Goal: Task Accomplishment & Management: Use online tool/utility

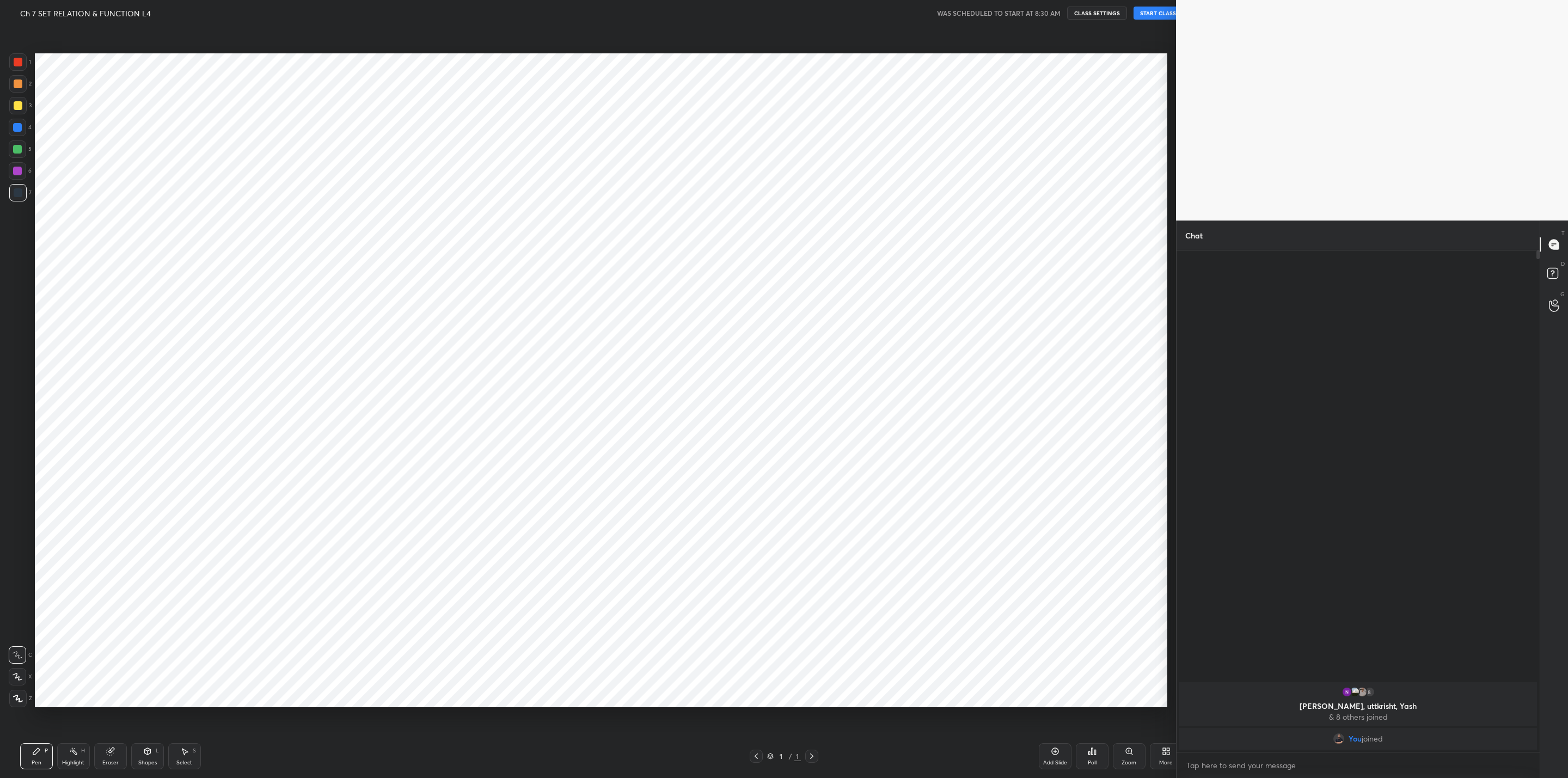
scroll to position [53739, 53310]
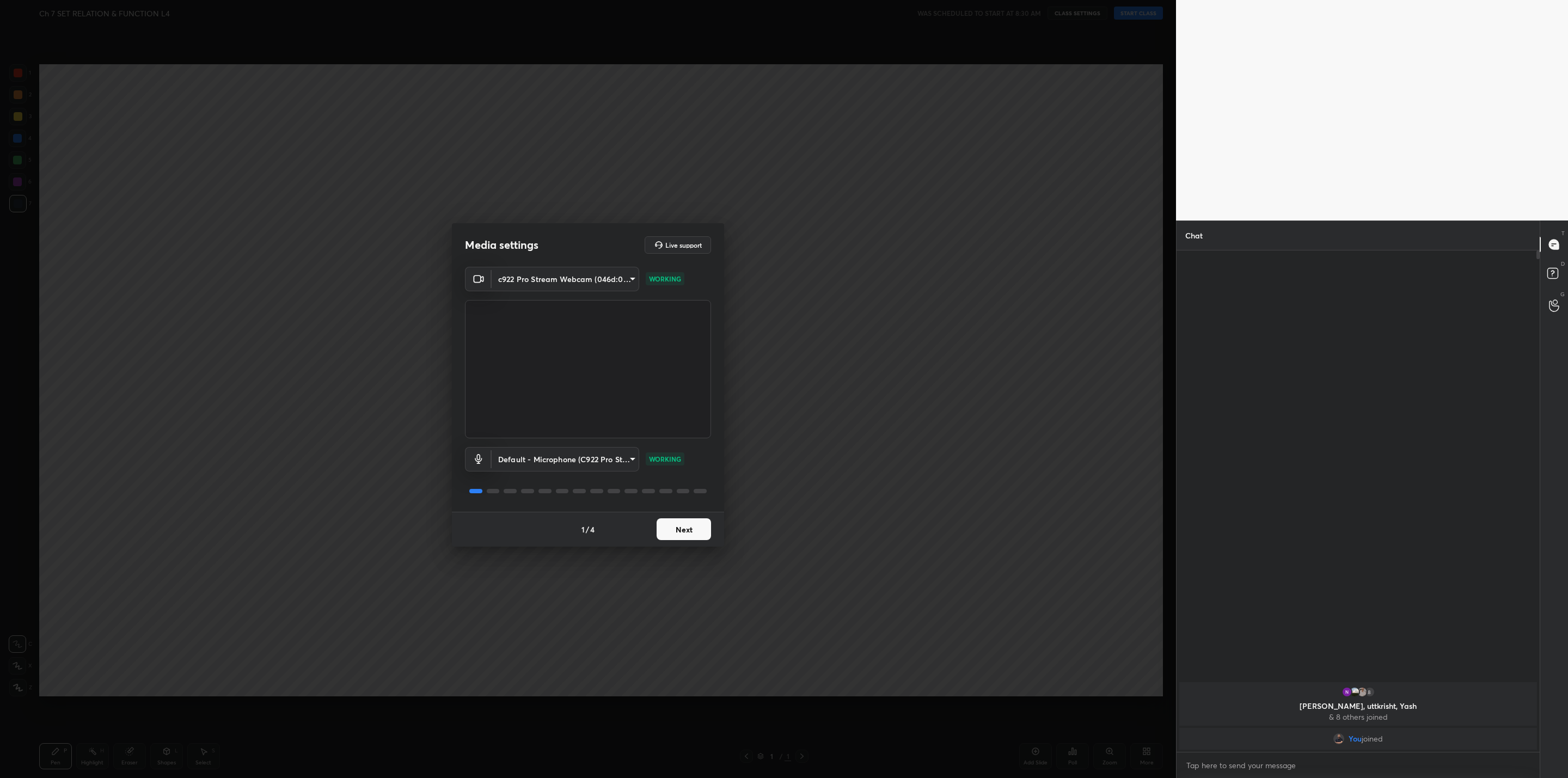
click at [689, 525] on button "Next" at bounding box center [683, 529] width 55 height 22
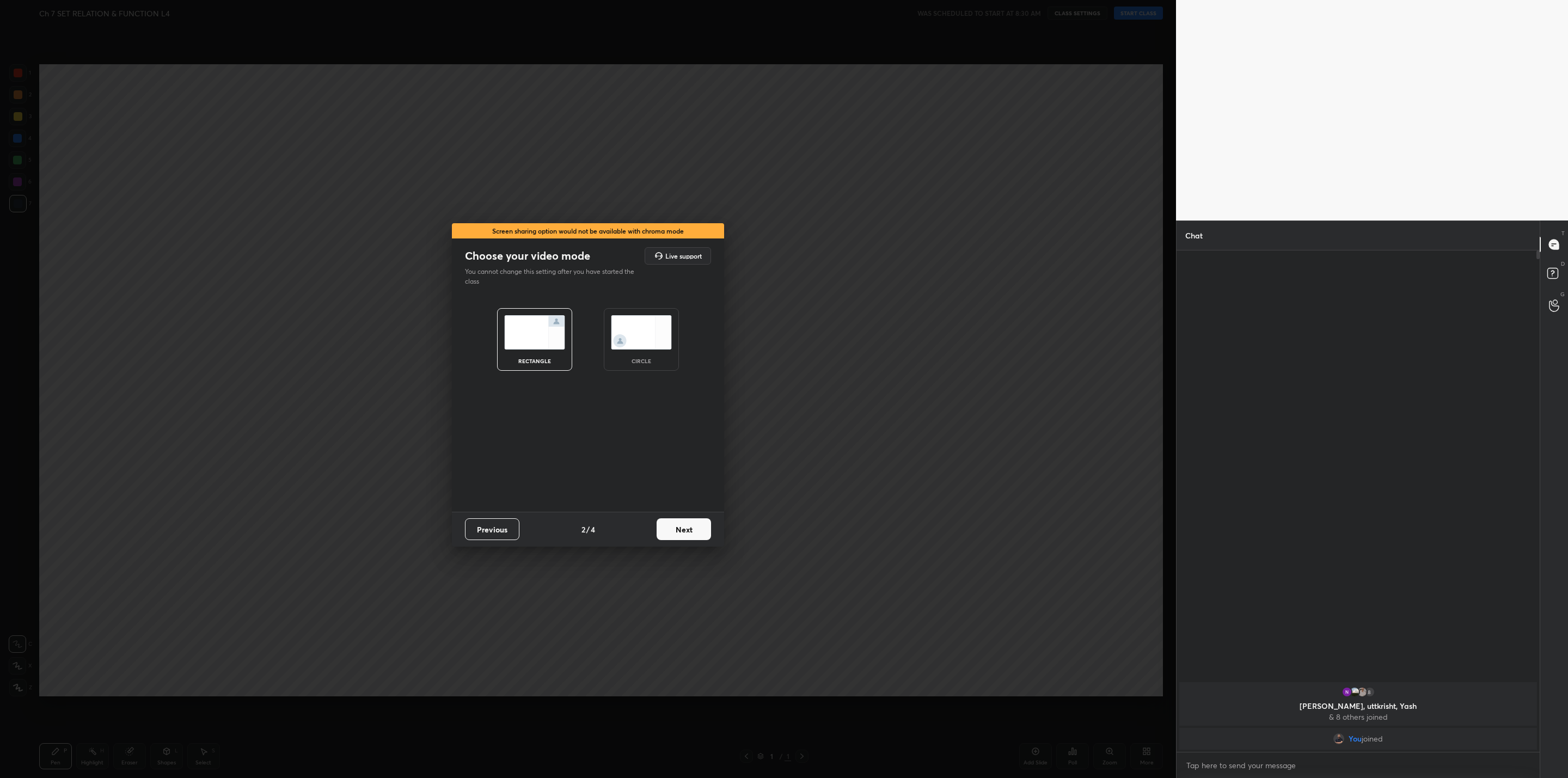
click at [689, 525] on button "Next" at bounding box center [683, 529] width 55 height 22
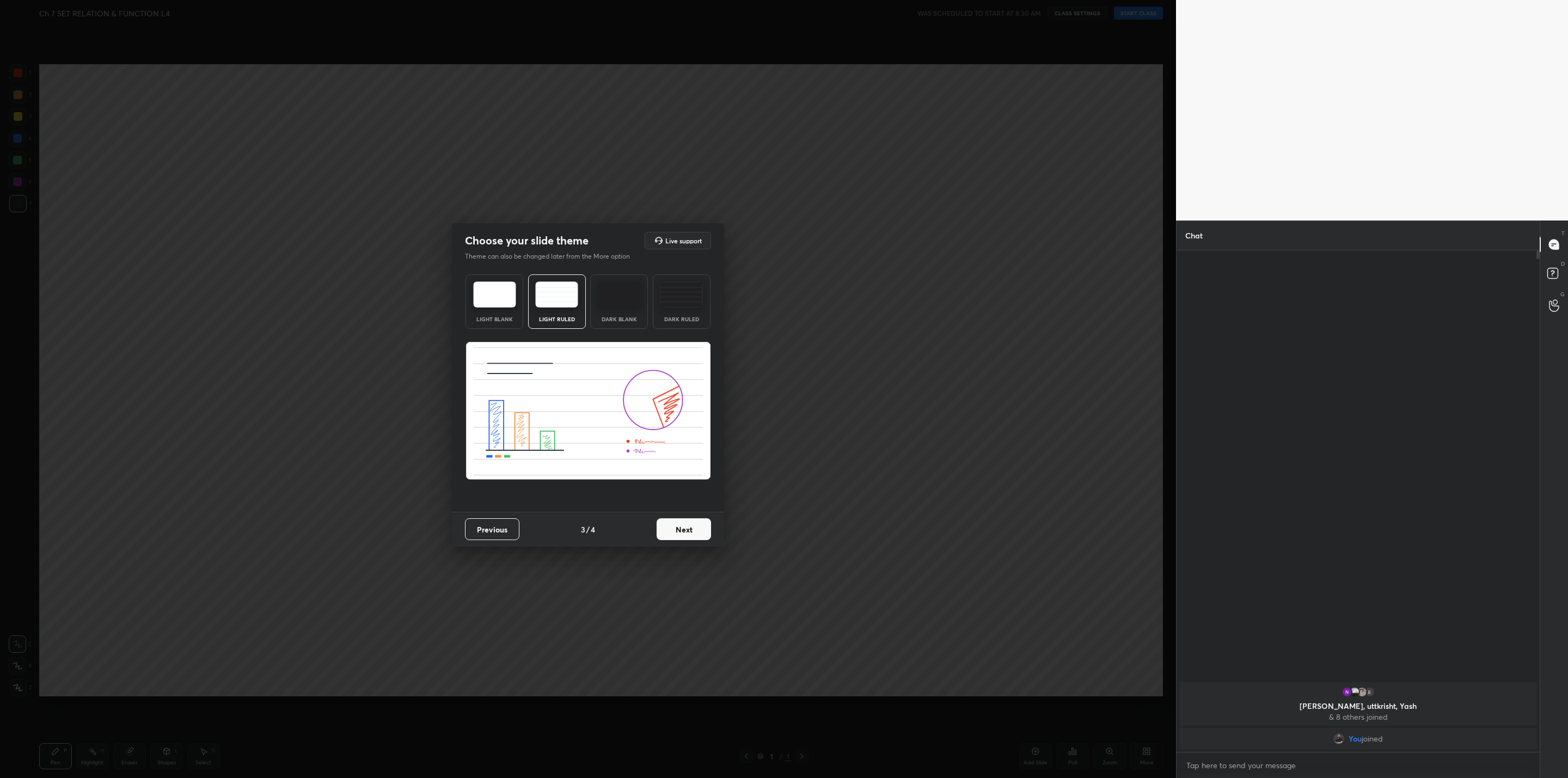
click at [699, 526] on button "Next" at bounding box center [683, 529] width 55 height 22
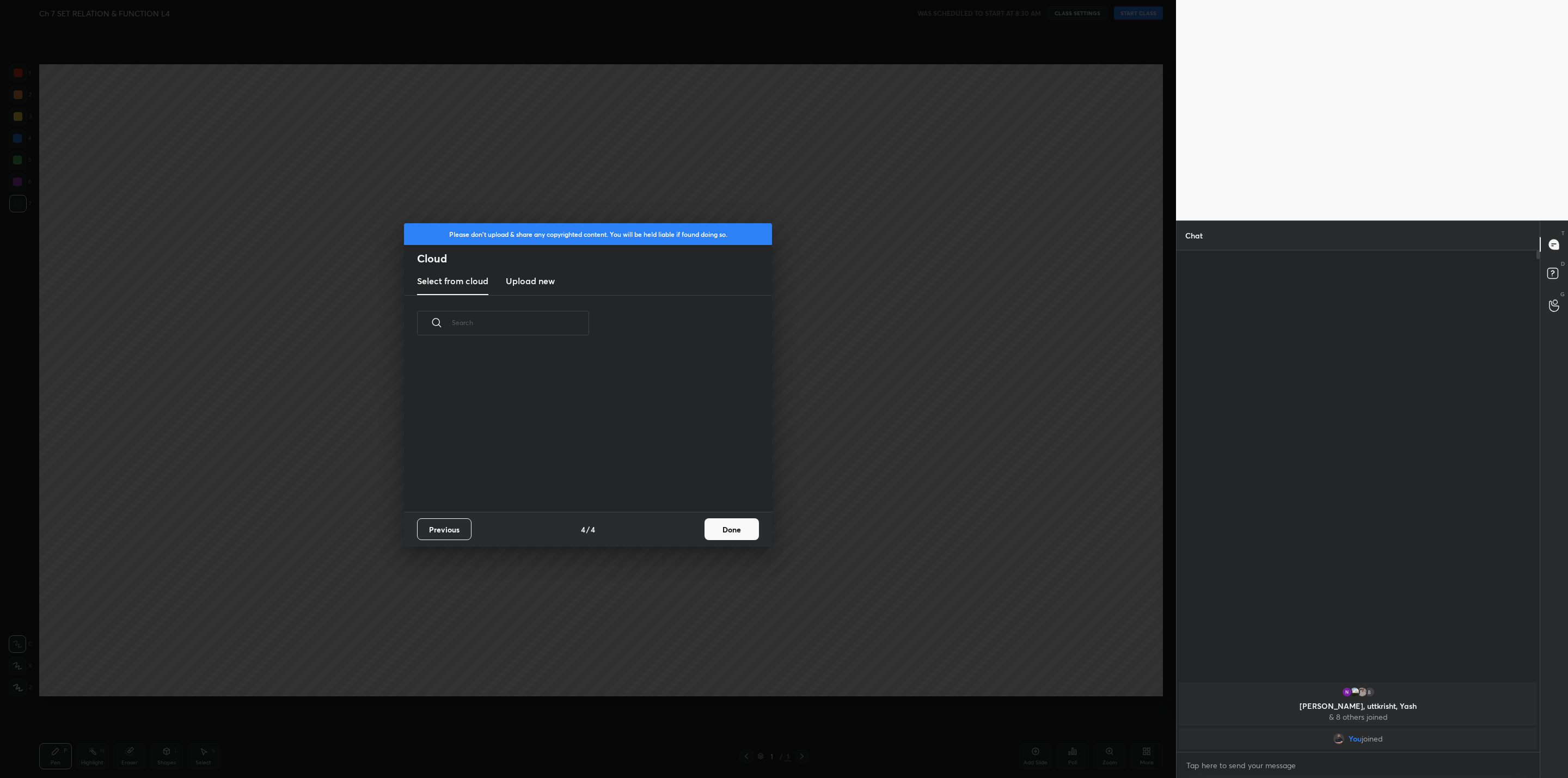
scroll to position [4, 5]
click at [729, 532] on button "Done" at bounding box center [731, 529] width 55 height 22
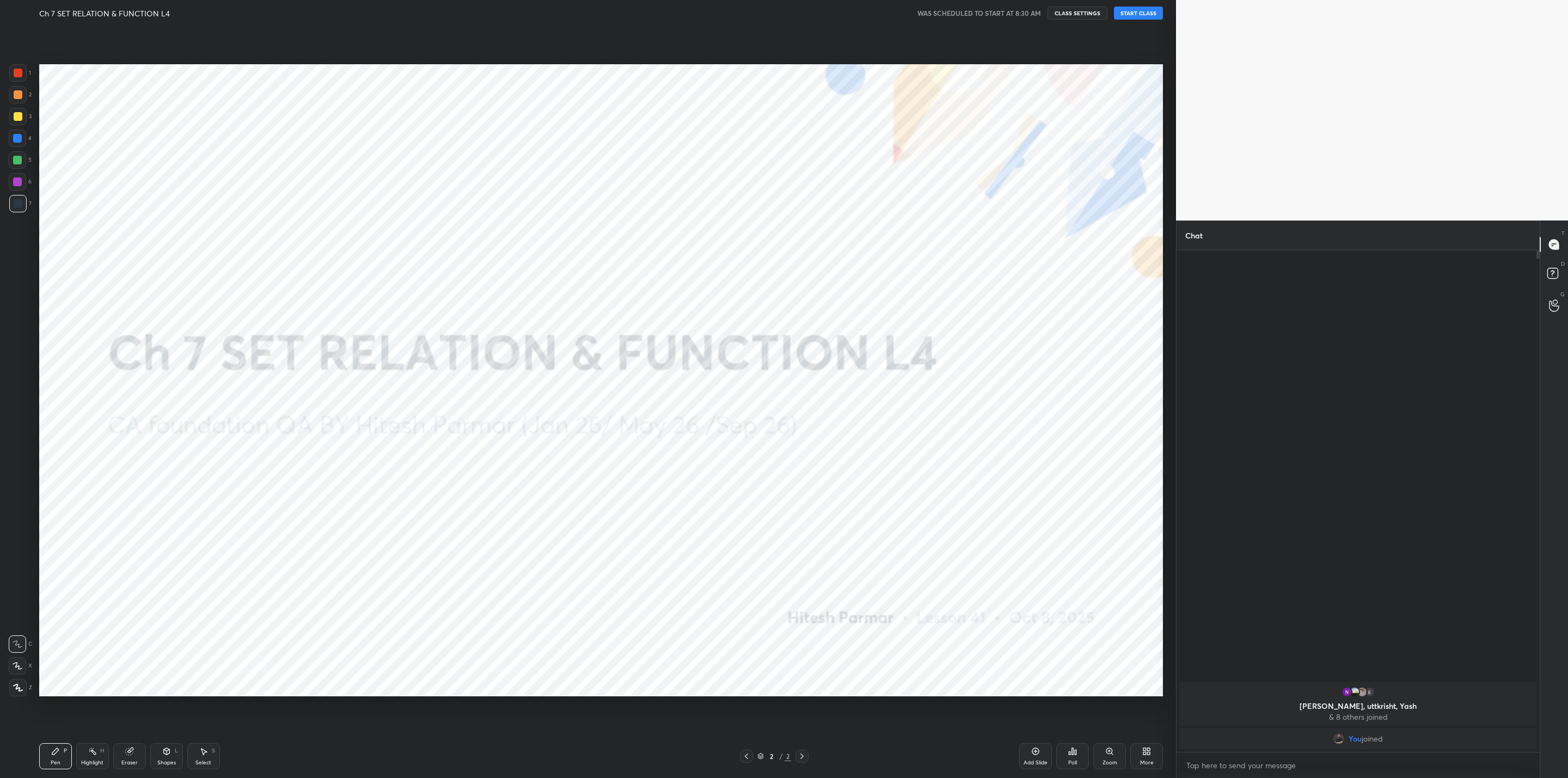
click at [1147, 10] on button "START CLASS" at bounding box center [1139, 13] width 49 height 13
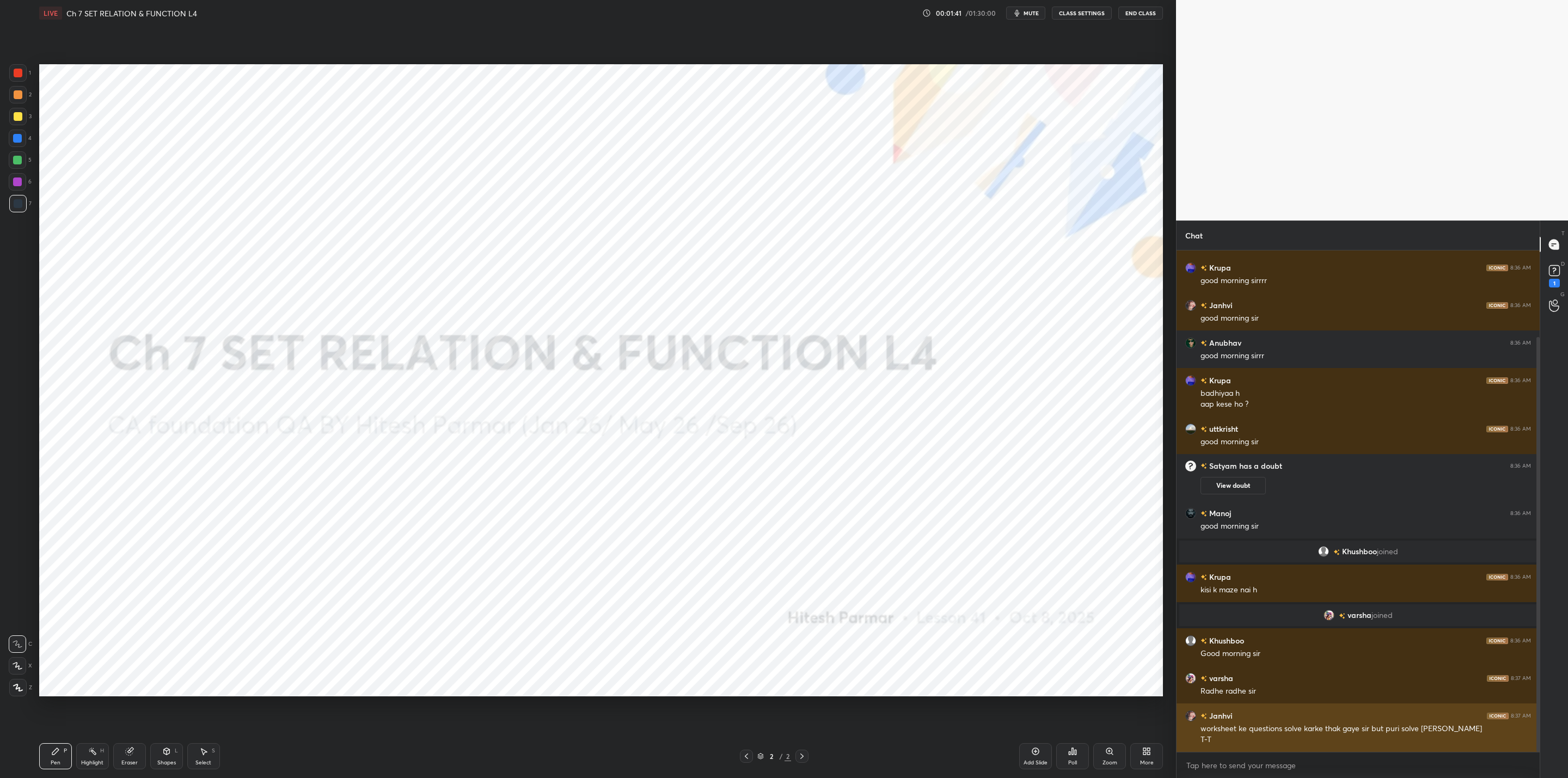
scroll to position [130, 0]
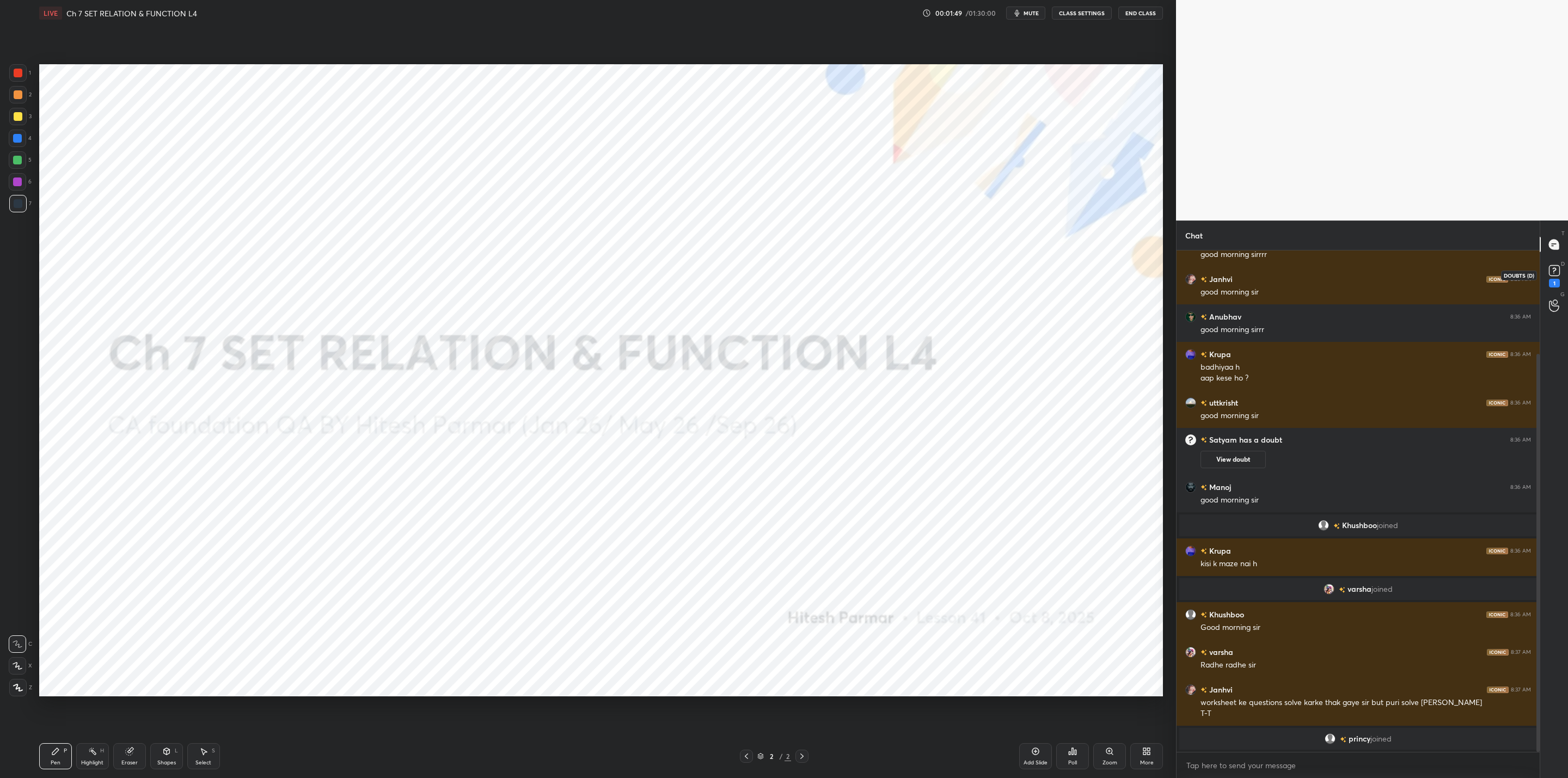
click at [1545, 268] on div "1" at bounding box center [1554, 275] width 22 height 20
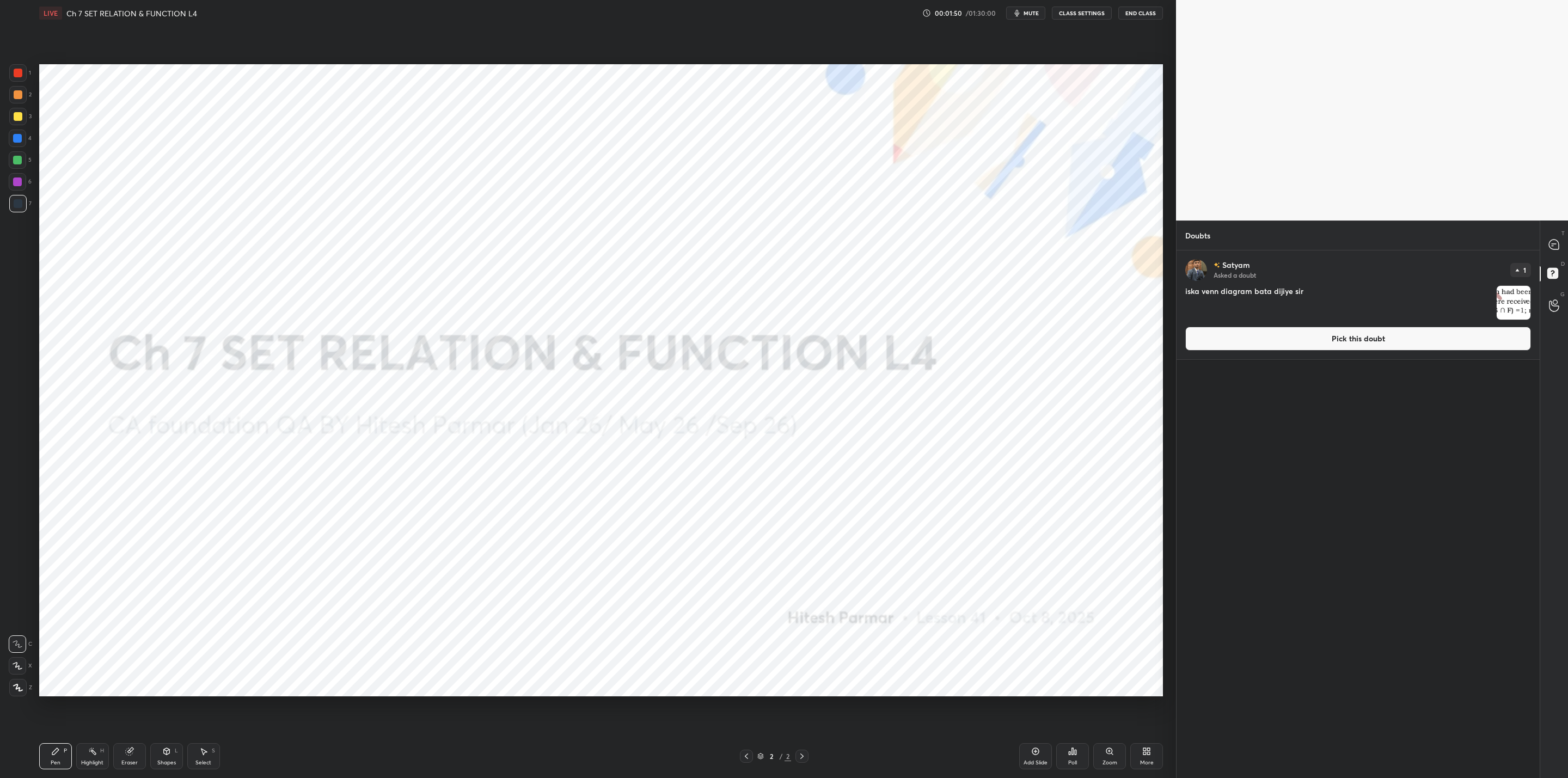
click at [1507, 303] on img "grid" at bounding box center [1513, 303] width 34 height 34
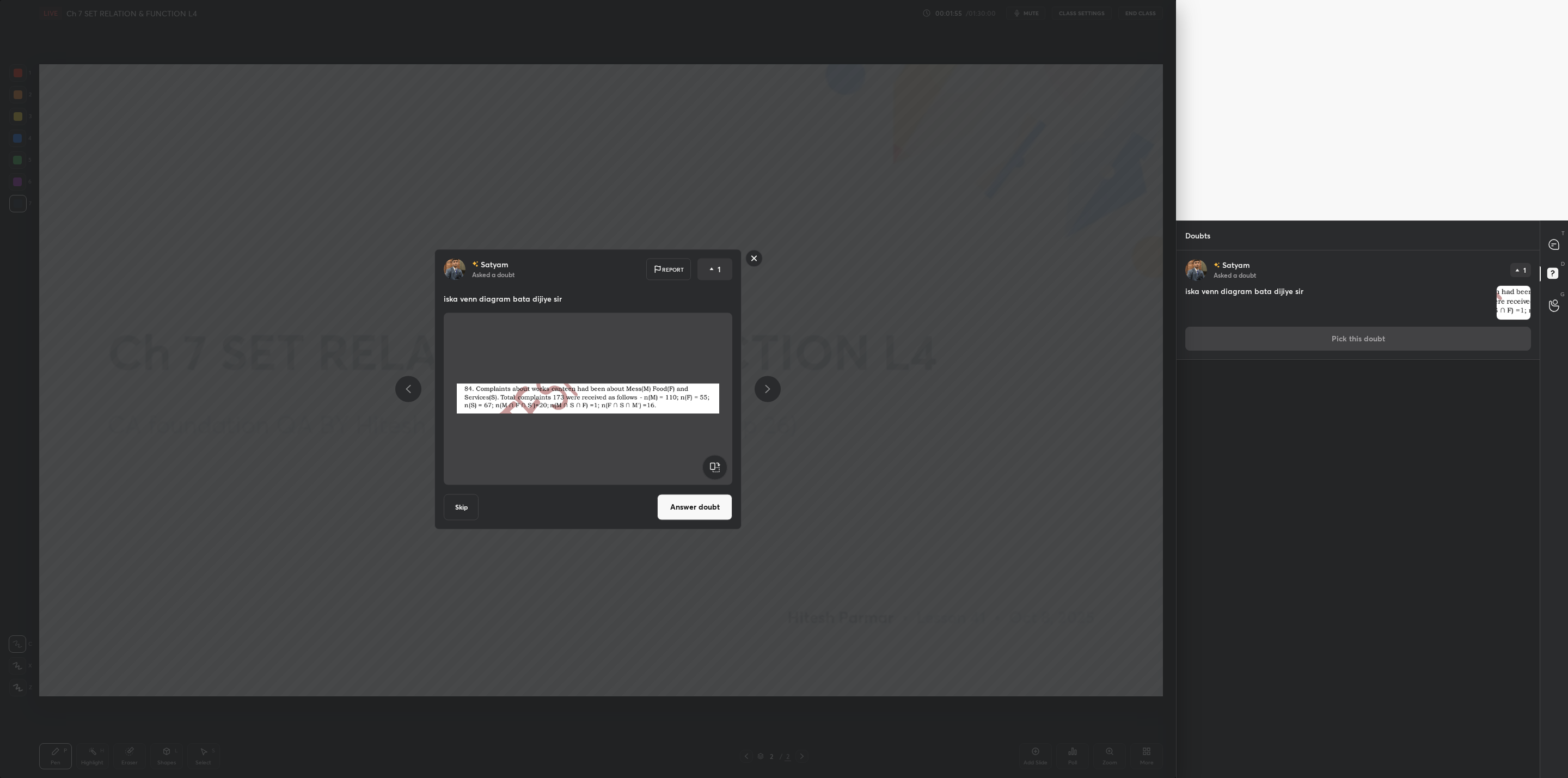
click at [746, 259] on rect at bounding box center [754, 258] width 17 height 17
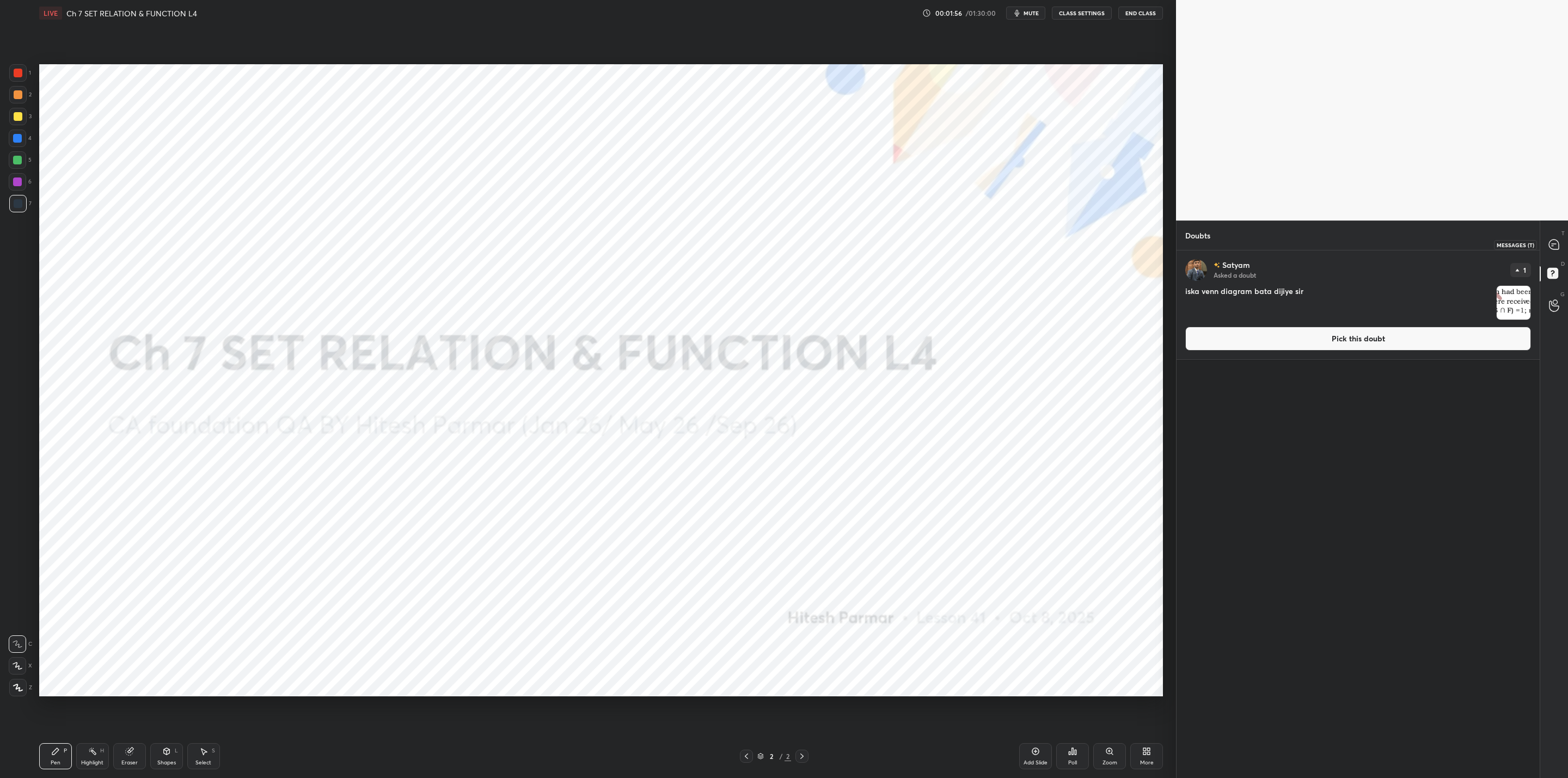
click at [1550, 242] on icon at bounding box center [1554, 244] width 10 height 10
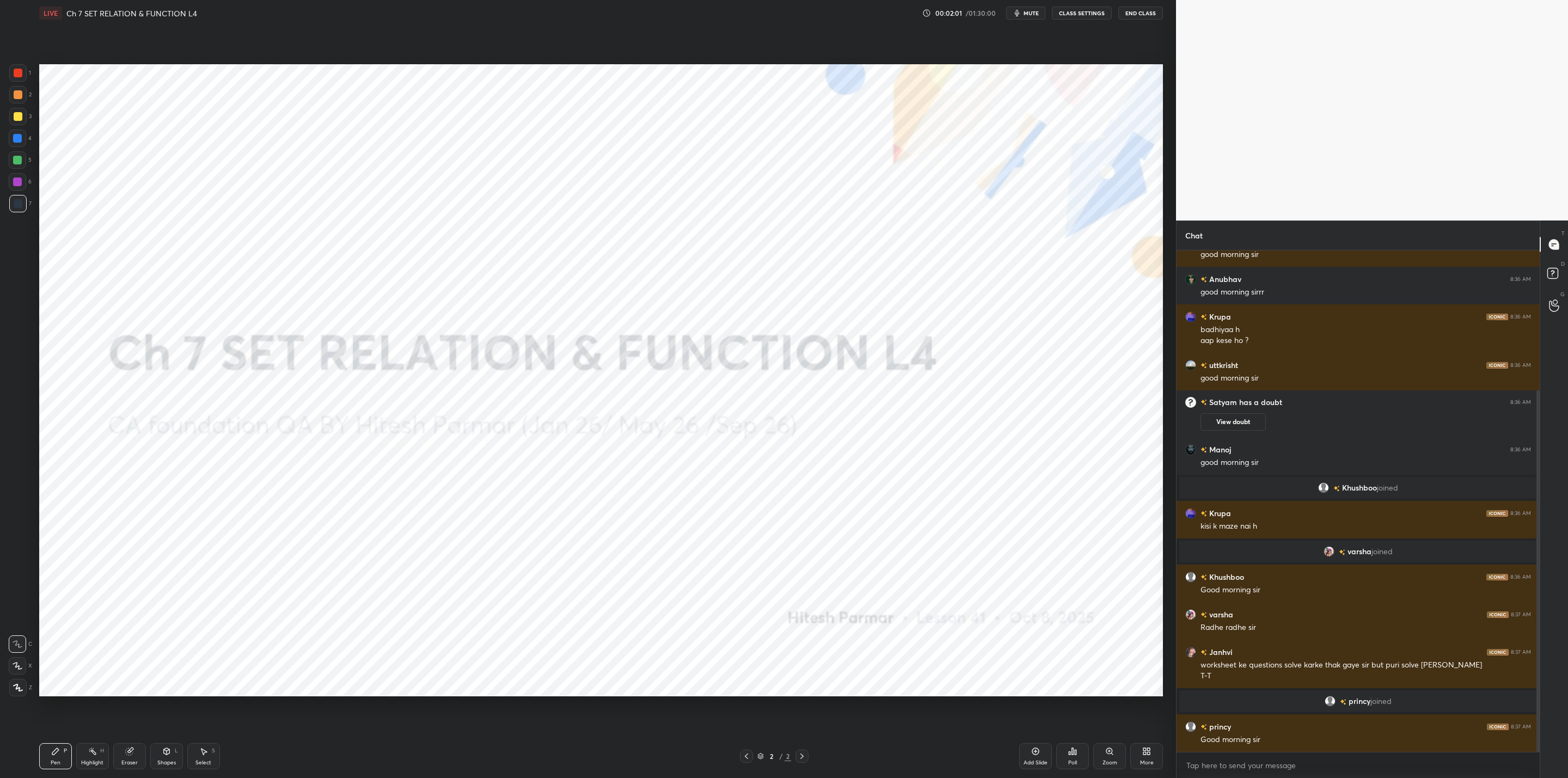
scroll to position [194, 0]
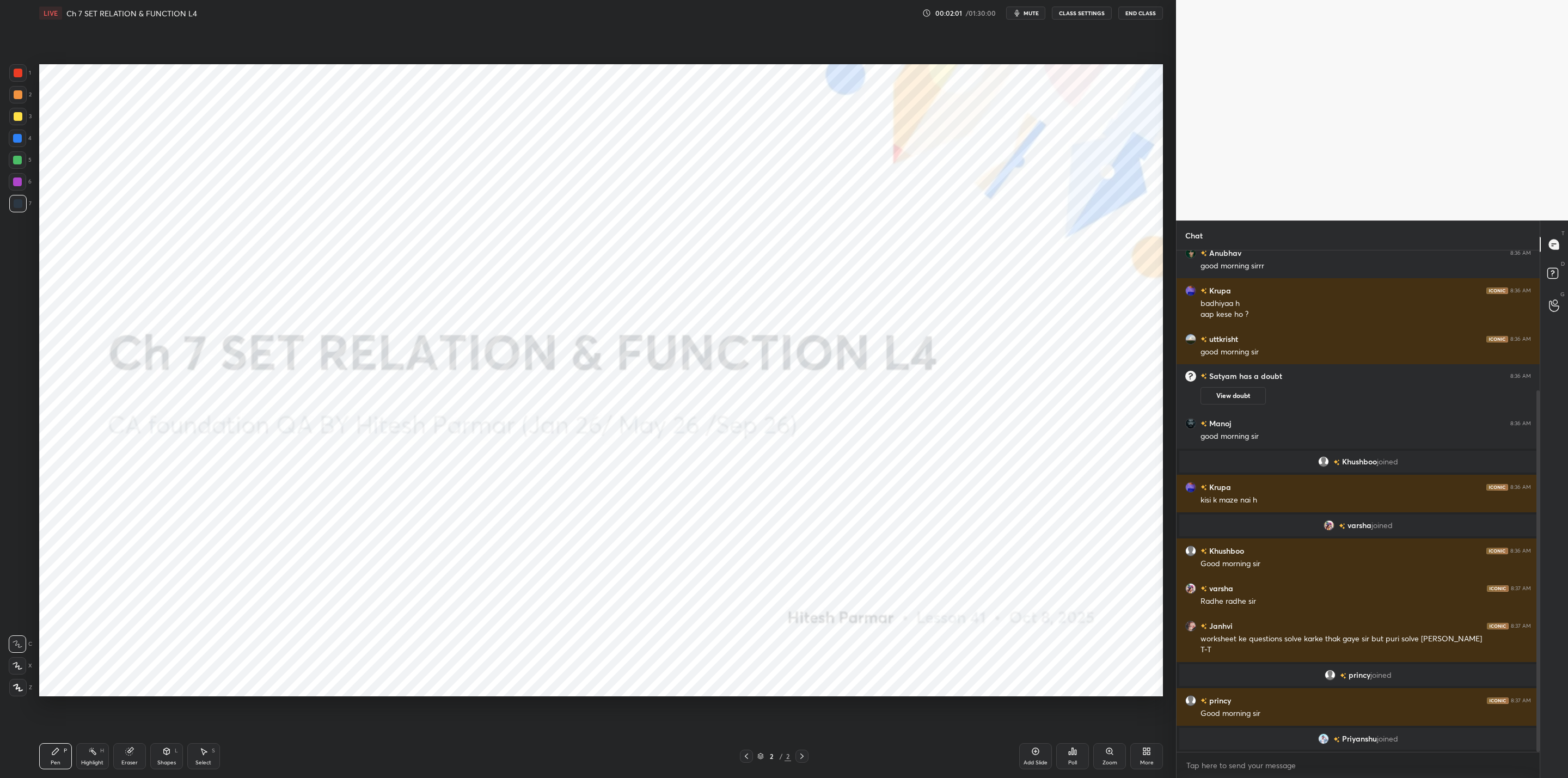
click at [1141, 758] on div "More" at bounding box center [1147, 756] width 32 height 26
click at [1083, 647] on div "Upload File" at bounding box center [1085, 650] width 28 height 5
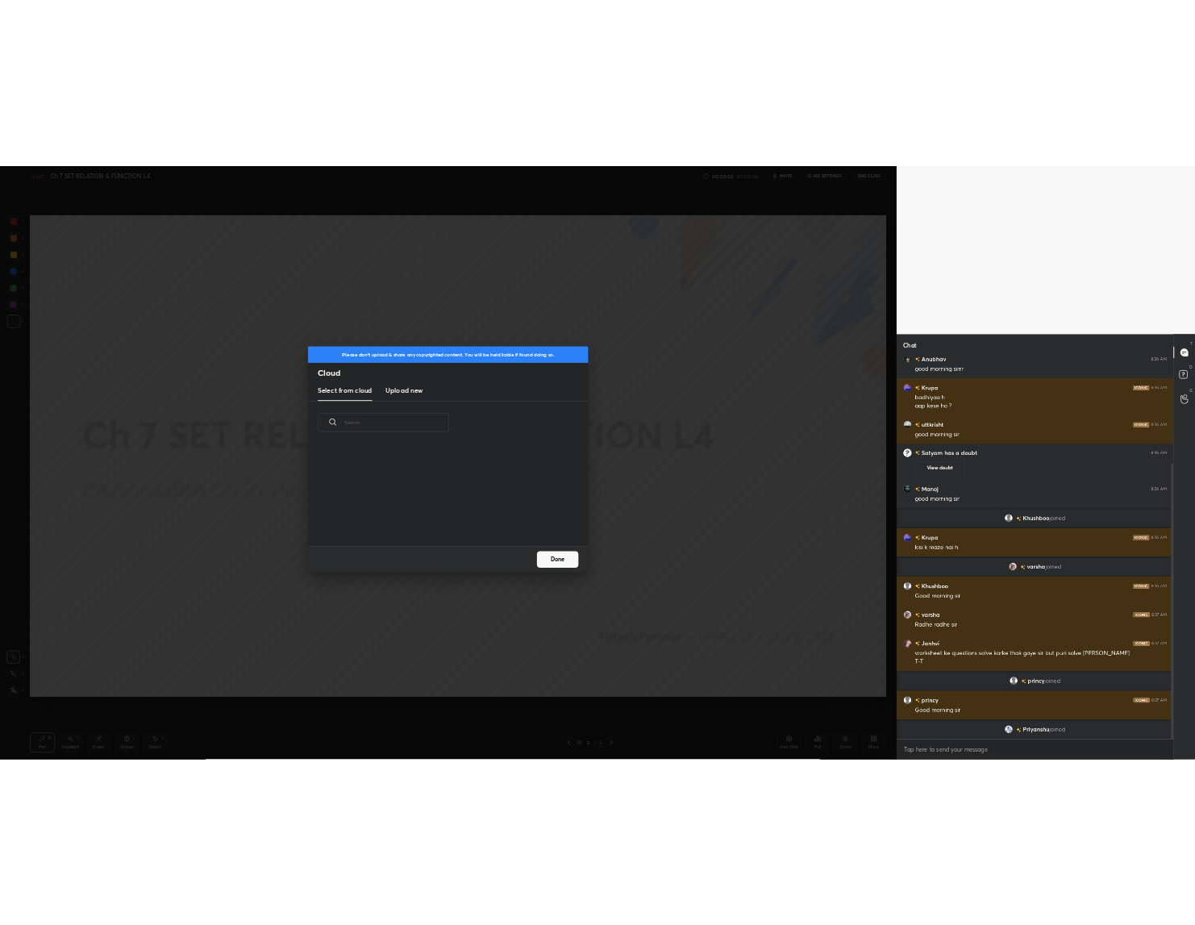
scroll to position [199, 518]
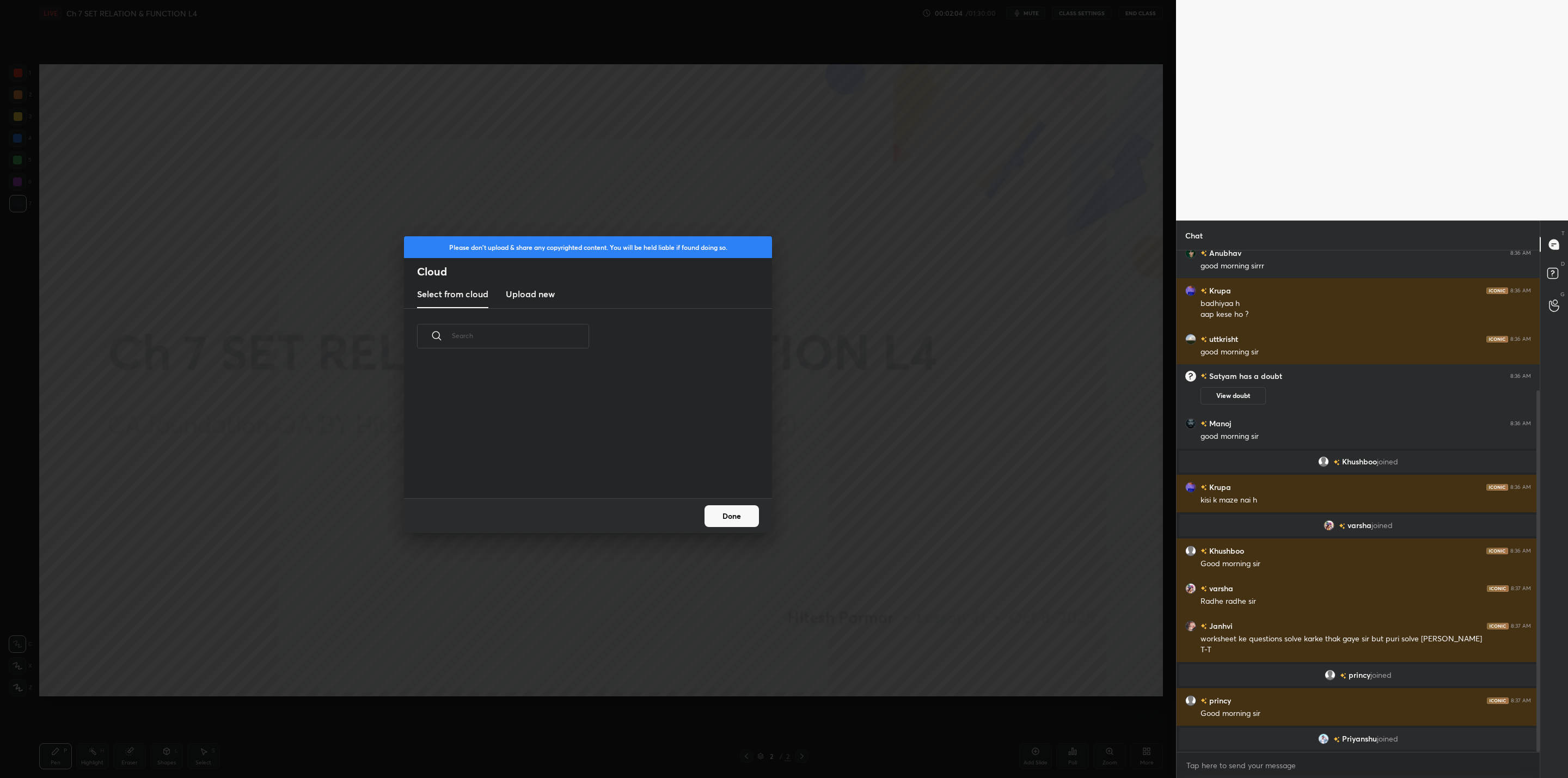
click at [535, 292] on h3 "Upload new" at bounding box center [530, 294] width 49 height 13
click at [594, 464] on label "Browse" at bounding box center [588, 467] width 49 height 18
click at [564, 464] on input "Browse" at bounding box center [564, 467] width 0 height 18
click at [721, 518] on button "Done" at bounding box center [731, 516] width 55 height 22
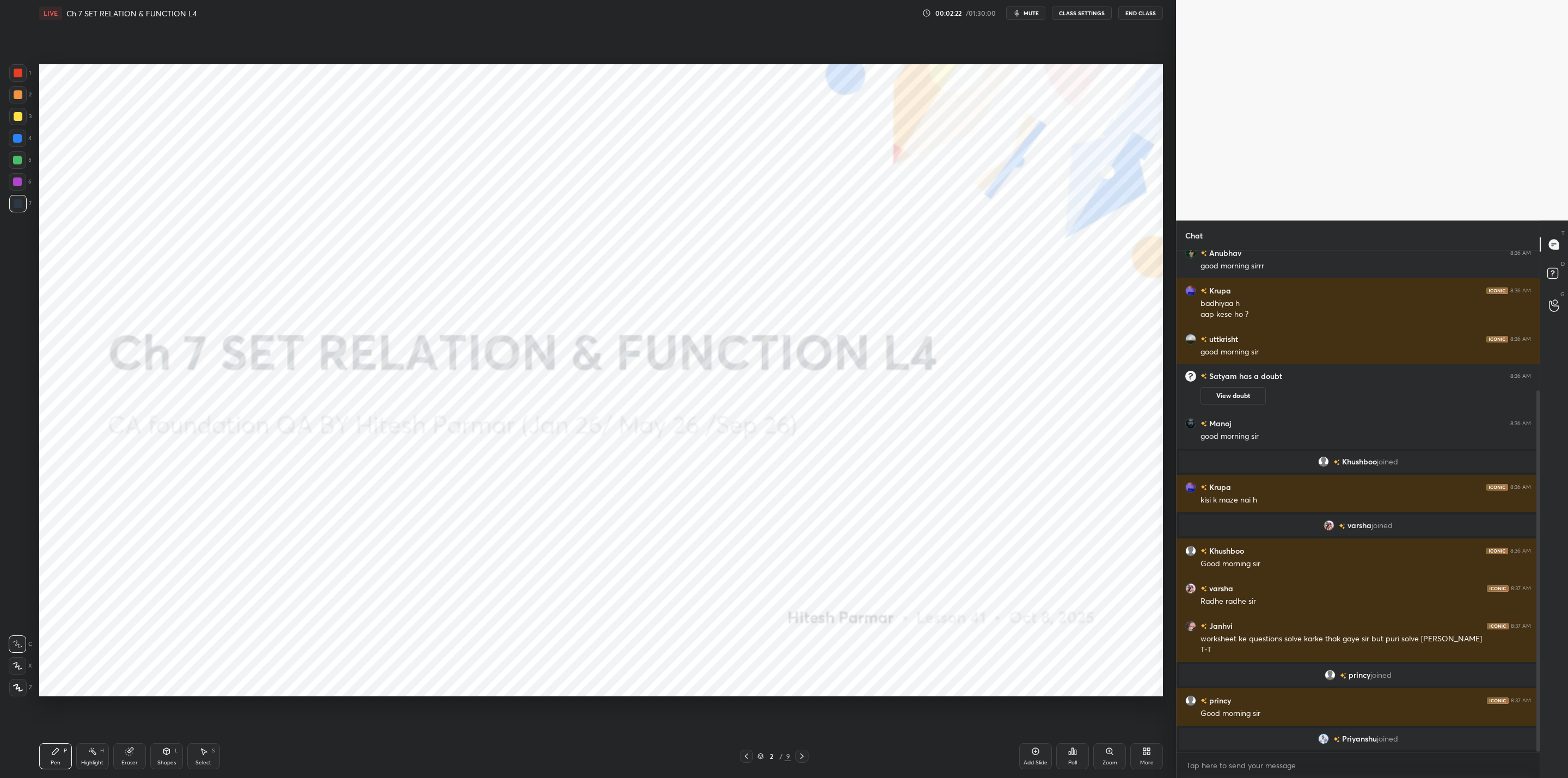
click at [1147, 756] on div "More" at bounding box center [1147, 756] width 32 height 26
click at [1086, 677] on div "Slide theme" at bounding box center [1084, 680] width 30 height 5
click at [1132, 710] on div "Dark Ruled" at bounding box center [1133, 710] width 28 height 5
click at [1006, 662] on div at bounding box center [784, 389] width 1568 height 778
click at [1145, 755] on icon at bounding box center [1146, 751] width 9 height 9
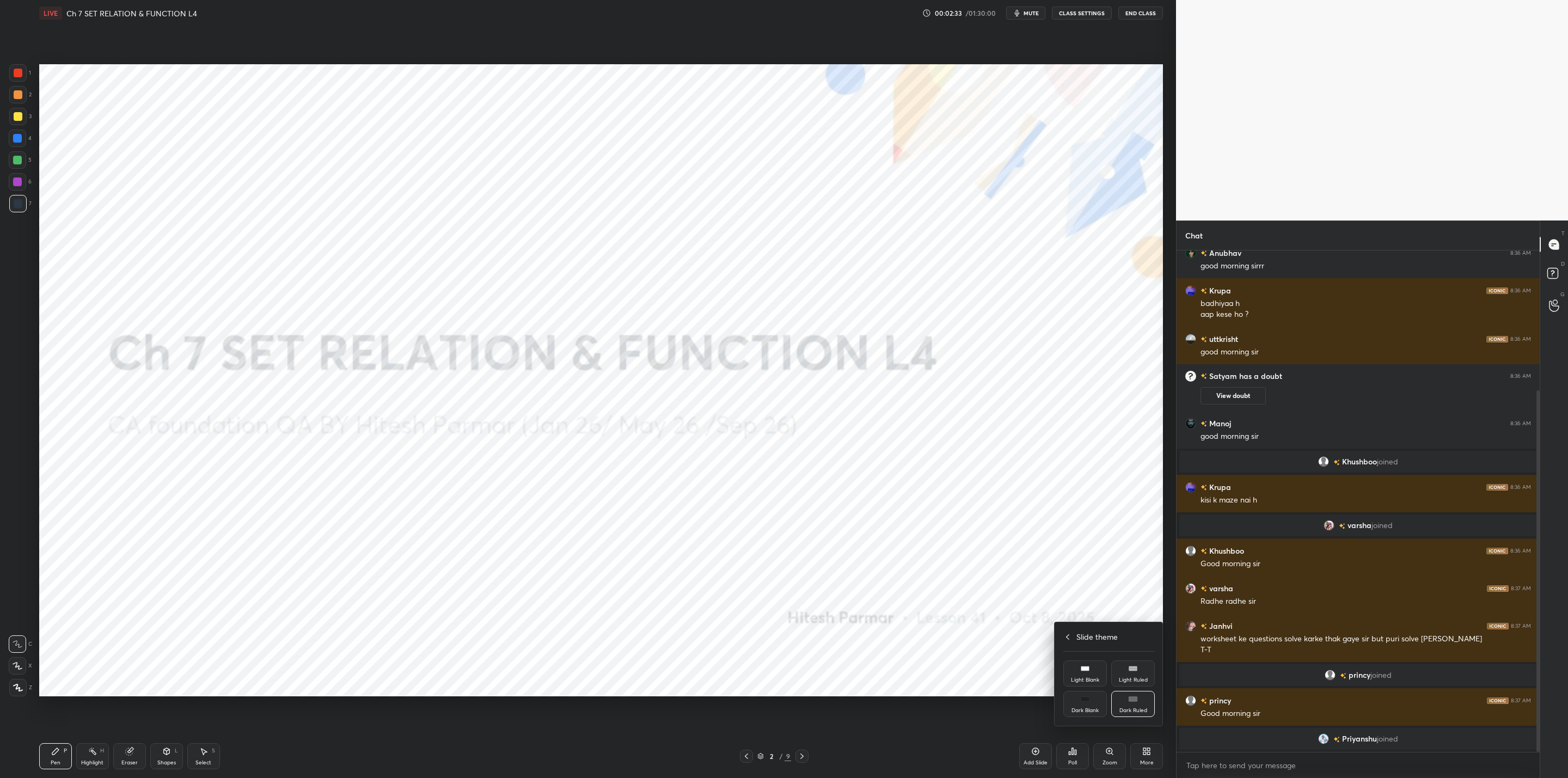
drag, startPoint x: 1001, startPoint y: 693, endPoint x: 1011, endPoint y: 702, distance: 13.5
click at [1008, 698] on div at bounding box center [784, 389] width 1568 height 778
drag, startPoint x: 1034, startPoint y: 758, endPoint x: 1026, endPoint y: 744, distance: 16.1
click at [1034, 758] on div "Add Slide" at bounding box center [1035, 756] width 32 height 26
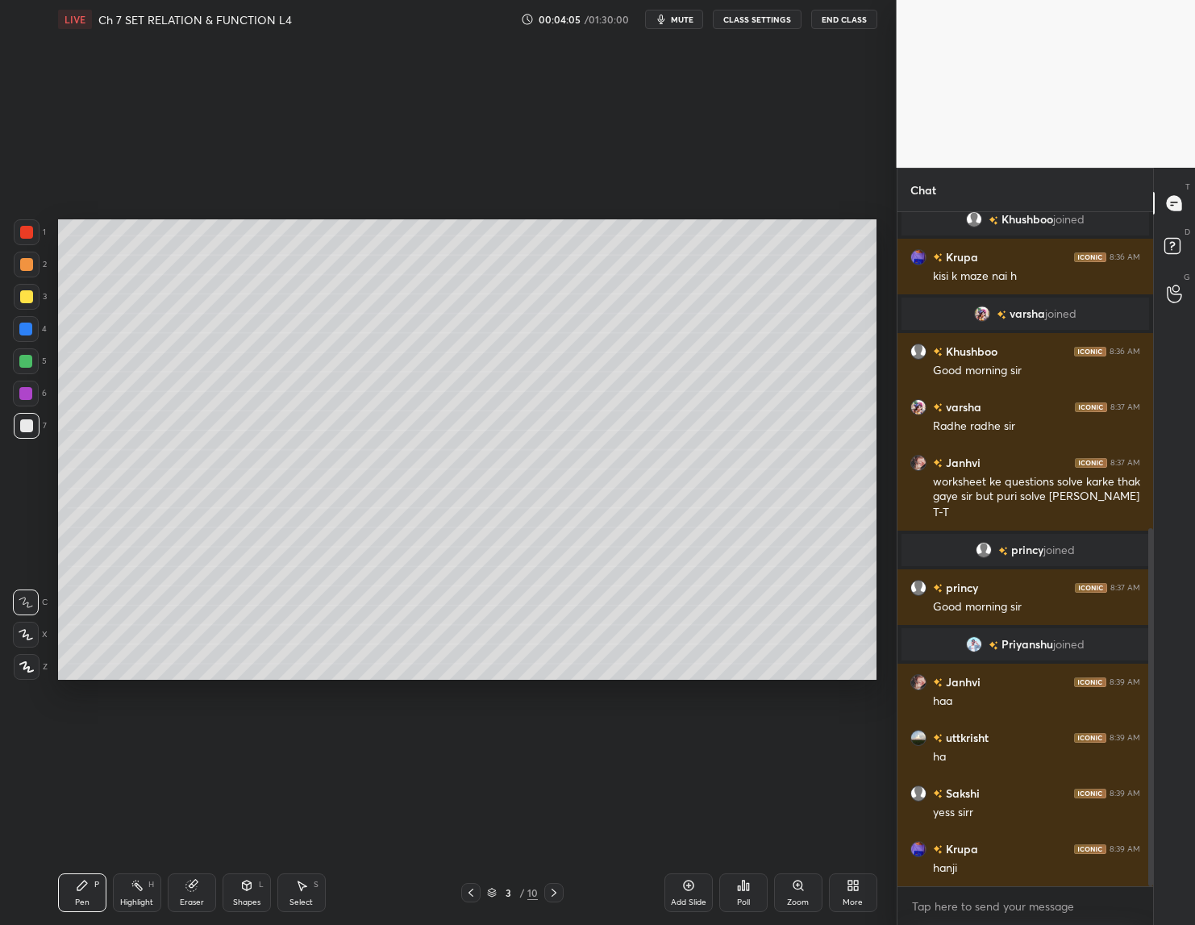
scroll to position [649, 0]
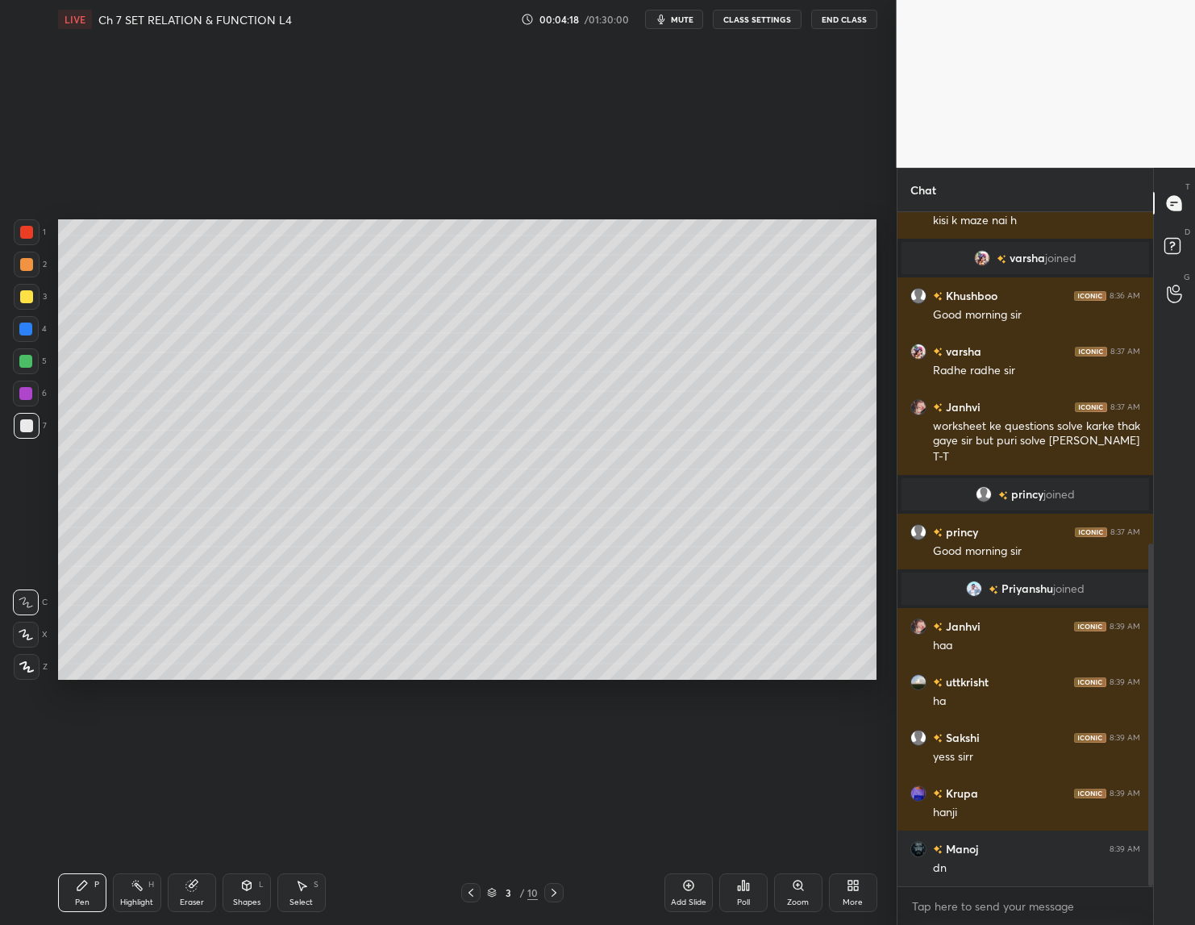
click at [1116, 506] on div "[PERSON_NAME] joined" at bounding box center [1025, 494] width 248 height 32
click at [35, 629] on div at bounding box center [26, 635] width 26 height 26
click at [30, 295] on div at bounding box center [26, 296] width 13 height 13
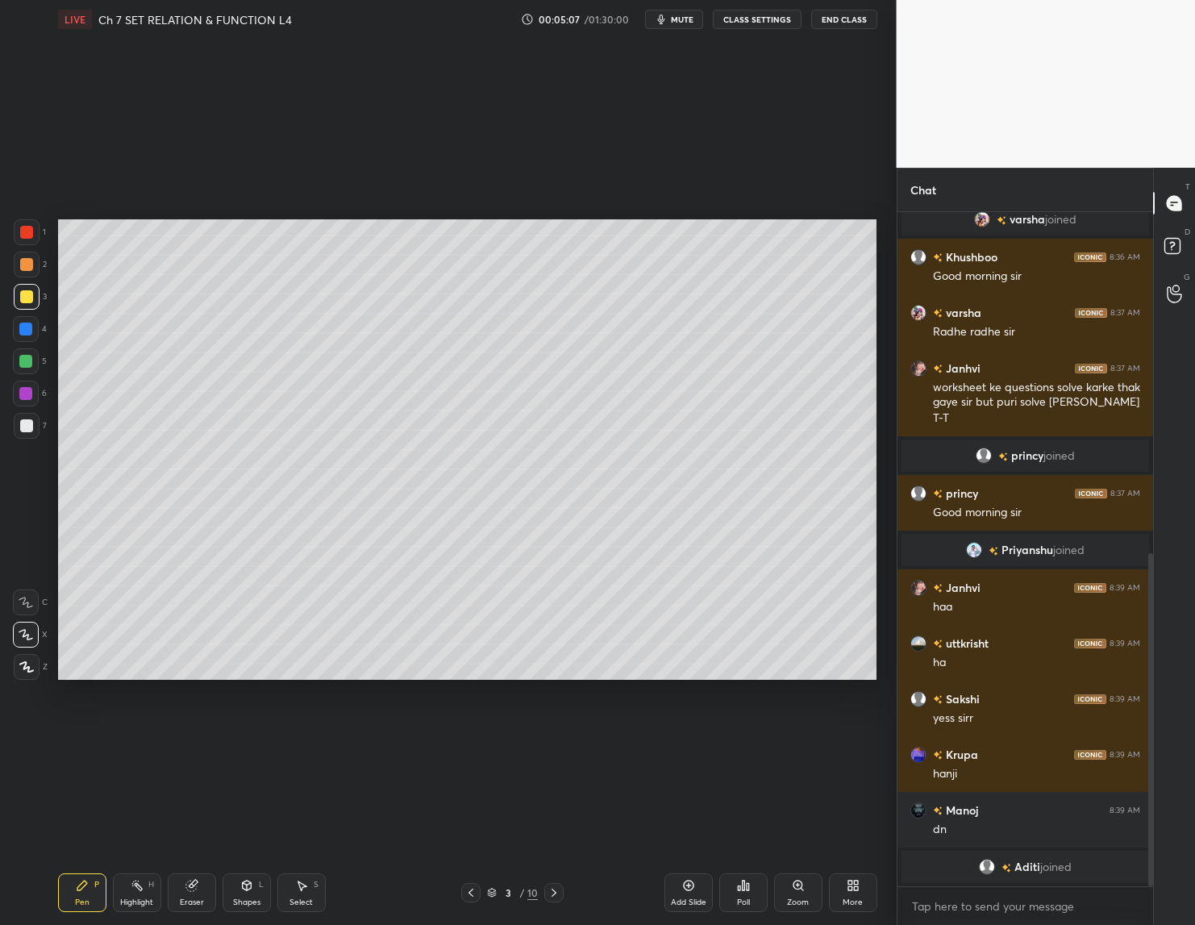
click at [191, 886] on icon at bounding box center [191, 885] width 13 height 13
drag, startPoint x: 70, startPoint y: 888, endPoint x: 364, endPoint y: 699, distance: 348.9
click at [81, 884] on div "Pen P" at bounding box center [82, 892] width 48 height 39
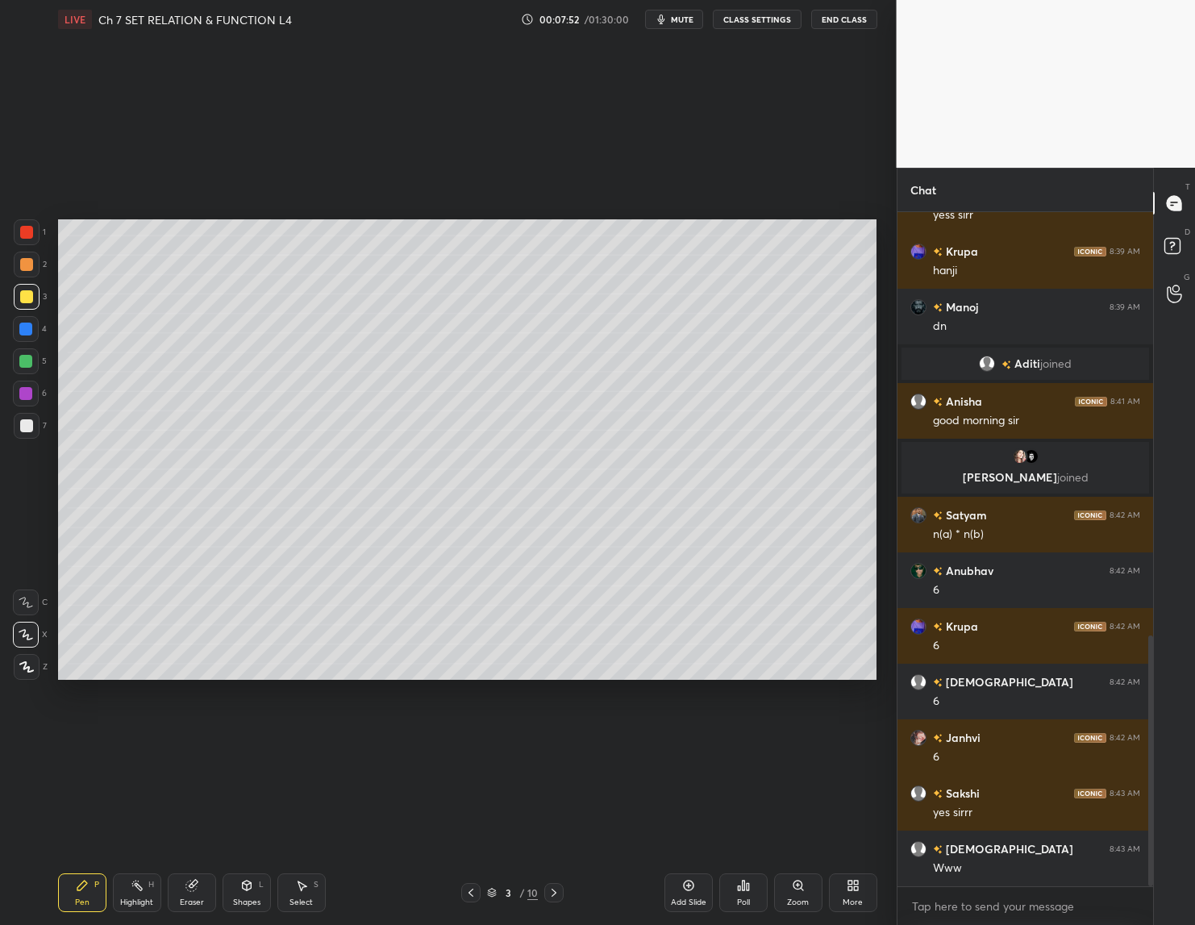
scroll to position [1190, 0]
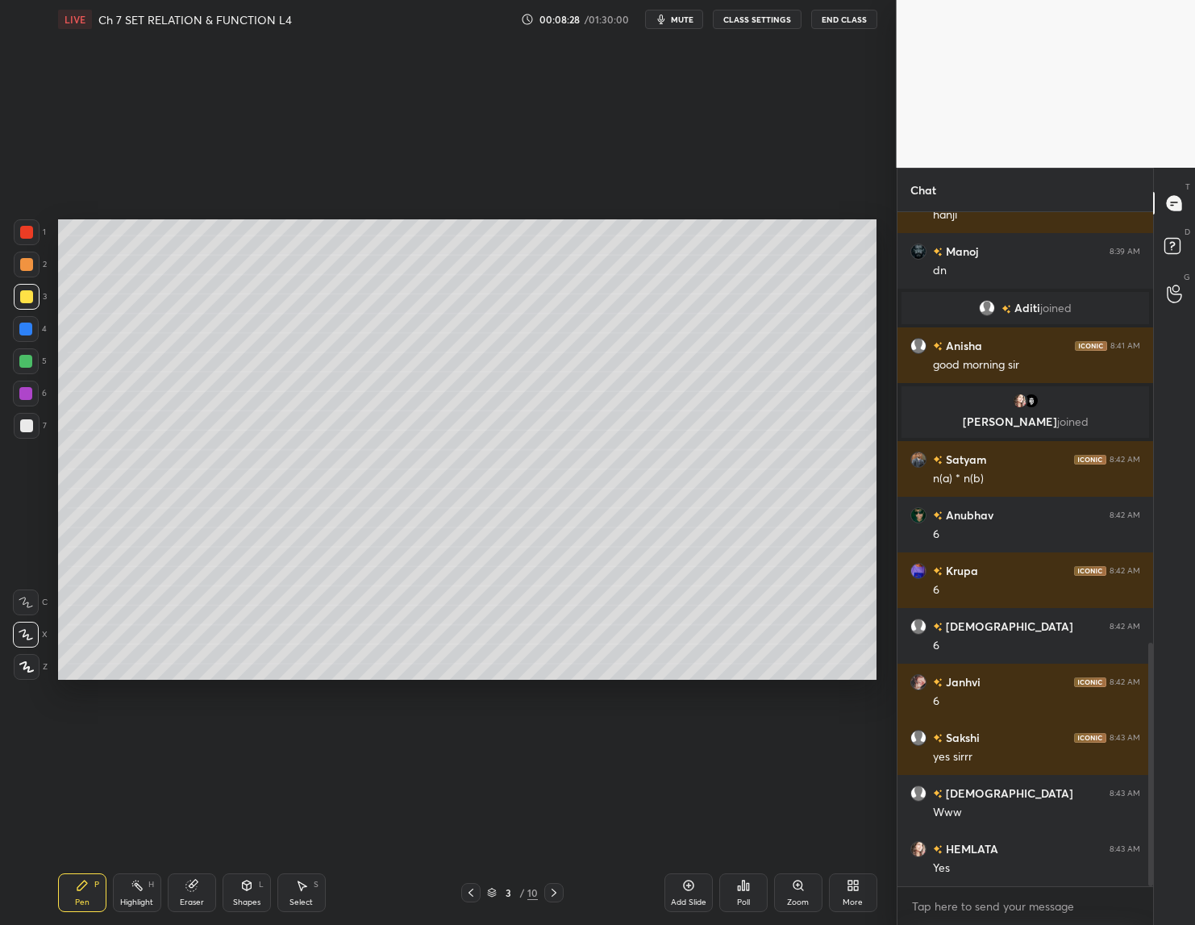
click at [682, 881] on icon at bounding box center [688, 885] width 13 height 13
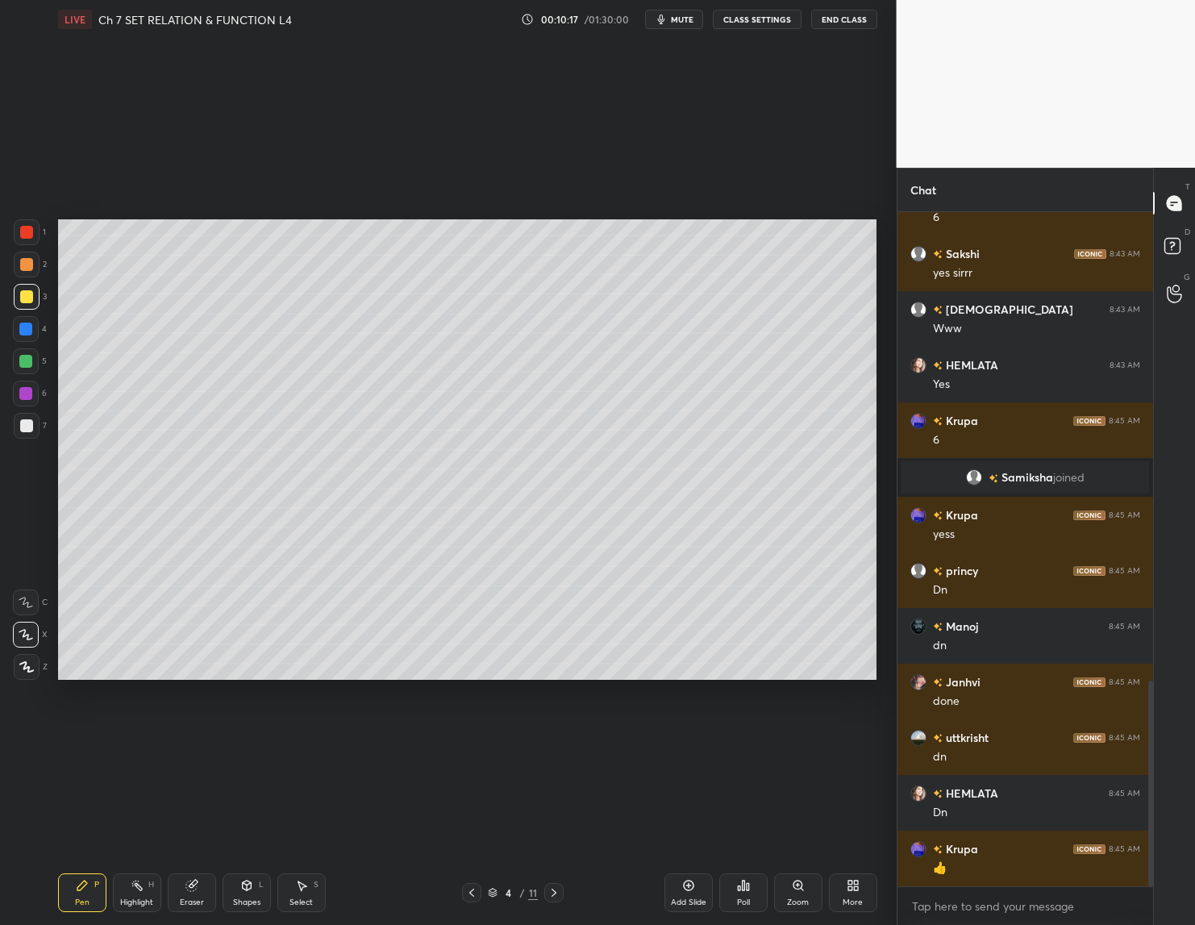
scroll to position [1594, 0]
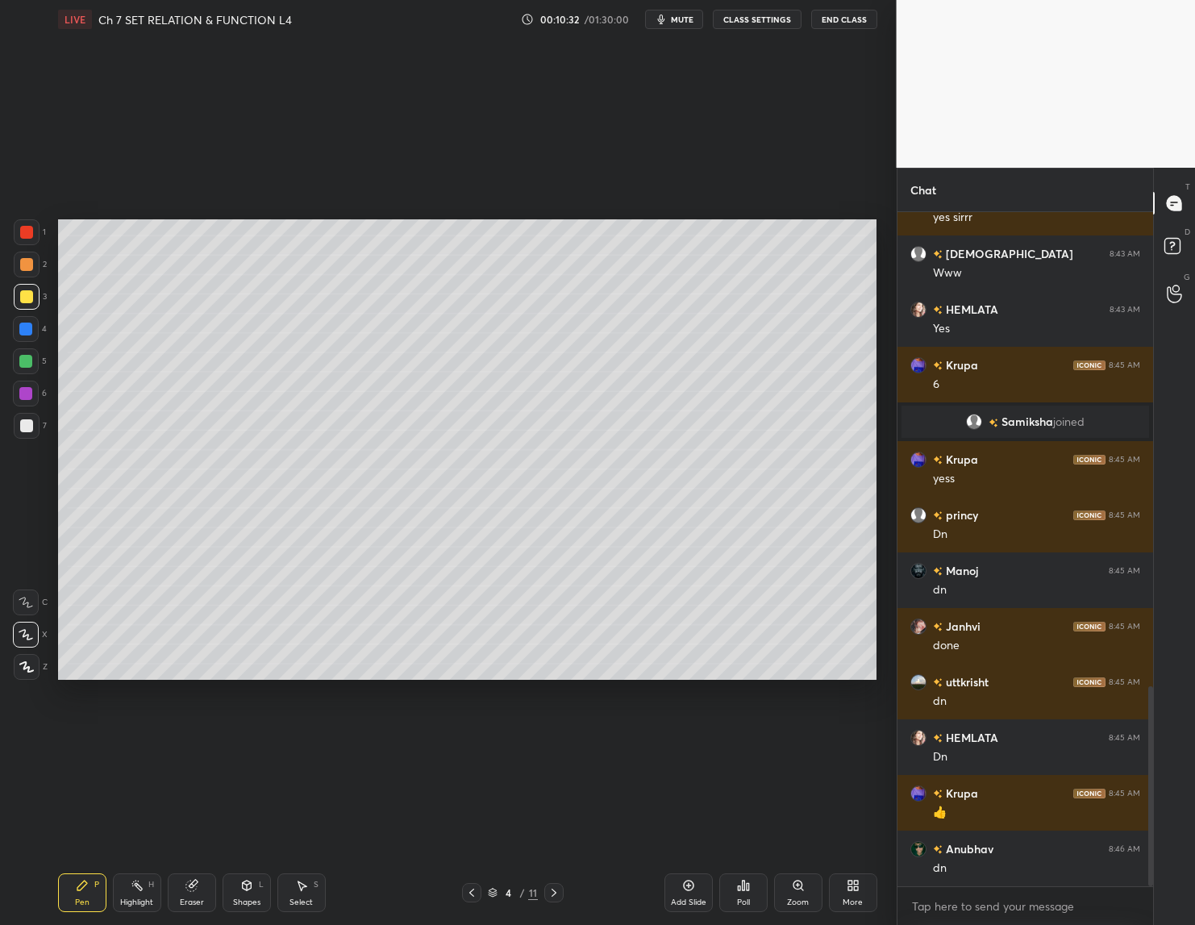
click at [555, 897] on icon at bounding box center [553, 892] width 13 height 13
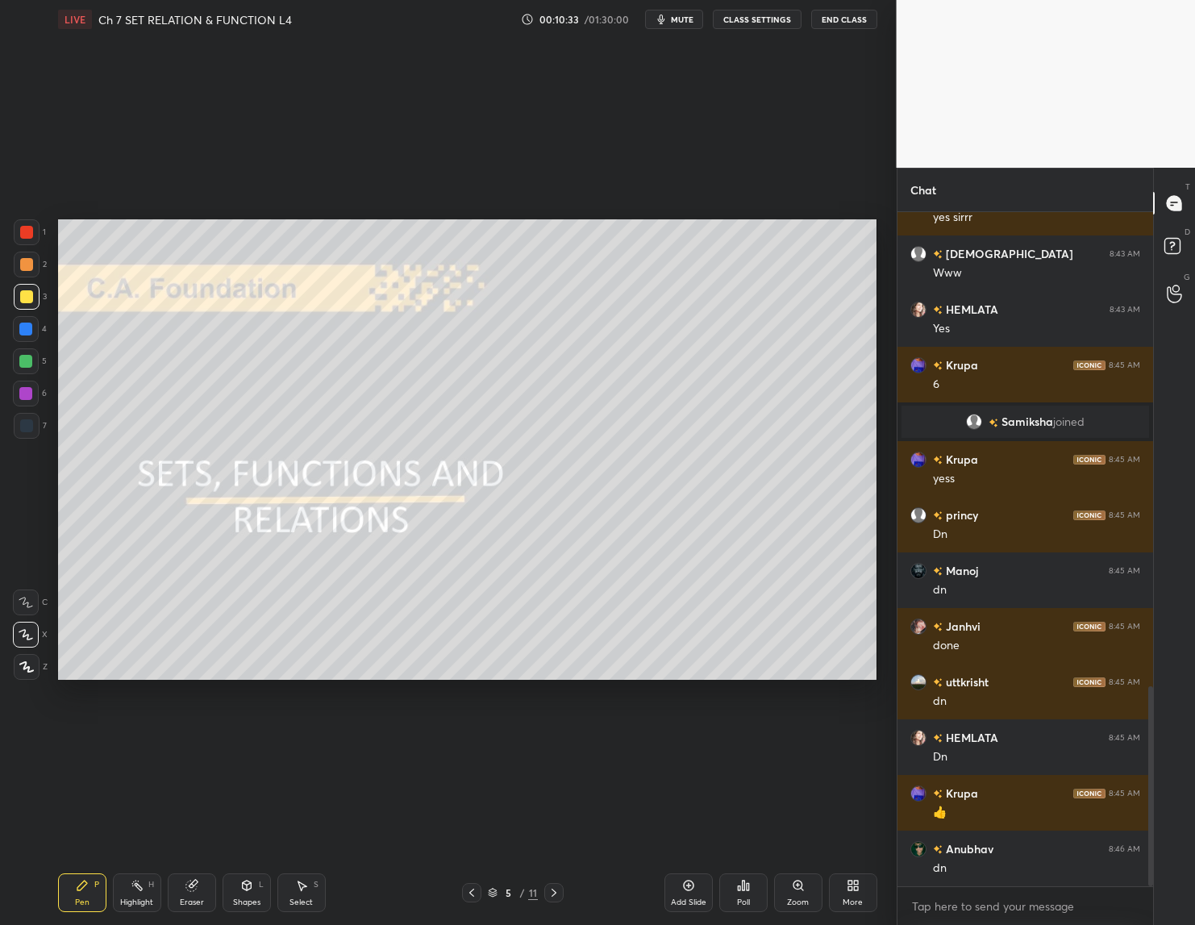
click at [555, 897] on icon at bounding box center [553, 892] width 13 height 13
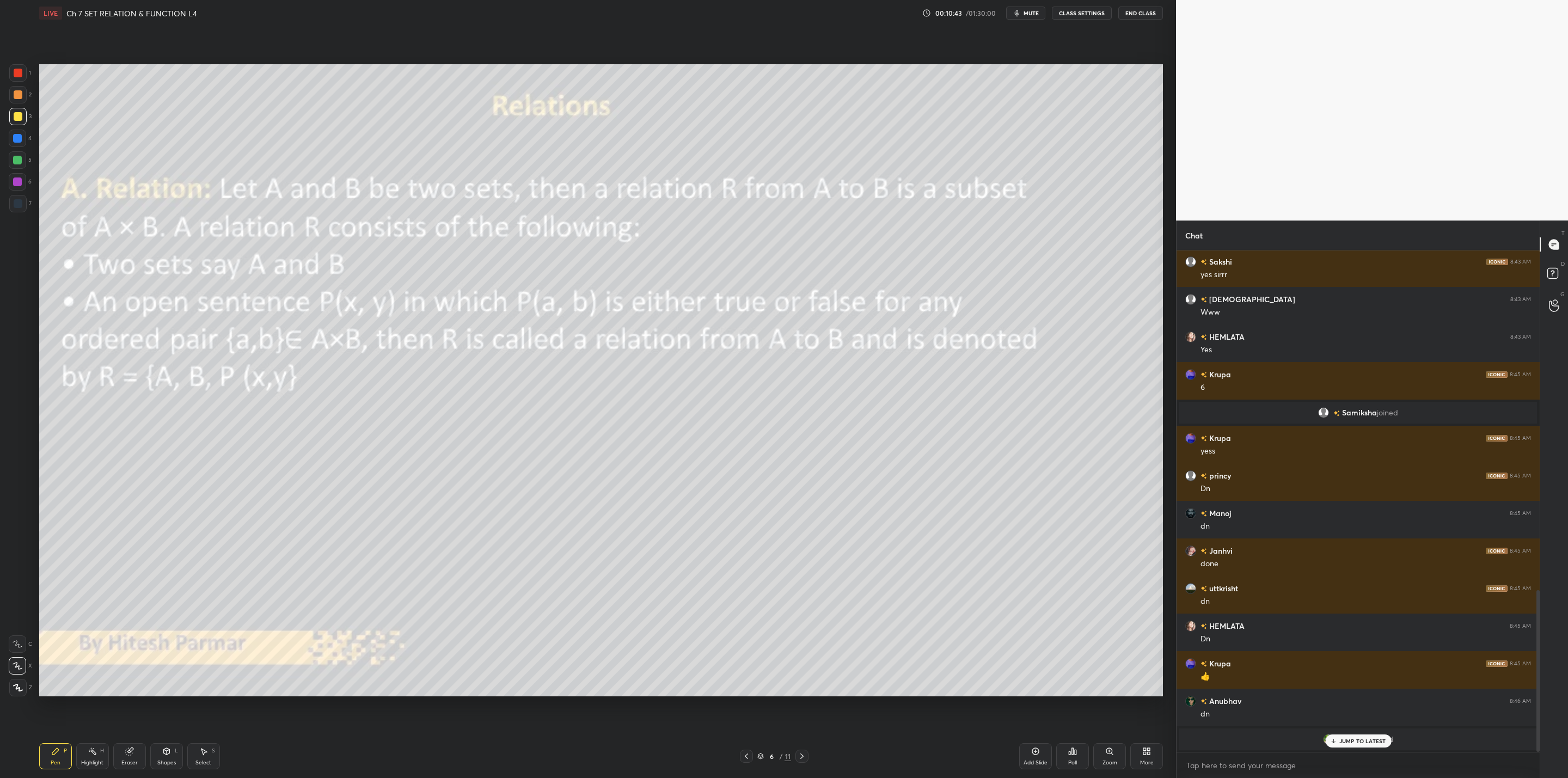
scroll to position [0, 0]
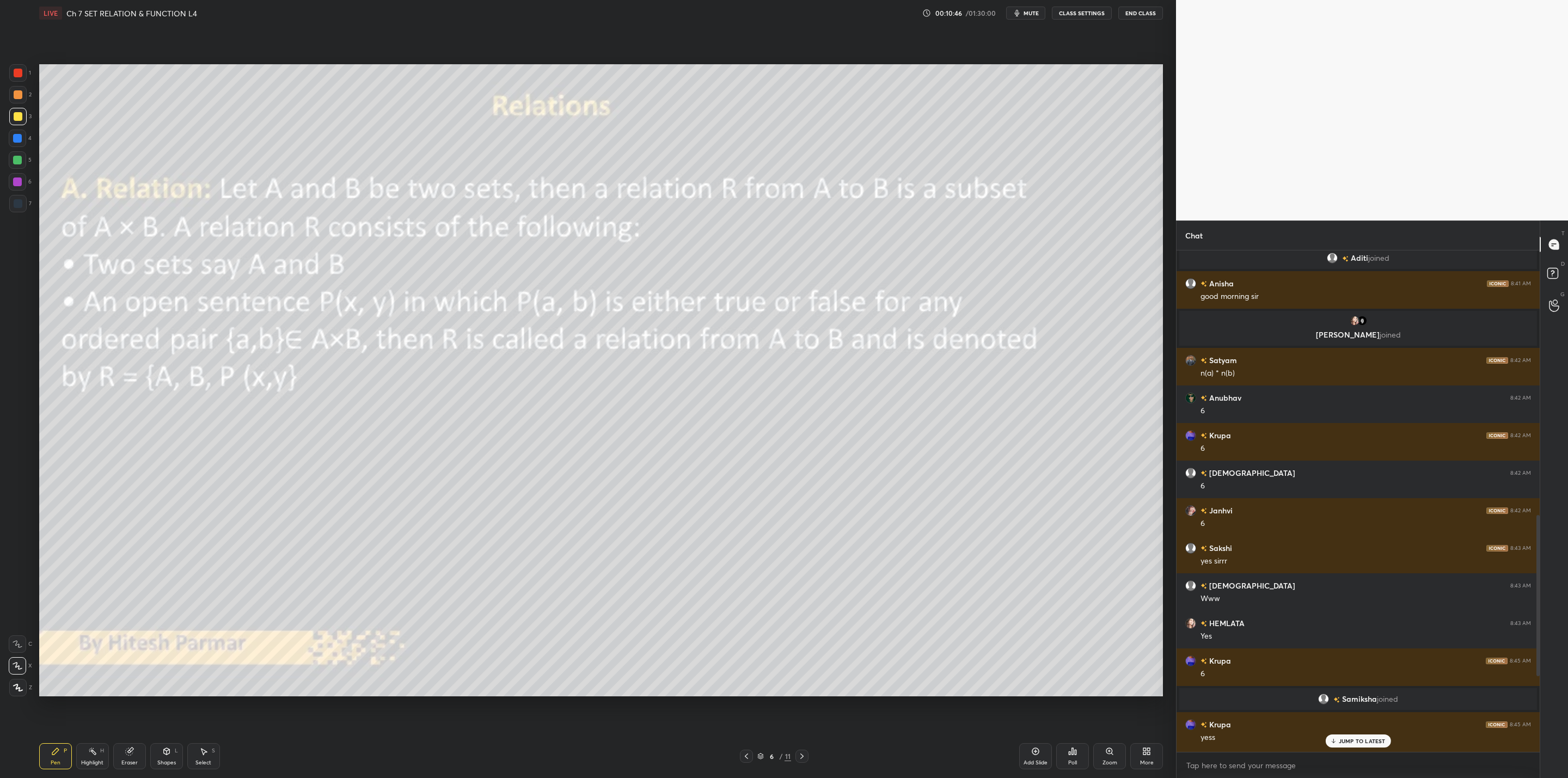
click at [1343, 742] on p "JUMP TO LATEST" at bounding box center [1361, 741] width 47 height 7
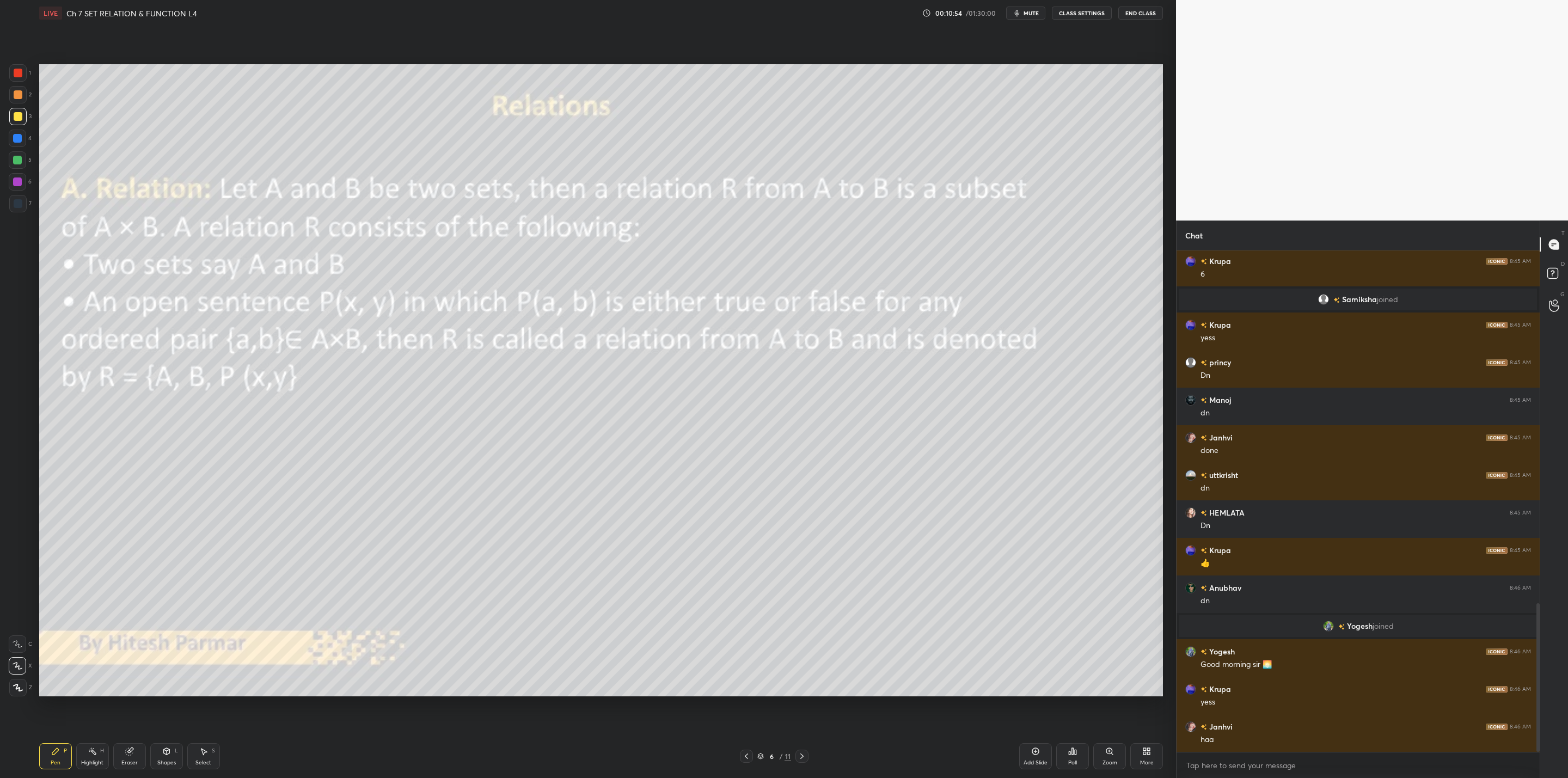
scroll to position [1187, 0]
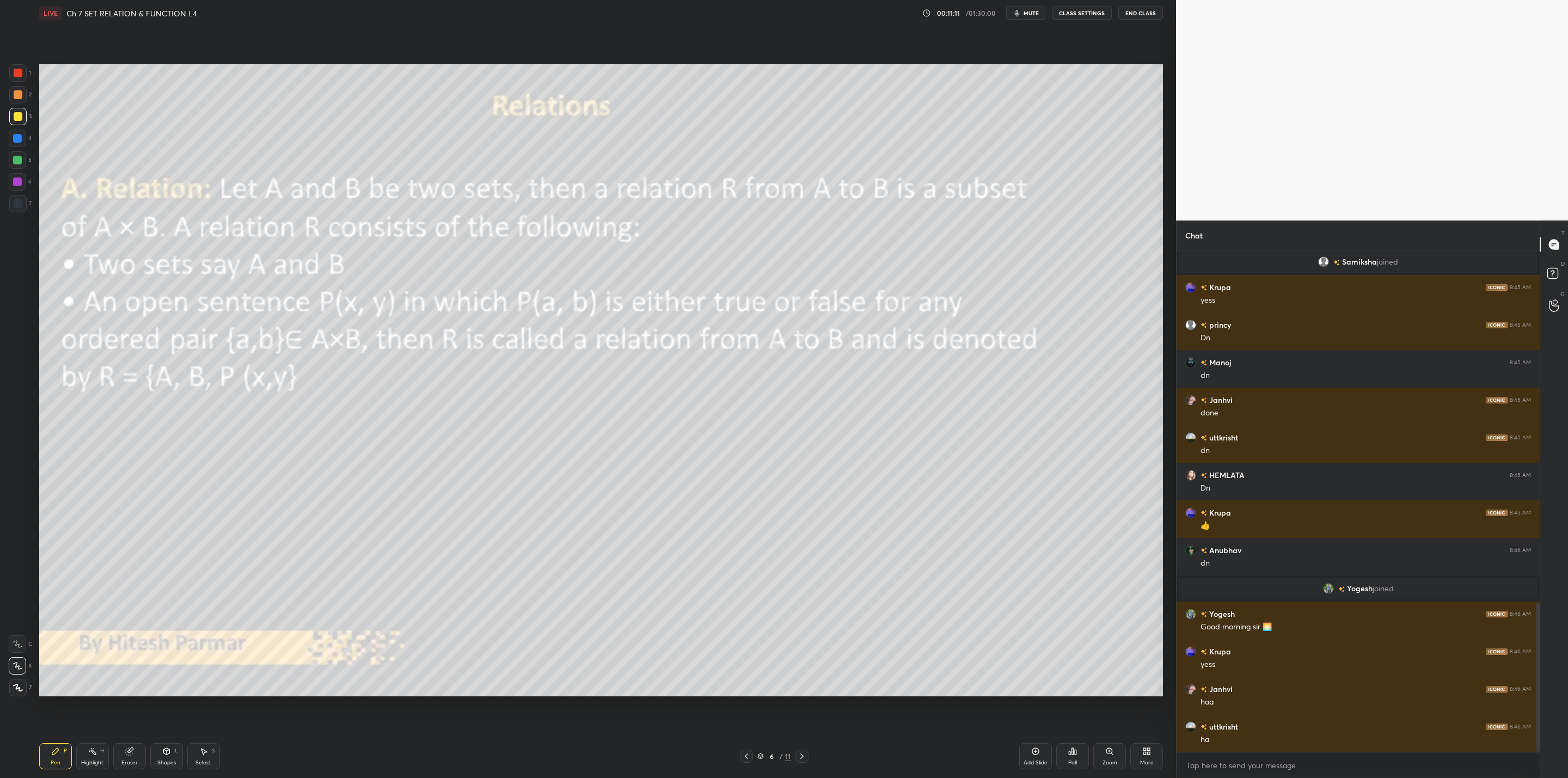
click at [129, 756] on div "Eraser" at bounding box center [130, 756] width 32 height 26
drag, startPoint x: 51, startPoint y: 753, endPoint x: 133, endPoint y: 718, distance: 89.2
click at [55, 754] on icon at bounding box center [55, 751] width 9 height 9
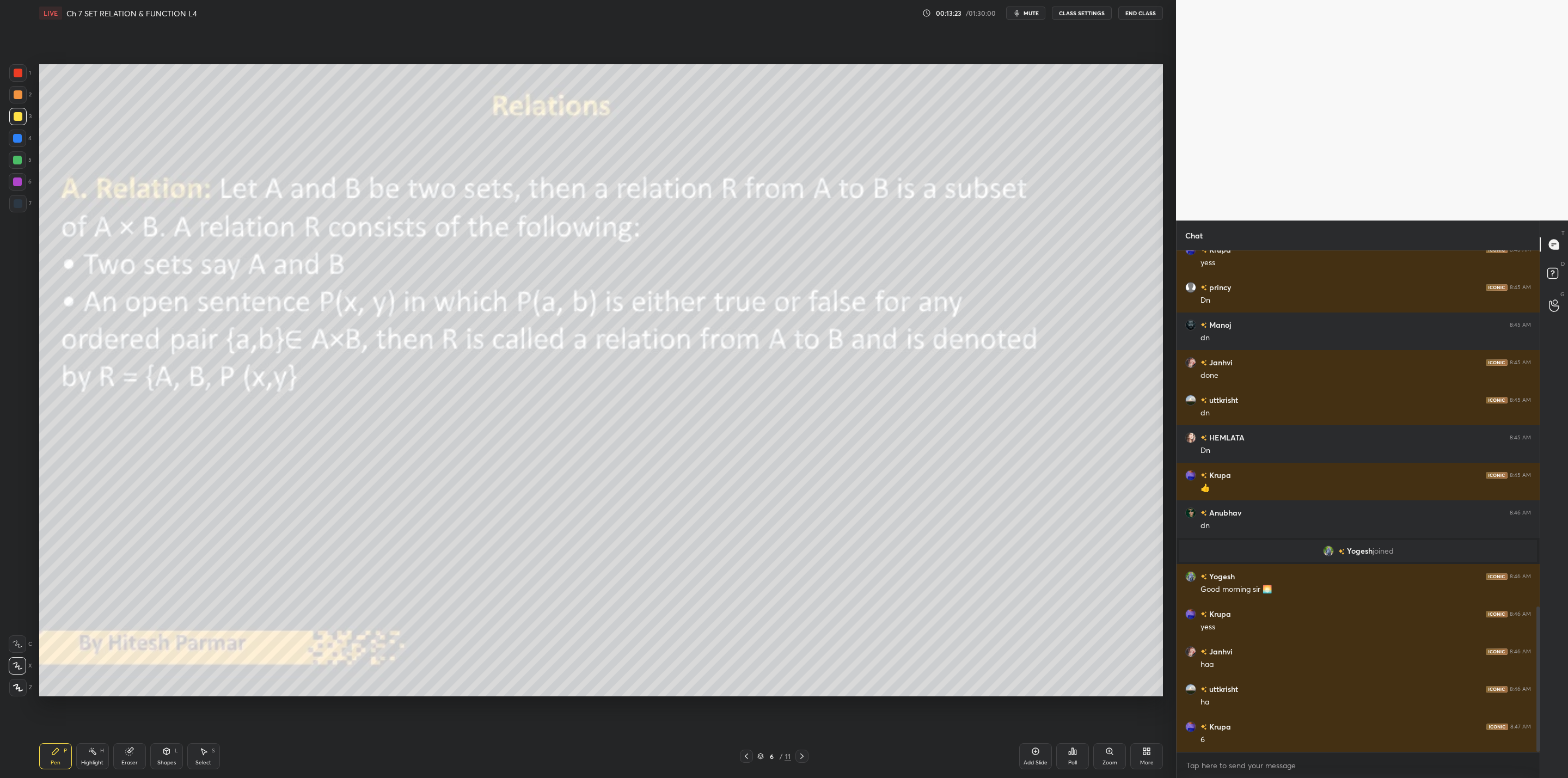
drag, startPoint x: 132, startPoint y: 757, endPoint x: 141, endPoint y: 718, distance: 40.0
click at [134, 757] on div "Eraser" at bounding box center [130, 756] width 32 height 26
drag, startPoint x: 47, startPoint y: 746, endPoint x: 60, endPoint y: 727, distance: 23.0
click at [51, 742] on div "Pen P Highlight H Eraser Shapes L Select S 6 / 11 Add Slide Poll Zoom More" at bounding box center [601, 756] width 1124 height 43
drag, startPoint x: 47, startPoint y: 755, endPoint x: 82, endPoint y: 724, distance: 46.8
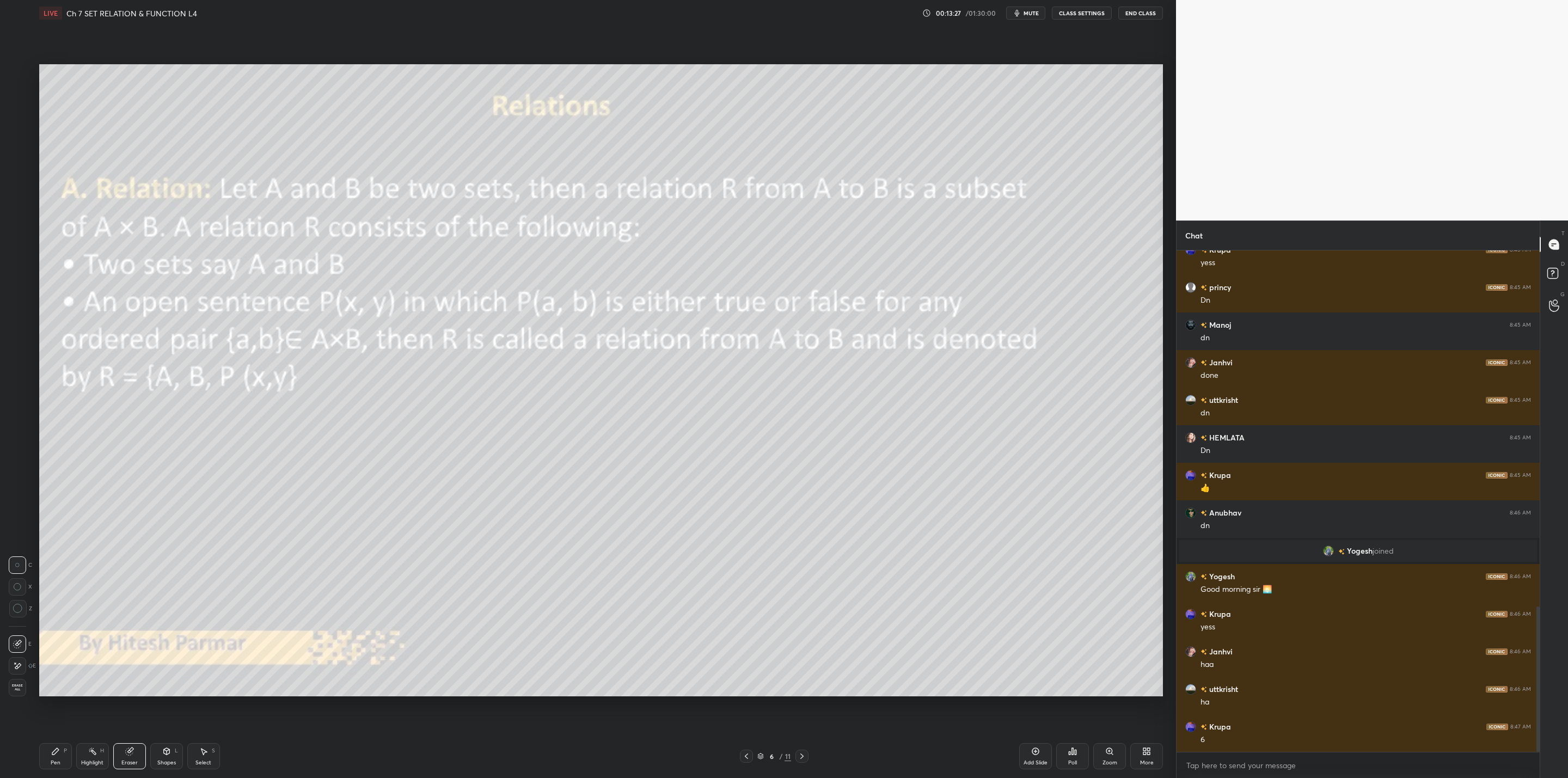
click at [52, 755] on div "Pen P" at bounding box center [55, 756] width 32 height 26
drag, startPoint x: 13, startPoint y: 137, endPoint x: 16, endPoint y: 144, distance: 7.6
click at [13, 138] on div at bounding box center [17, 138] width 9 height 9
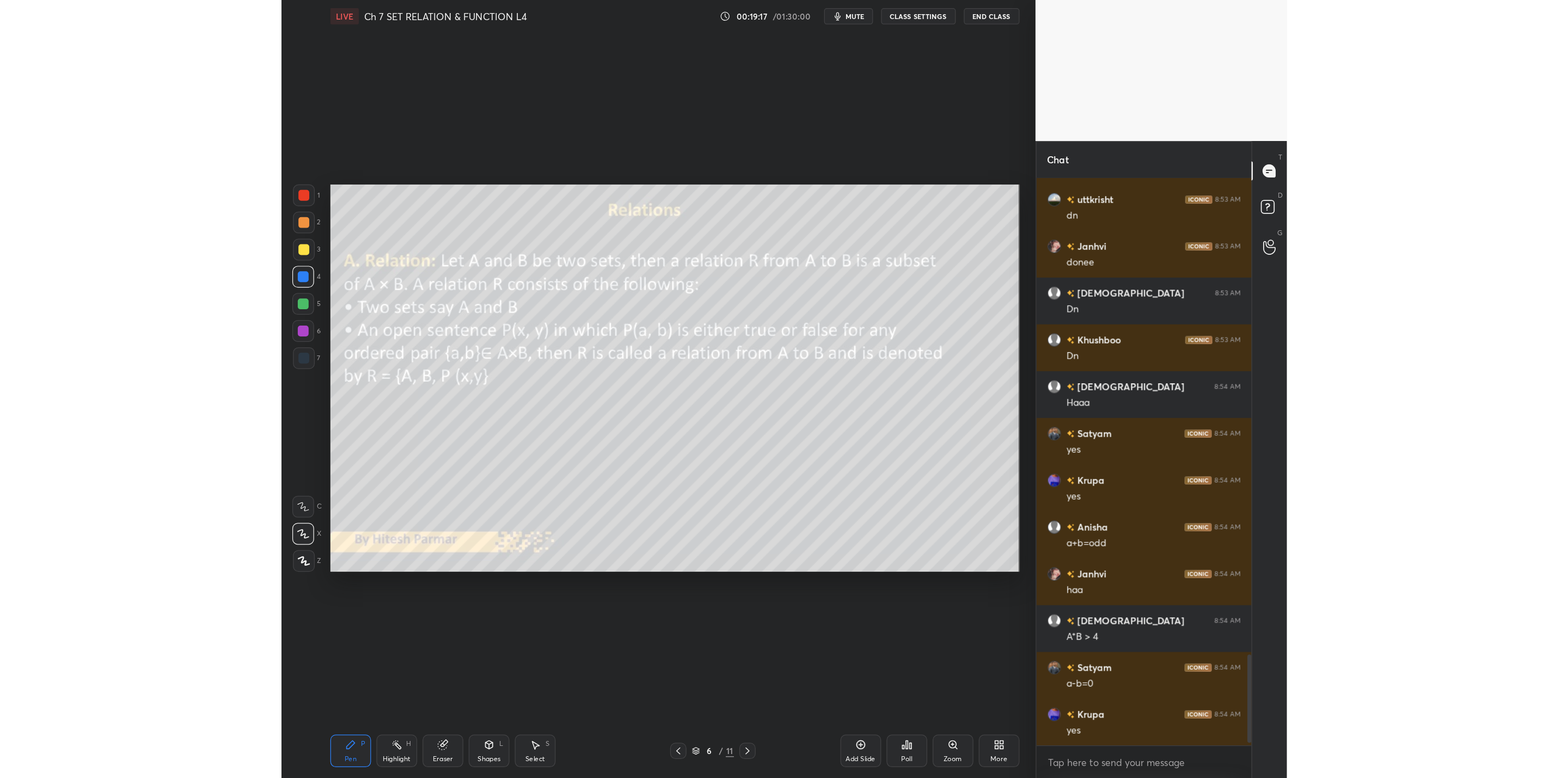
scroll to position [2413, 0]
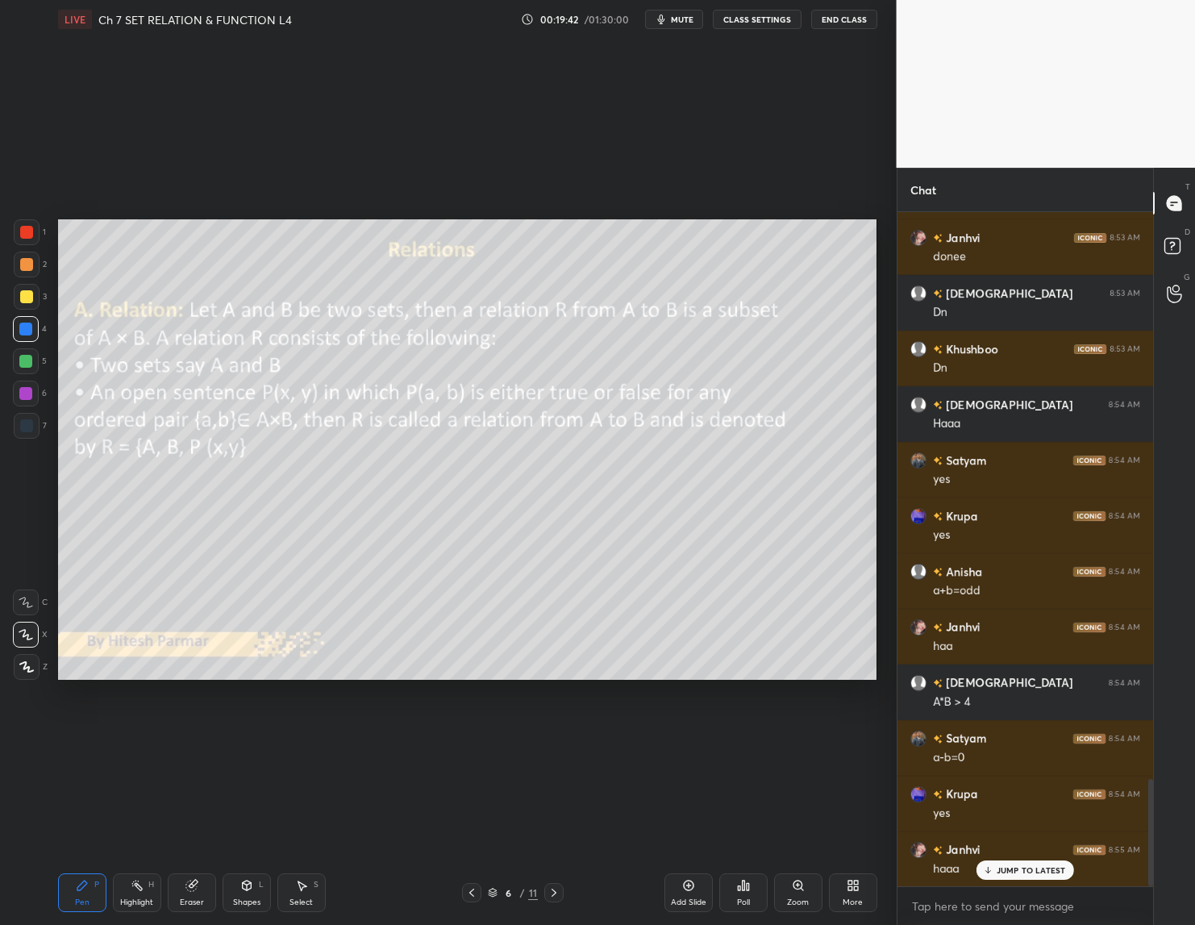
click at [992, 868] on icon at bounding box center [988, 870] width 10 height 10
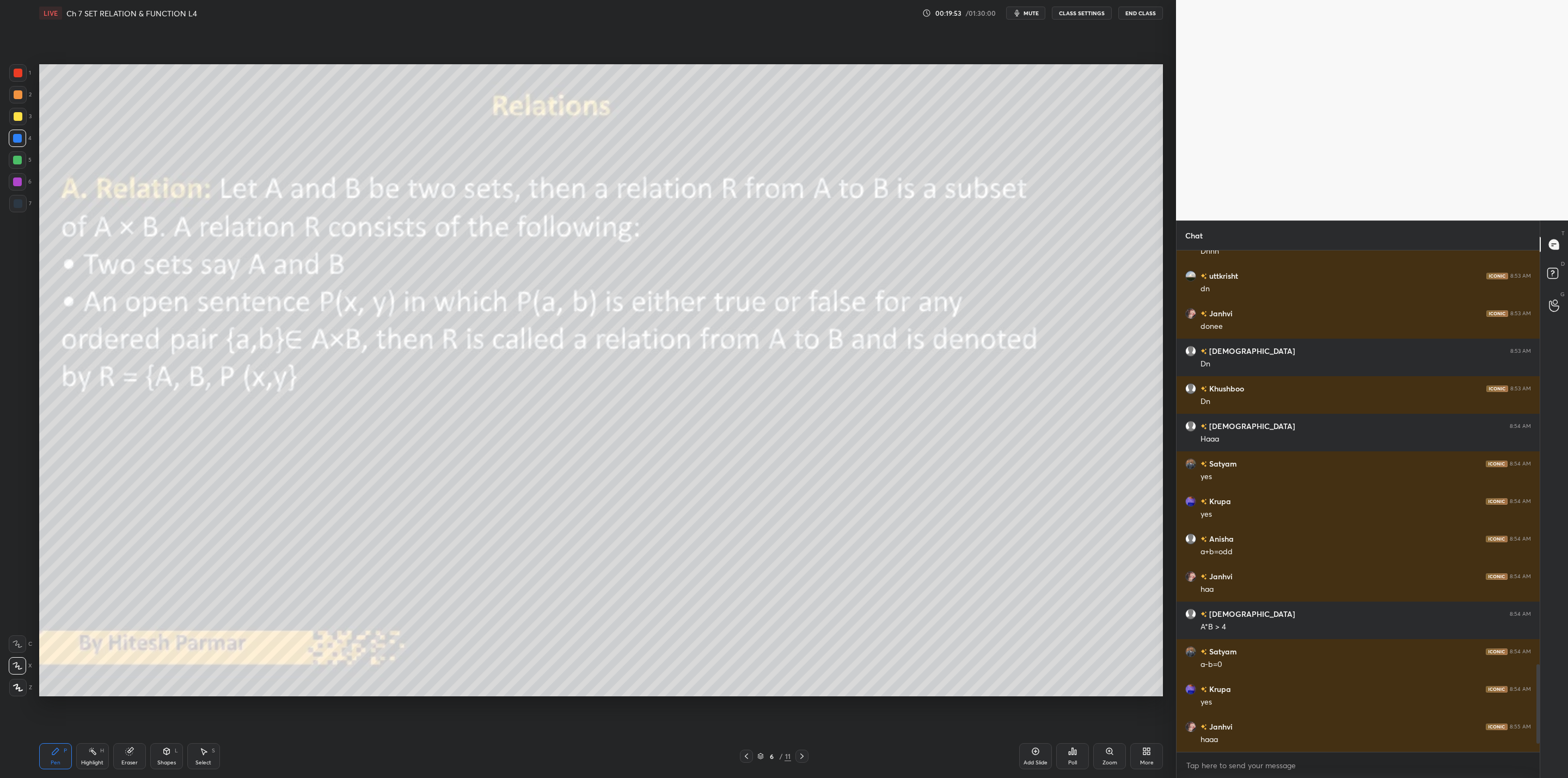
scroll to position [2057, 0]
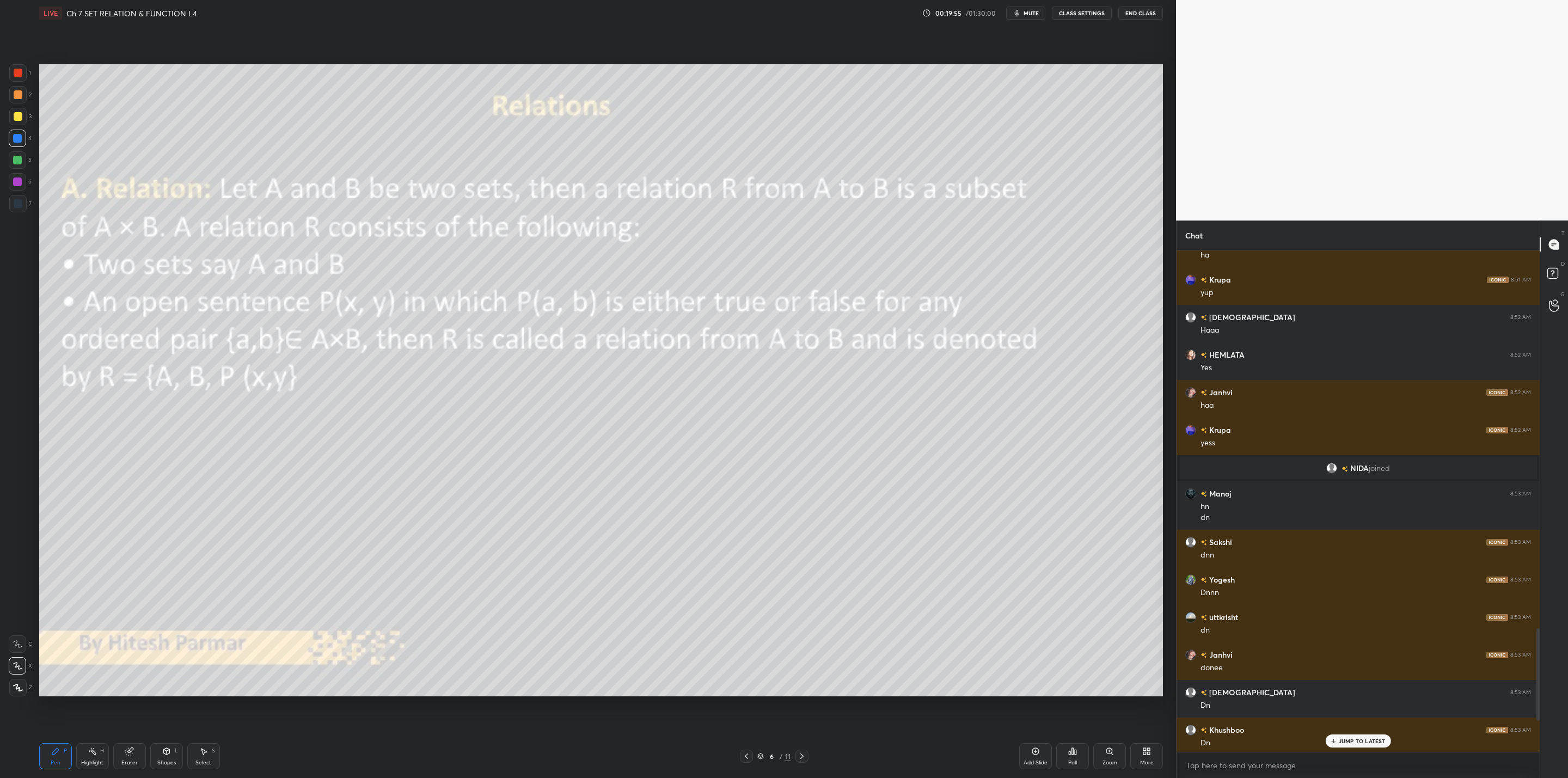
click at [1335, 739] on icon at bounding box center [1333, 741] width 7 height 7
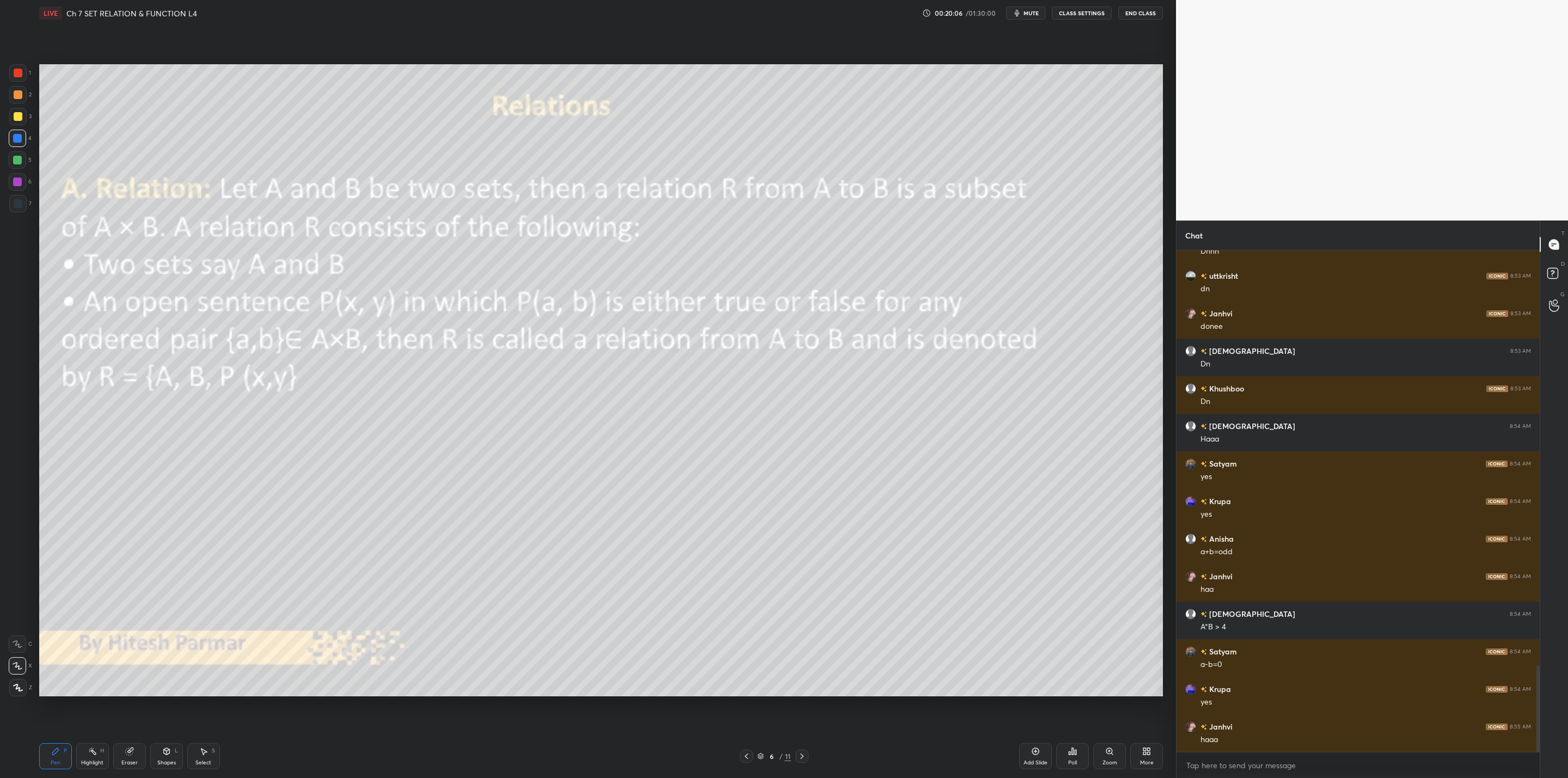
click at [806, 753] on icon at bounding box center [802, 756] width 9 height 9
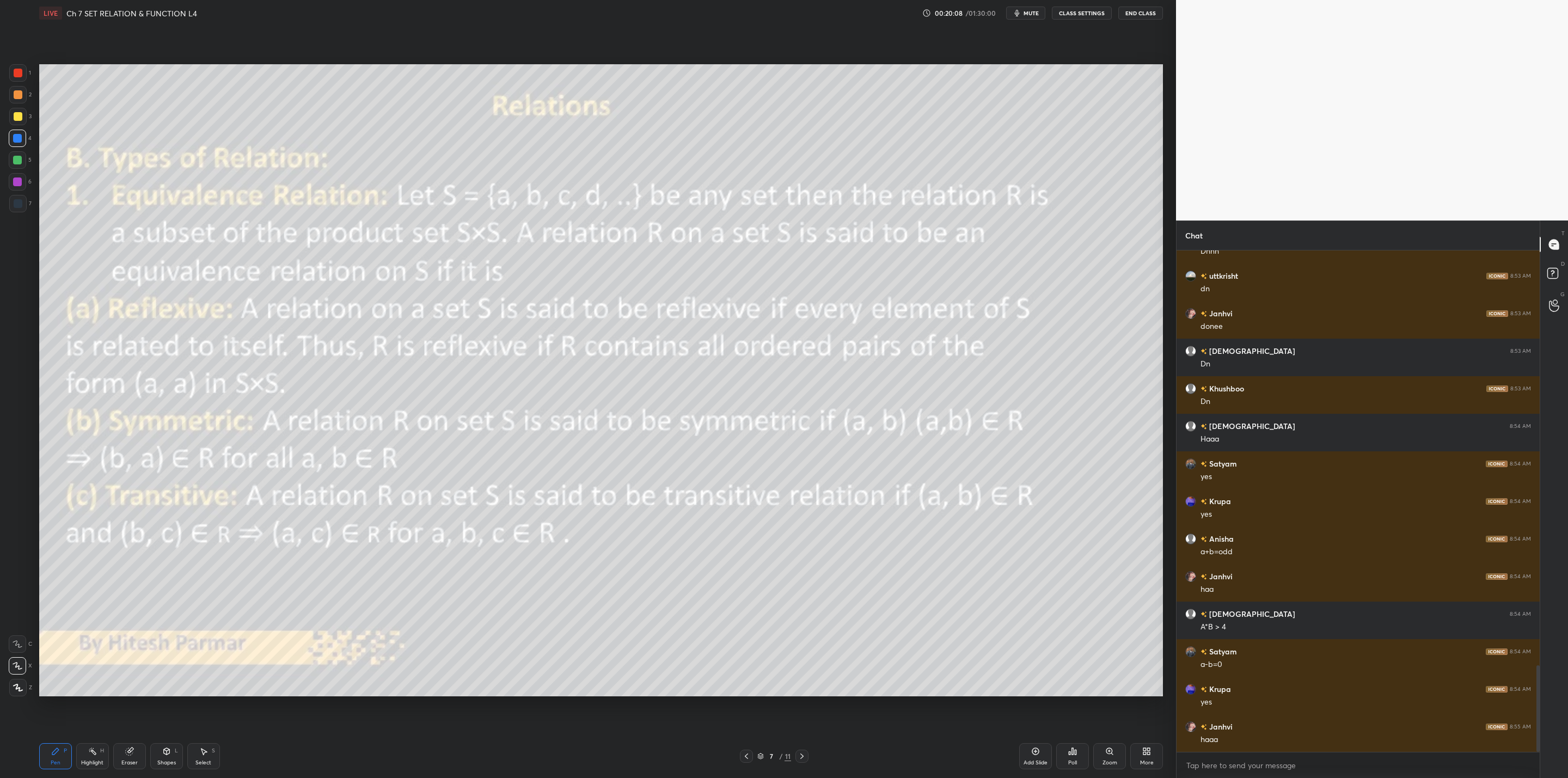
click at [746, 755] on icon at bounding box center [746, 756] width 9 height 9
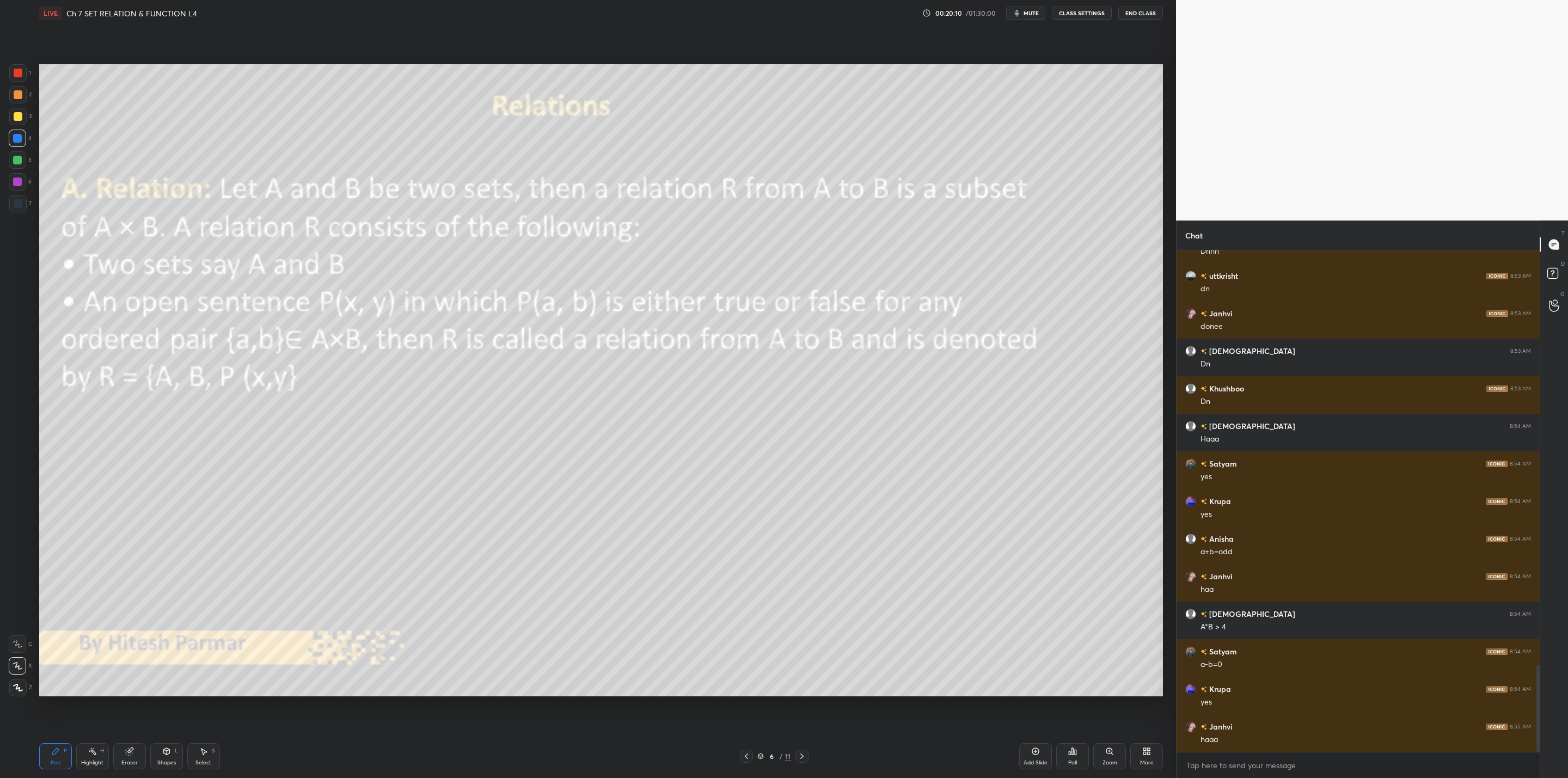
click at [1039, 754] on icon at bounding box center [1035, 751] width 9 height 9
click at [746, 756] on icon at bounding box center [746, 756] width 9 height 9
click at [808, 747] on div "Pen P Highlight H Eraser Shapes L Select S 6 / 12 Add Slide Poll Zoom More" at bounding box center [601, 756] width 1124 height 43
click at [799, 750] on div at bounding box center [802, 756] width 13 height 13
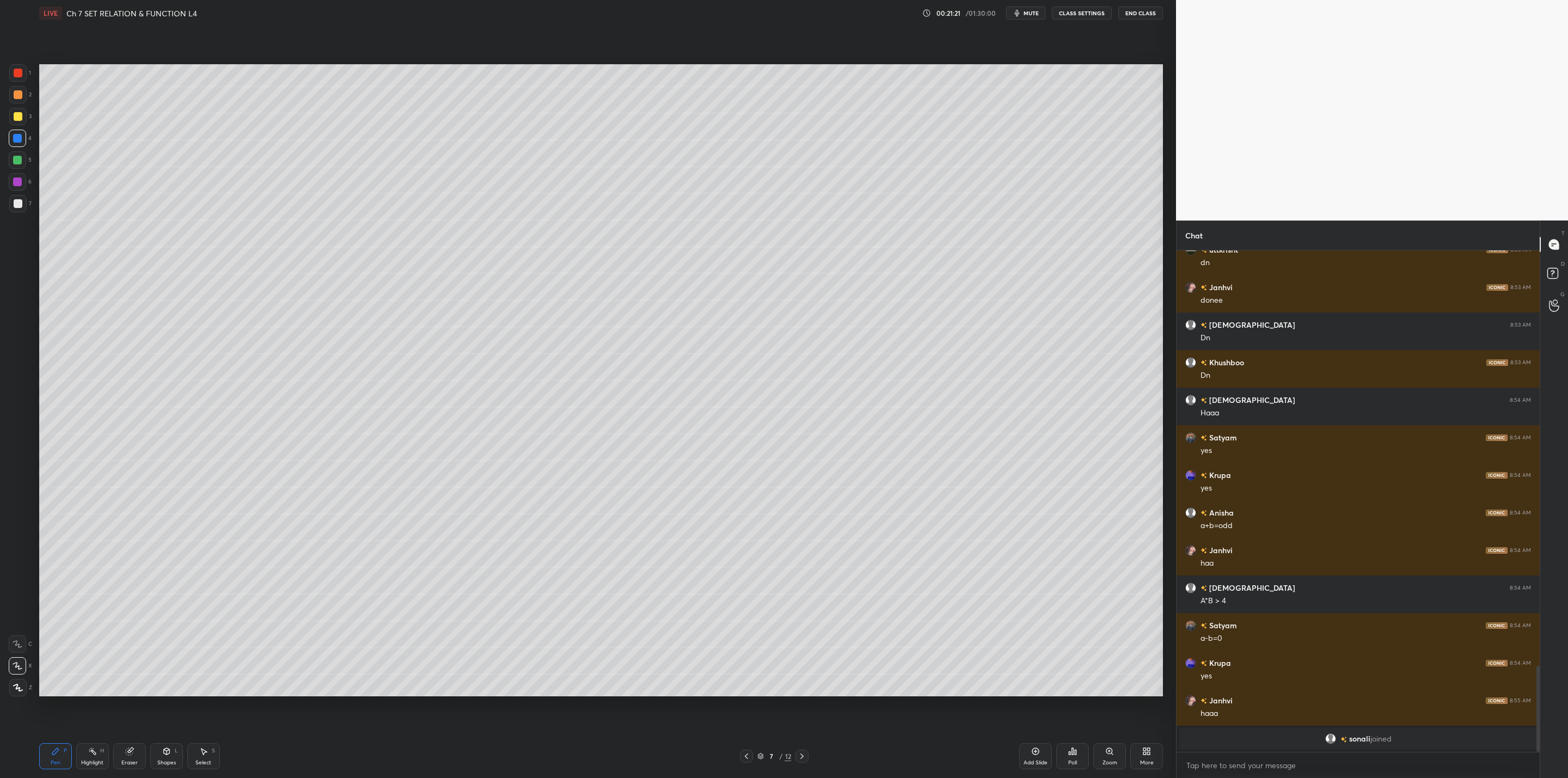
click at [747, 757] on icon at bounding box center [746, 756] width 9 height 9
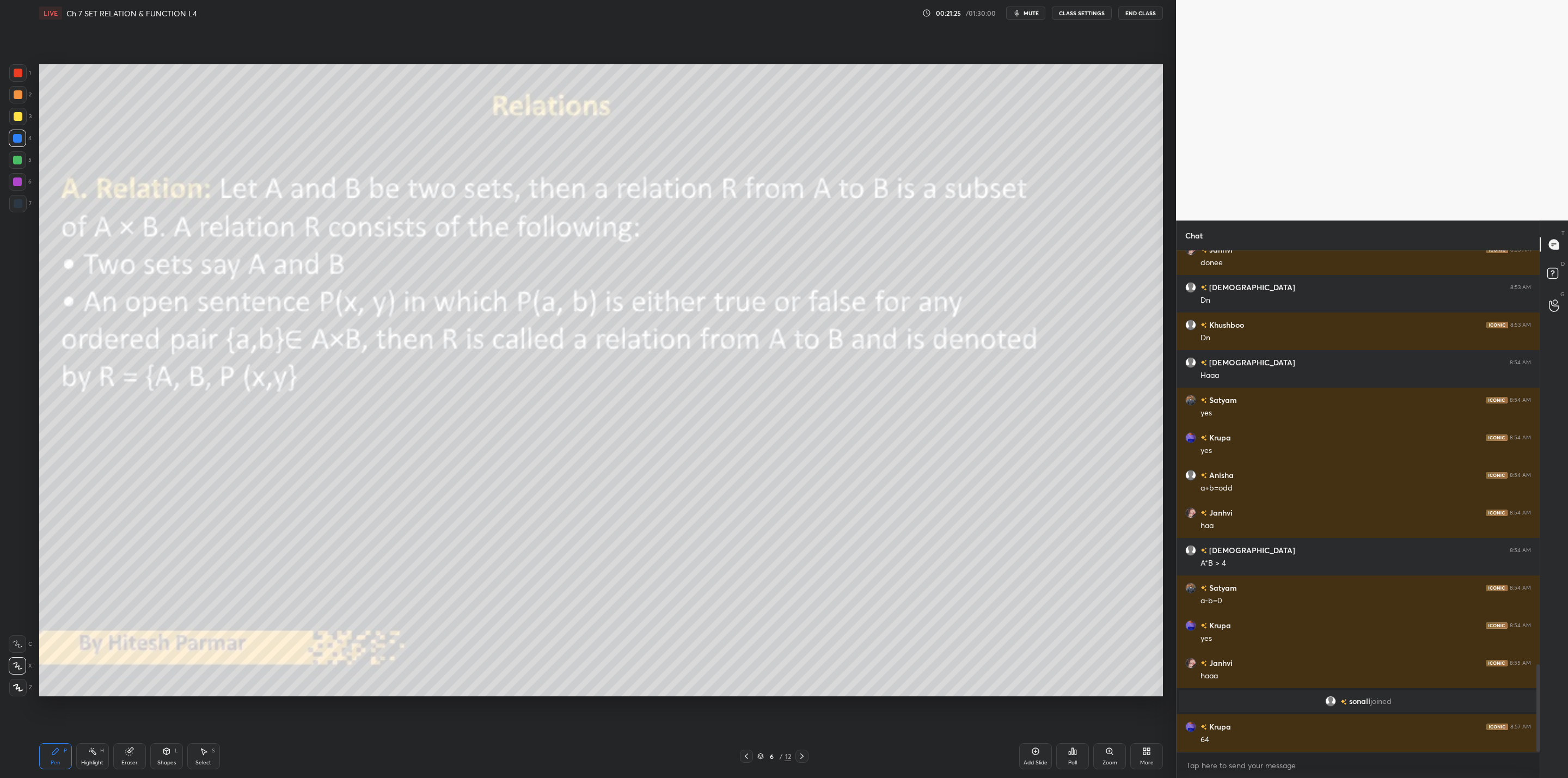
click at [804, 758] on icon at bounding box center [802, 756] width 9 height 9
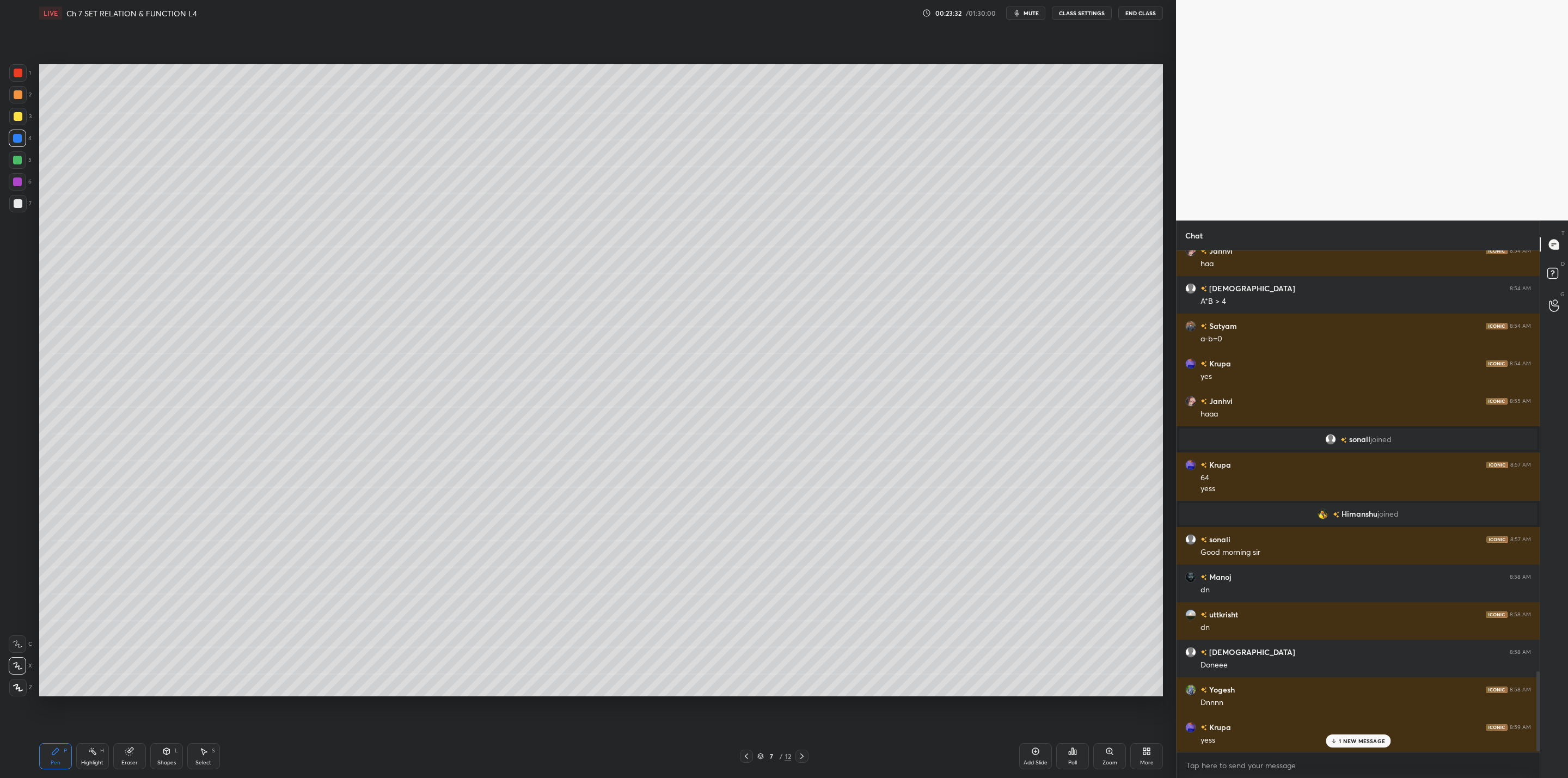
scroll to position [2658, 0]
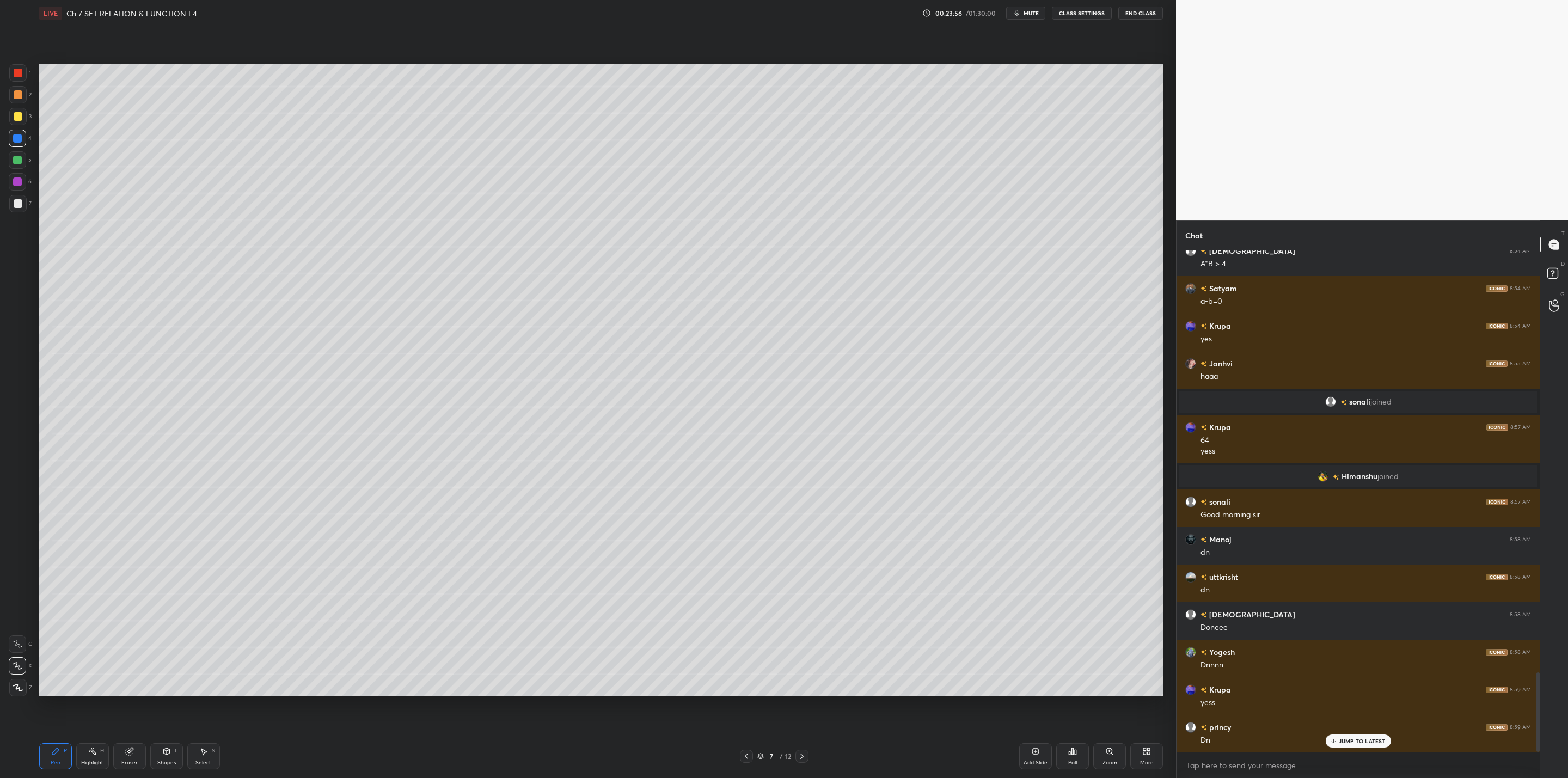
click at [1143, 760] on div "More" at bounding box center [1147, 762] width 14 height 5
click at [1026, 621] on div at bounding box center [784, 389] width 1568 height 778
click at [1147, 761] on div "More" at bounding box center [1147, 762] width 14 height 5
click at [1069, 638] on div "Slide theme" at bounding box center [1109, 636] width 91 height 11
click at [1010, 641] on div at bounding box center [784, 389] width 1568 height 778
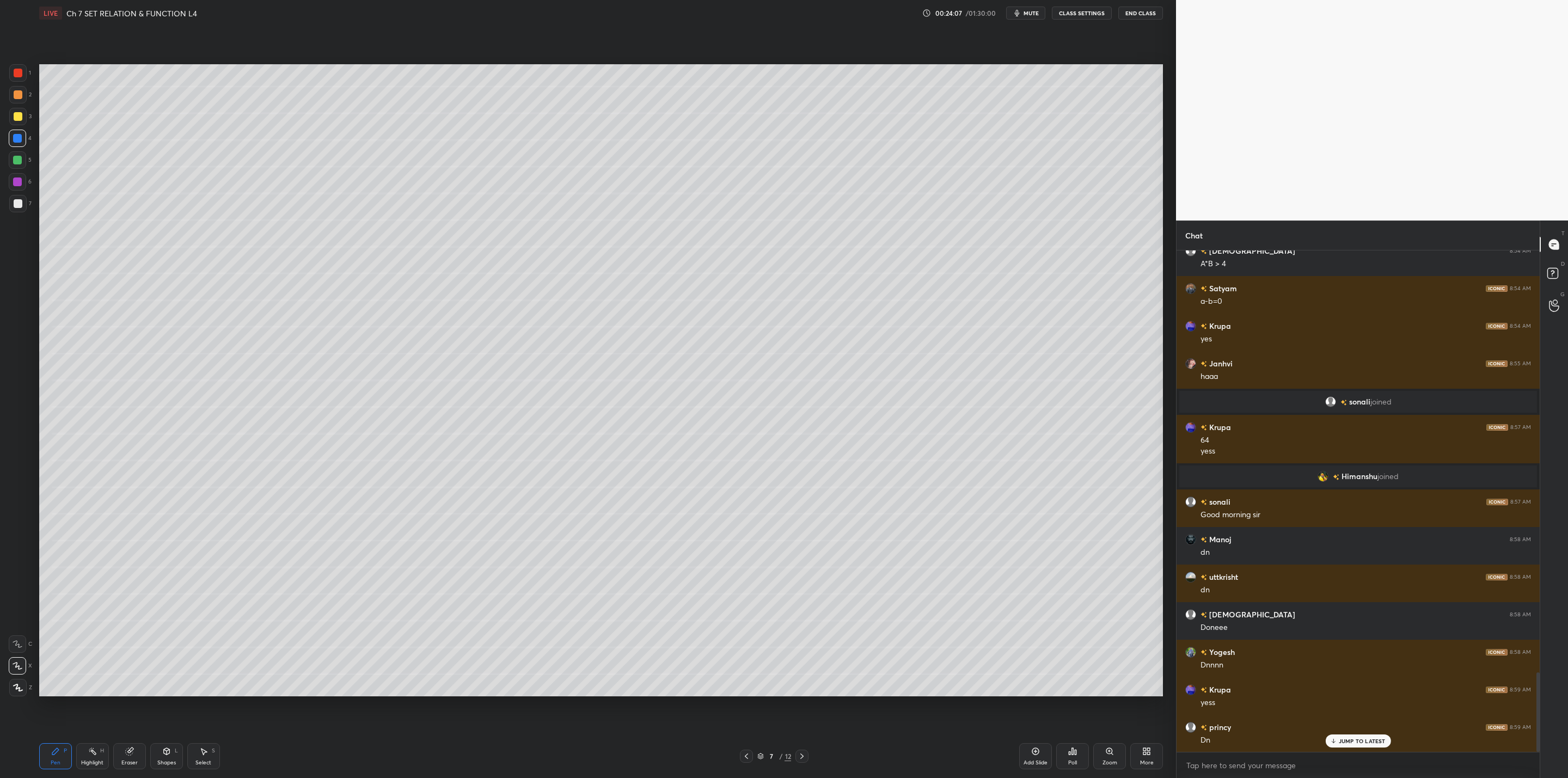
click at [1042, 757] on div "Add Slide" at bounding box center [1035, 756] width 32 height 26
click at [743, 754] on icon at bounding box center [746, 756] width 9 height 9
click at [1151, 757] on div "More" at bounding box center [1147, 756] width 32 height 26
click at [1090, 649] on div "Upload File" at bounding box center [1085, 650] width 28 height 5
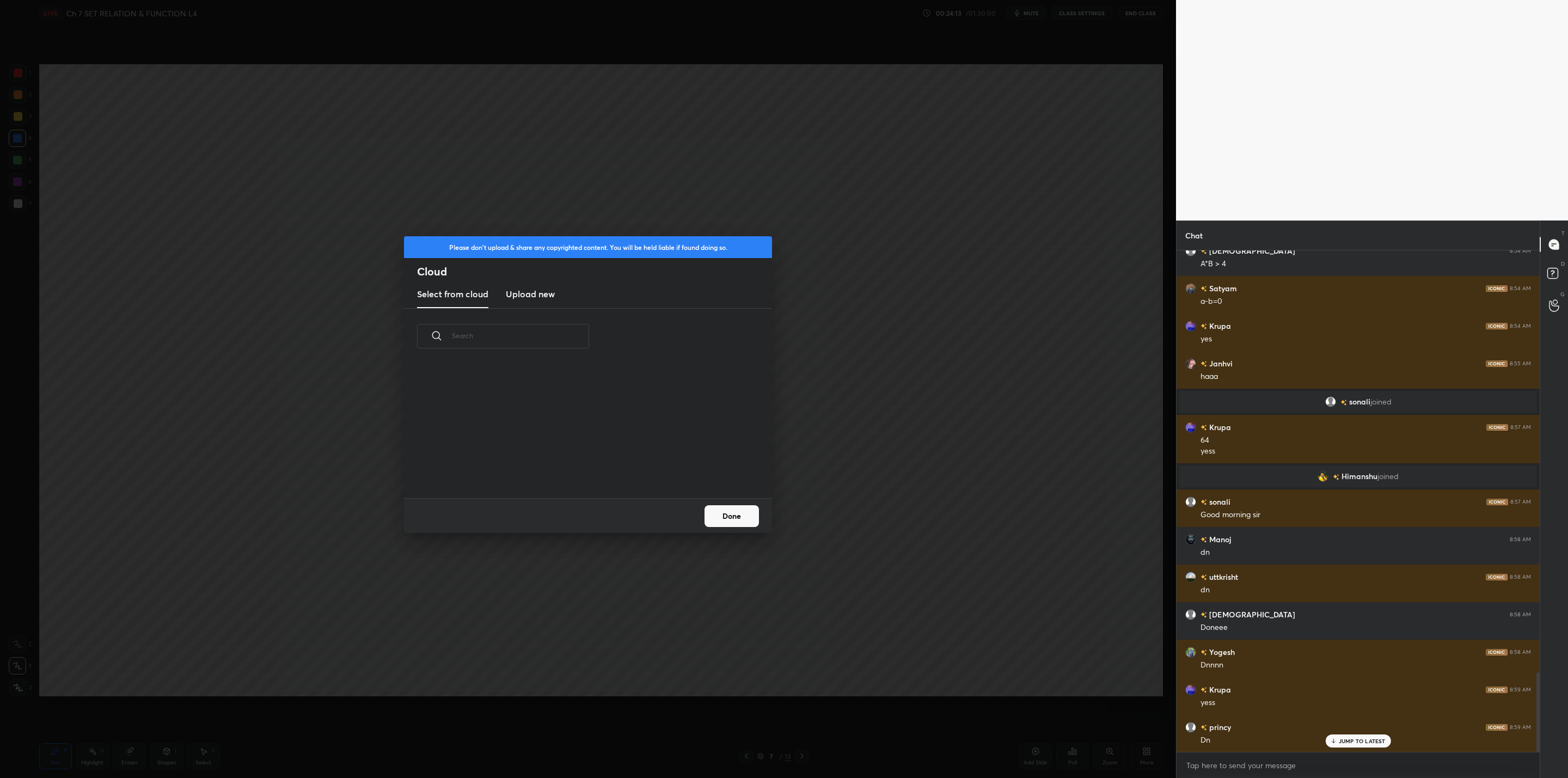
scroll to position [134, 350]
click at [510, 288] on h3 "Upload new" at bounding box center [530, 294] width 49 height 13
click at [588, 461] on label "Browse" at bounding box center [588, 467] width 49 height 18
click at [564, 461] on input "Browse" at bounding box center [564, 467] width 0 height 18
click at [738, 515] on button "Done" at bounding box center [731, 516] width 55 height 22
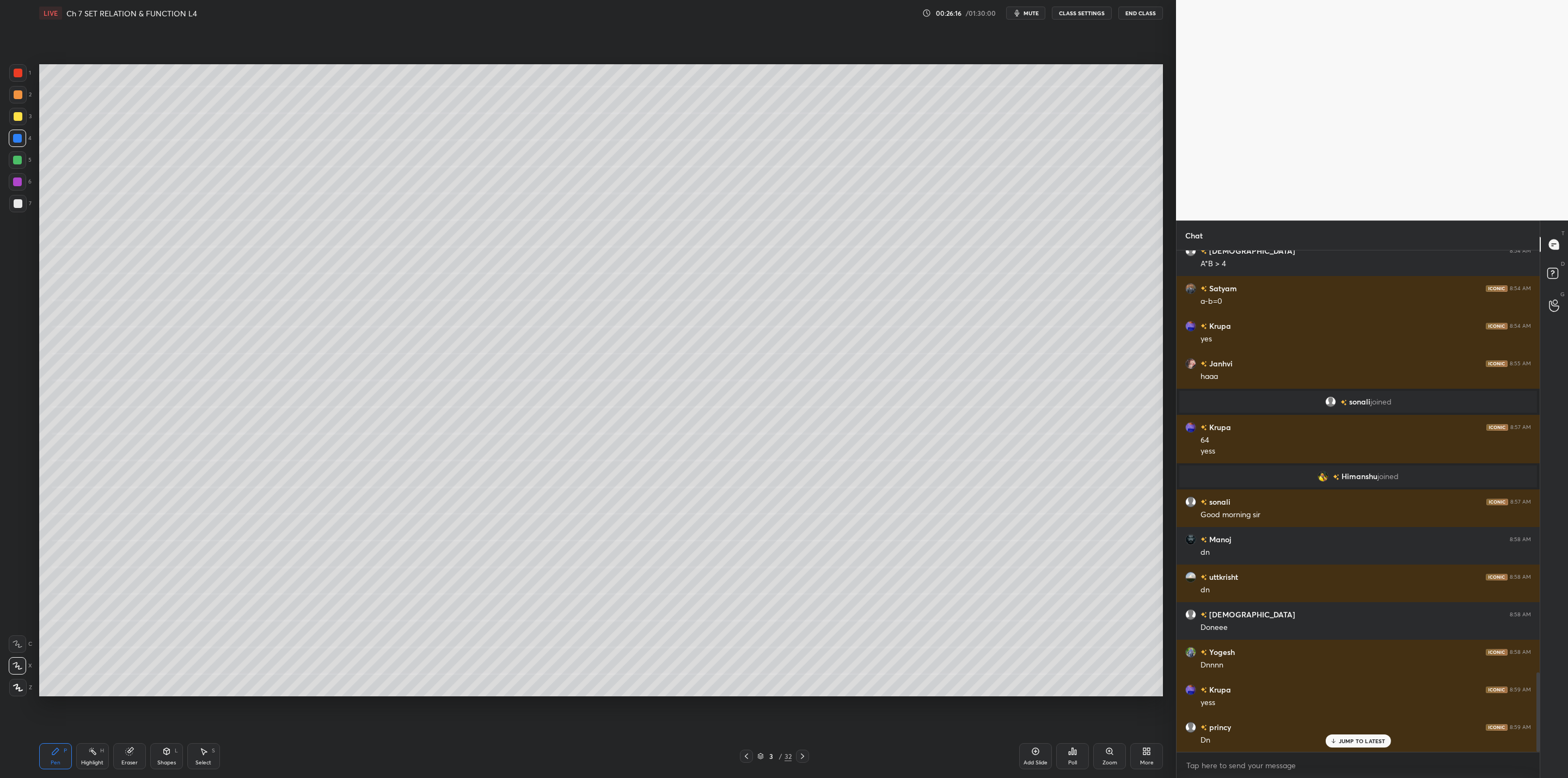
click at [804, 758] on icon at bounding box center [802, 756] width 9 height 9
click at [743, 754] on icon at bounding box center [746, 756] width 9 height 9
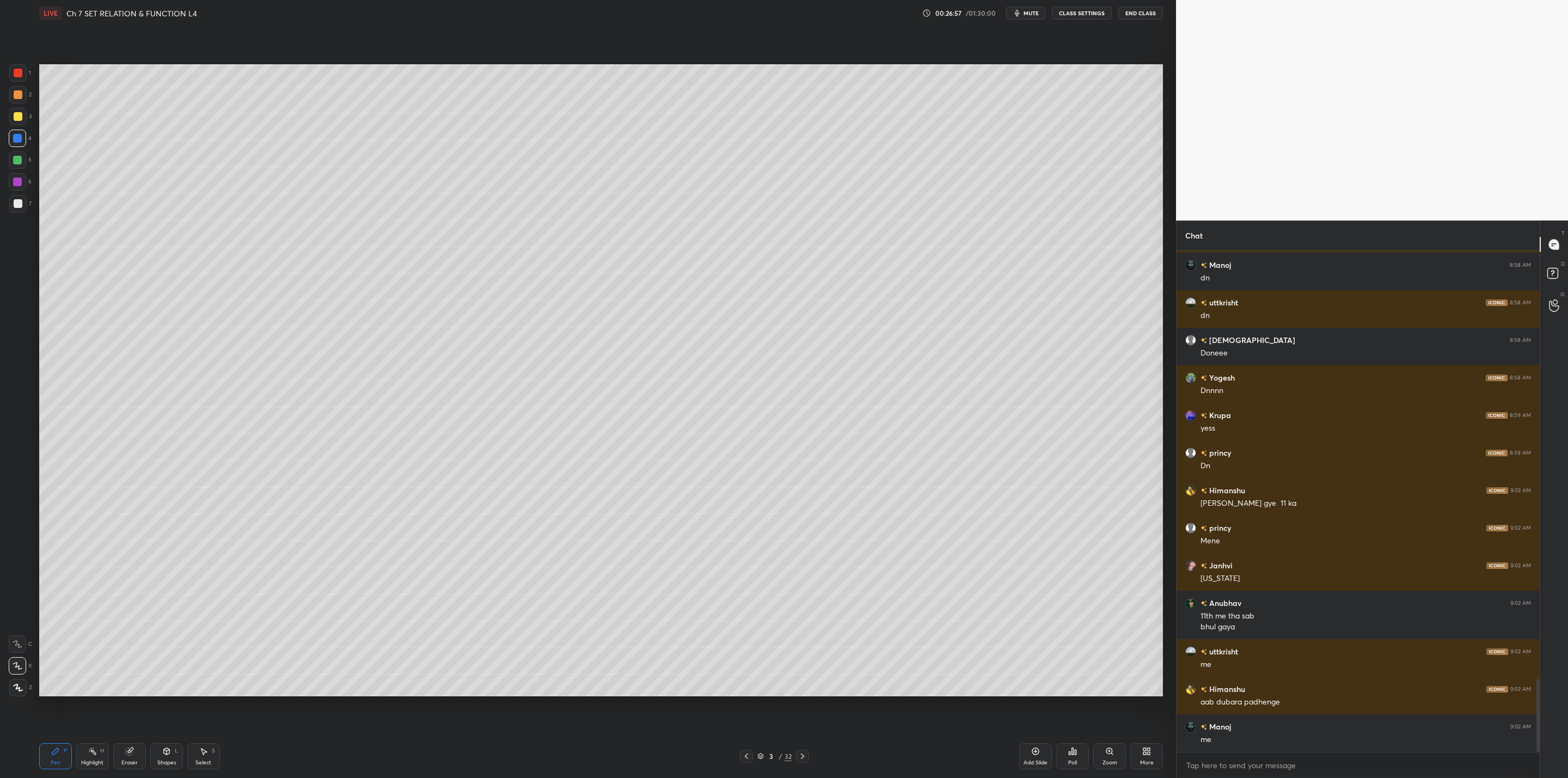
scroll to position [2959, 0]
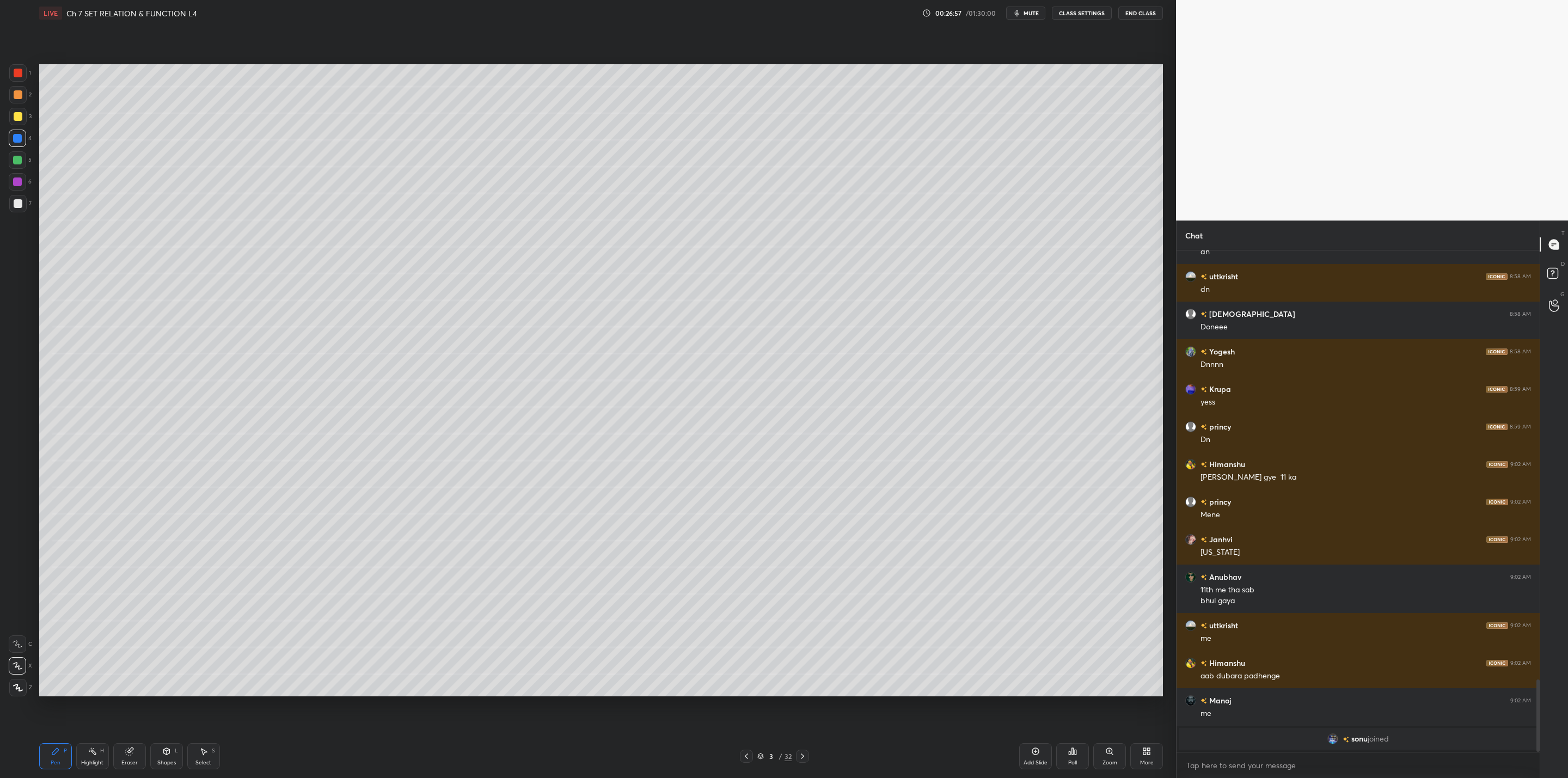
click at [800, 754] on icon at bounding box center [802, 756] width 9 height 9
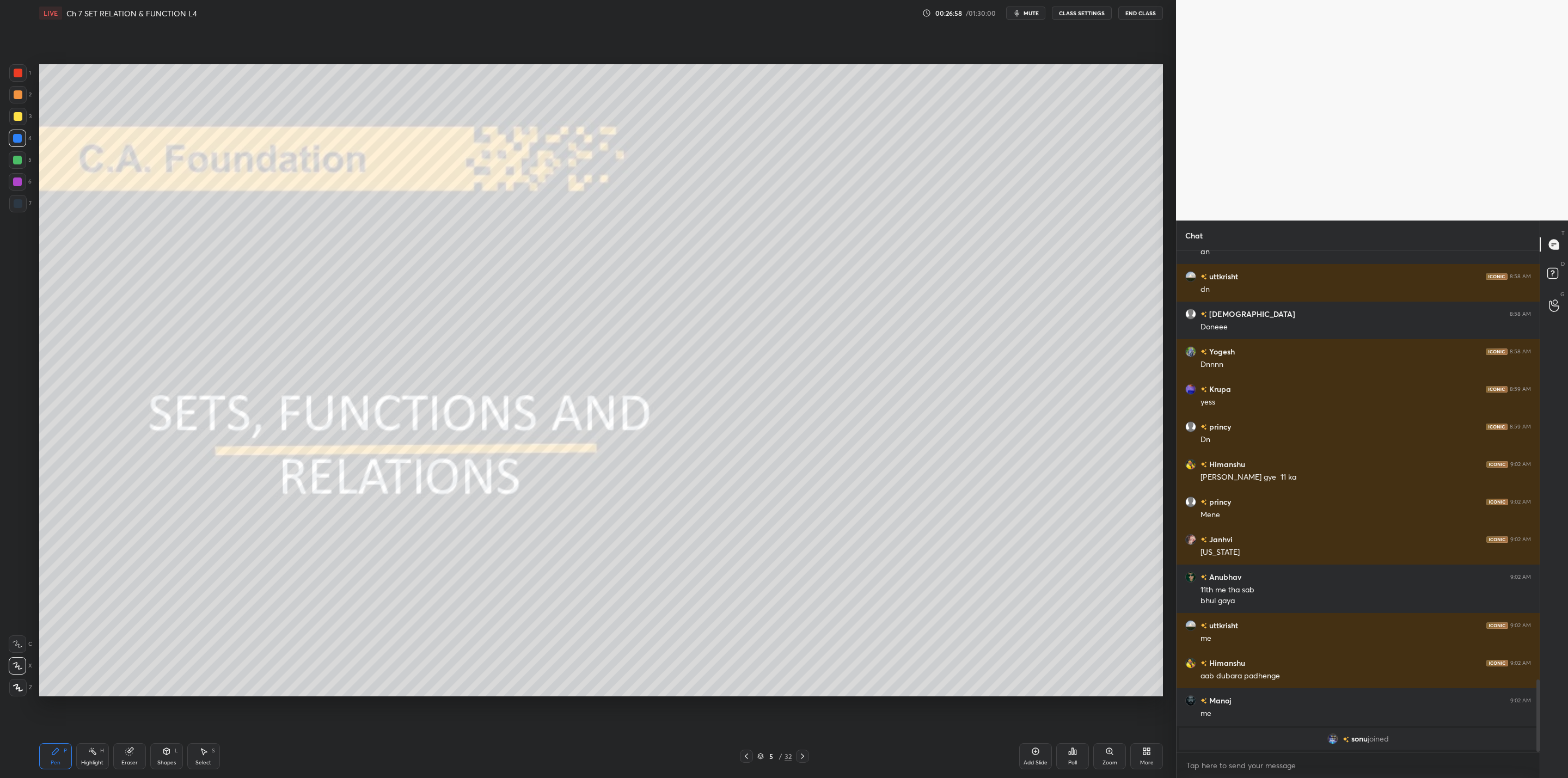
click at [800, 754] on icon at bounding box center [802, 756] width 9 height 9
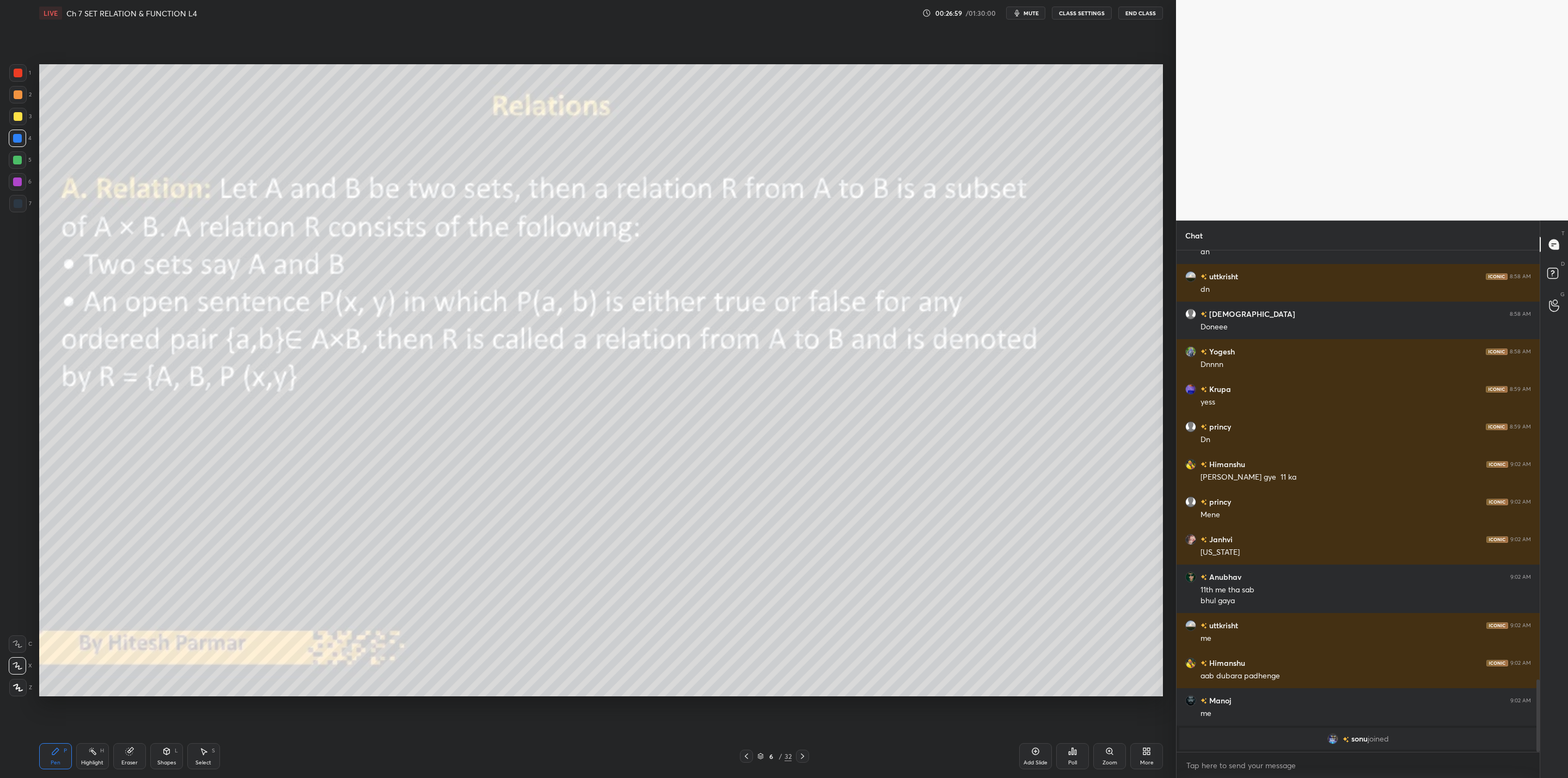
click at [800, 754] on icon at bounding box center [802, 756] width 9 height 9
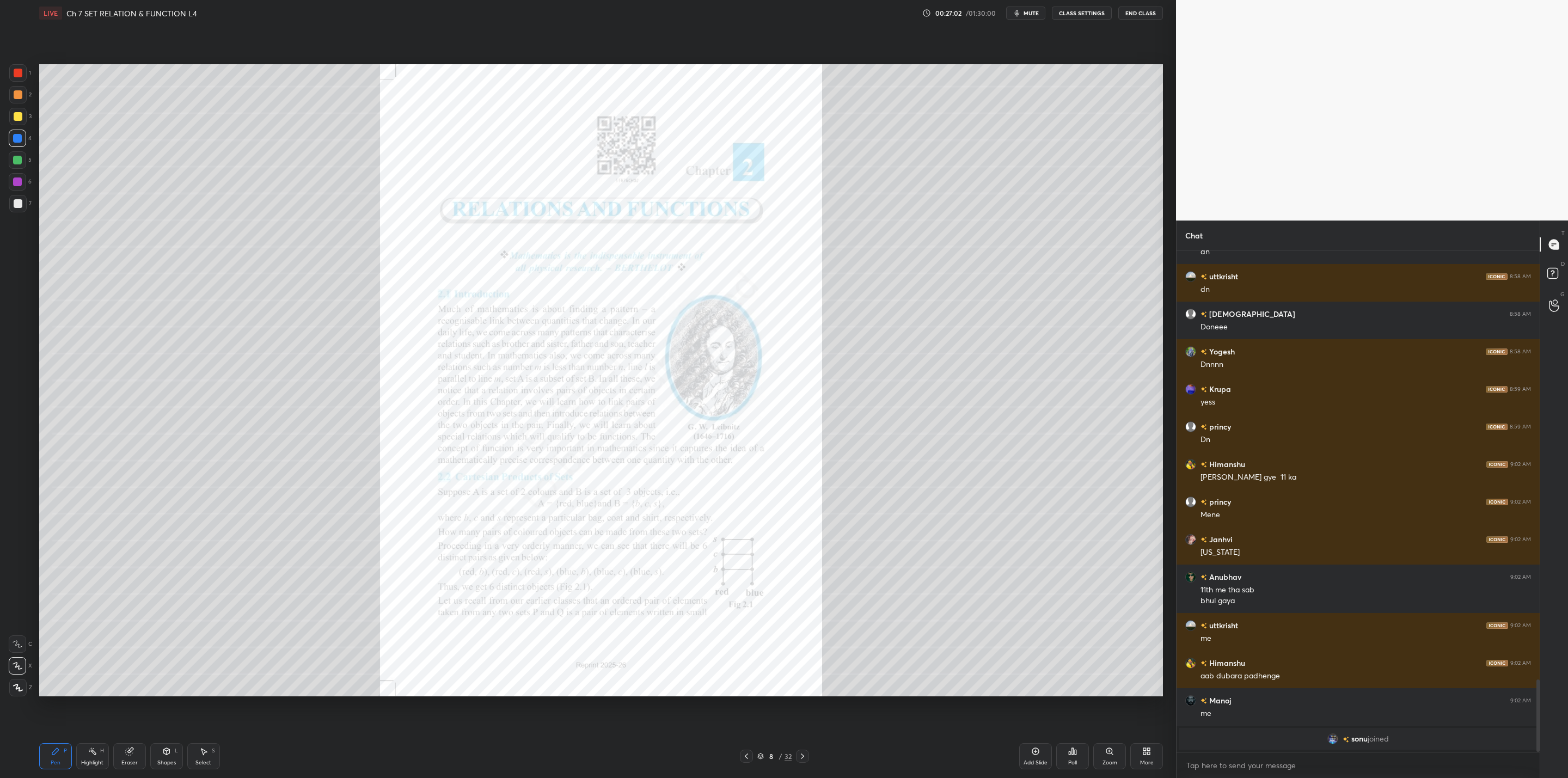
click at [800, 755] on icon at bounding box center [802, 756] width 9 height 9
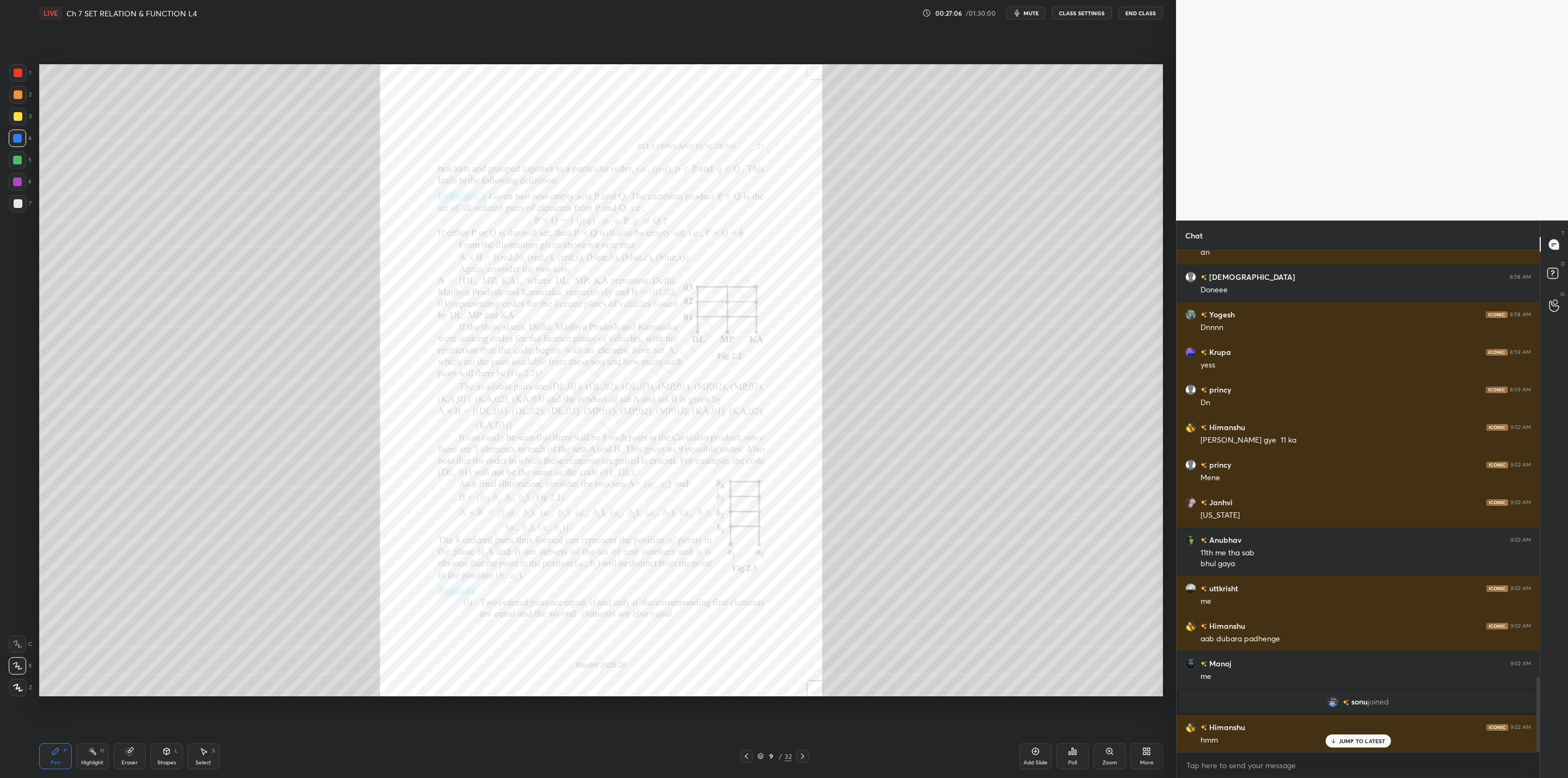
click at [802, 757] on icon at bounding box center [802, 756] width 3 height 5
click at [1105, 755] on icon at bounding box center [1109, 751] width 9 height 9
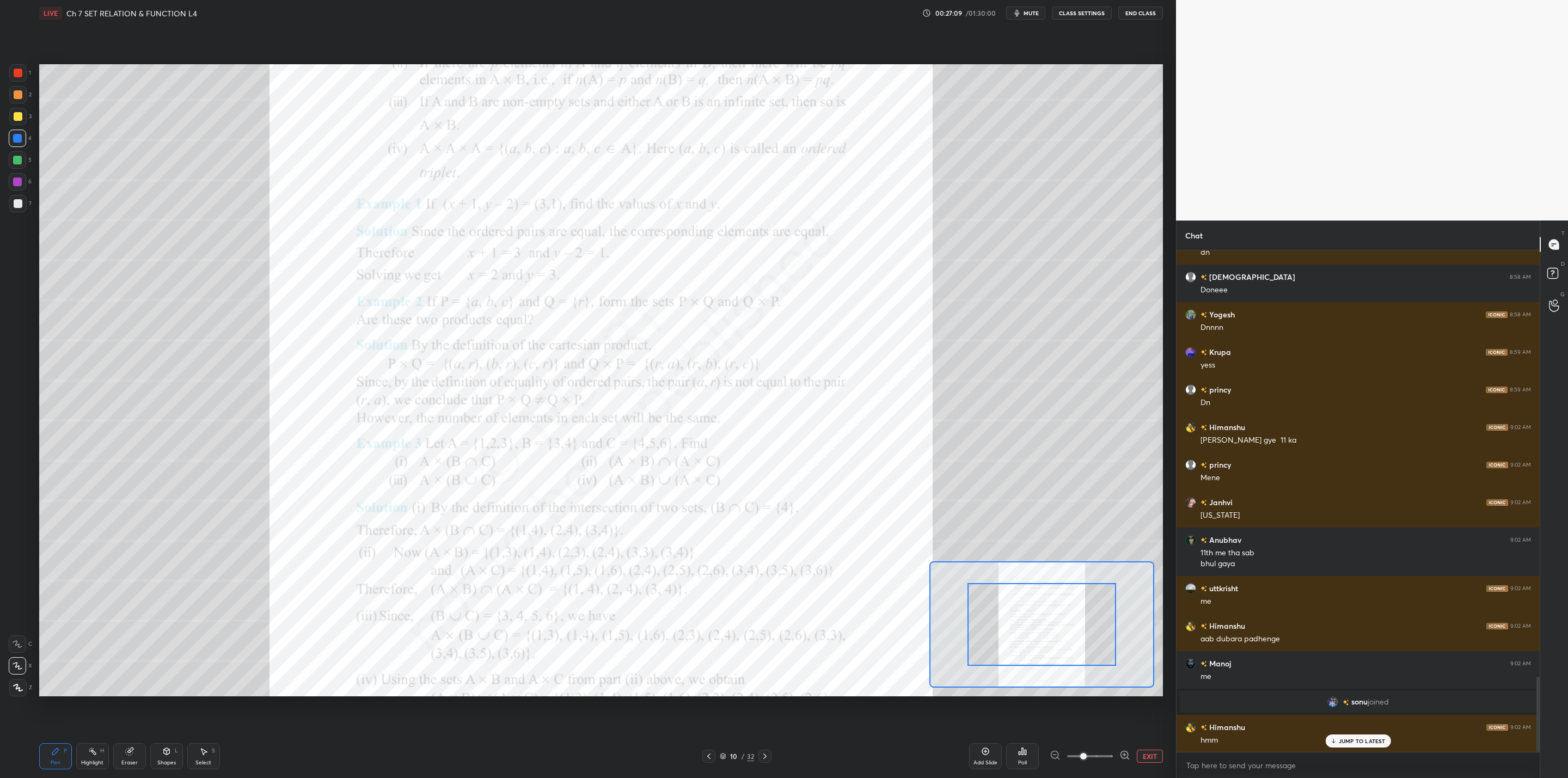
click at [1095, 754] on span at bounding box center [1090, 756] width 46 height 16
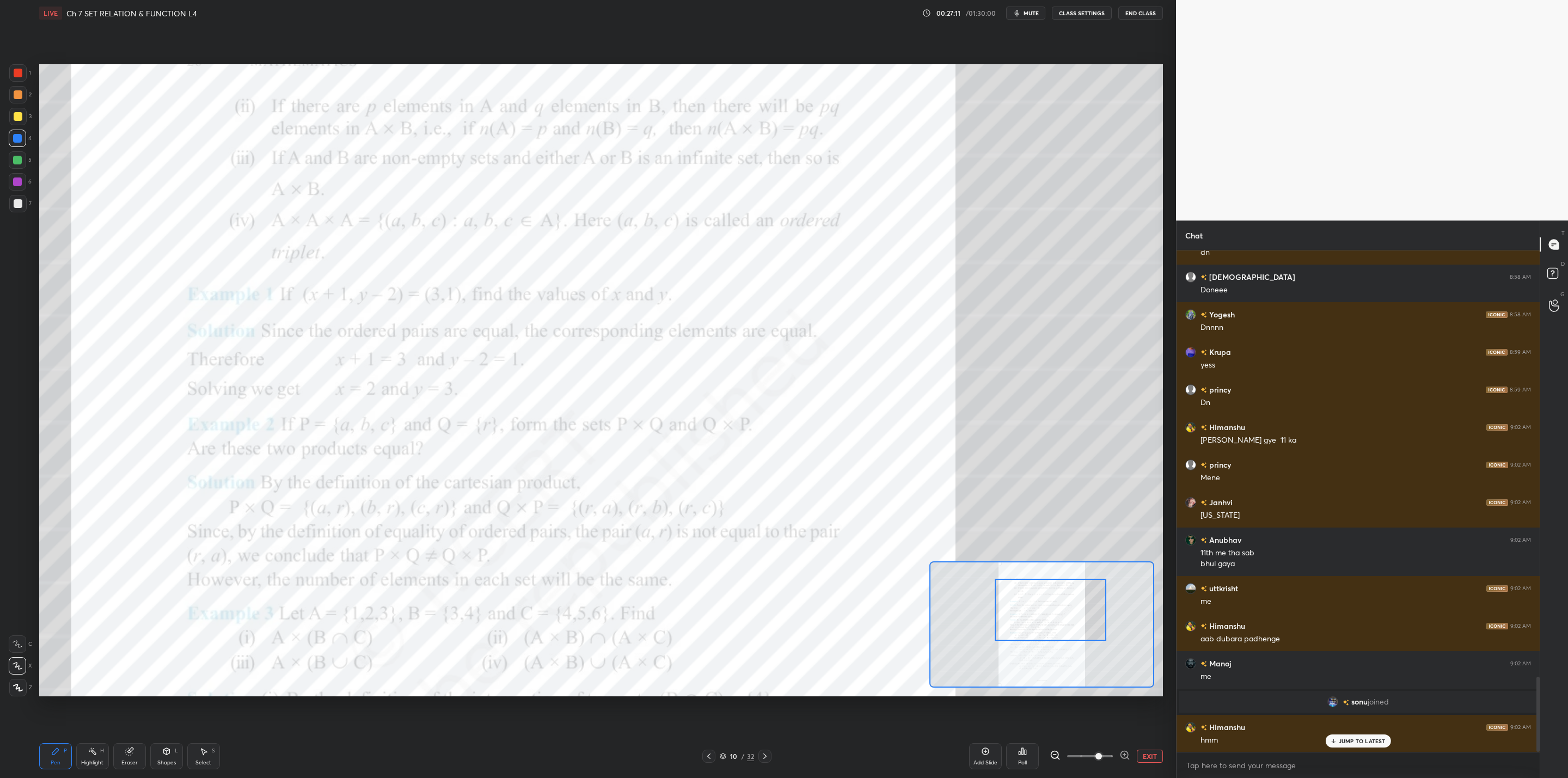
drag, startPoint x: 1045, startPoint y: 616, endPoint x: 1054, endPoint y: 601, distance: 17.5
click at [1054, 601] on div at bounding box center [1050, 610] width 111 height 62
drag, startPoint x: 18, startPoint y: 183, endPoint x: 28, endPoint y: 188, distance: 11.2
click at [22, 186] on div at bounding box center [18, 182] width 18 height 18
click at [18, 642] on icon at bounding box center [18, 644] width 10 height 7
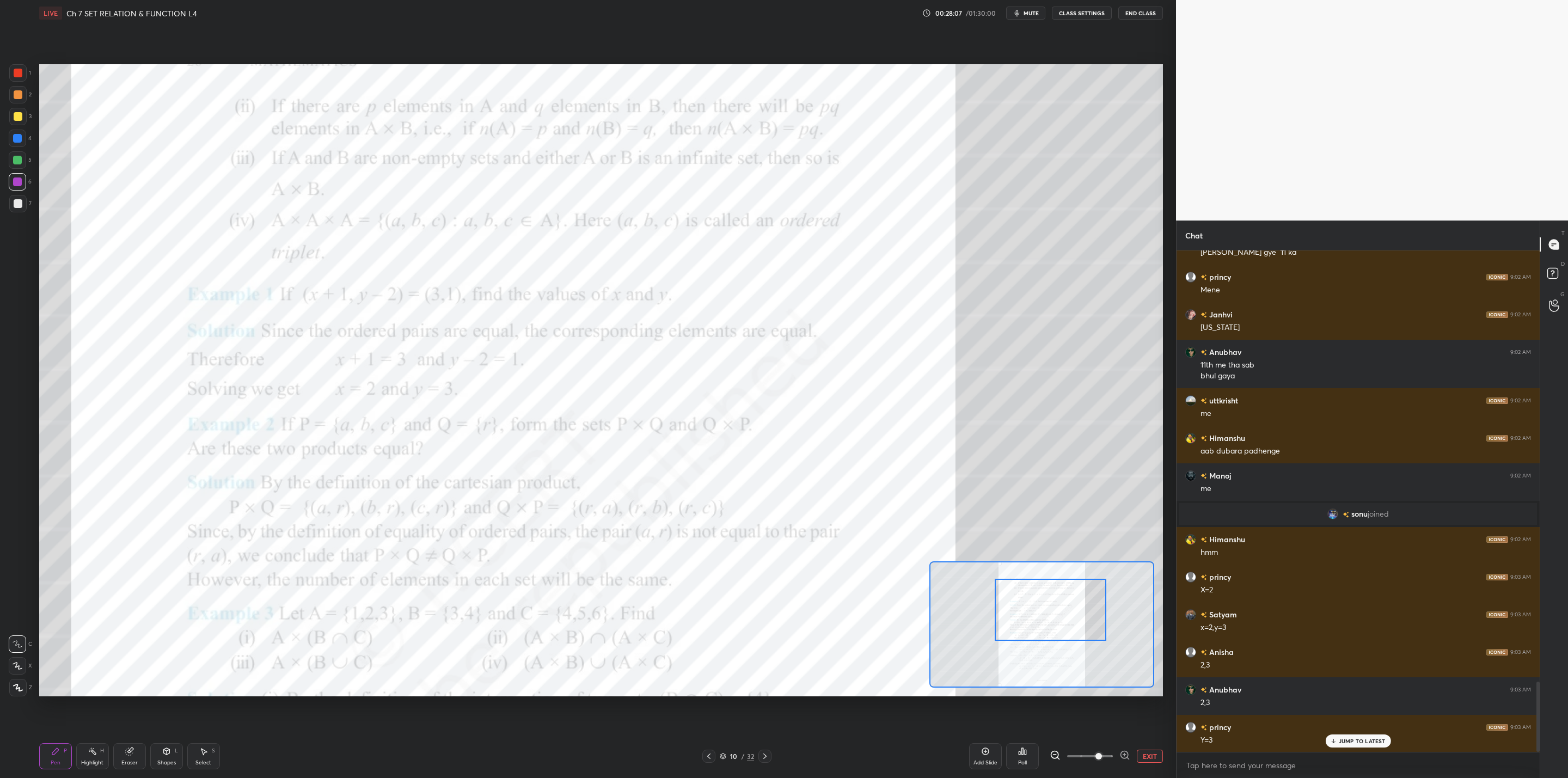
scroll to position [3067, 0]
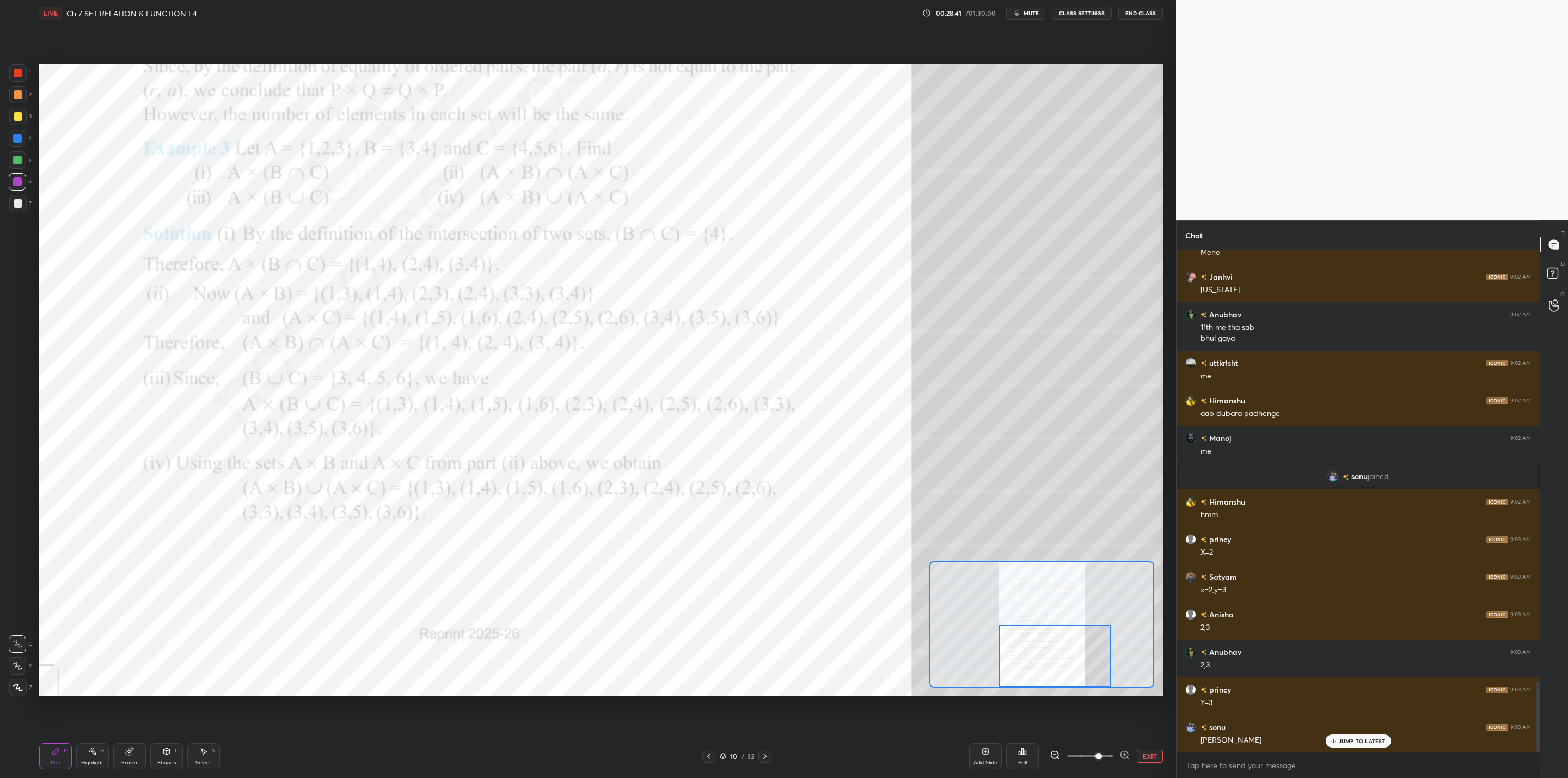
drag, startPoint x: 1035, startPoint y: 615, endPoint x: 1039, endPoint y: 670, distance: 55.1
click at [1039, 670] on div at bounding box center [1054, 656] width 111 height 62
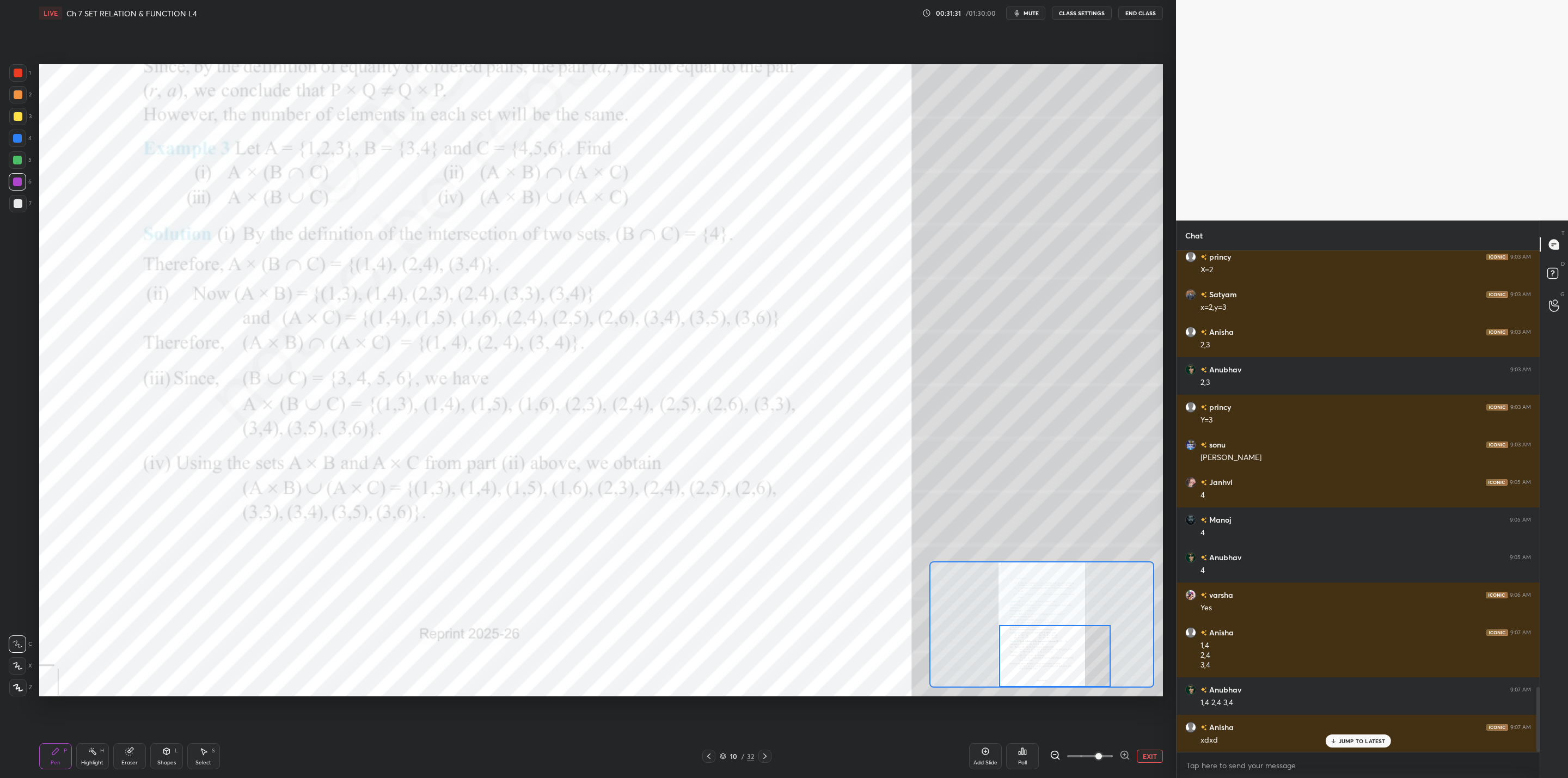
scroll to position [3387, 0]
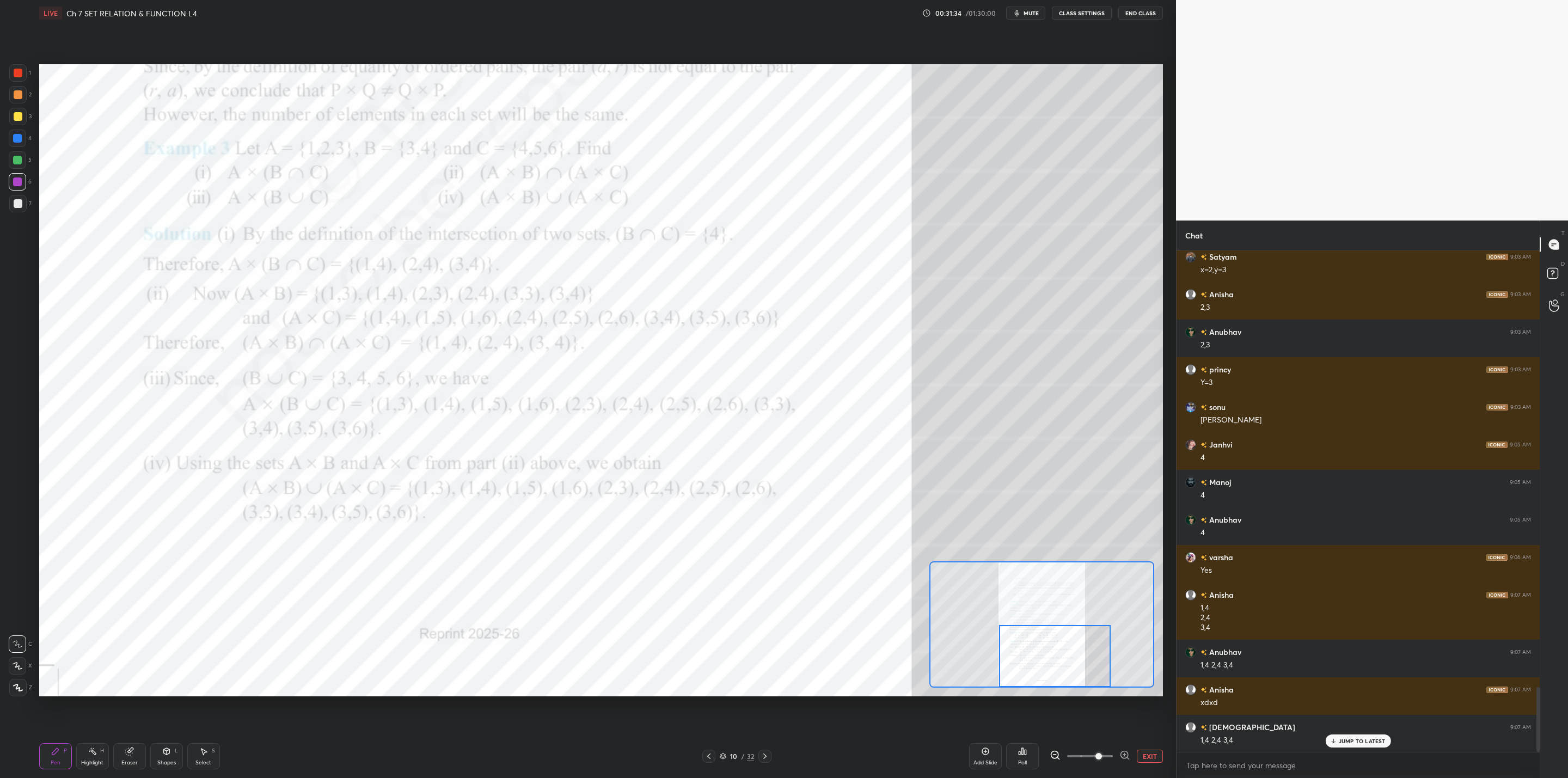
click at [17, 118] on div at bounding box center [18, 116] width 9 height 9
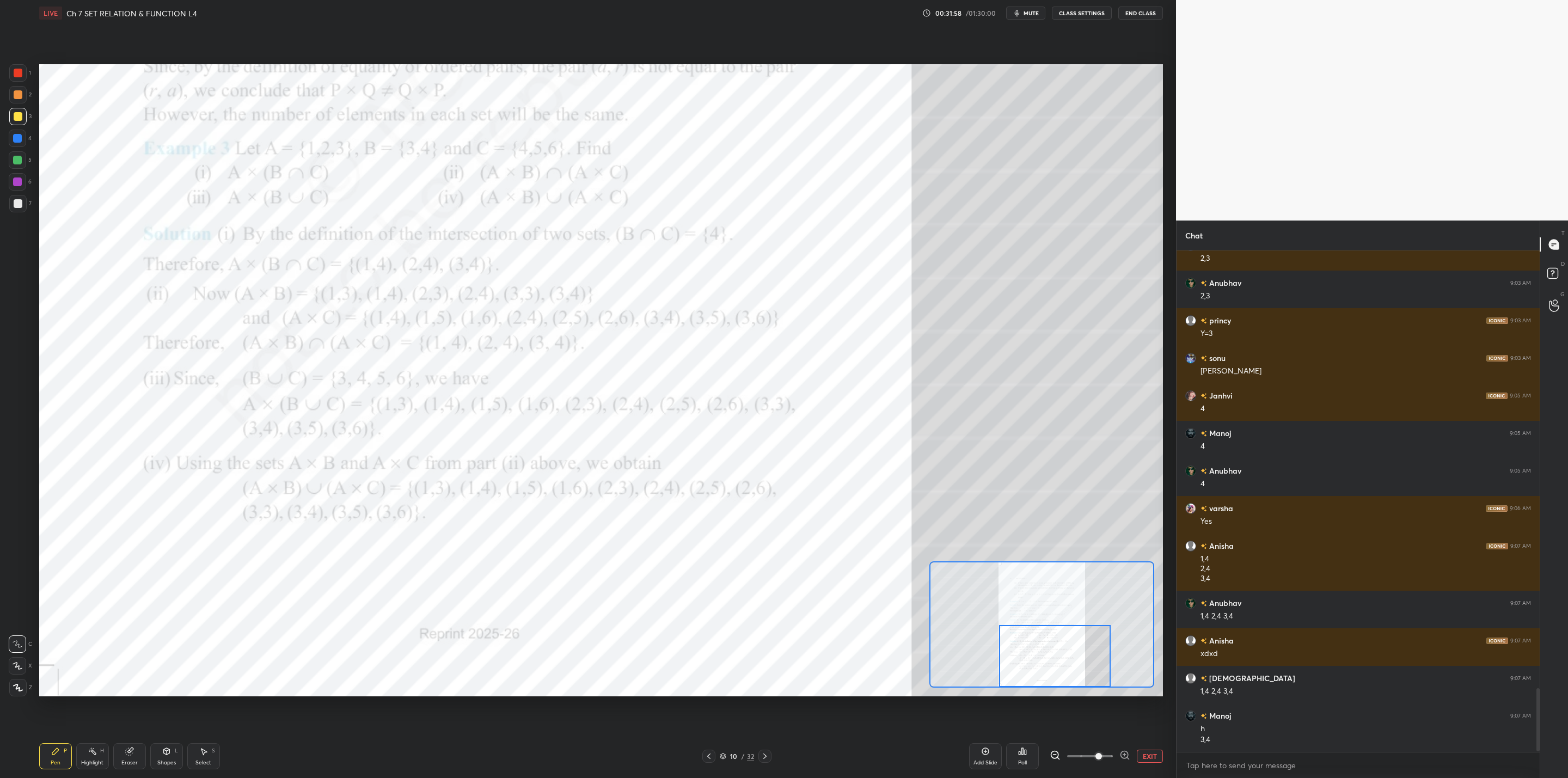
scroll to position [3462, 0]
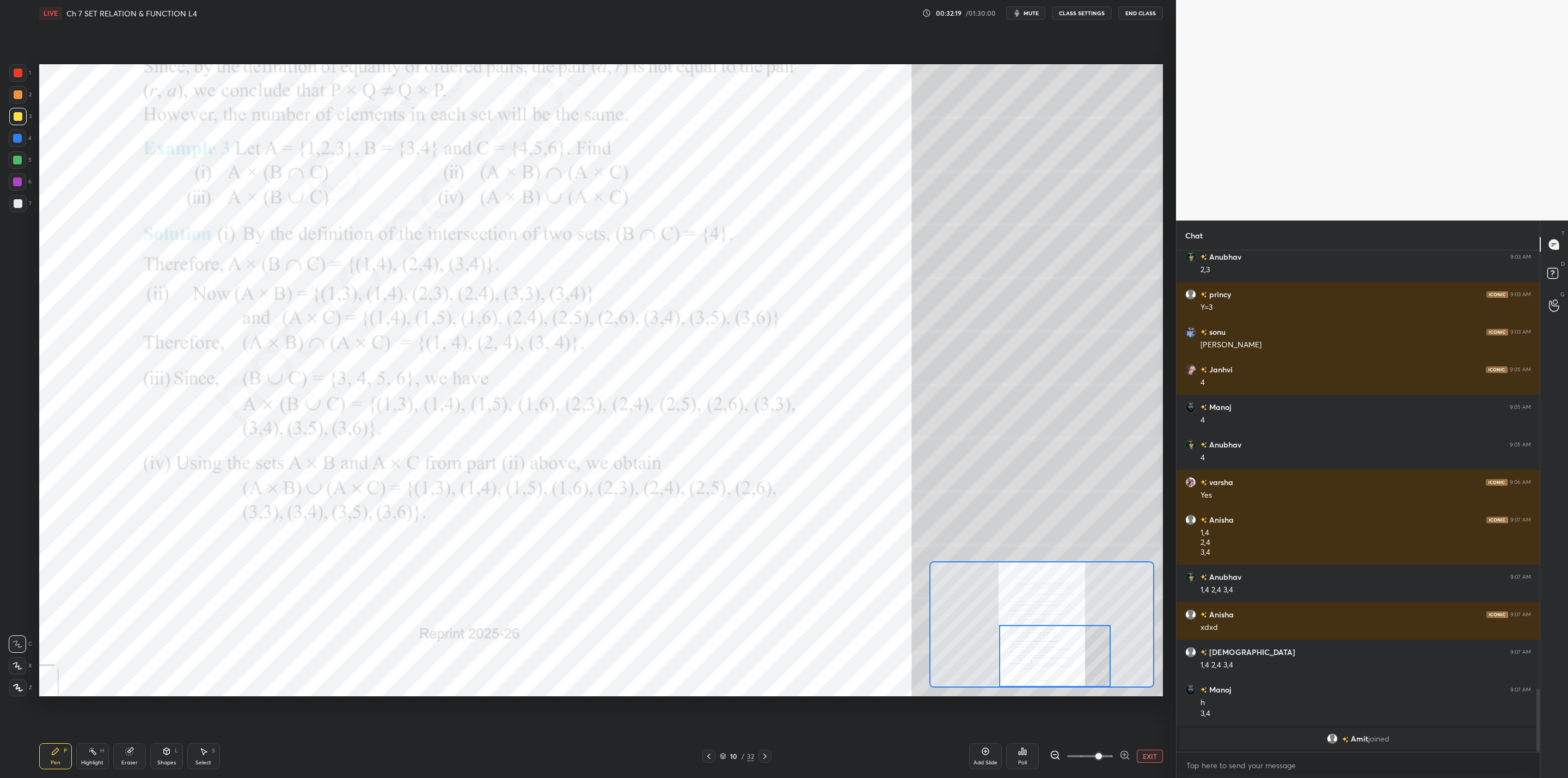
drag, startPoint x: 22, startPoint y: 138, endPoint x: 28, endPoint y: 141, distance: 6.7
click at [25, 139] on div at bounding box center [18, 138] width 18 height 18
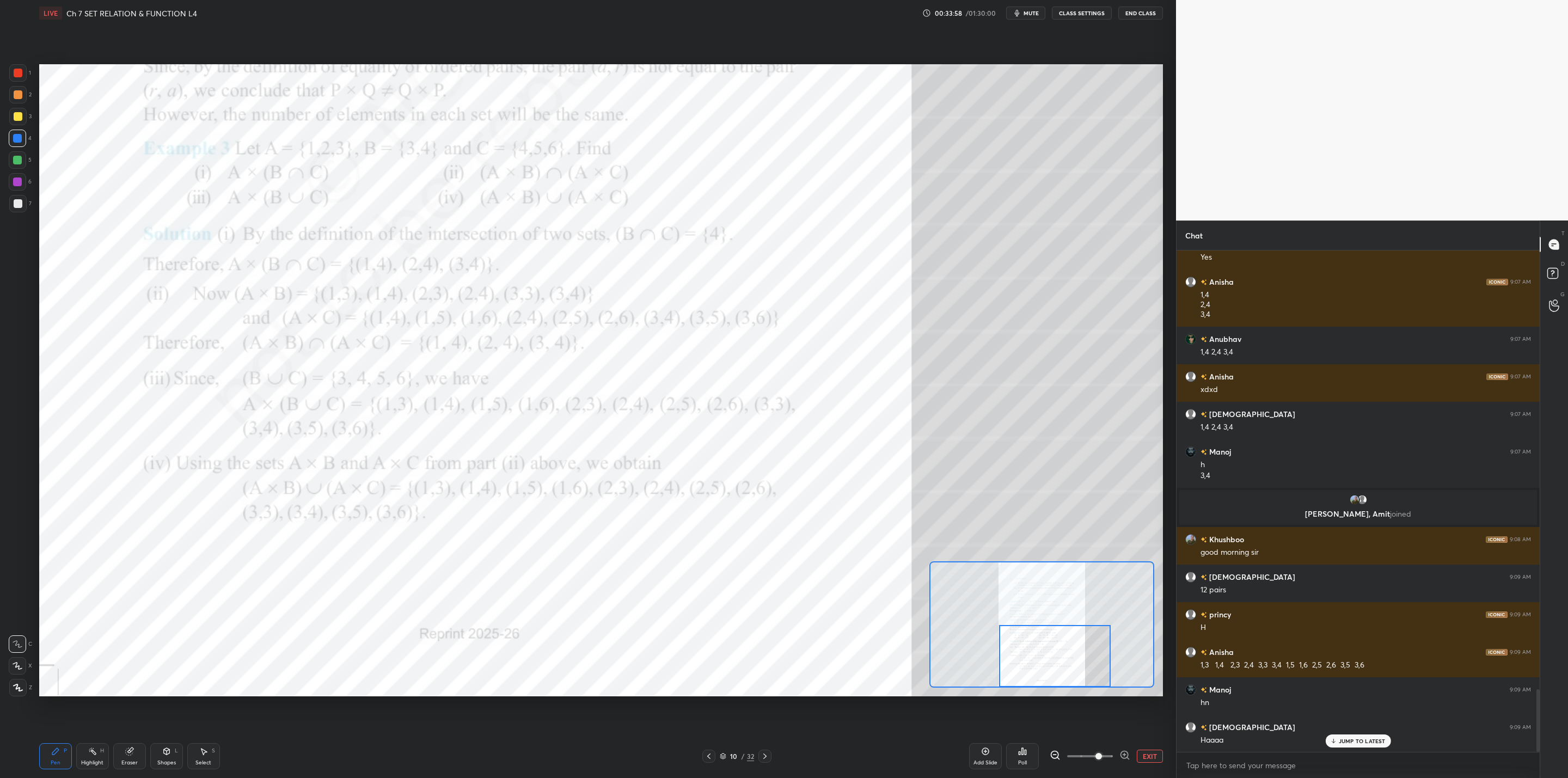
scroll to position [3563, 0]
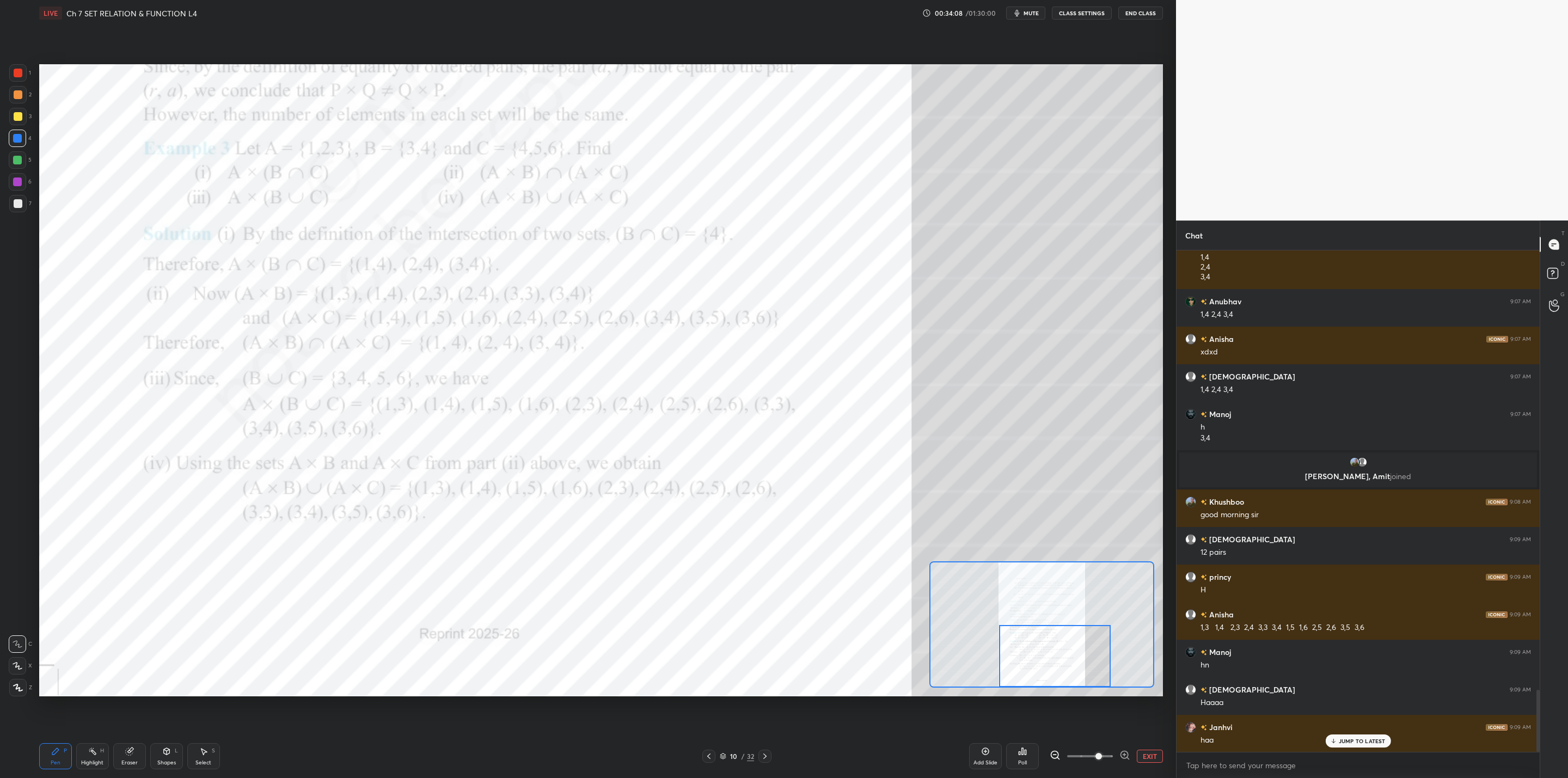
click at [134, 760] on div "Eraser" at bounding box center [130, 762] width 16 height 5
click at [51, 763] on div "Pen" at bounding box center [55, 762] width 10 height 5
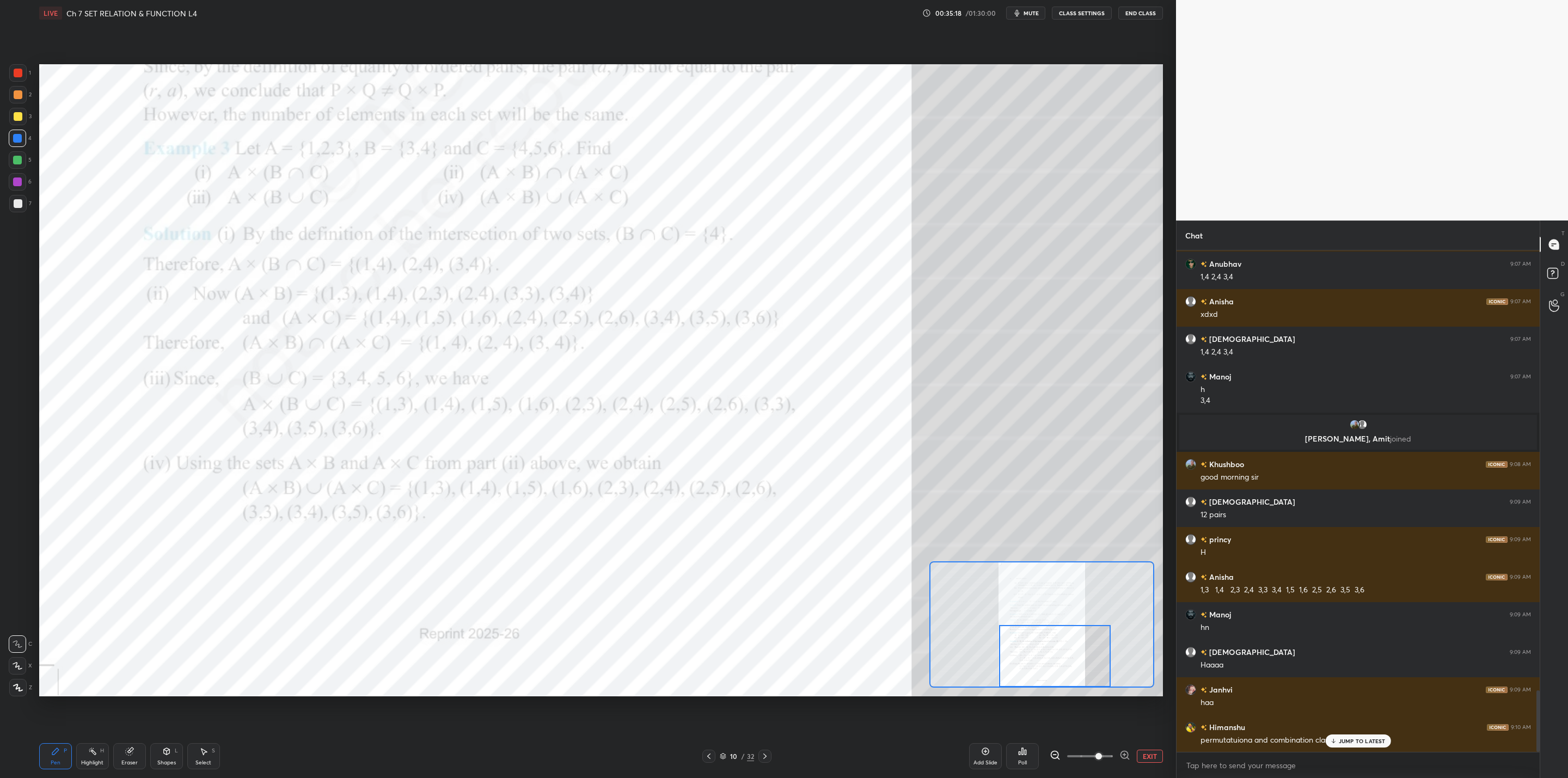
click at [1333, 737] on icon at bounding box center [1333, 741] width 7 height 7
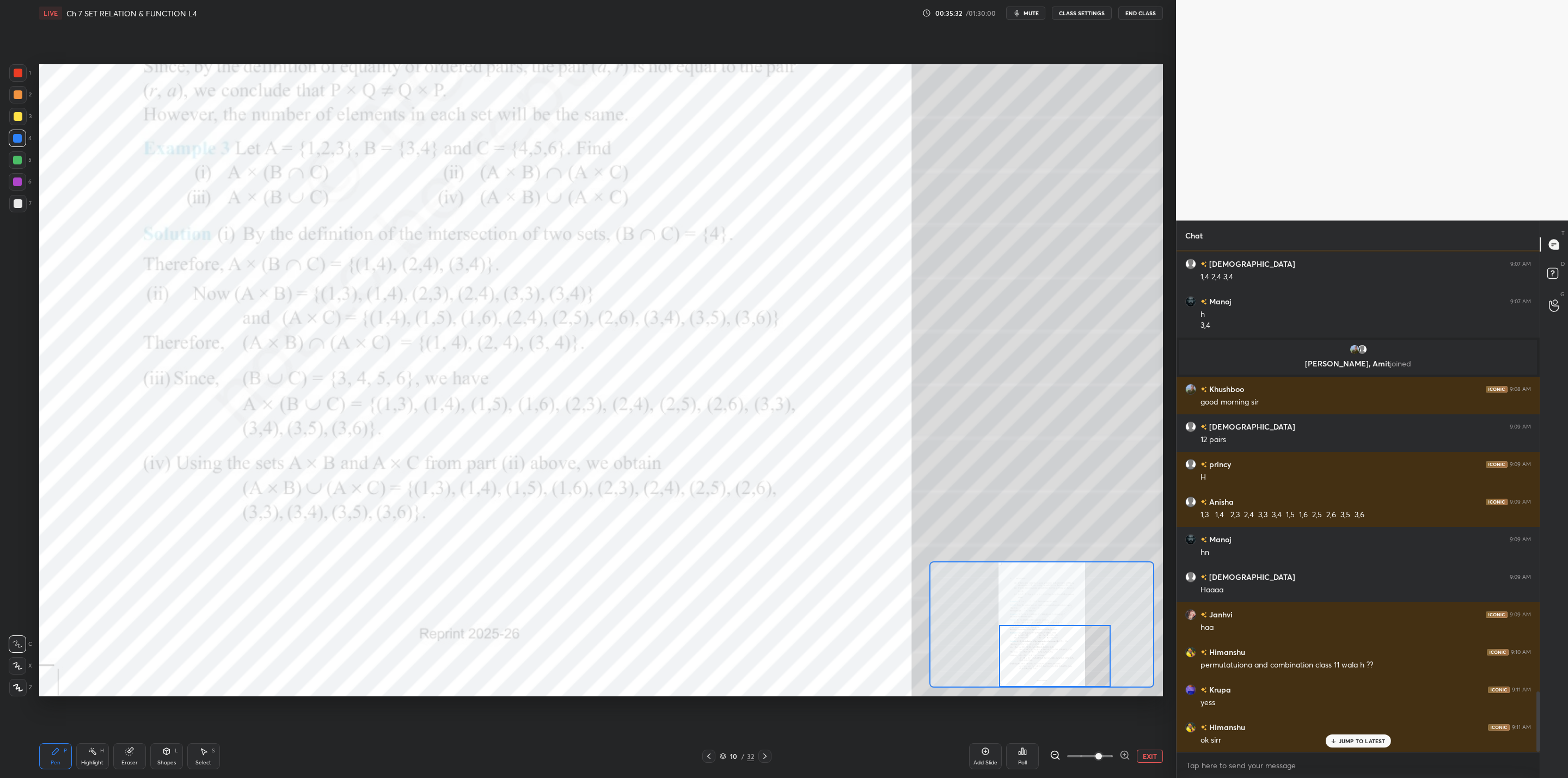
scroll to position [3702, 0]
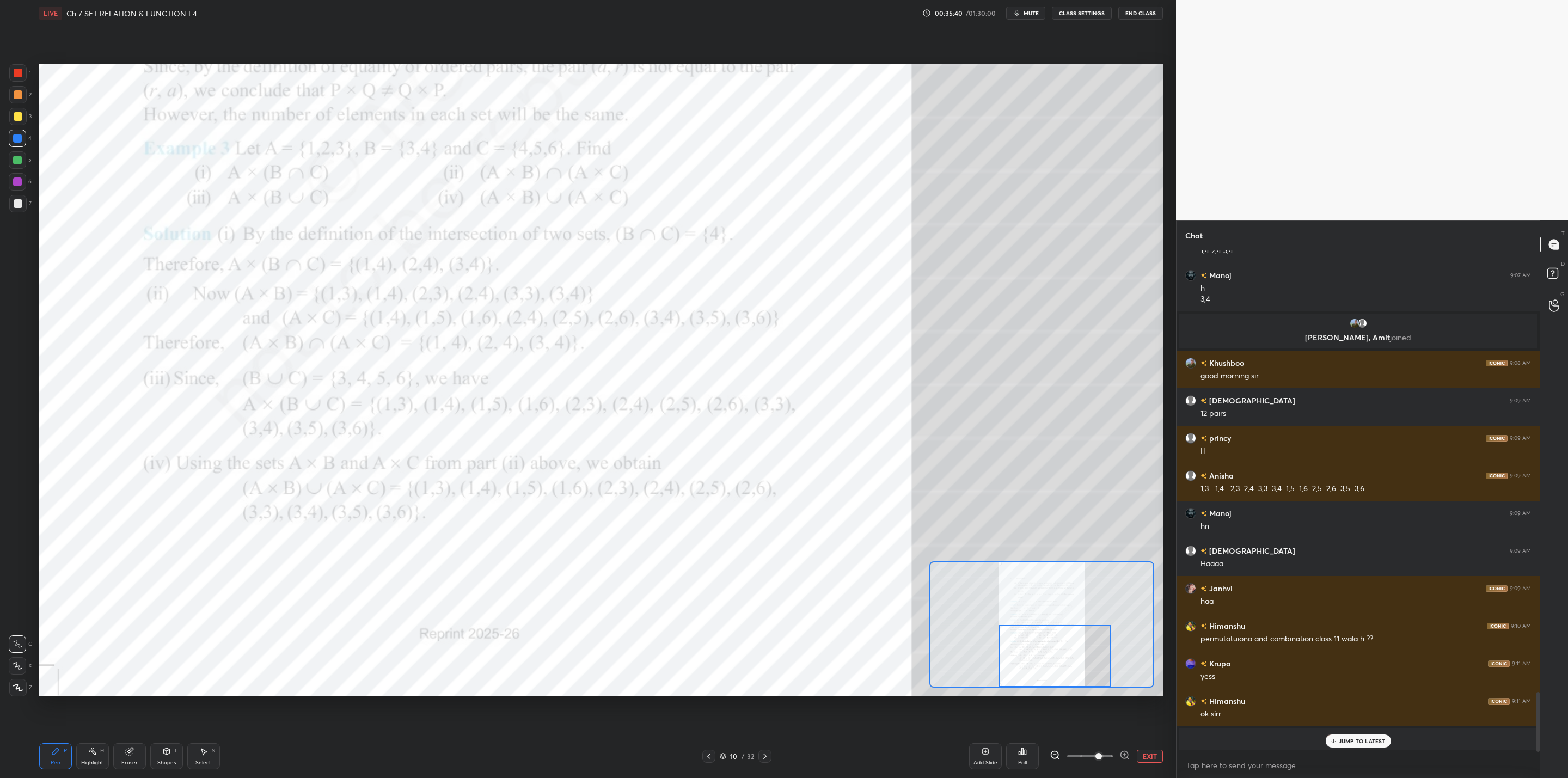
click at [765, 762] on div at bounding box center [764, 756] width 13 height 13
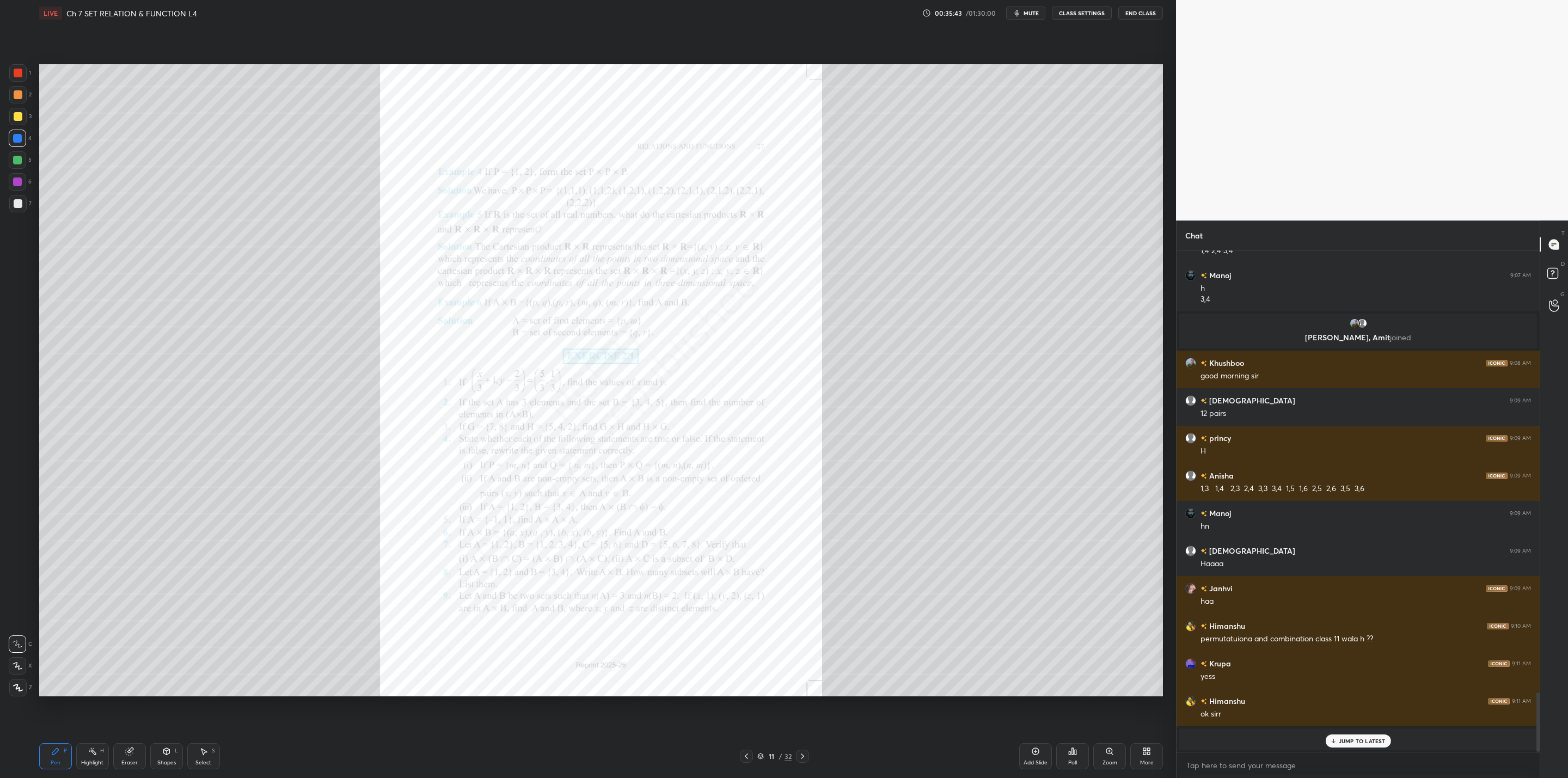
scroll to position [3739, 0]
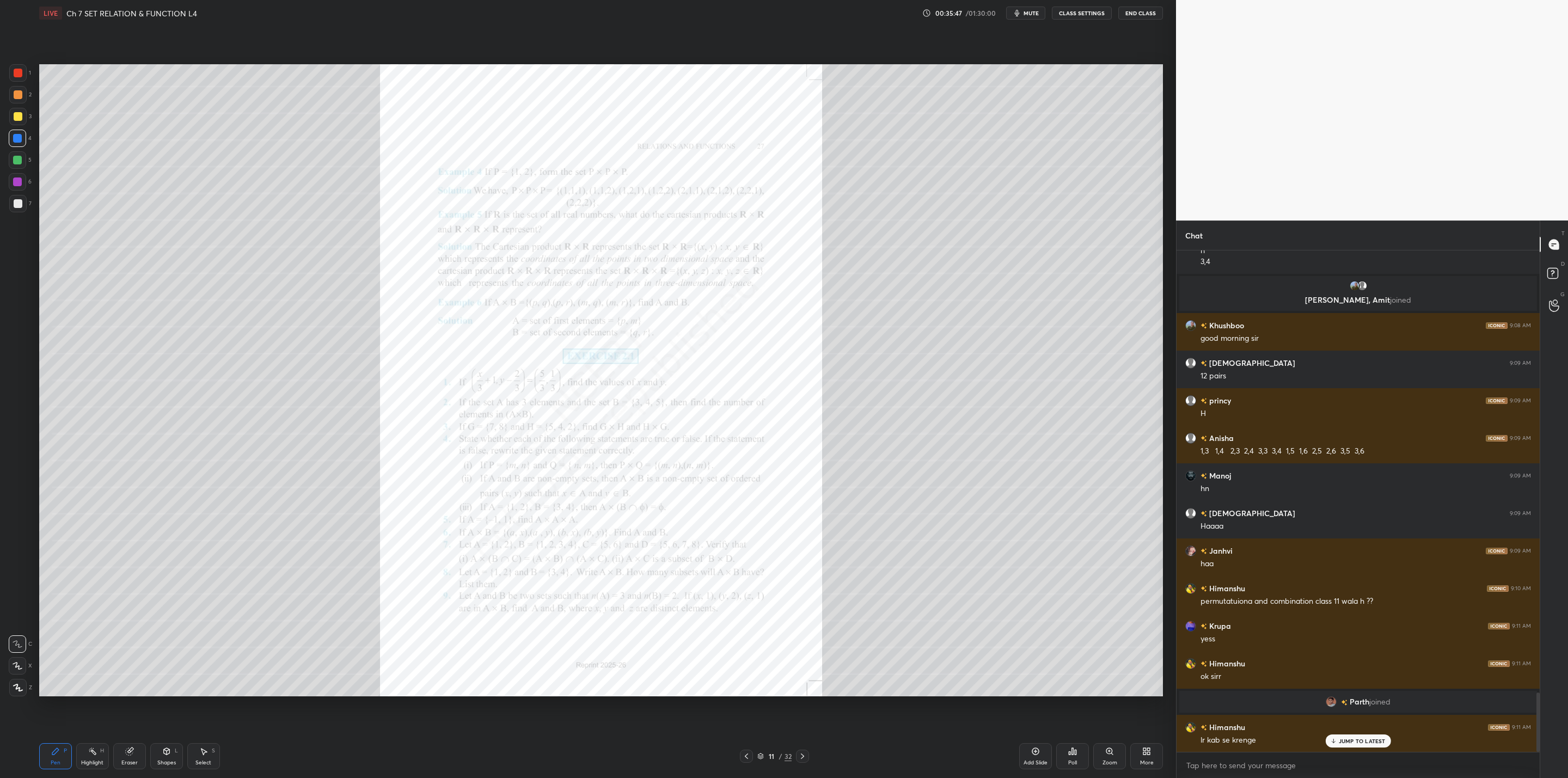
click at [1111, 757] on div "Zoom" at bounding box center [1109, 756] width 32 height 26
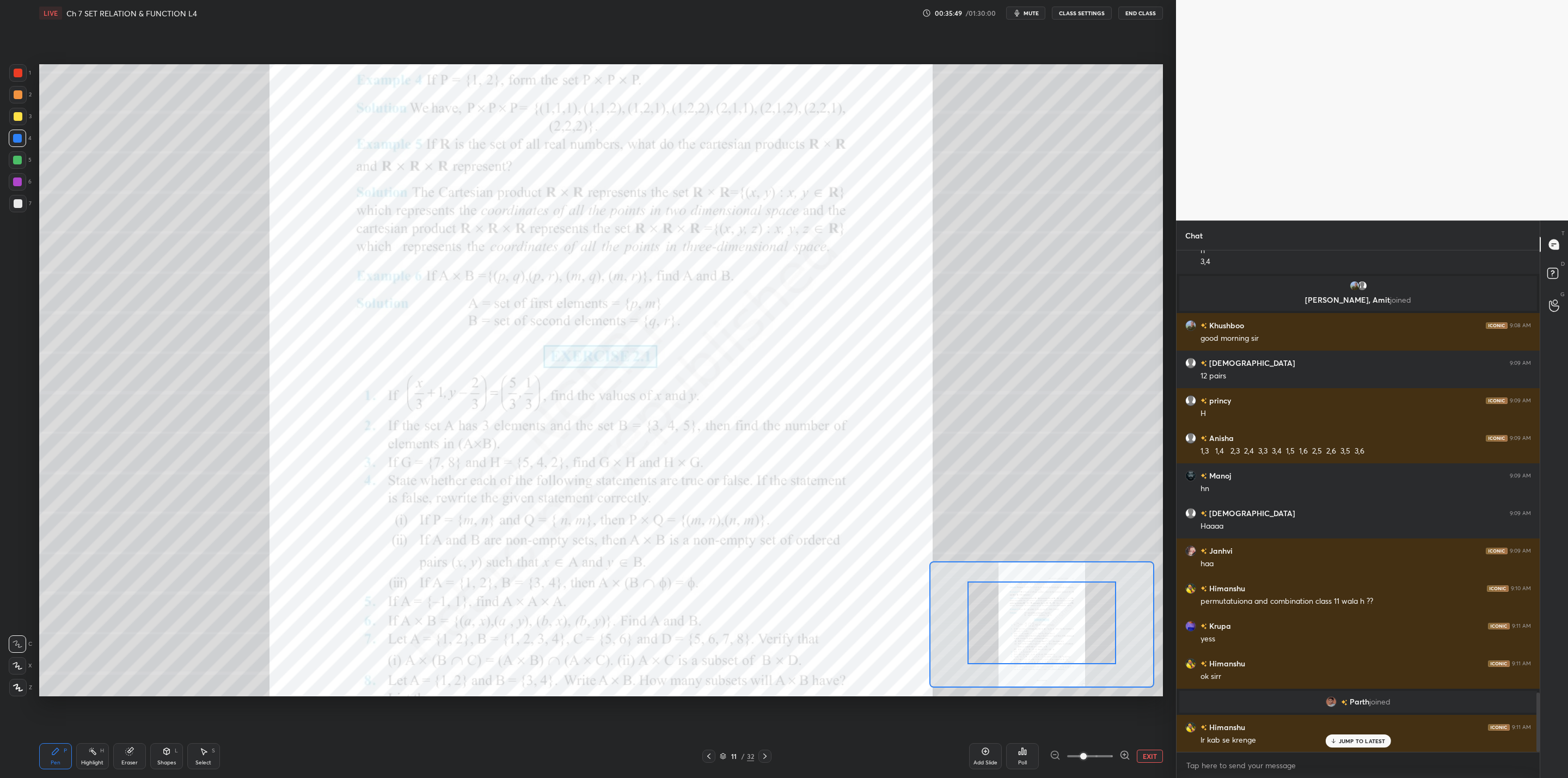
drag, startPoint x: 1047, startPoint y: 638, endPoint x: 1055, endPoint y: 619, distance: 20.6
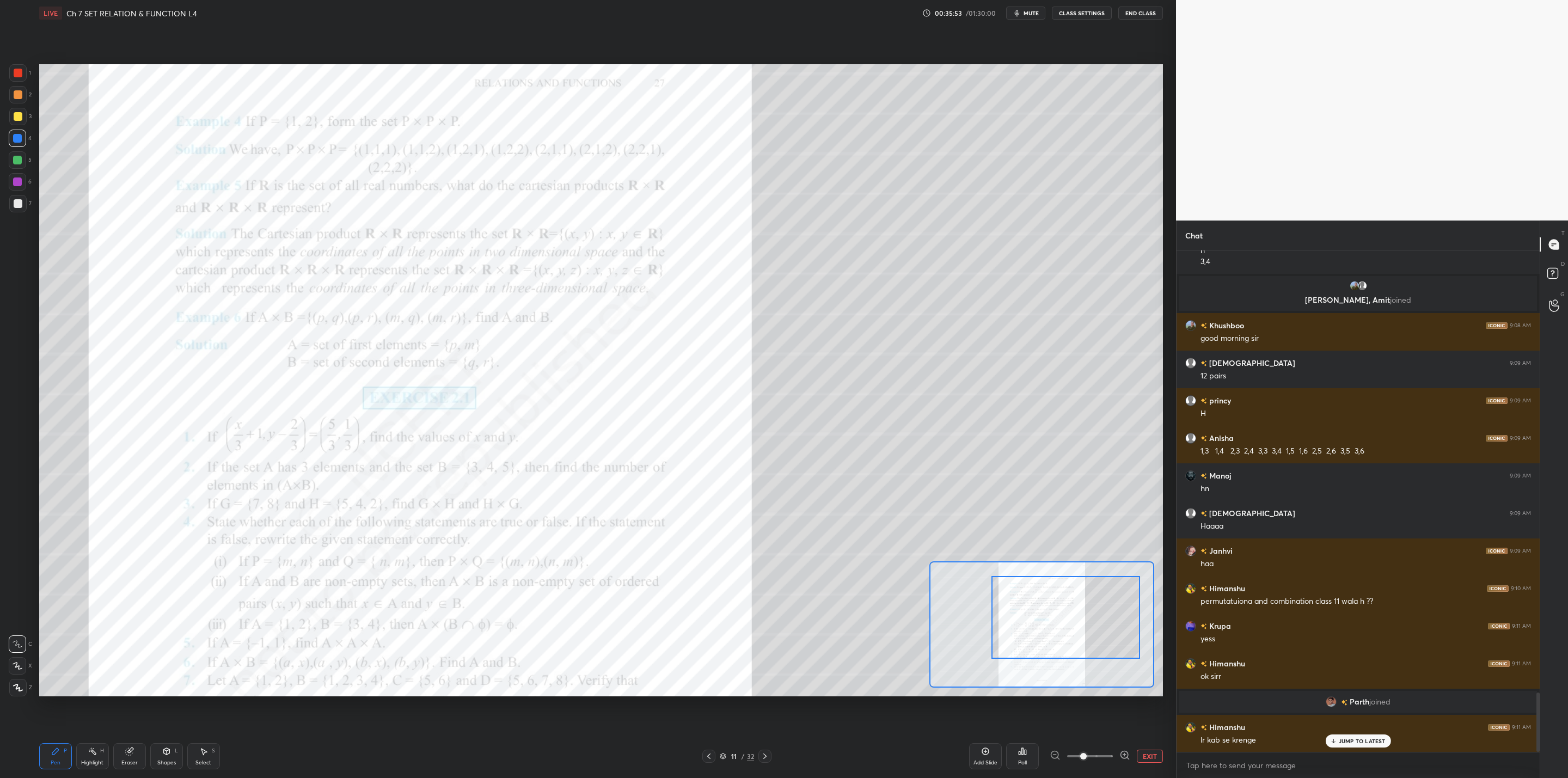
drag, startPoint x: 1049, startPoint y: 636, endPoint x: 1073, endPoint y: 631, distance: 24.5
click at [1073, 631] on div at bounding box center [1066, 617] width 149 height 83
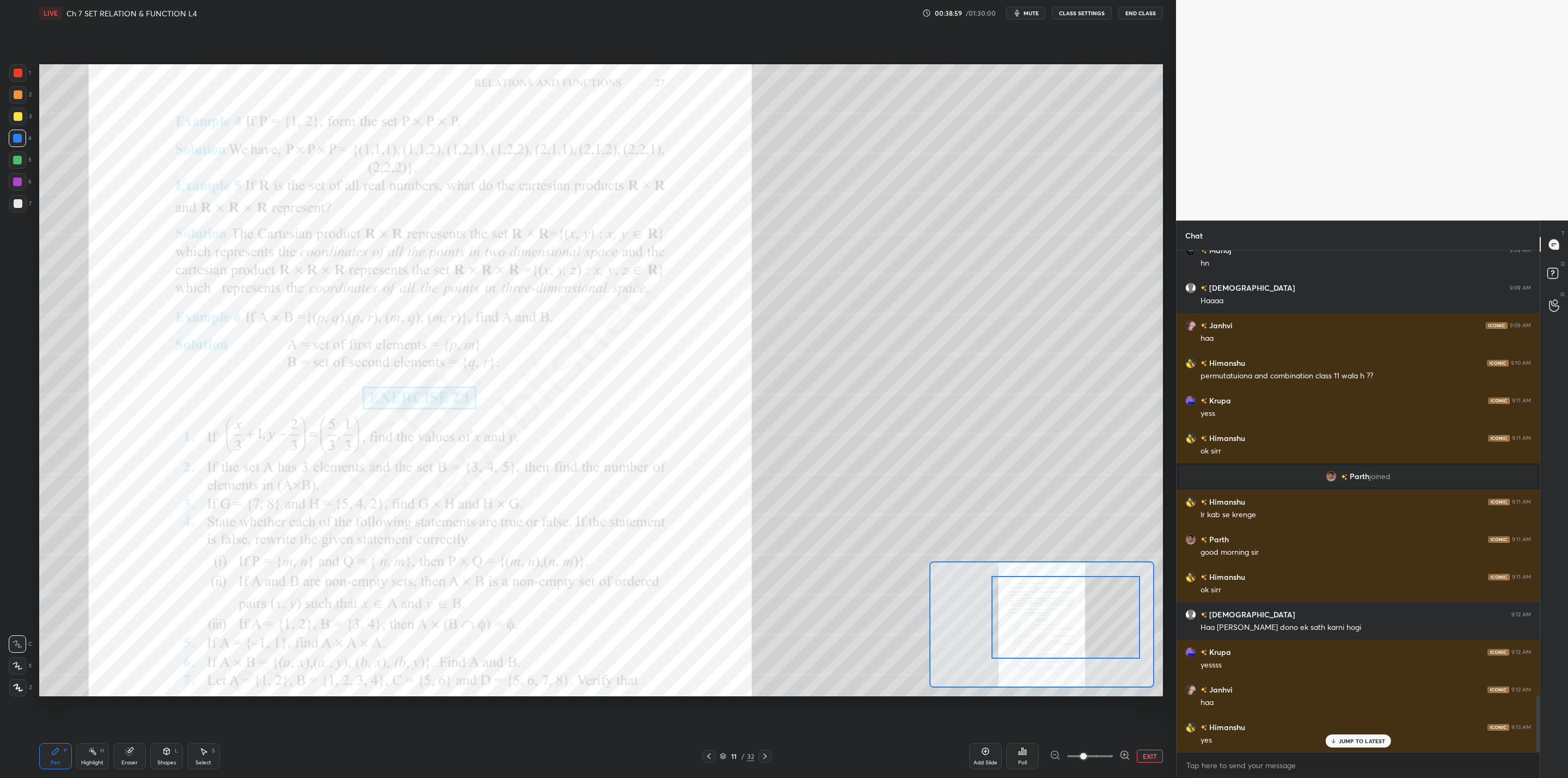
scroll to position [4003, 0]
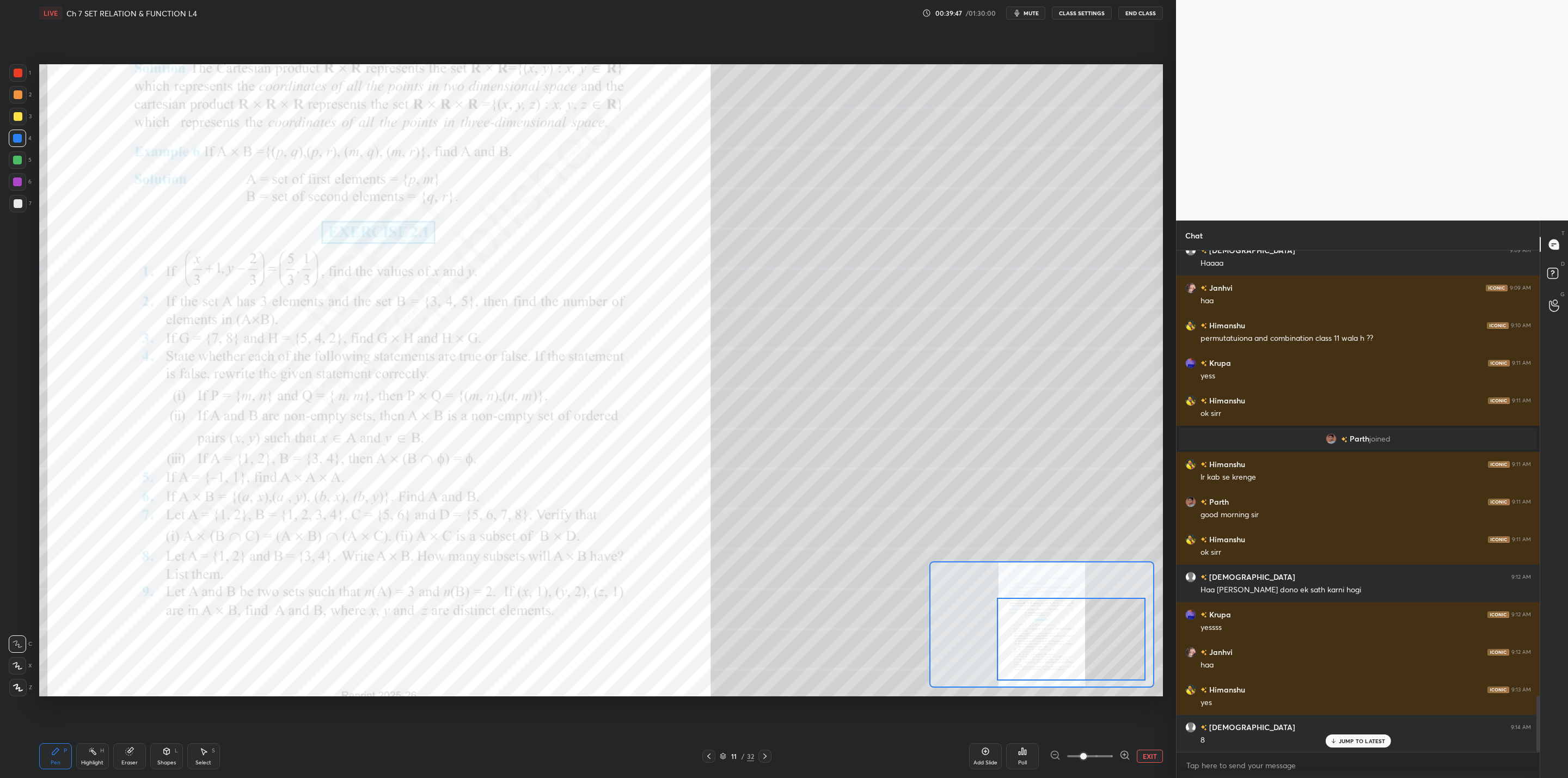
drag, startPoint x: 1039, startPoint y: 619, endPoint x: 1044, endPoint y: 637, distance: 18.7
click at [1043, 638] on div at bounding box center [1071, 639] width 149 height 83
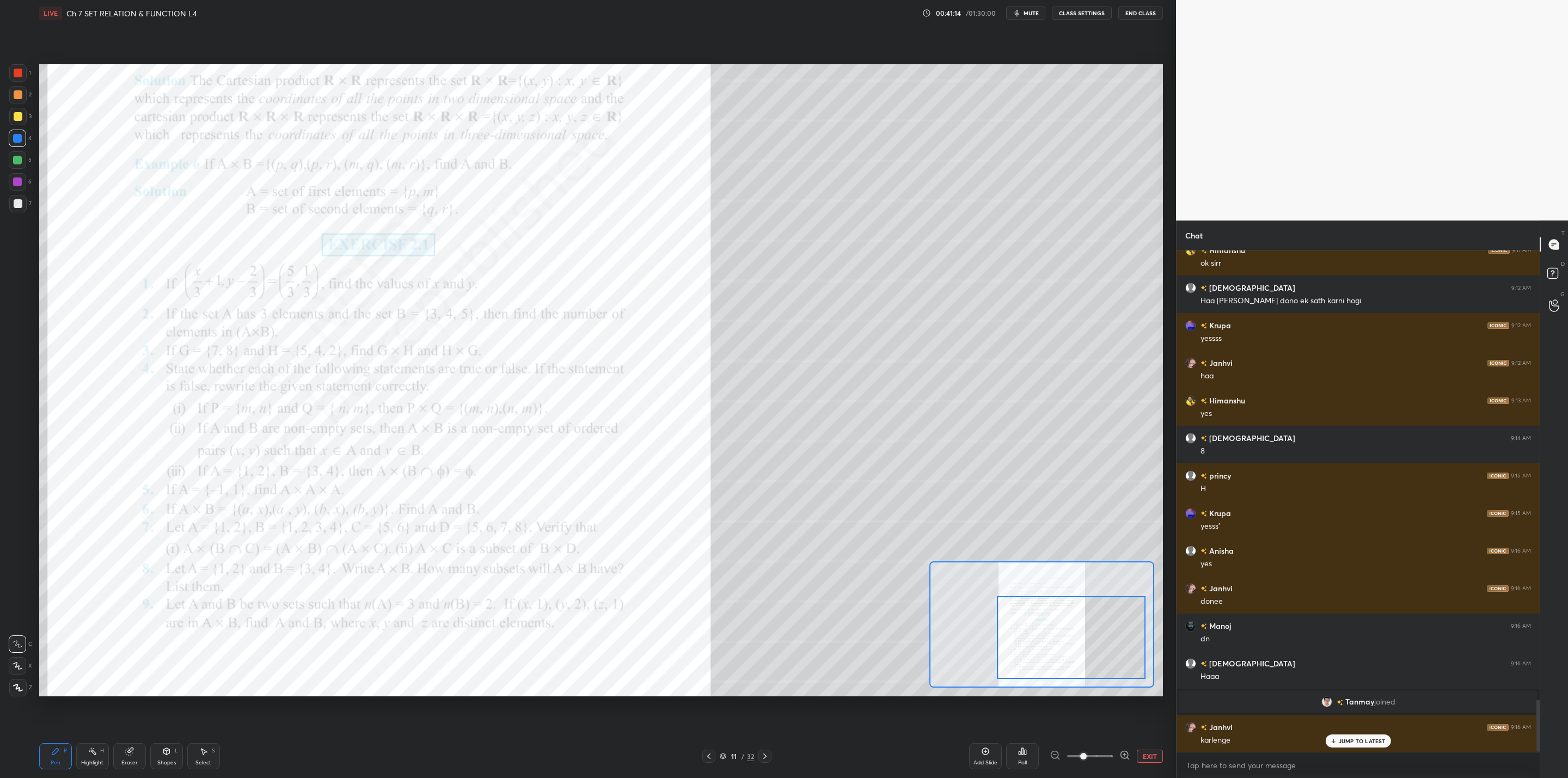
scroll to position [4329, 0]
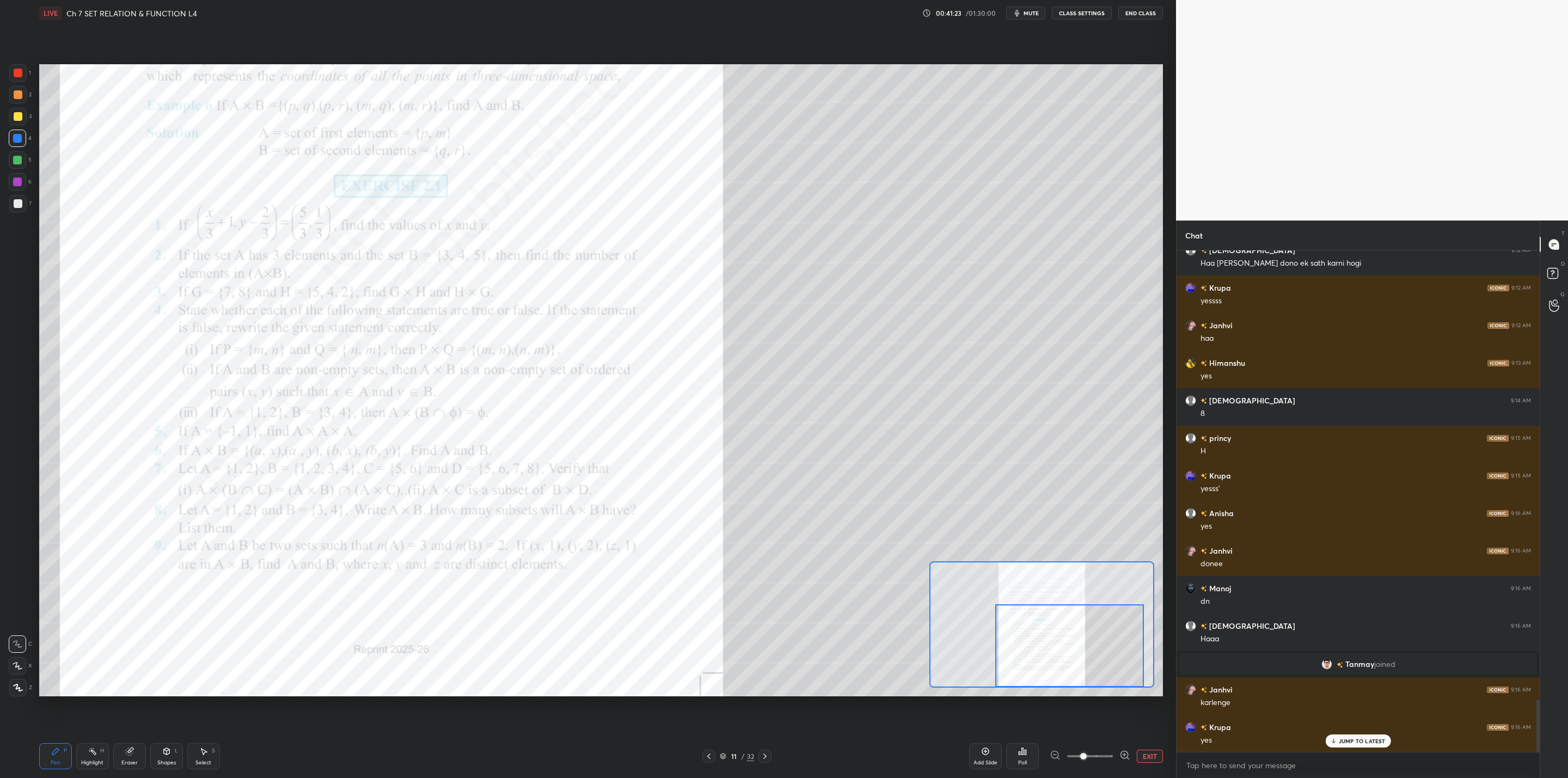
drag, startPoint x: 1047, startPoint y: 650, endPoint x: 1047, endPoint y: 660, distance: 10.0
click at [1047, 660] on div at bounding box center [1070, 646] width 149 height 83
click at [769, 753] on div at bounding box center [764, 756] width 13 height 13
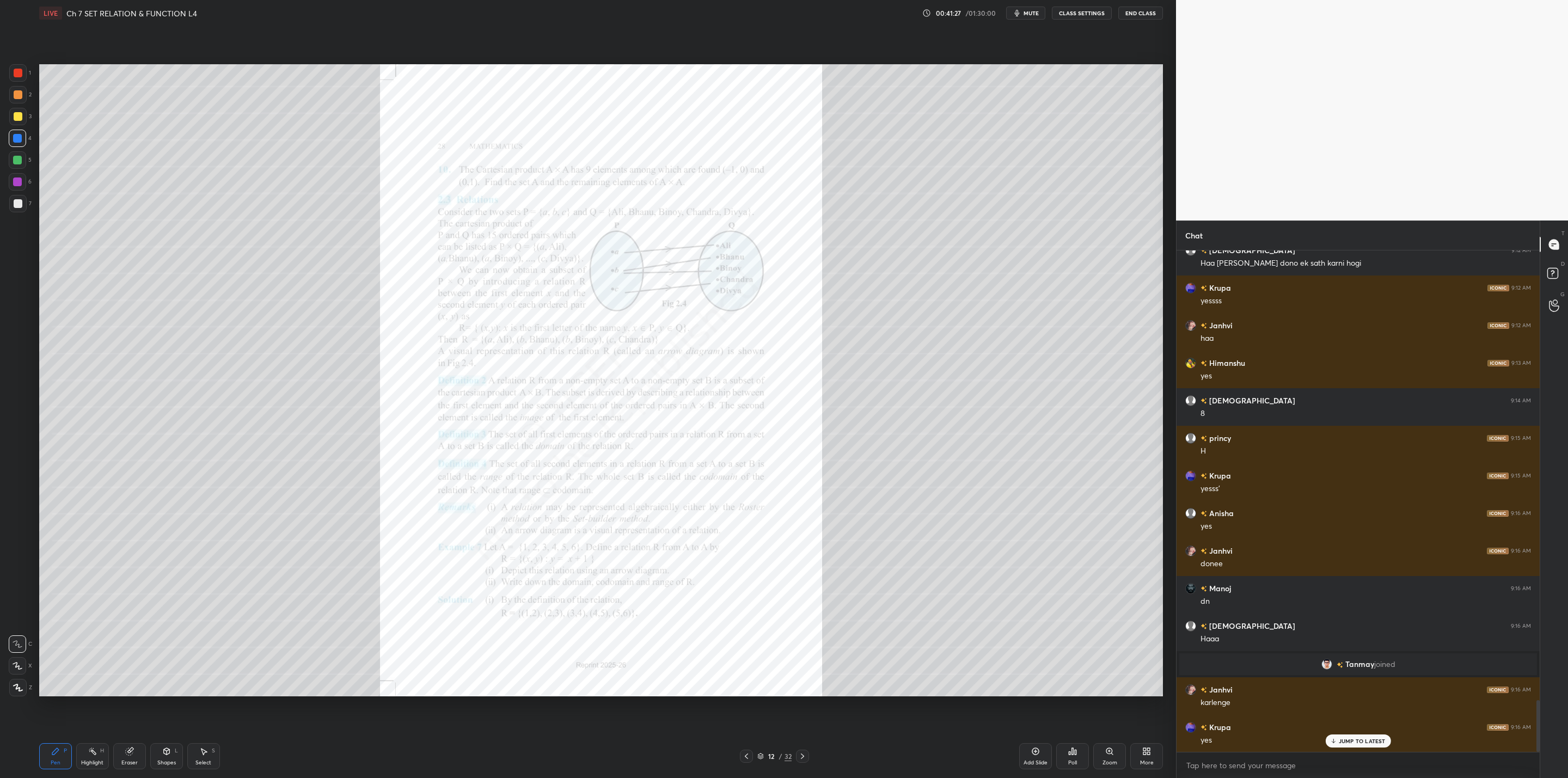
scroll to position [4367, 0]
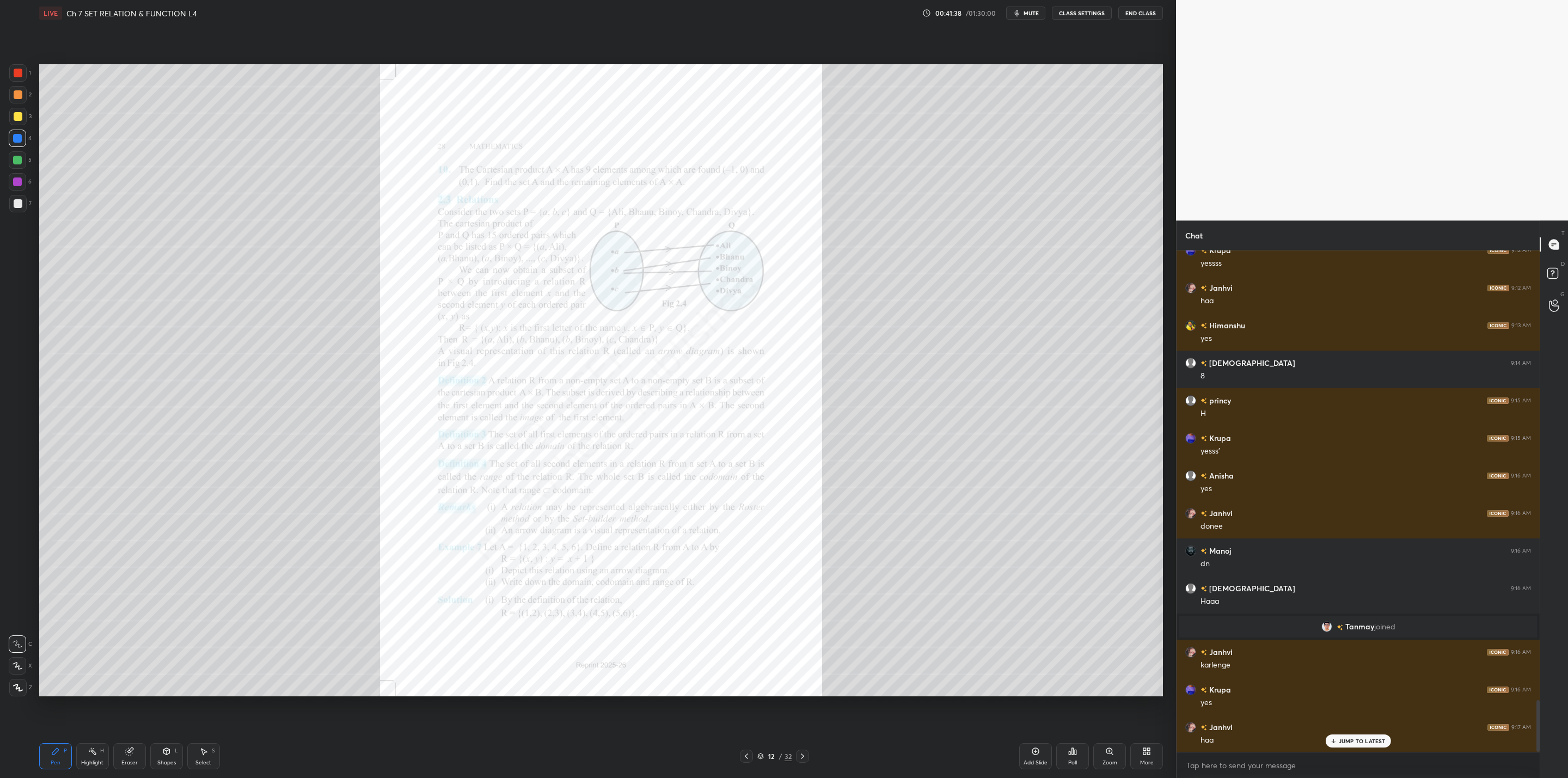
click at [1106, 754] on icon at bounding box center [1109, 751] width 9 height 9
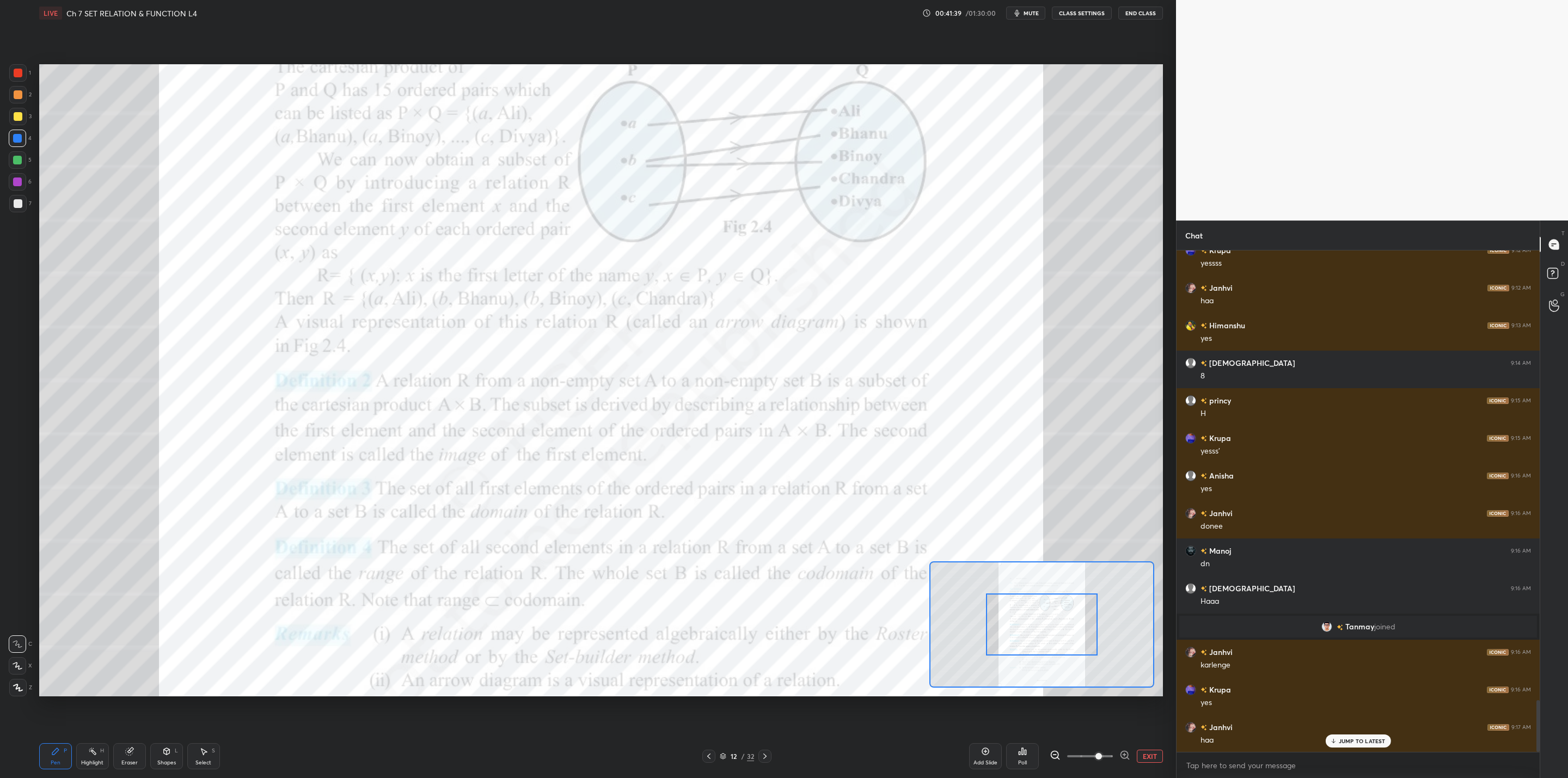
click at [1095, 754] on span at bounding box center [1099, 756] width 7 height 7
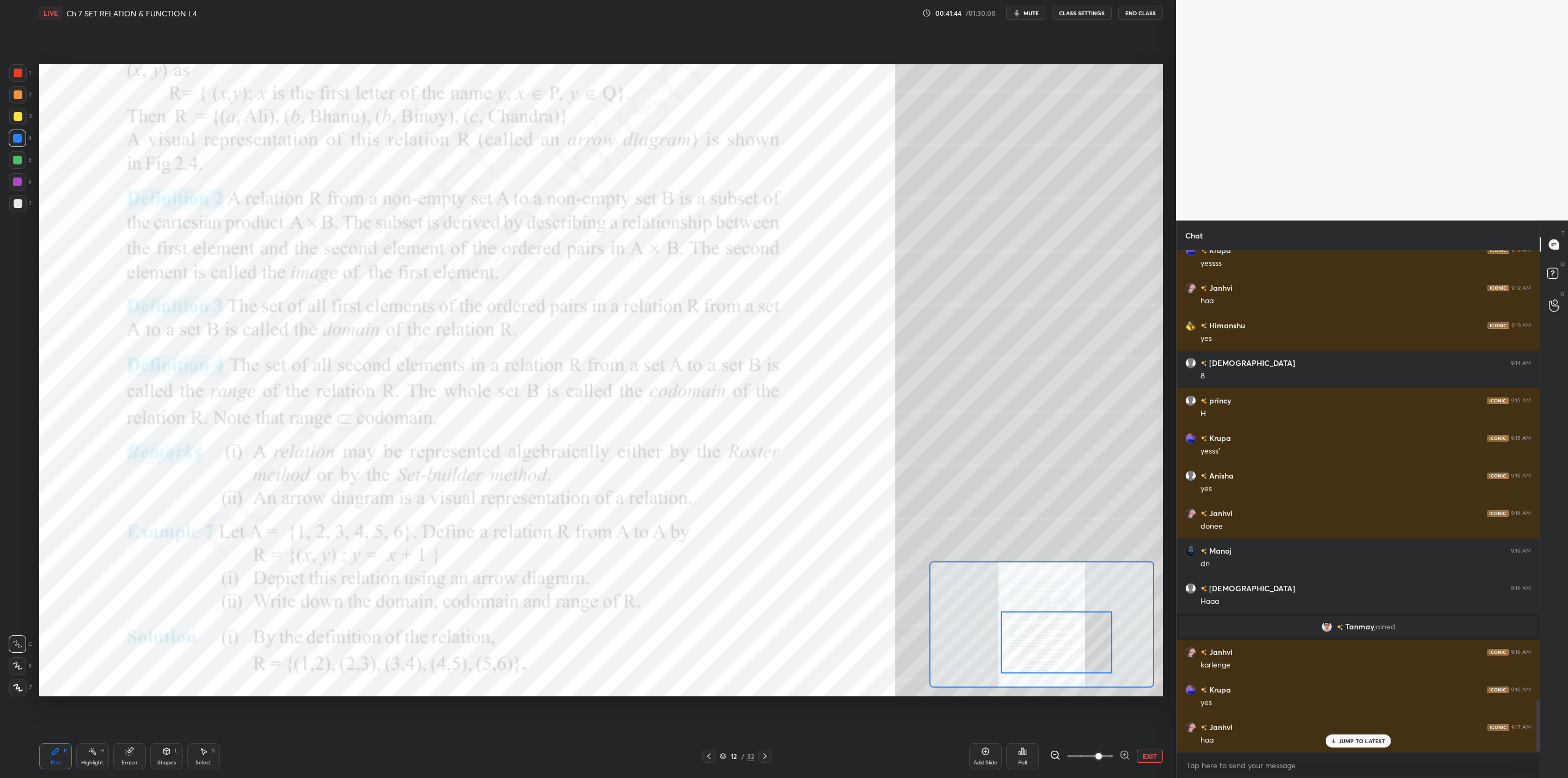
drag, startPoint x: 1021, startPoint y: 633, endPoint x: 1037, endPoint y: 644, distance: 19.4
click at [1037, 644] on div at bounding box center [1056, 642] width 111 height 62
click at [128, 760] on div "Eraser" at bounding box center [130, 762] width 16 height 5
click at [43, 754] on div "Pen P" at bounding box center [55, 756] width 32 height 26
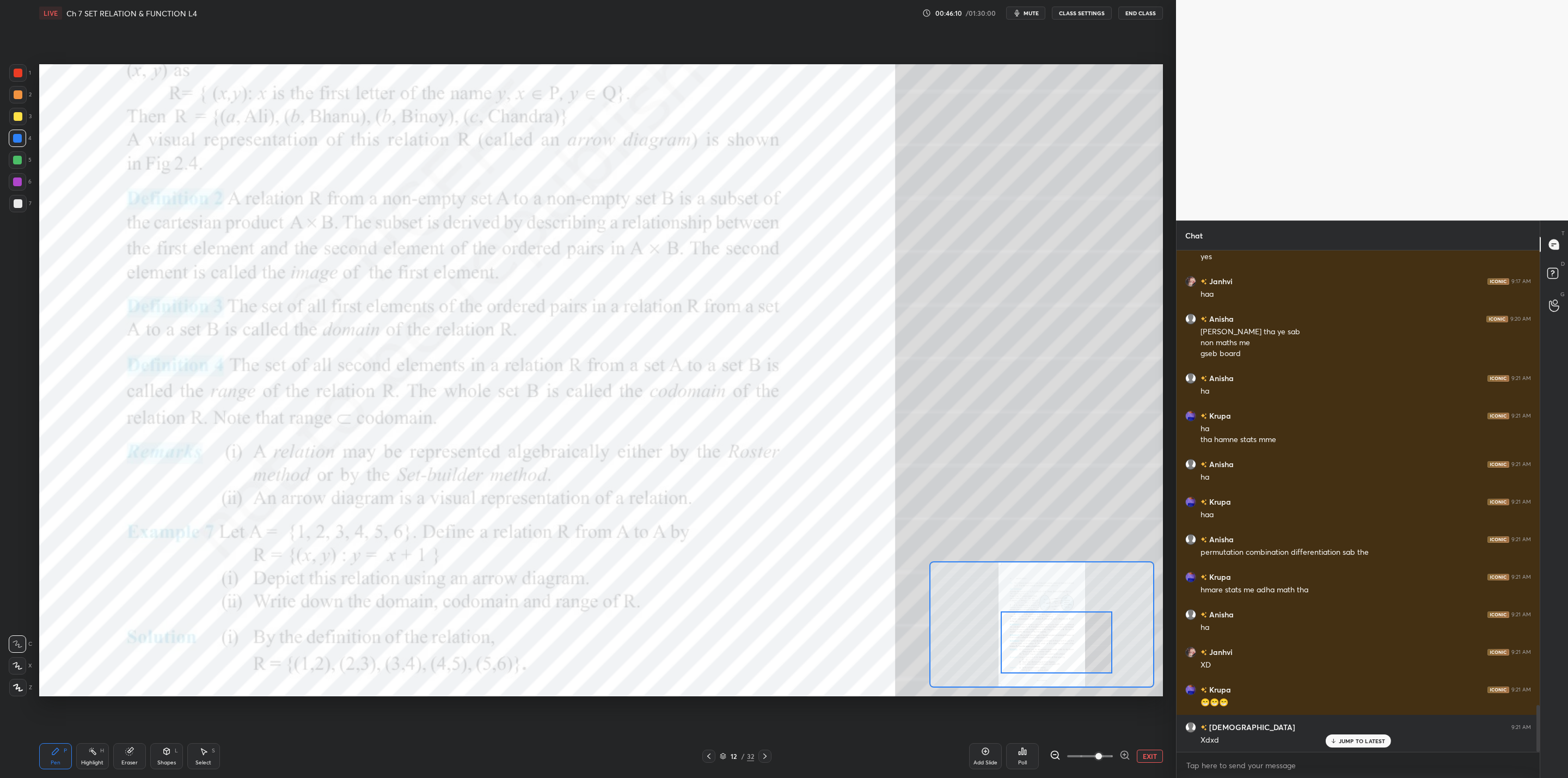
scroll to position [4850, 0]
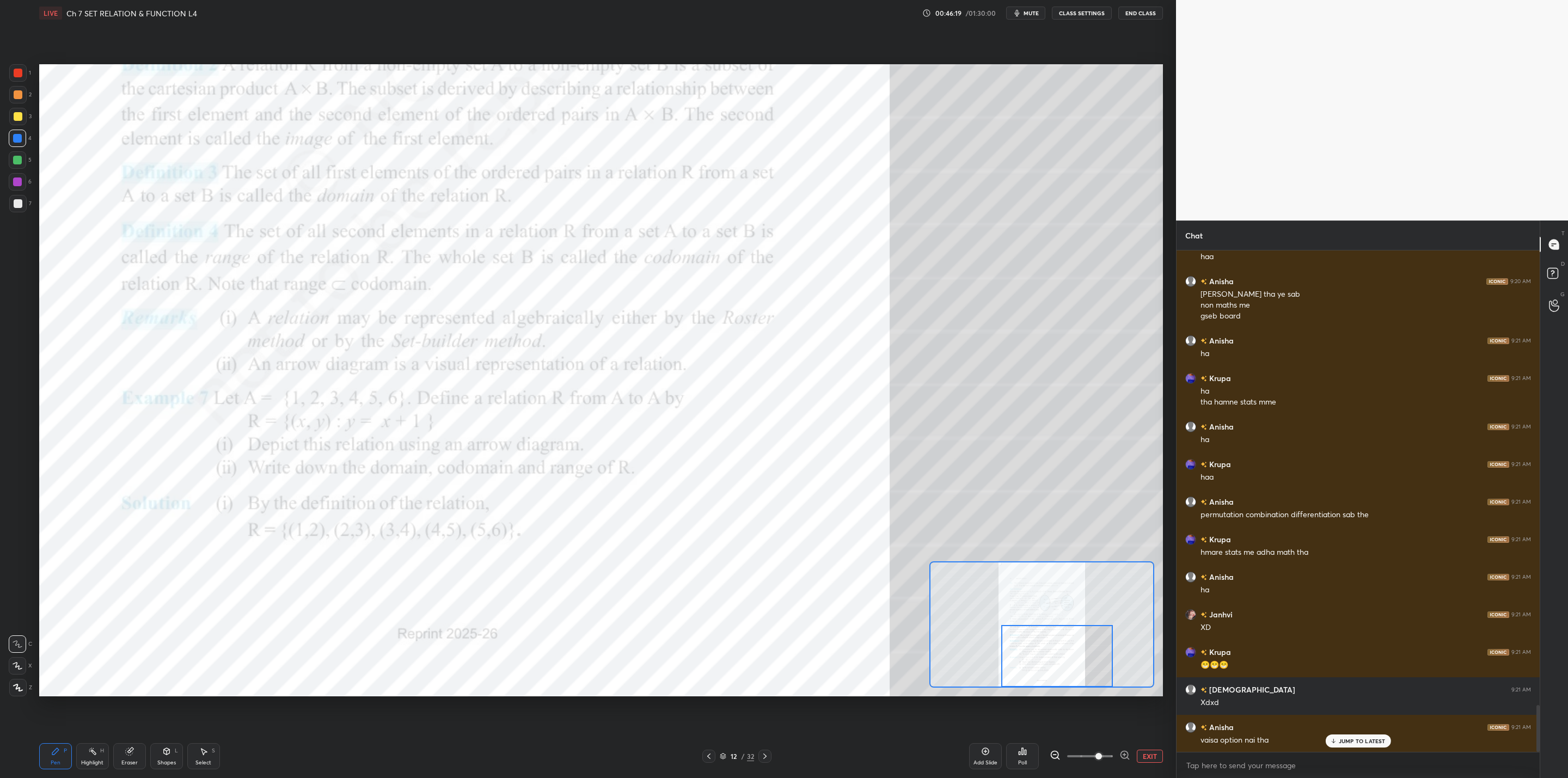
drag, startPoint x: 1050, startPoint y: 642, endPoint x: 1053, endPoint y: 665, distance: 23.2
click at [1054, 665] on div at bounding box center [1057, 656] width 111 height 62
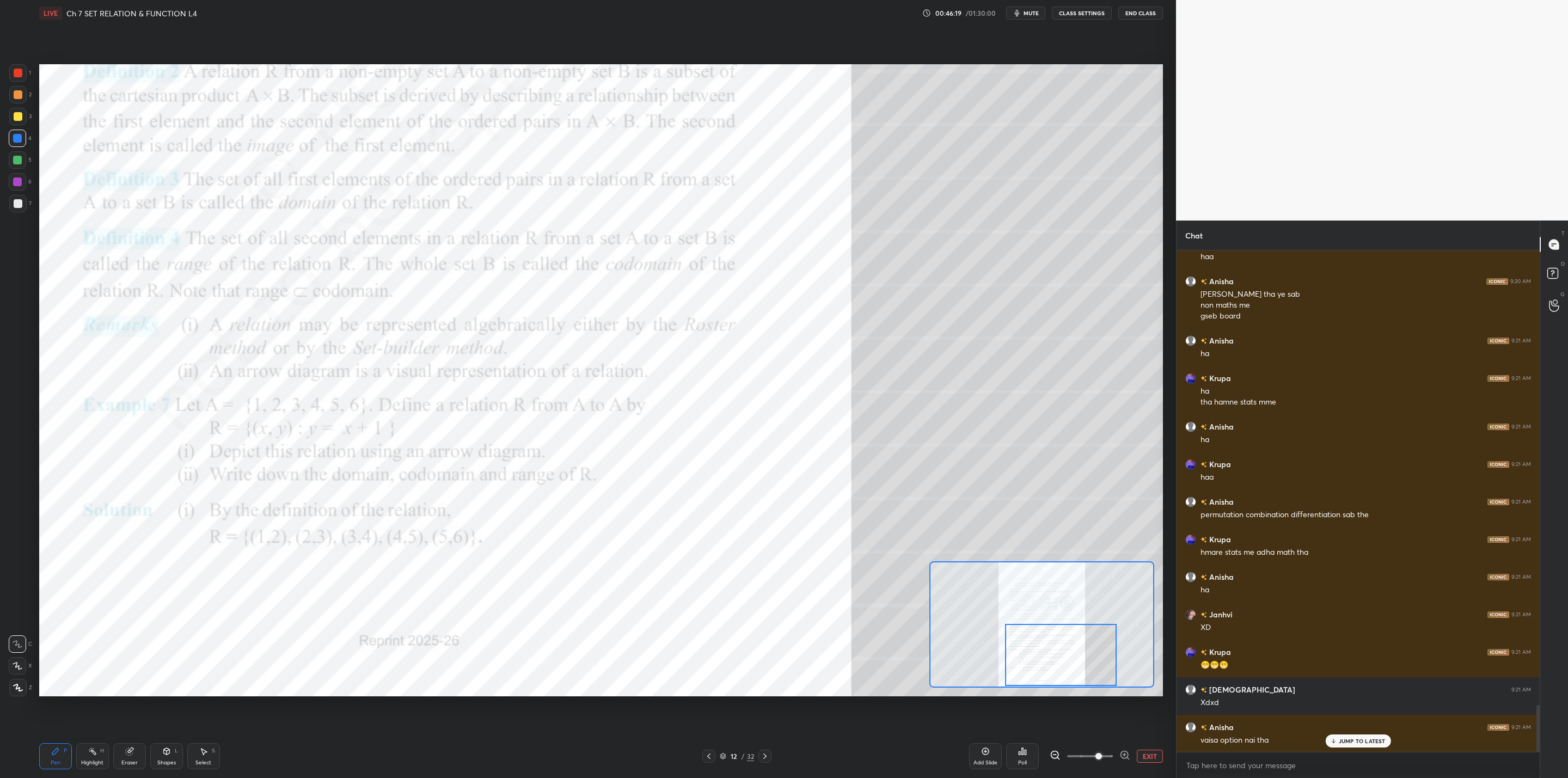
drag, startPoint x: 1054, startPoint y: 665, endPoint x: 1047, endPoint y: 667, distance: 7.3
click at [1059, 665] on div at bounding box center [1060, 655] width 111 height 62
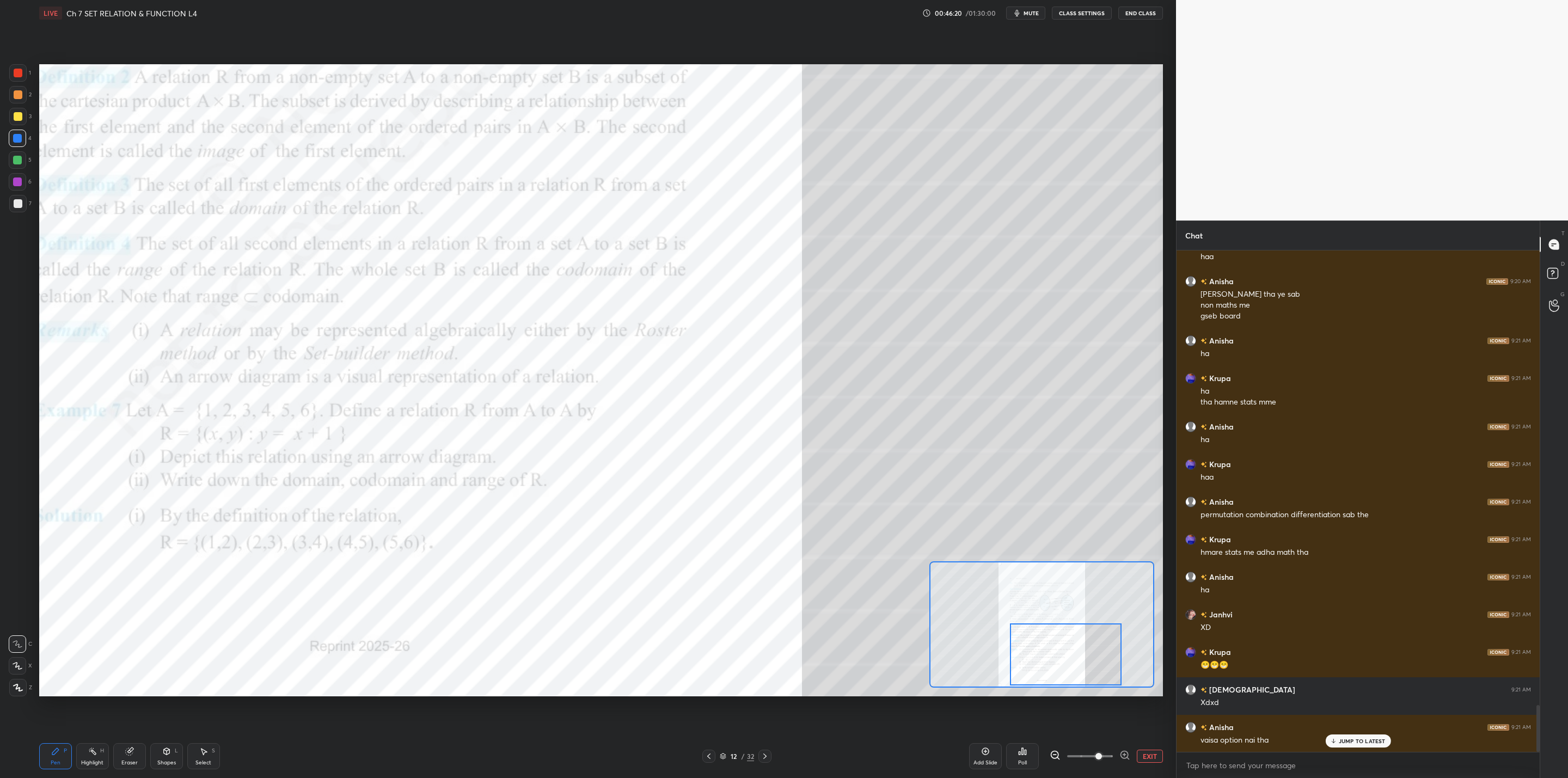
click at [1067, 654] on div at bounding box center [1066, 654] width 111 height 62
click at [1062, 650] on div at bounding box center [1066, 656] width 111 height 62
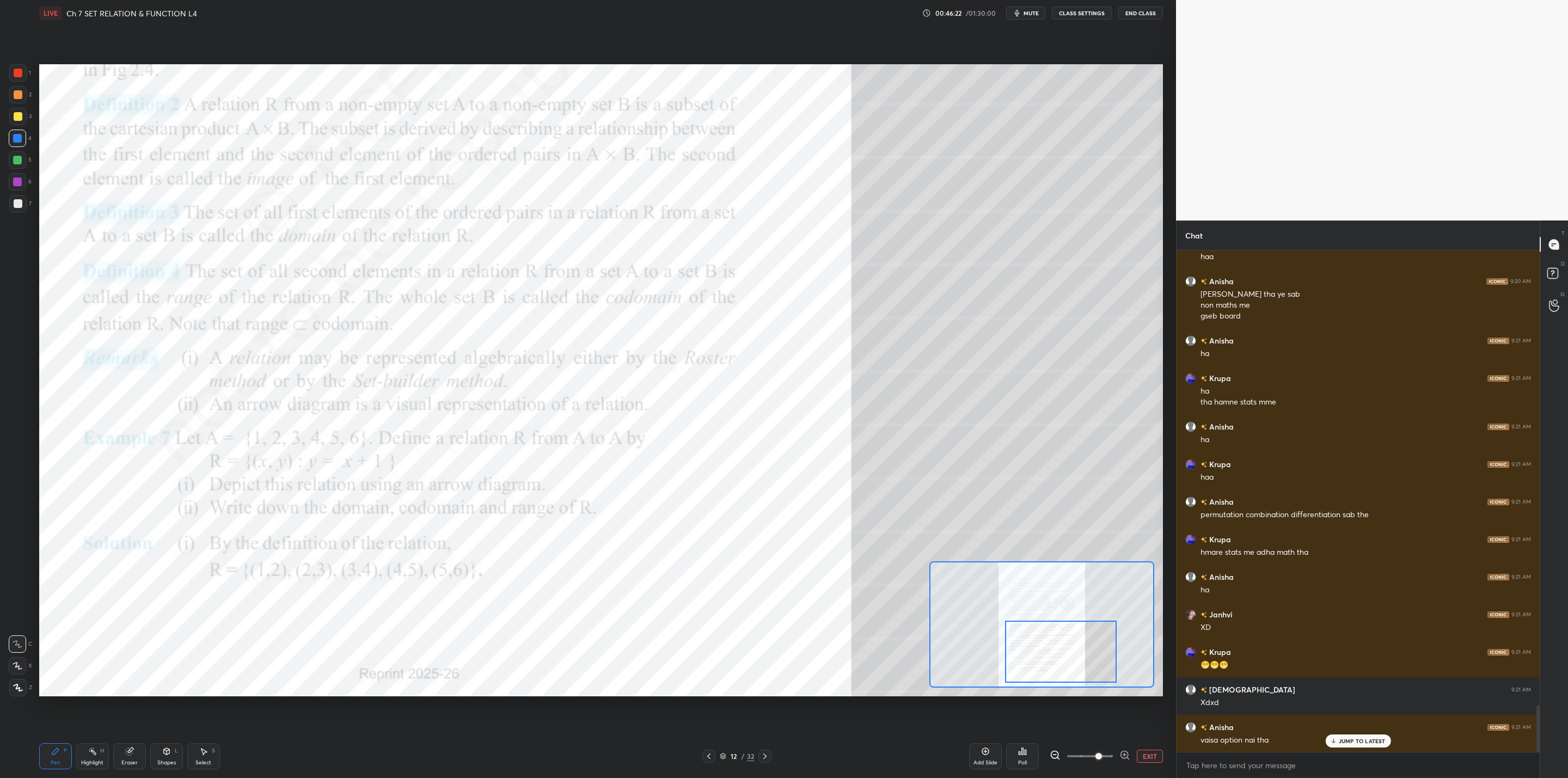
click at [1054, 662] on div at bounding box center [1060, 652] width 111 height 62
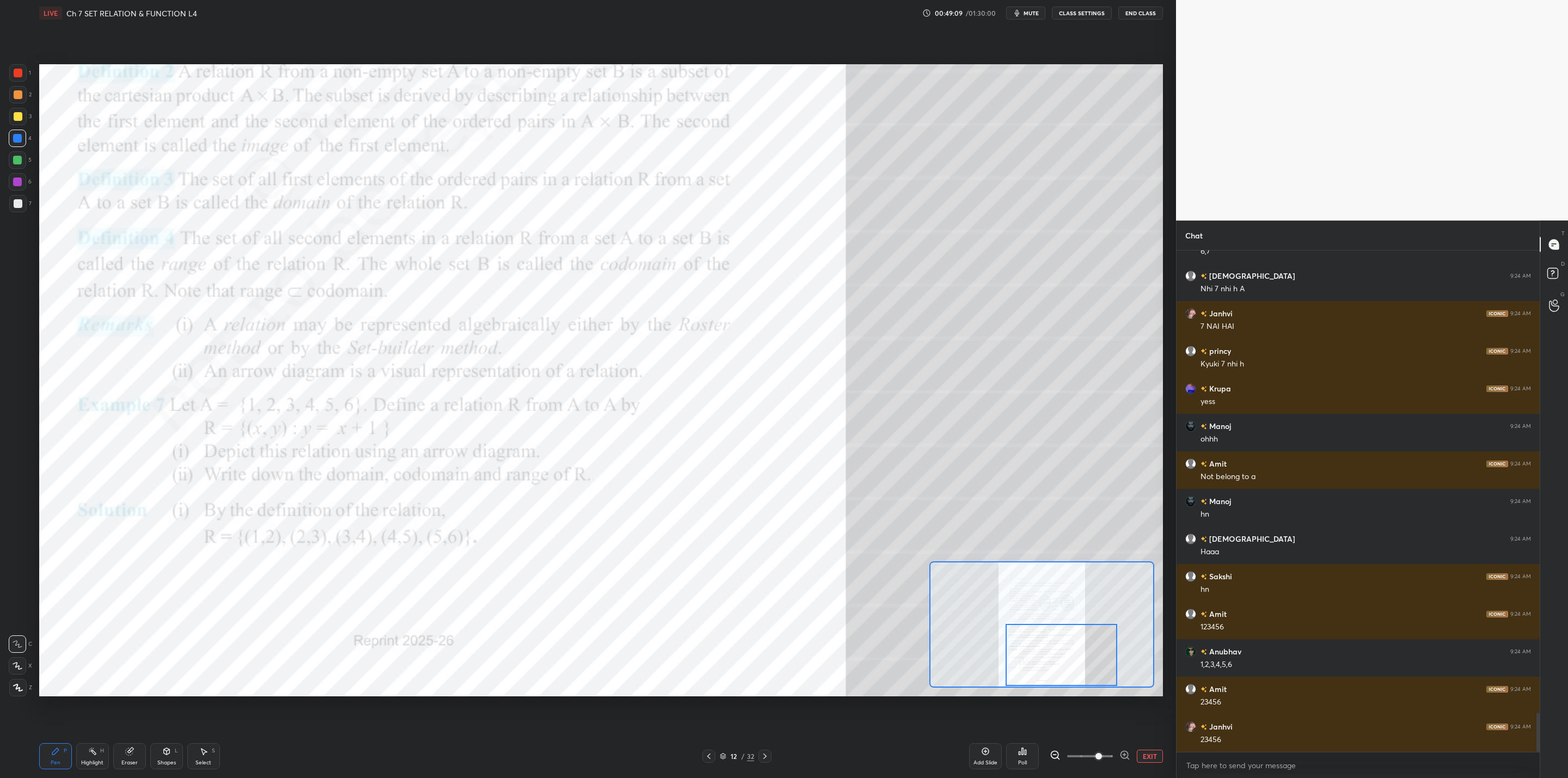
scroll to position [5913, 0]
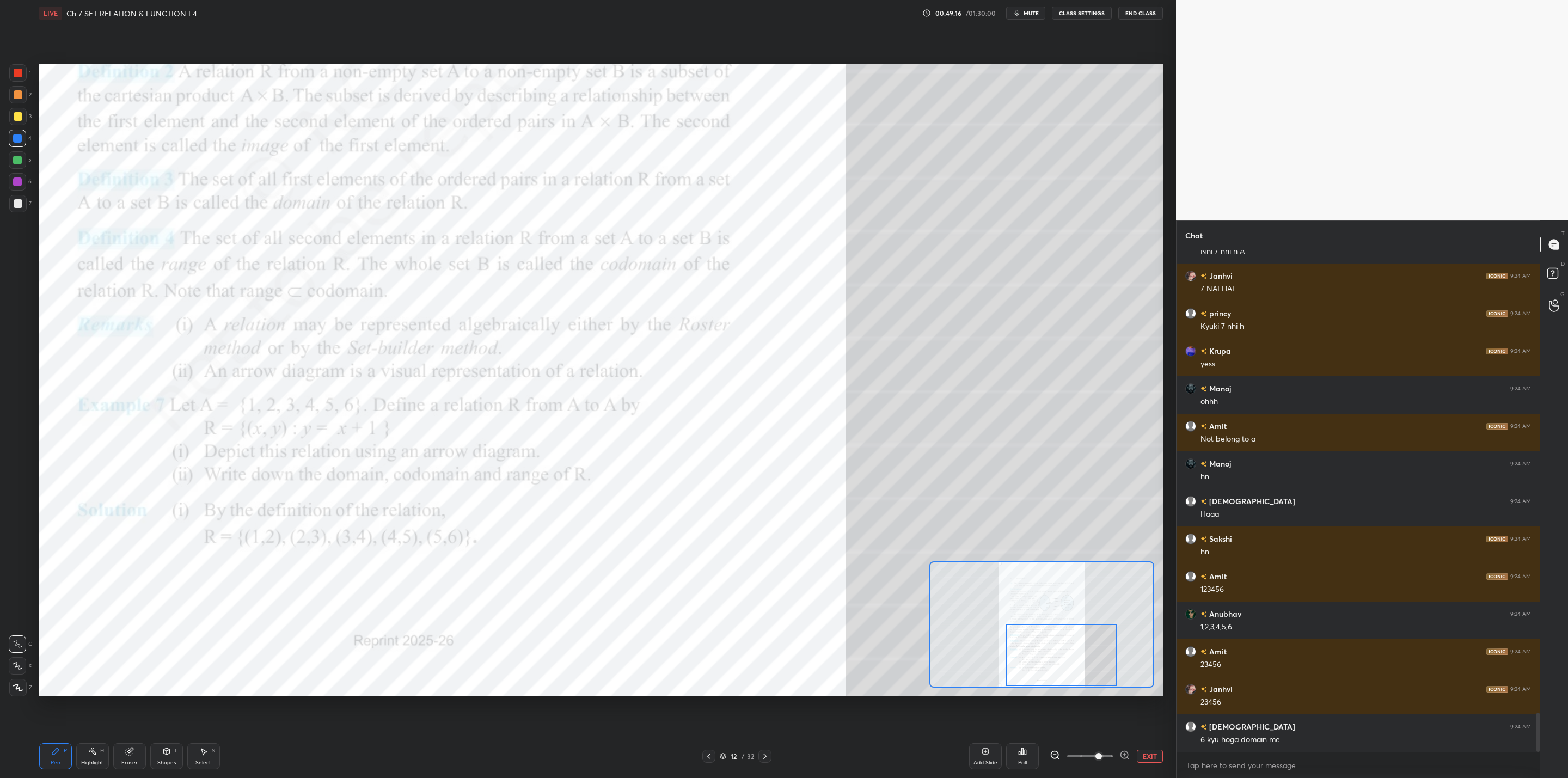
click at [145, 752] on div "Eraser" at bounding box center [130, 756] width 32 height 26
drag, startPoint x: 52, startPoint y: 752, endPoint x: 105, endPoint y: 746, distance: 53.3
click at [57, 753] on icon at bounding box center [55, 751] width 9 height 9
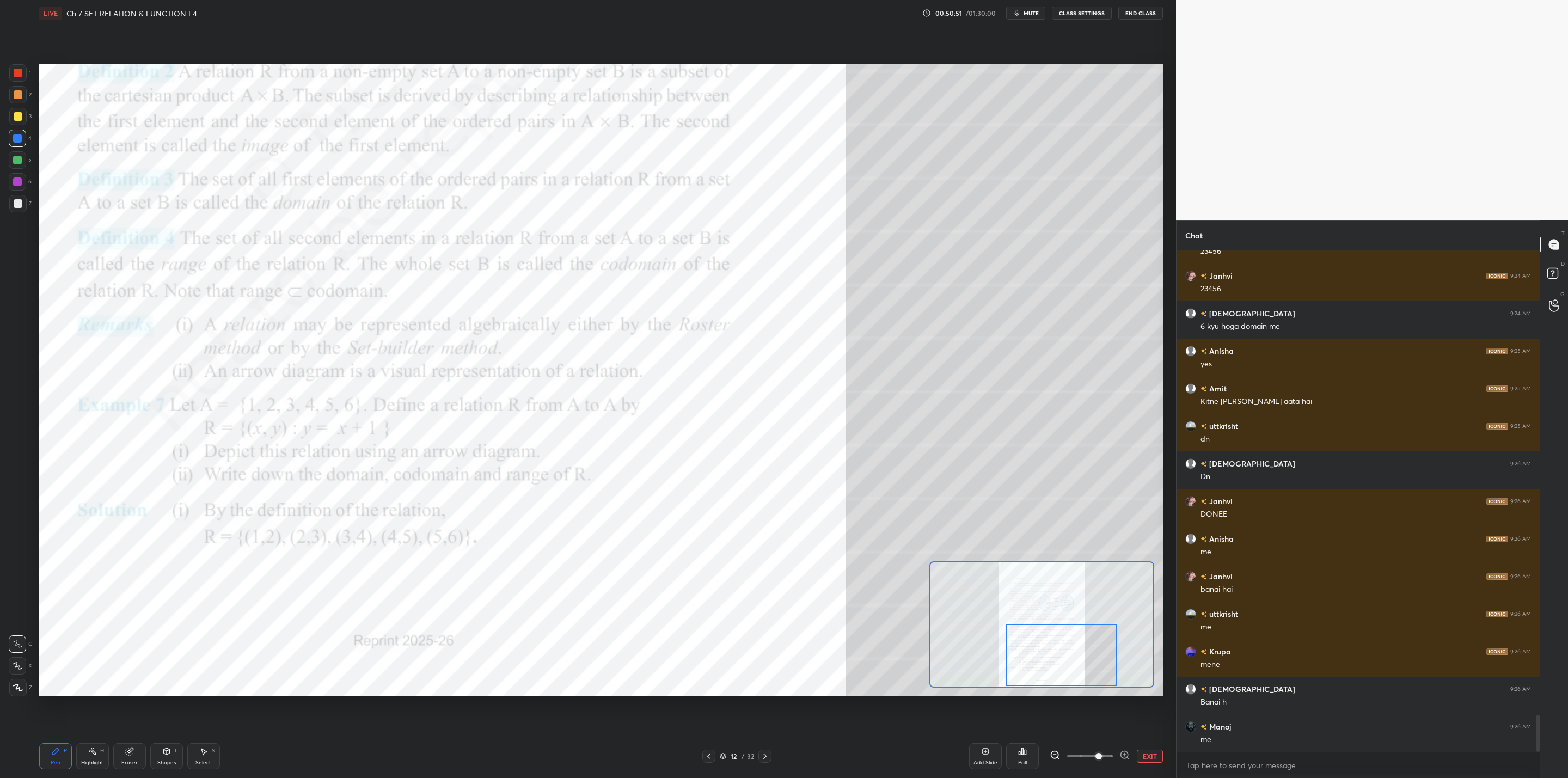
scroll to position [6364, 0]
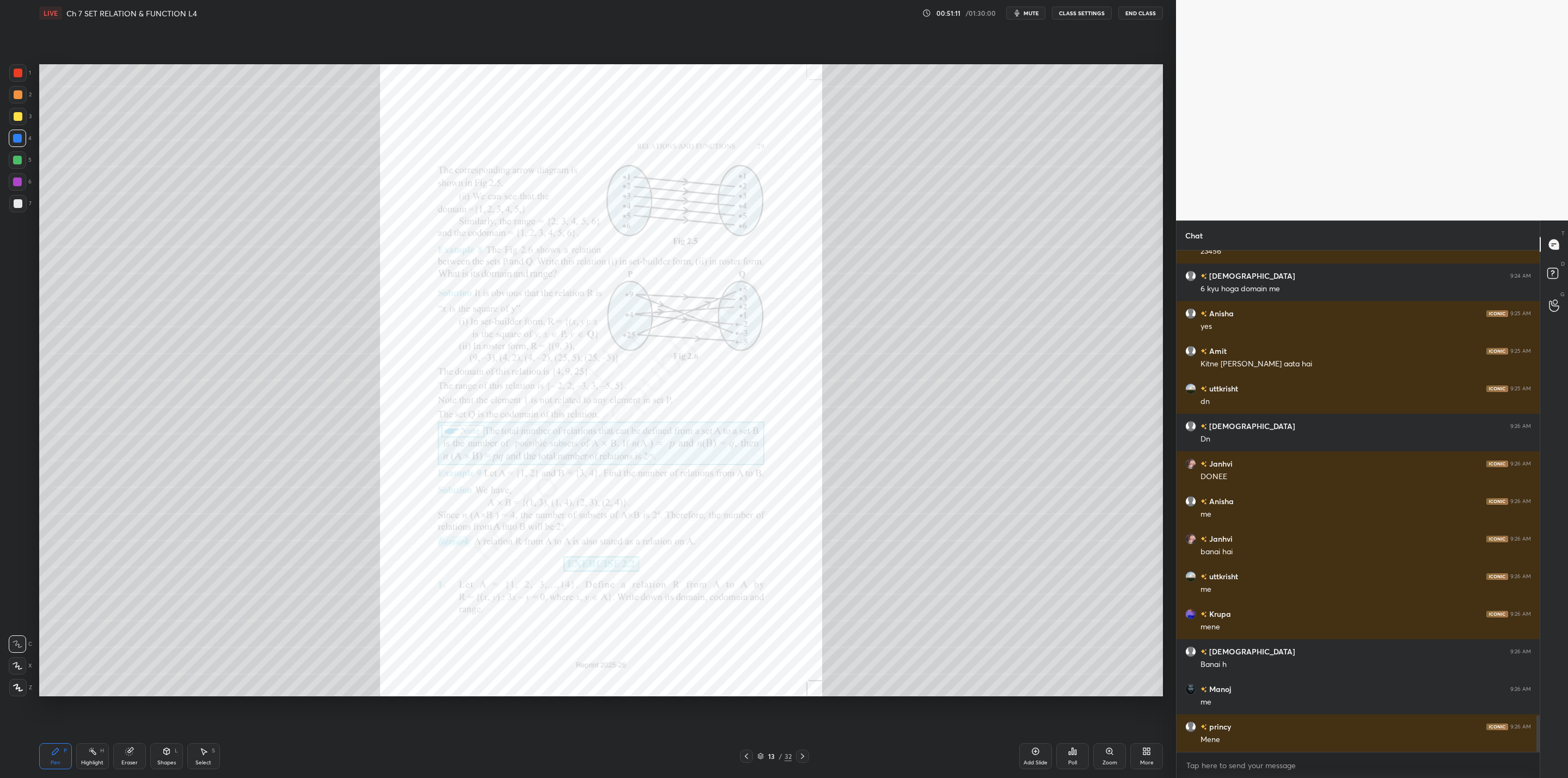
click at [1113, 752] on icon at bounding box center [1109, 751] width 9 height 9
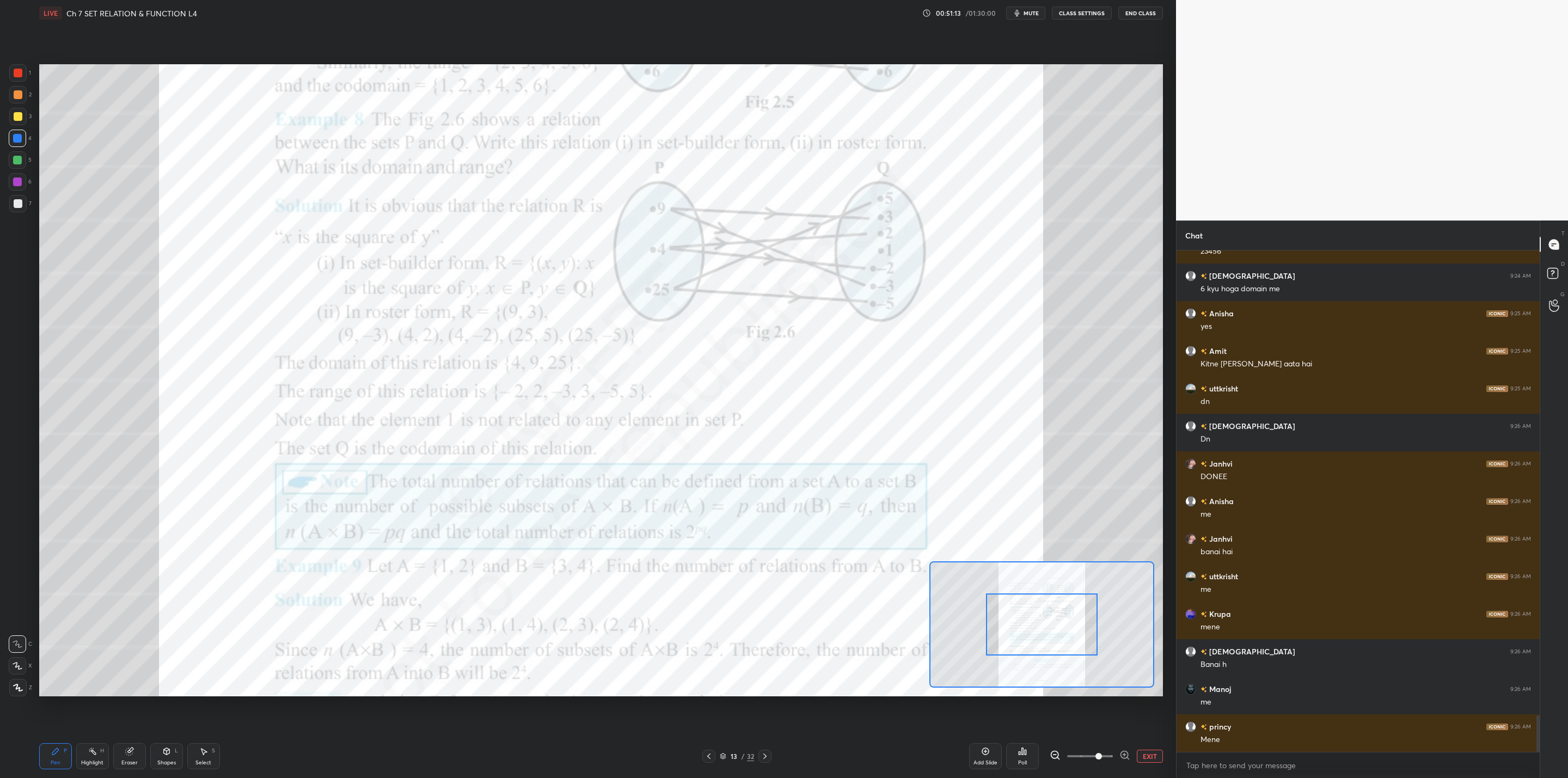
drag, startPoint x: 1093, startPoint y: 754, endPoint x: 1091, endPoint y: 701, distance: 53.0
click at [1095, 754] on span at bounding box center [1099, 756] width 7 height 7
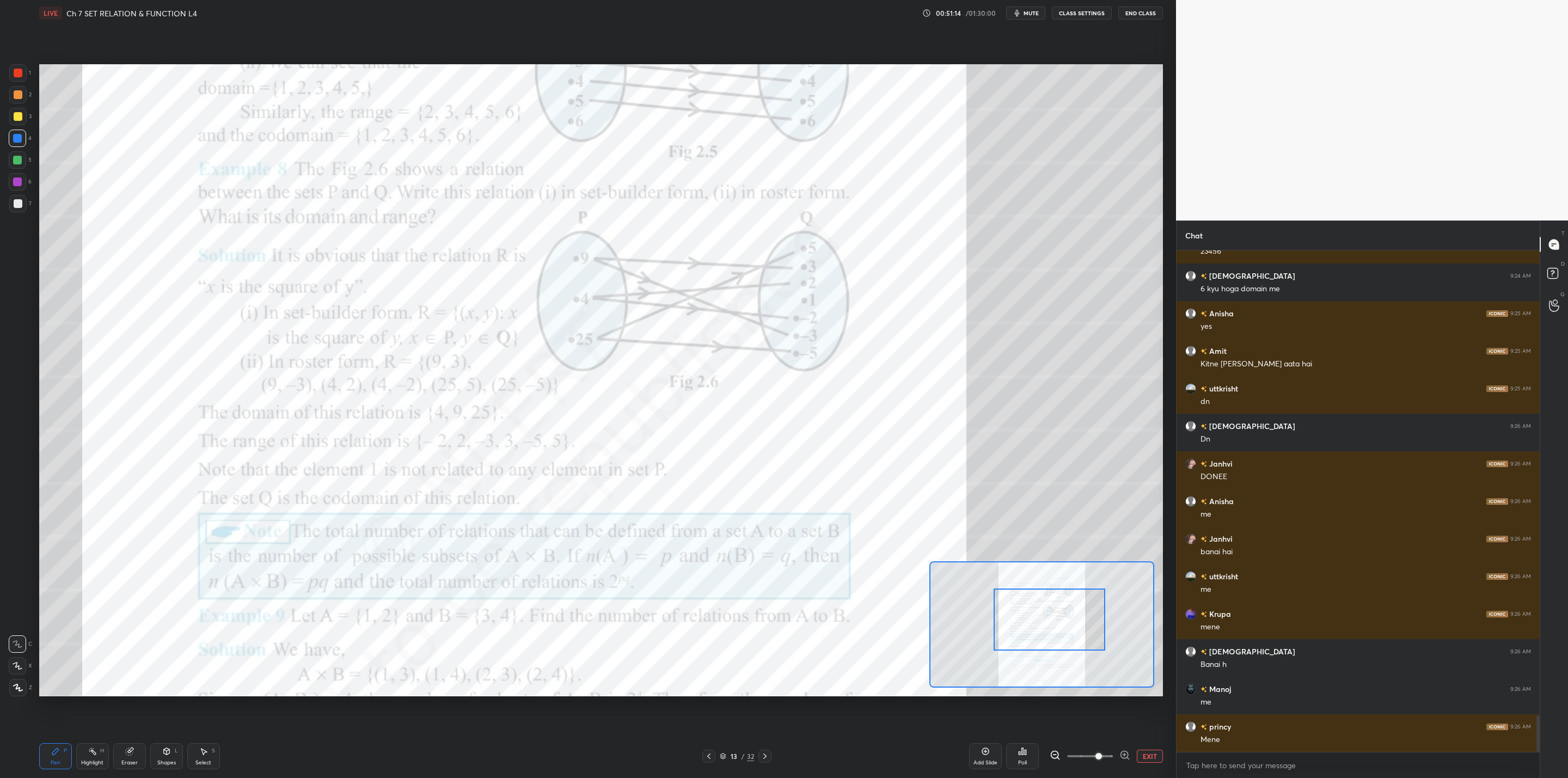
drag, startPoint x: 1049, startPoint y: 634, endPoint x: 1052, endPoint y: 625, distance: 9.5
click at [1052, 625] on div at bounding box center [1049, 620] width 111 height 62
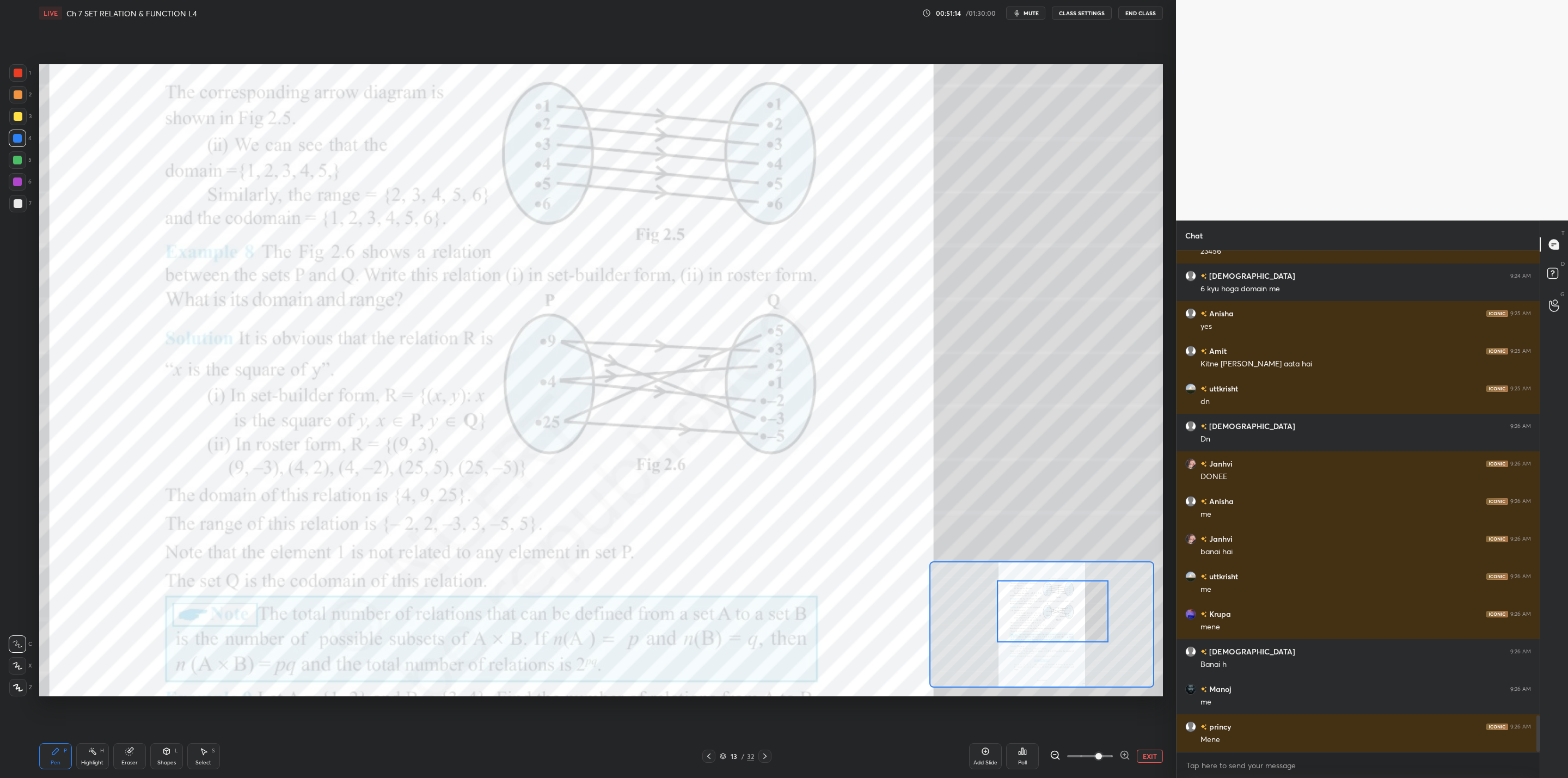
click at [1052, 628] on div at bounding box center [1052, 611] width 111 height 62
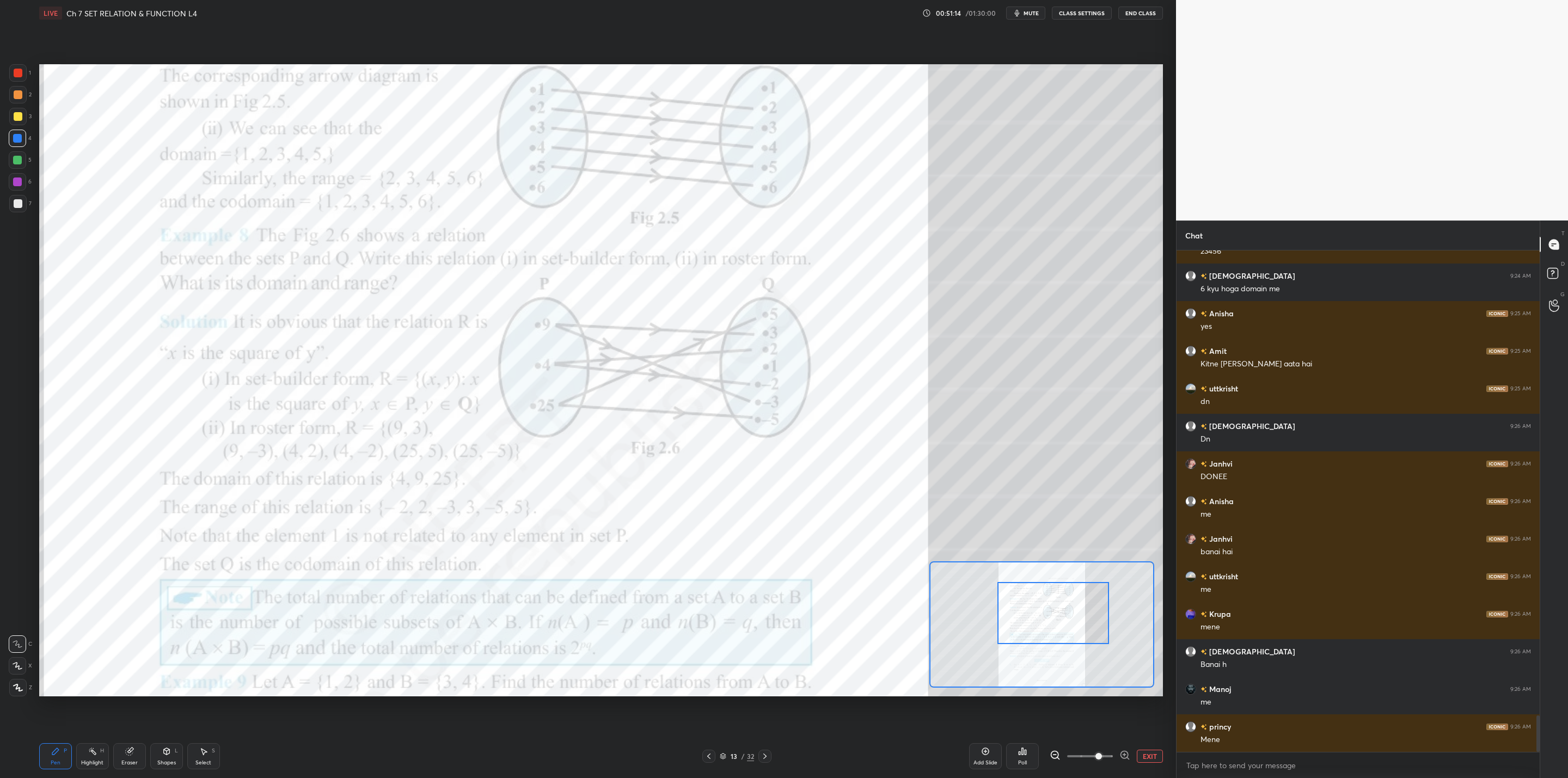
click at [1055, 632] on div at bounding box center [1053, 613] width 111 height 62
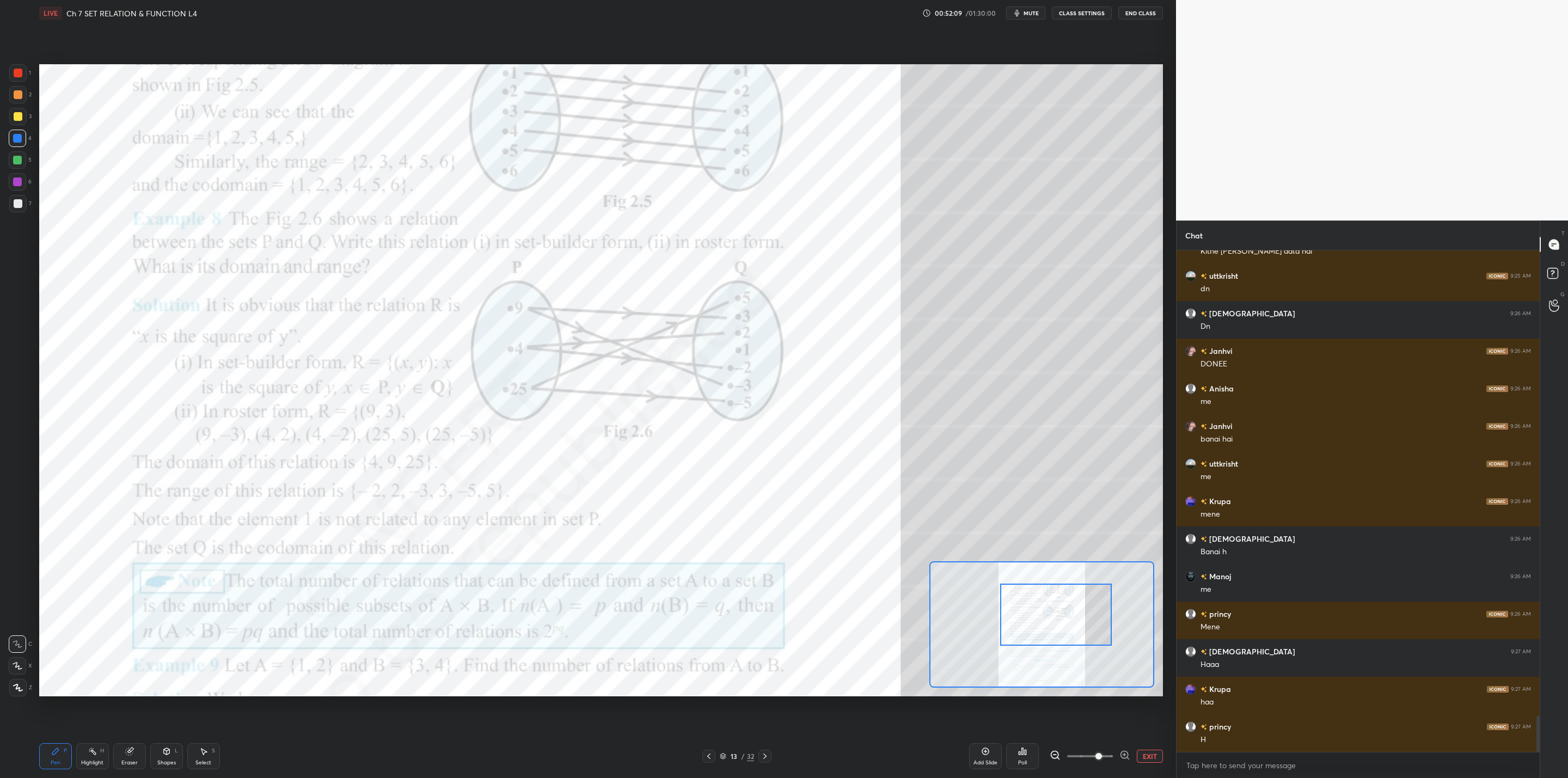
scroll to position [6514, 0]
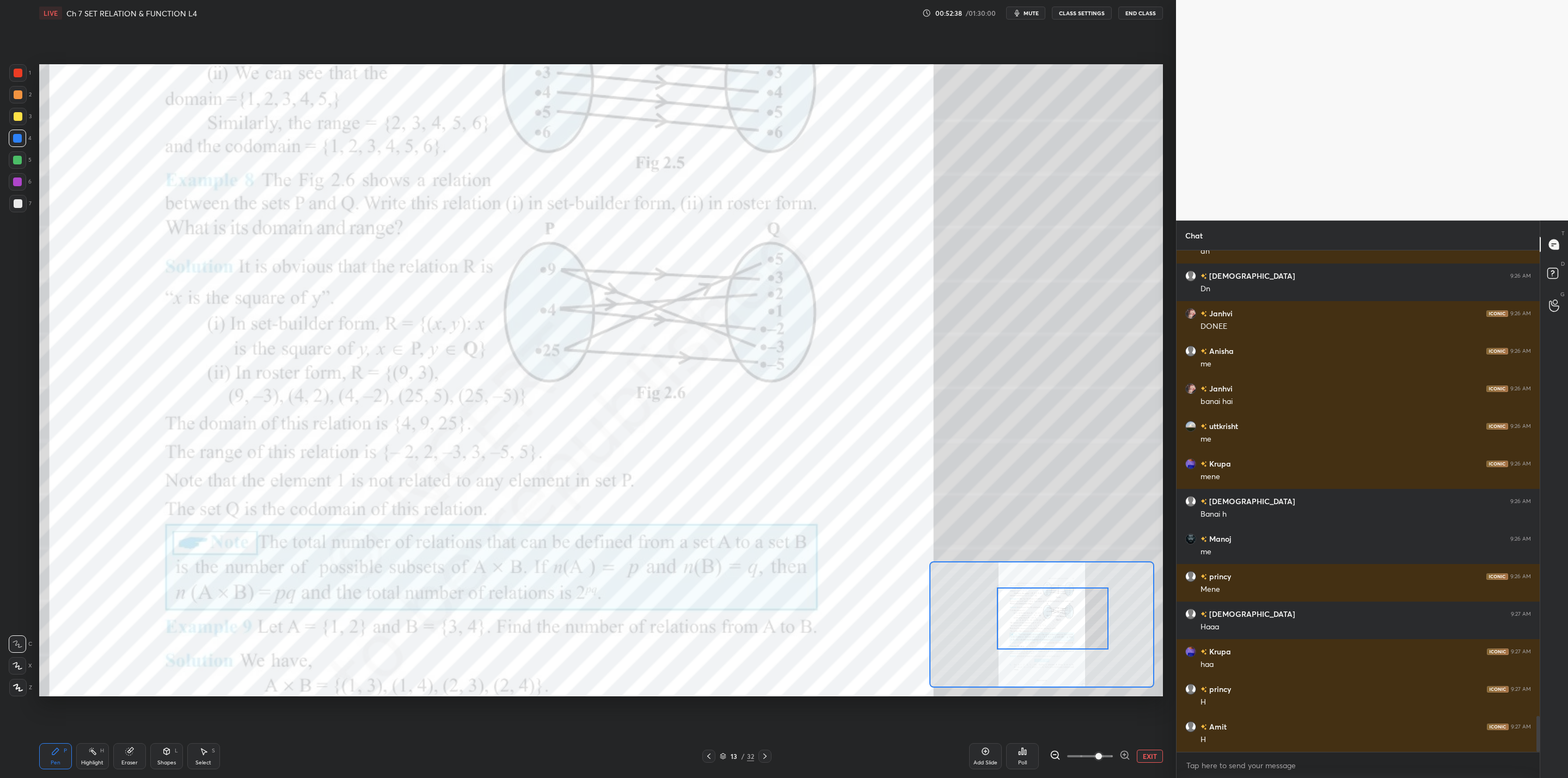
click at [1052, 619] on div at bounding box center [1052, 619] width 111 height 62
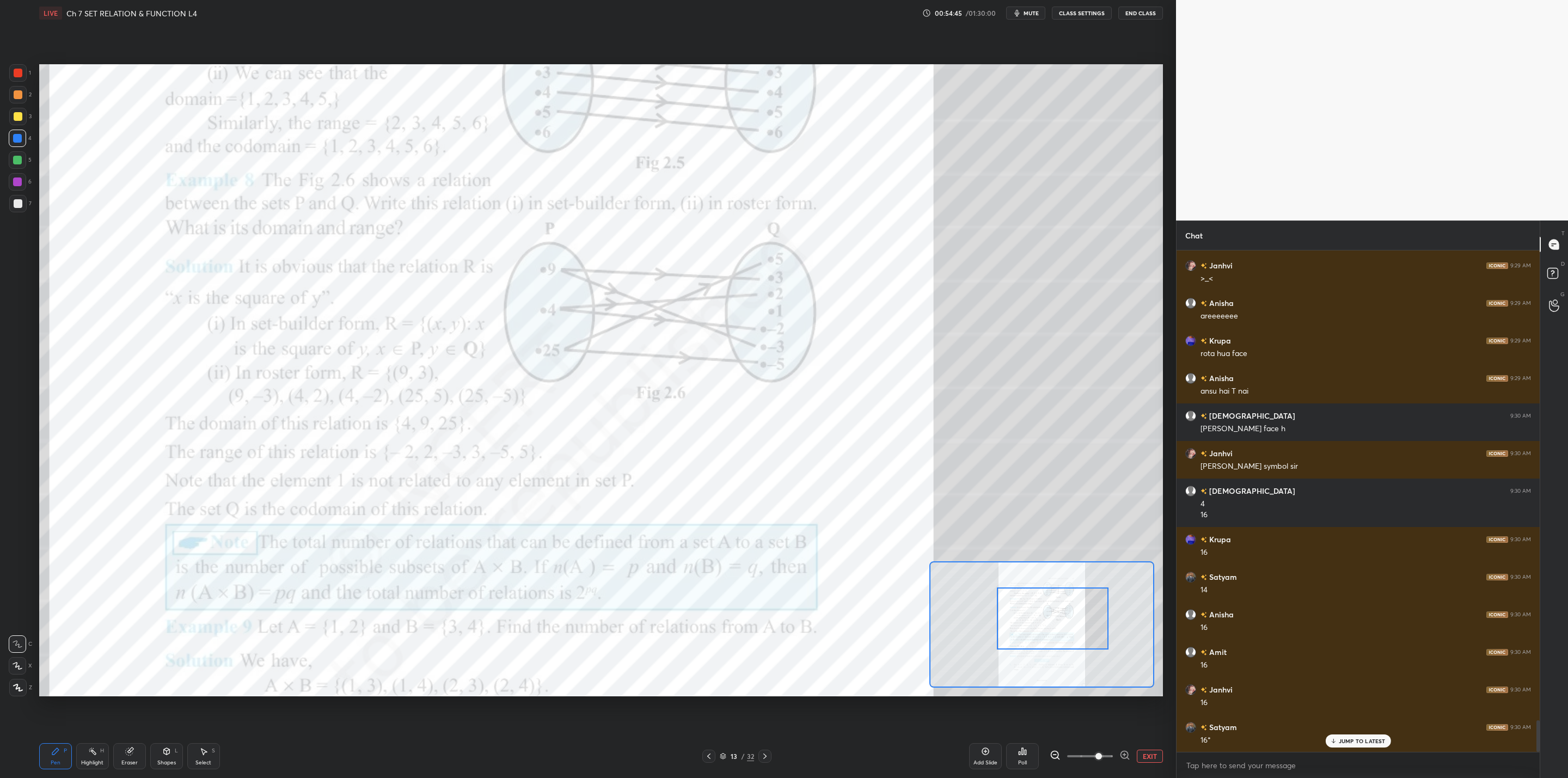
scroll to position [7513, 0]
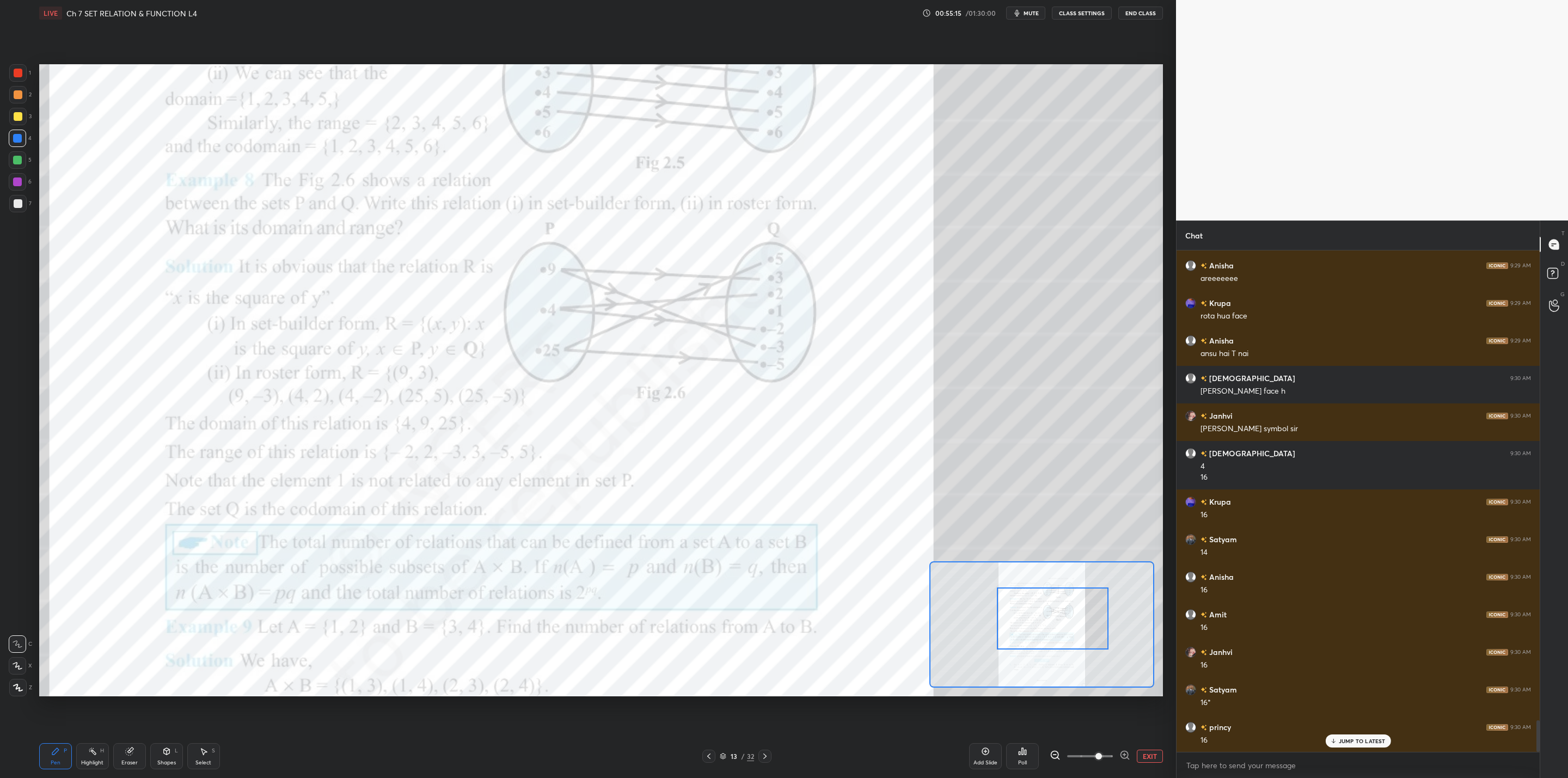
click at [763, 754] on icon at bounding box center [764, 756] width 3 height 5
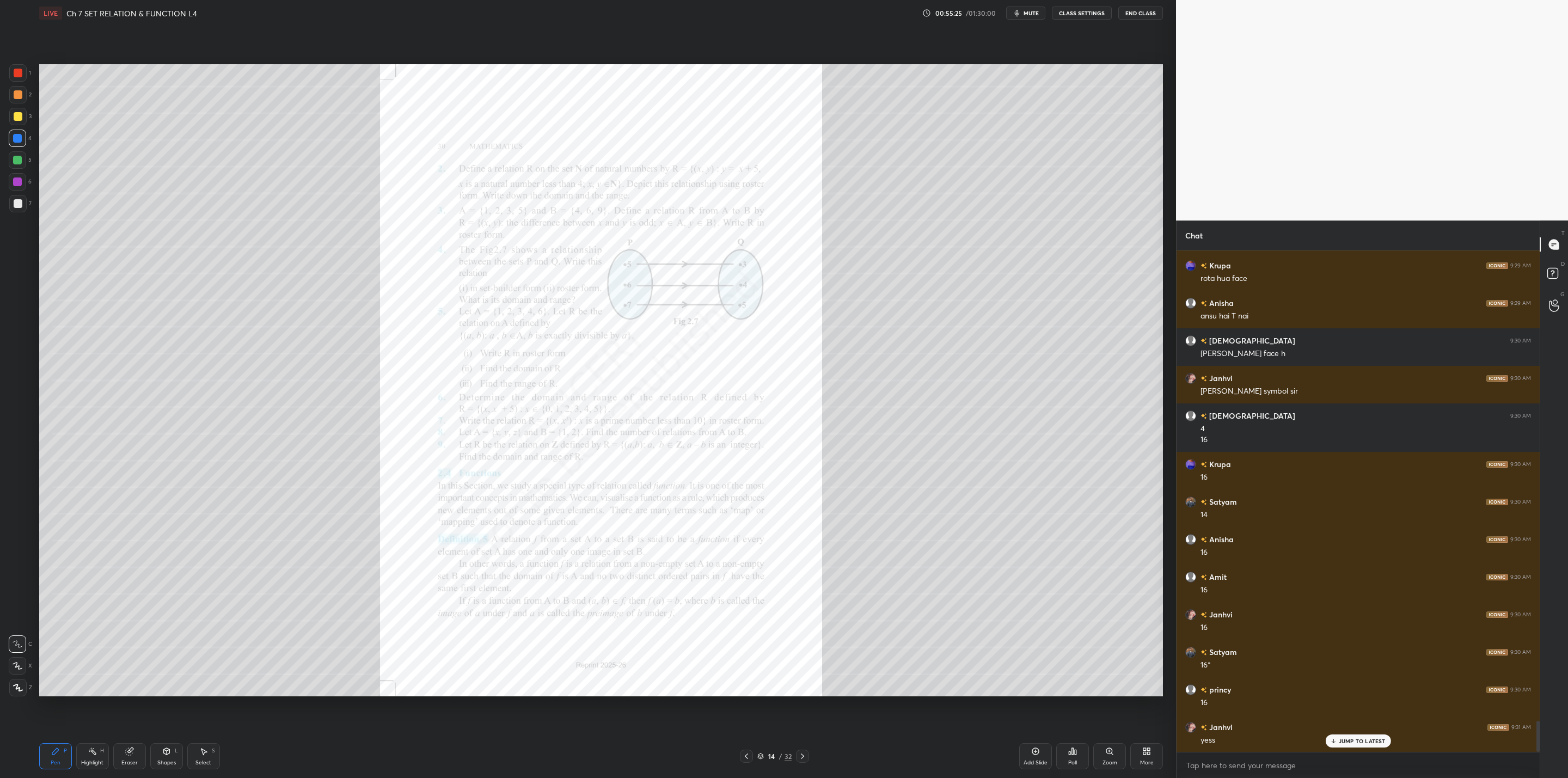
scroll to position [7588, 0]
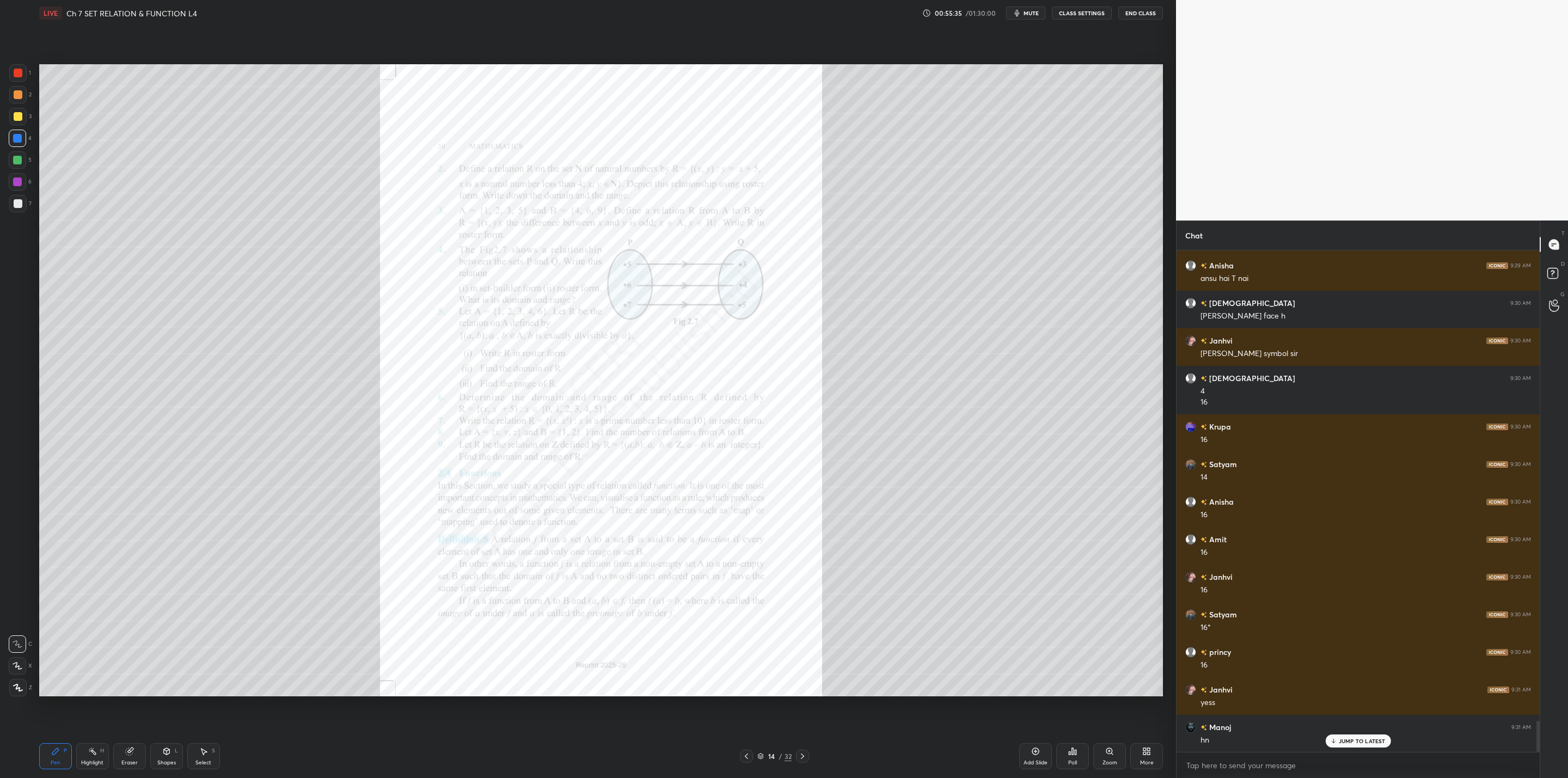
click at [1109, 761] on div "Zoom" at bounding box center [1110, 762] width 15 height 5
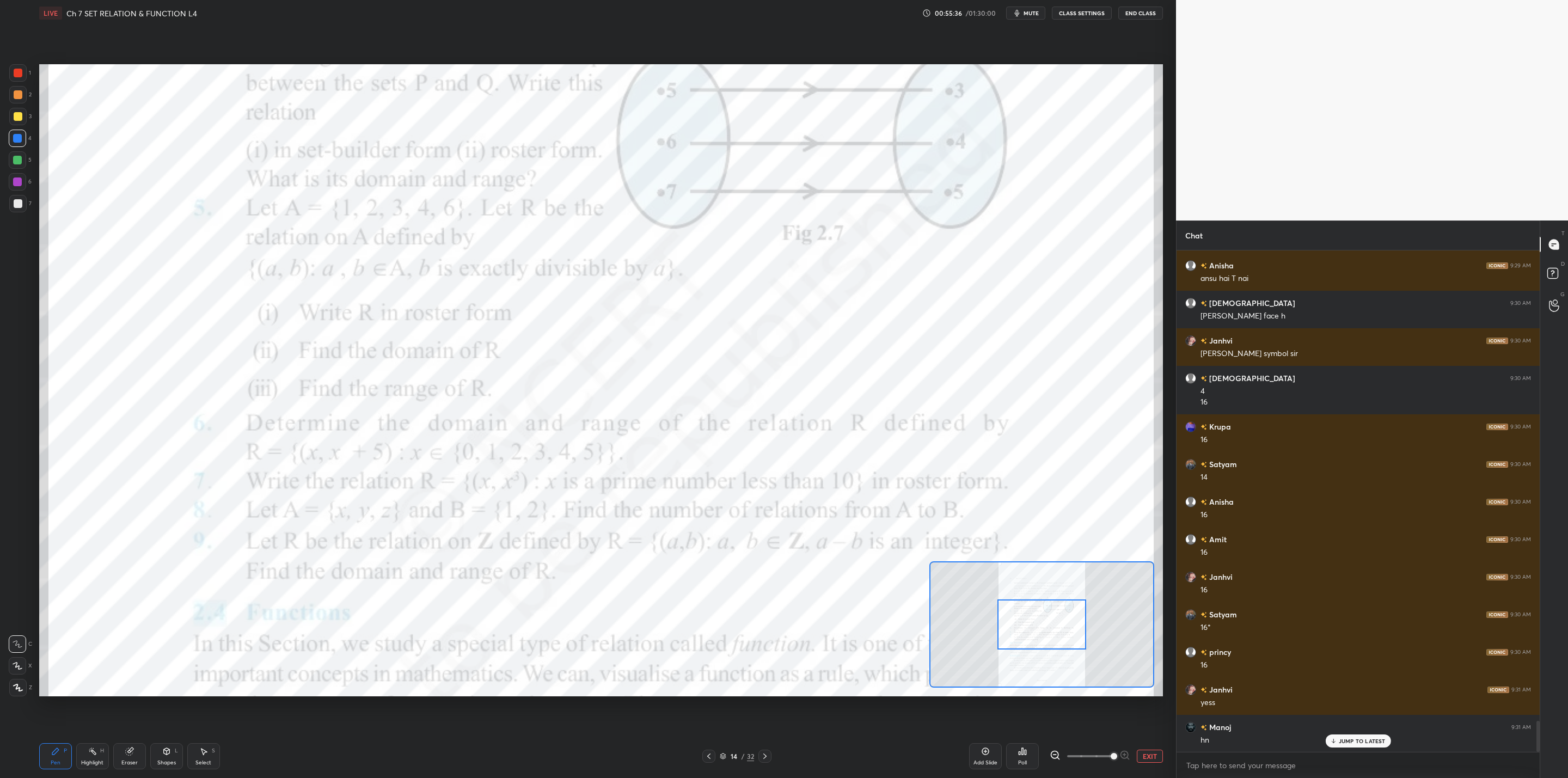
drag, startPoint x: 1111, startPoint y: 760, endPoint x: 1112, endPoint y: 750, distance: 10.0
click at [1111, 758] on span at bounding box center [1090, 756] width 46 height 16
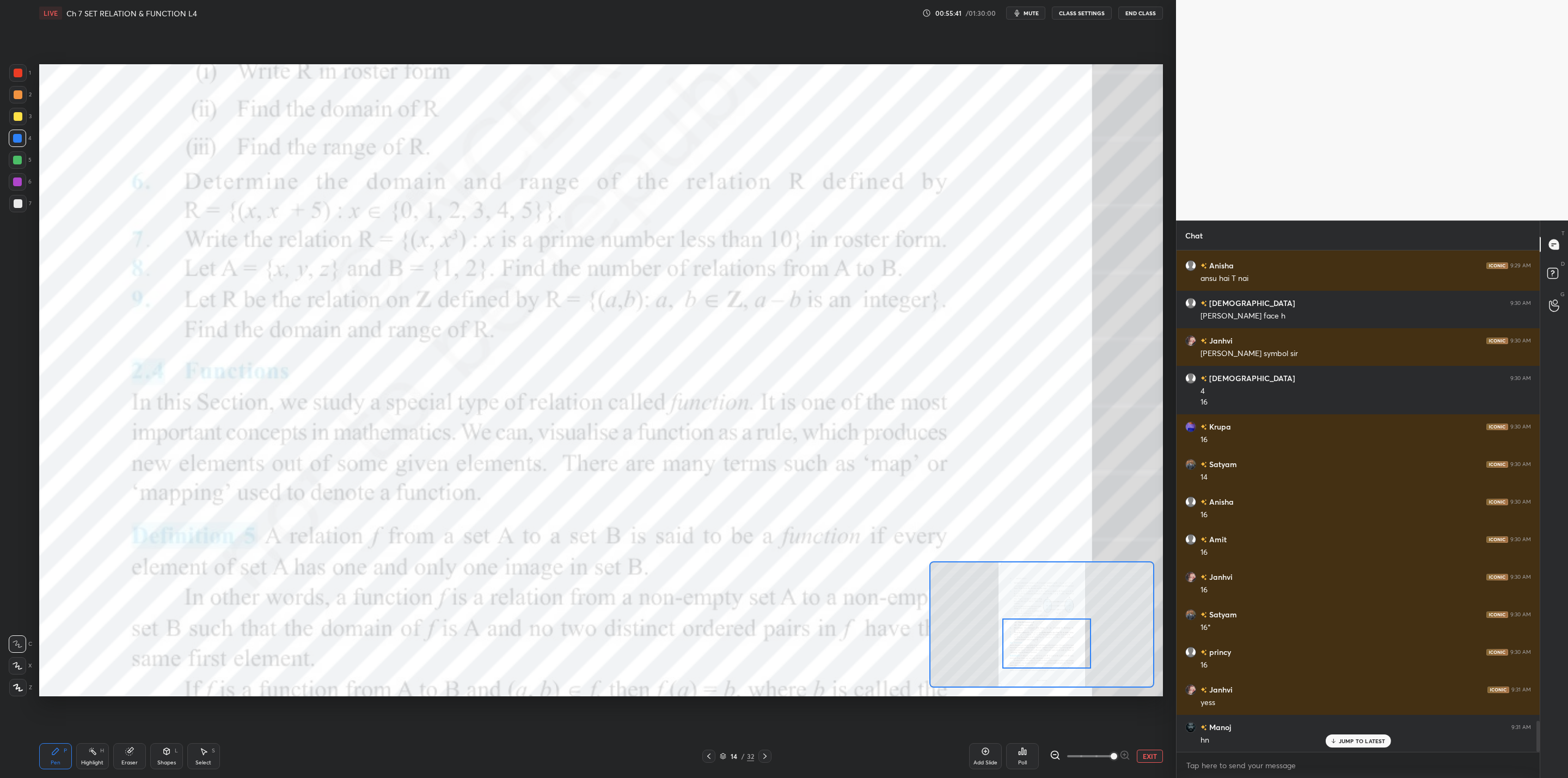
drag, startPoint x: 1049, startPoint y: 628, endPoint x: 1049, endPoint y: 655, distance: 27.0
click at [1049, 655] on div at bounding box center [1047, 643] width 89 height 49
click at [766, 757] on icon at bounding box center [764, 756] width 9 height 9
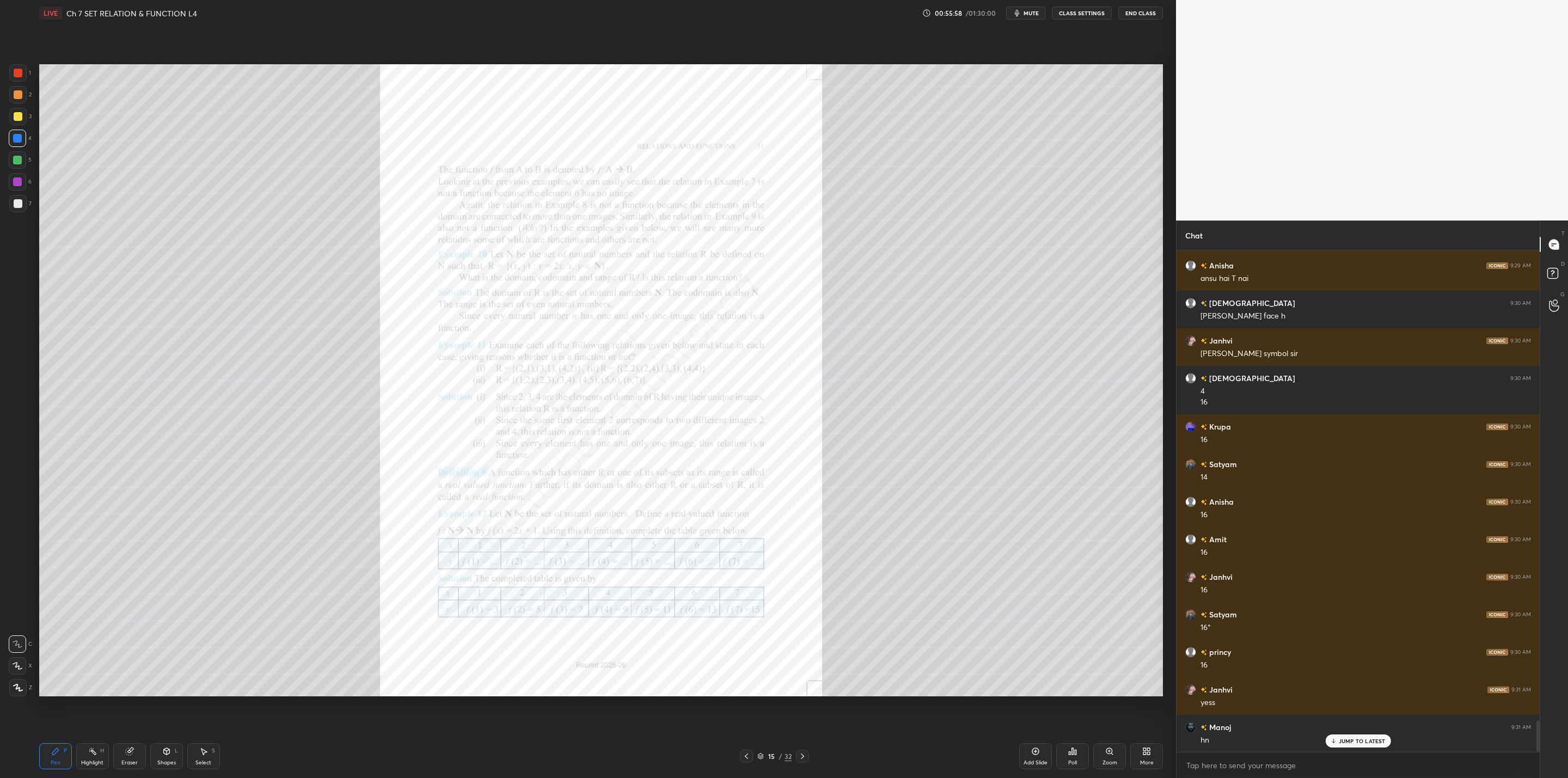
click at [766, 757] on div "15" at bounding box center [771, 756] width 11 height 7
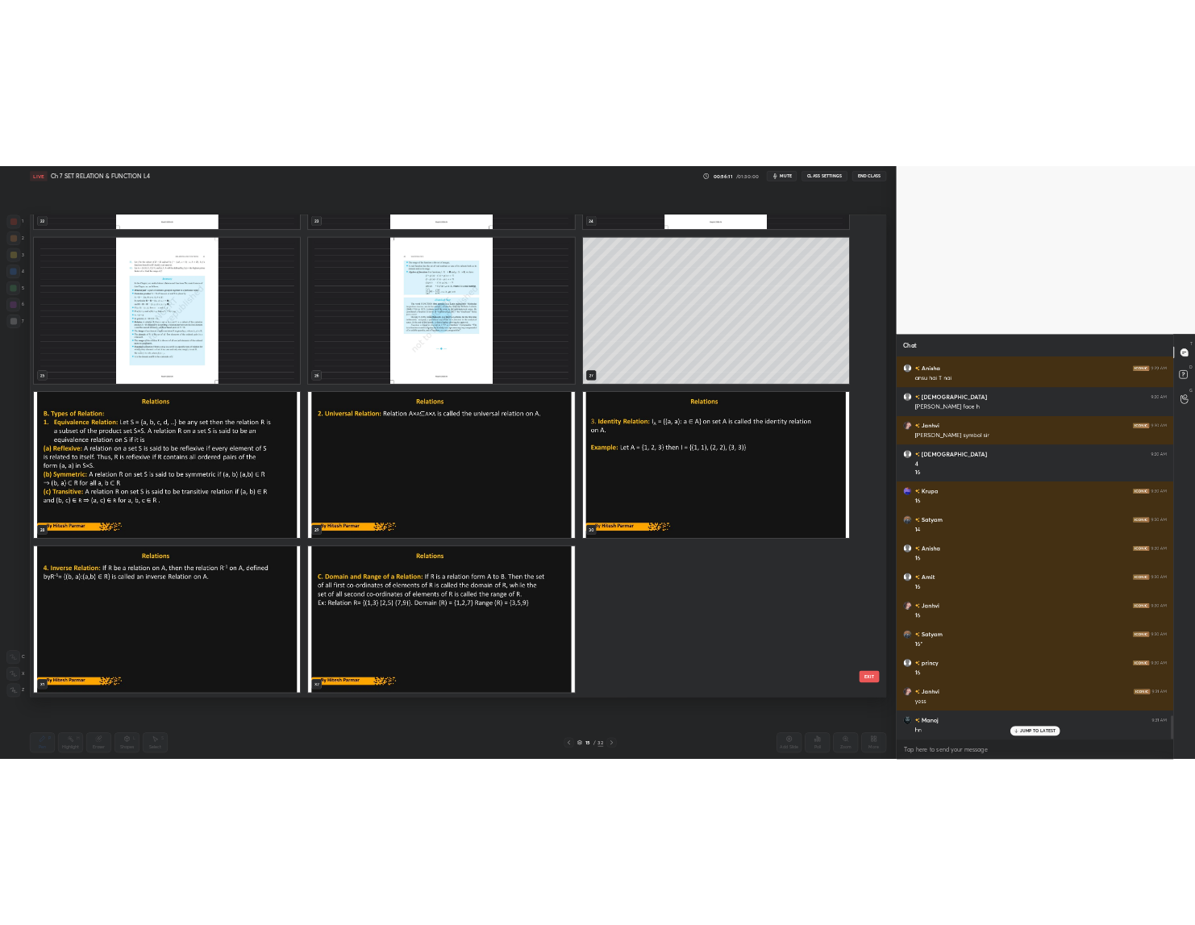
scroll to position [11291, 0]
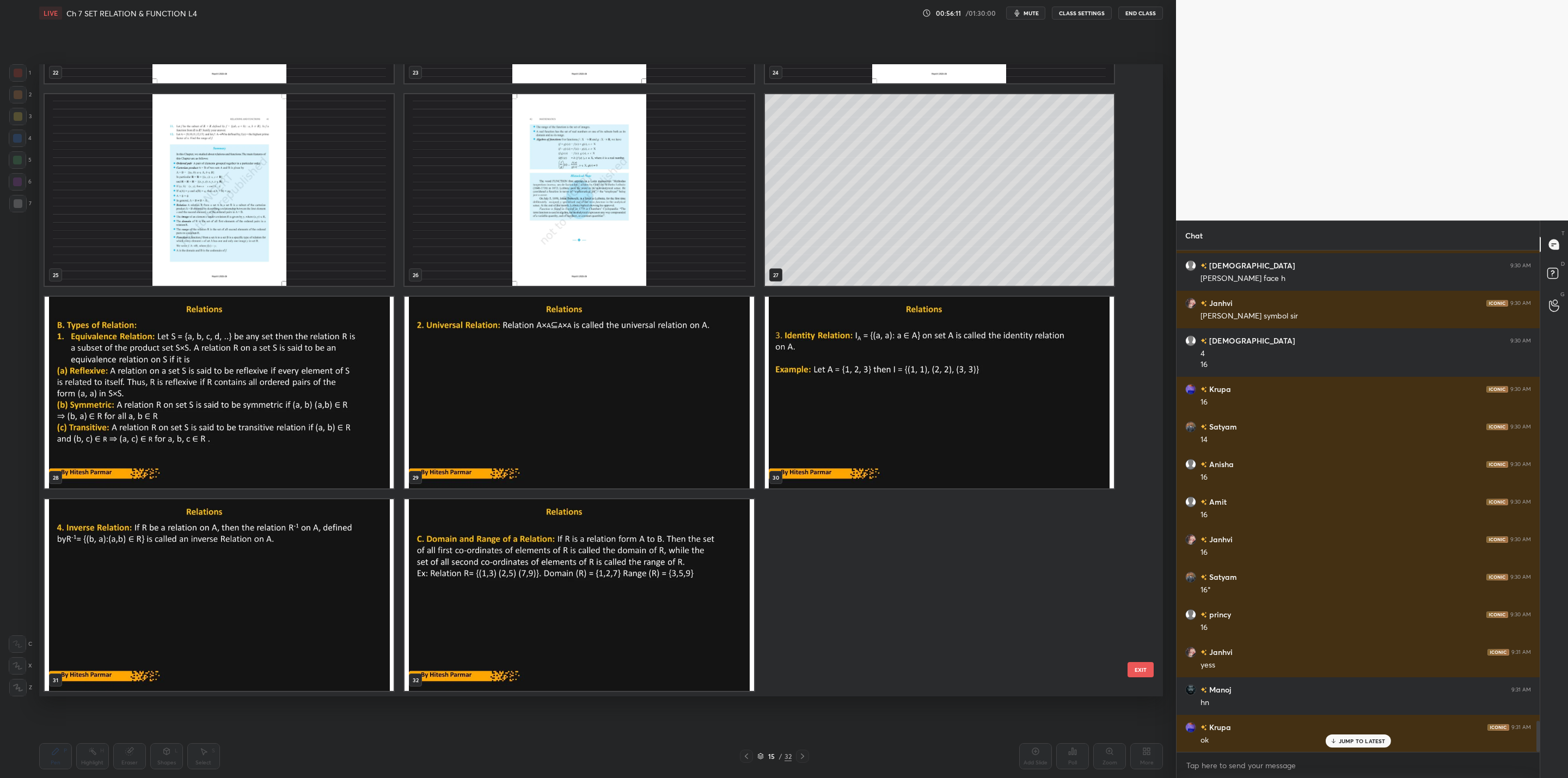
click at [298, 392] on img "grid" at bounding box center [219, 392] width 349 height 192
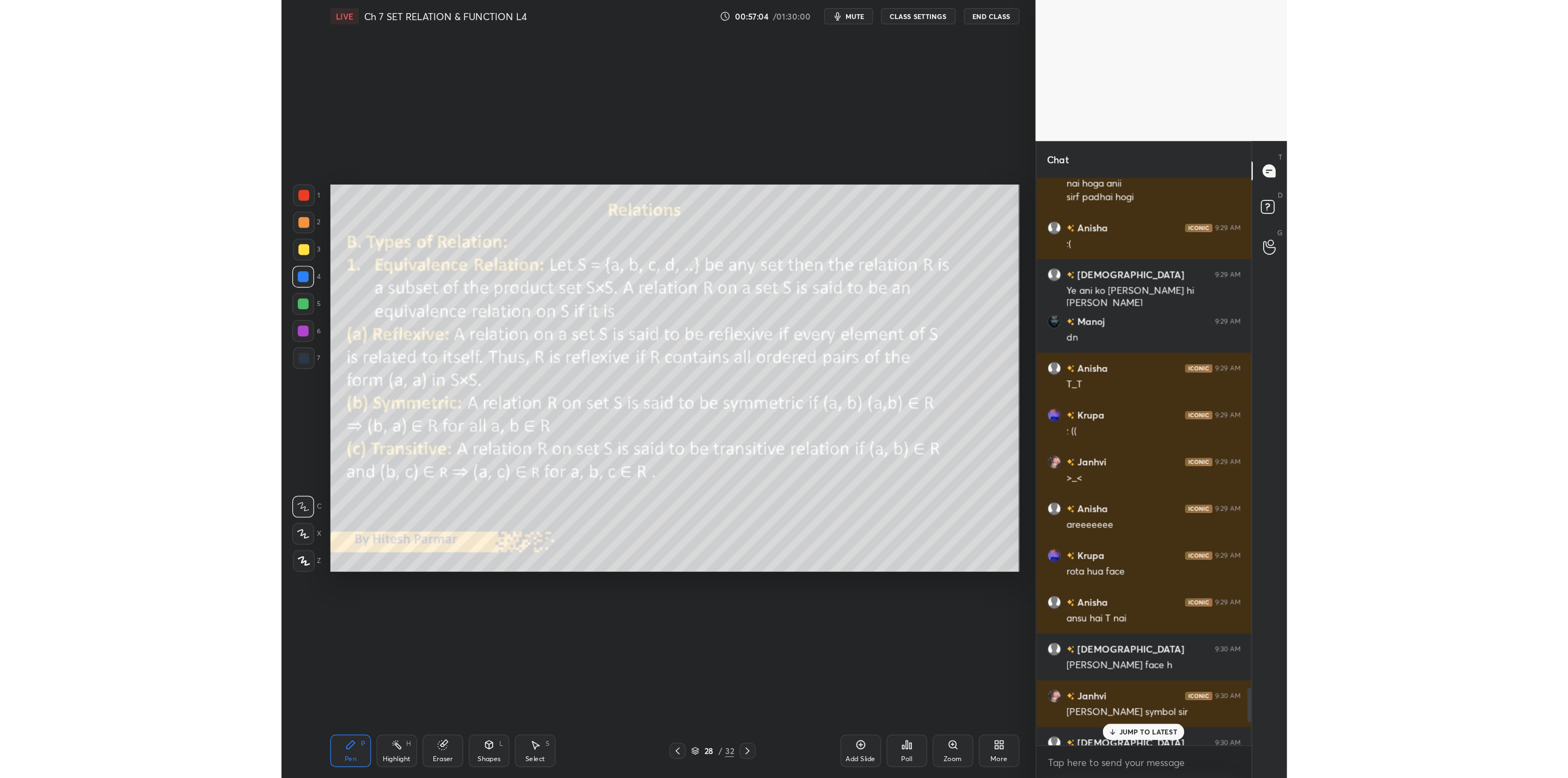
scroll to position [53739, 53310]
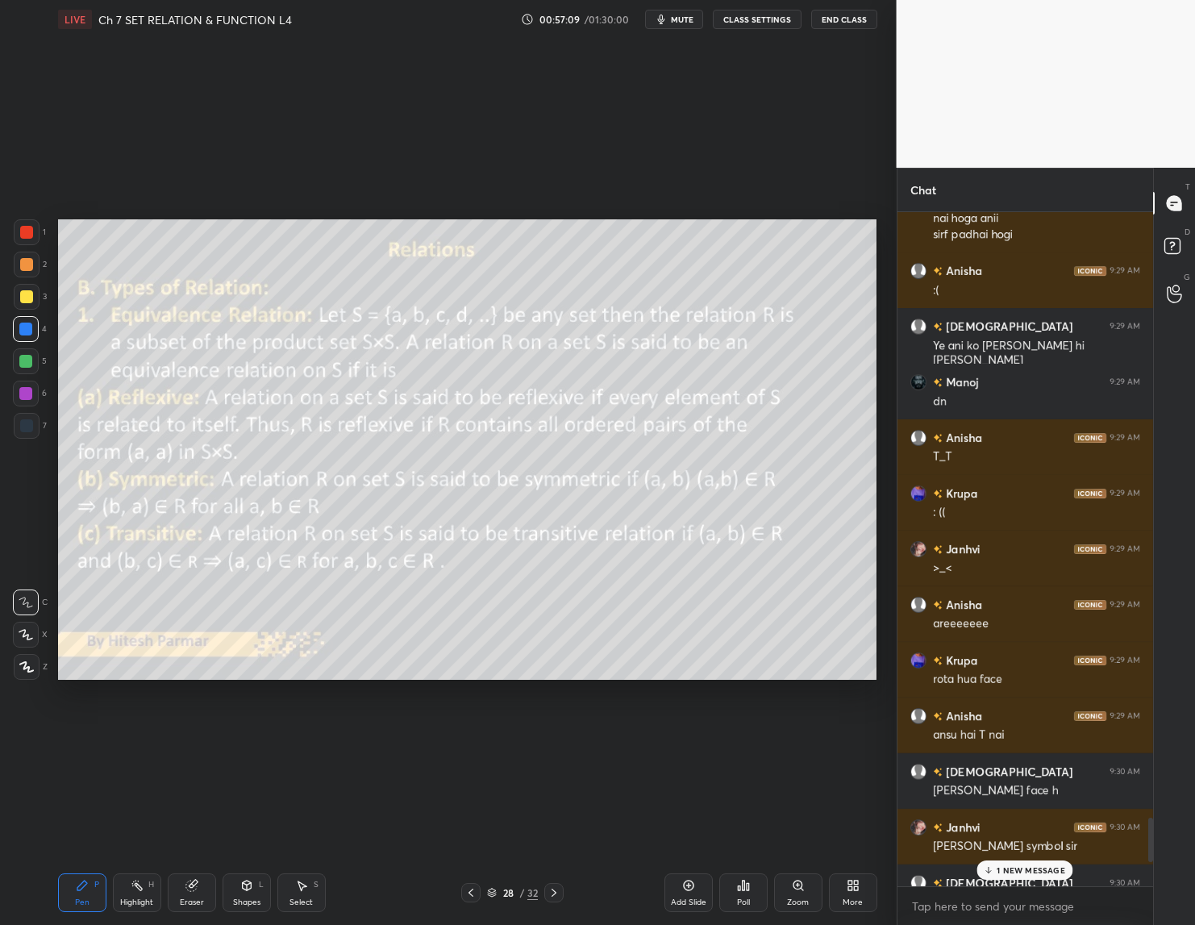
click at [676, 886] on div "Add Slide" at bounding box center [688, 892] width 48 height 39
click at [31, 300] on div at bounding box center [26, 296] width 13 height 13
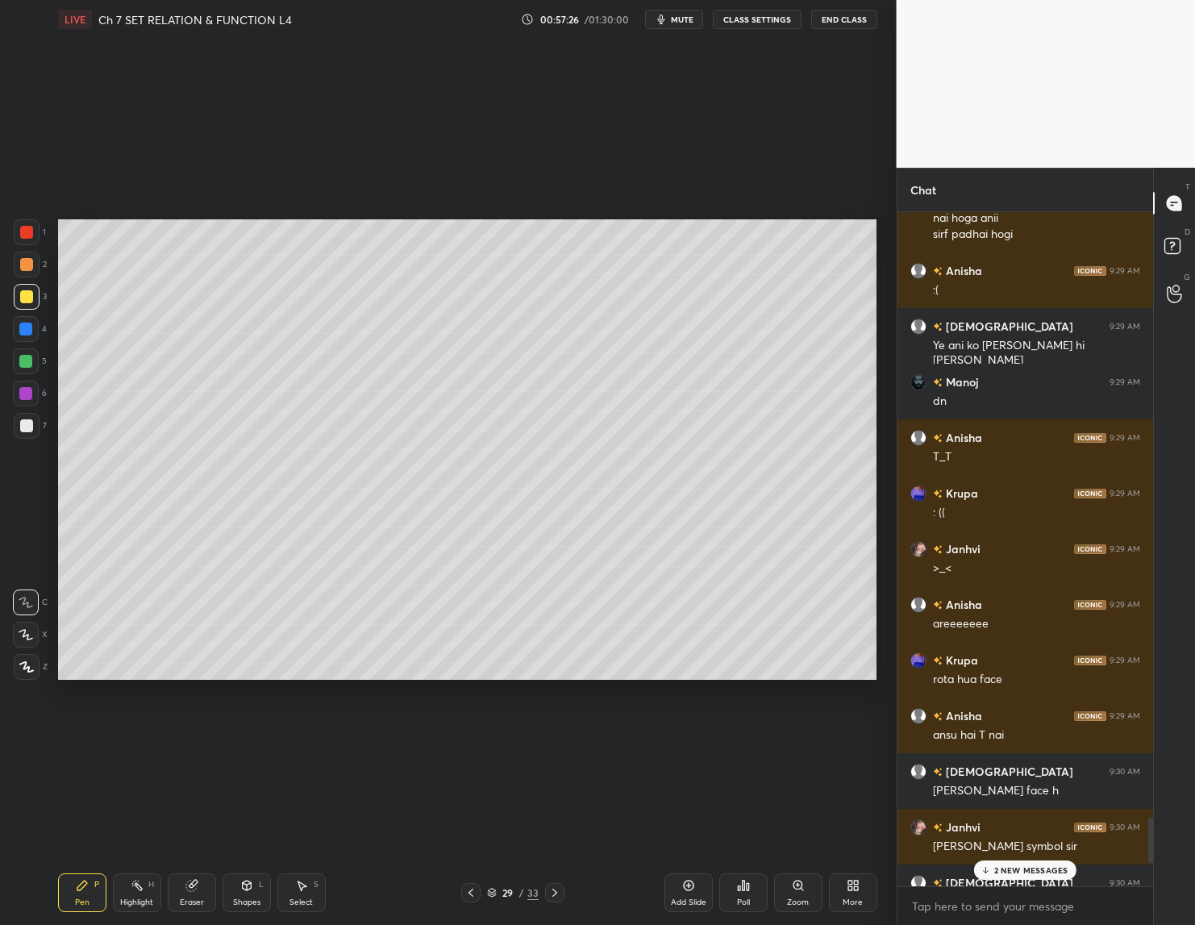
click at [197, 884] on icon at bounding box center [191, 885] width 13 height 13
click at [87, 878] on div "Pen P" at bounding box center [82, 892] width 48 height 39
drag, startPoint x: 182, startPoint y: 890, endPoint x: 244, endPoint y: 833, distance: 84.4
click at [189, 891] on div "Eraser" at bounding box center [192, 892] width 48 height 39
click at [94, 884] on div "P" at bounding box center [96, 884] width 5 height 8
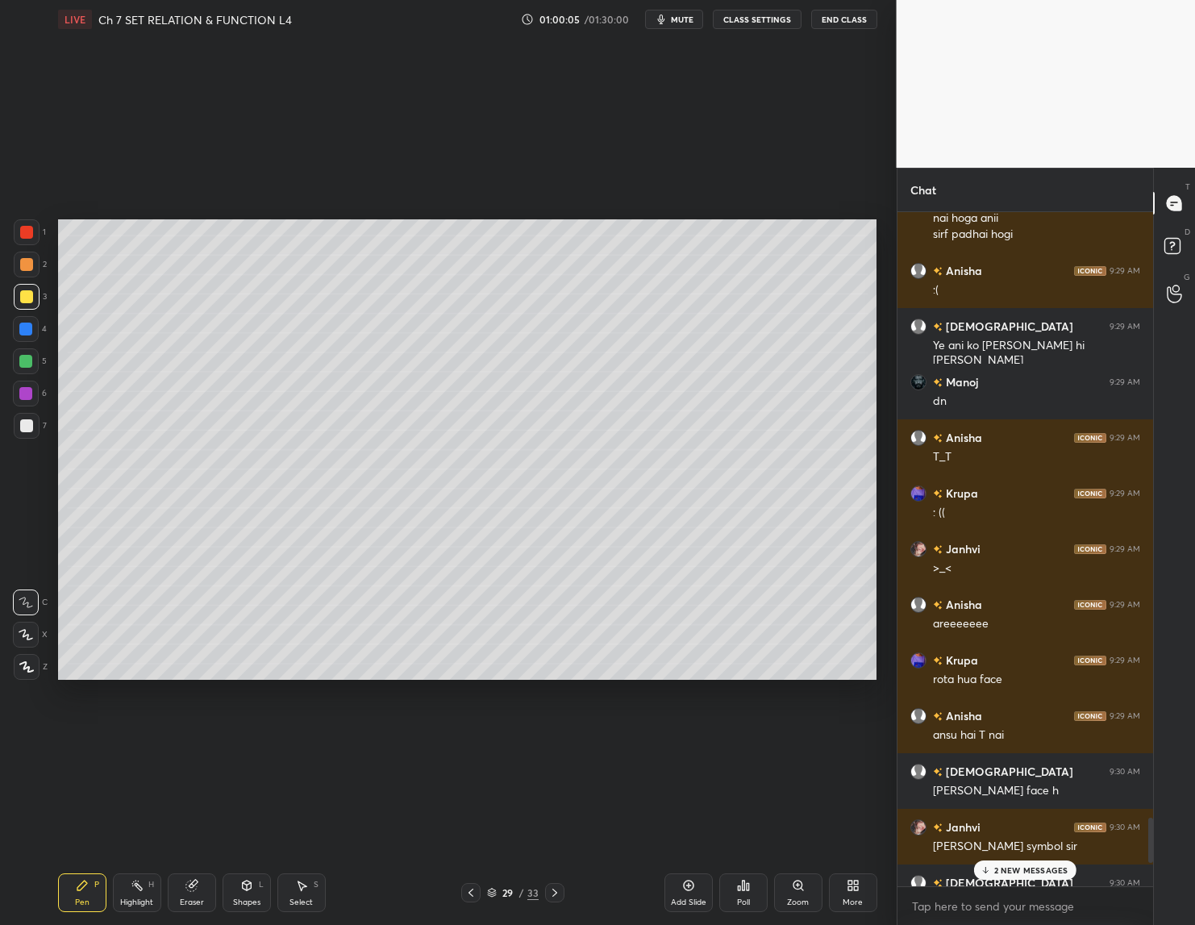
click at [1013, 873] on p "2 NEW MESSAGES" at bounding box center [1031, 870] width 74 height 10
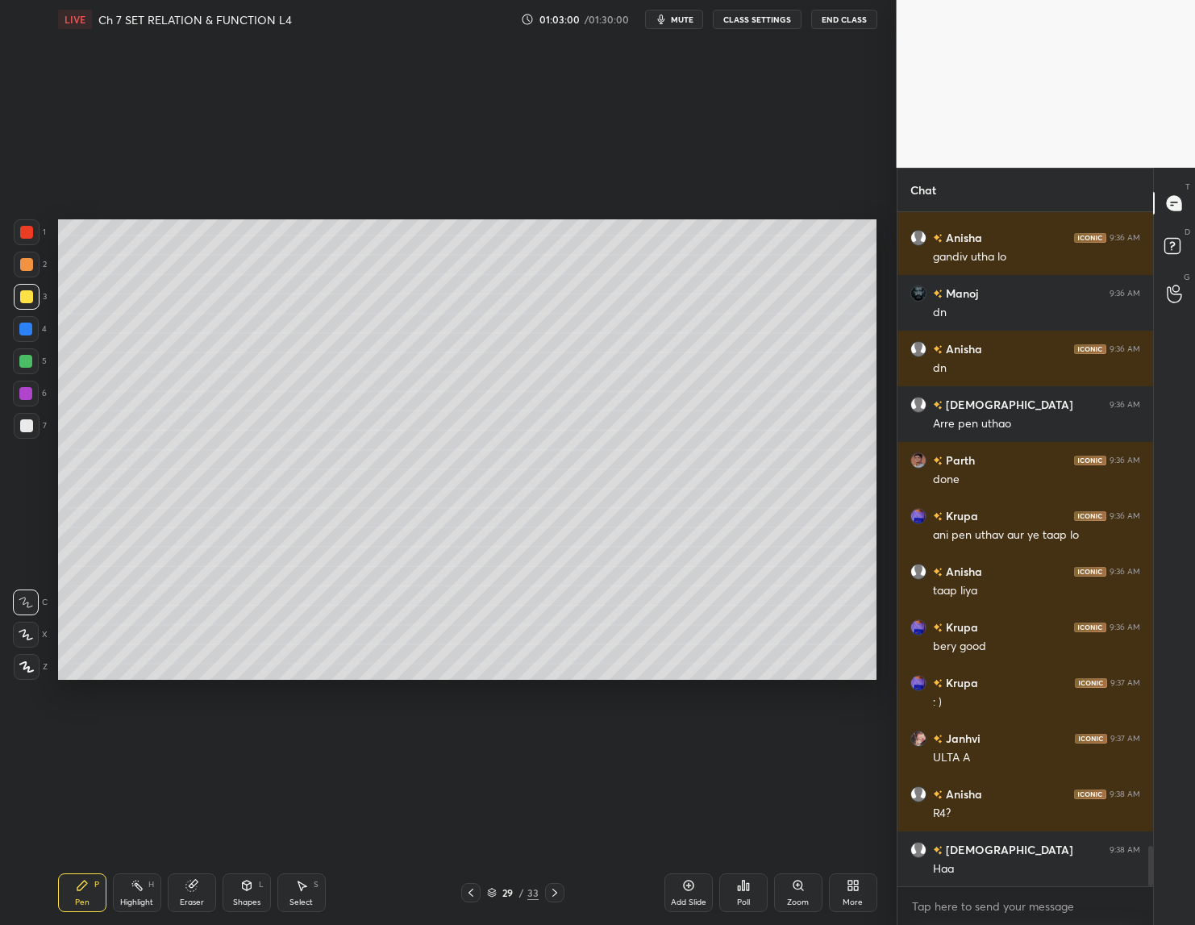
scroll to position [10604, 0]
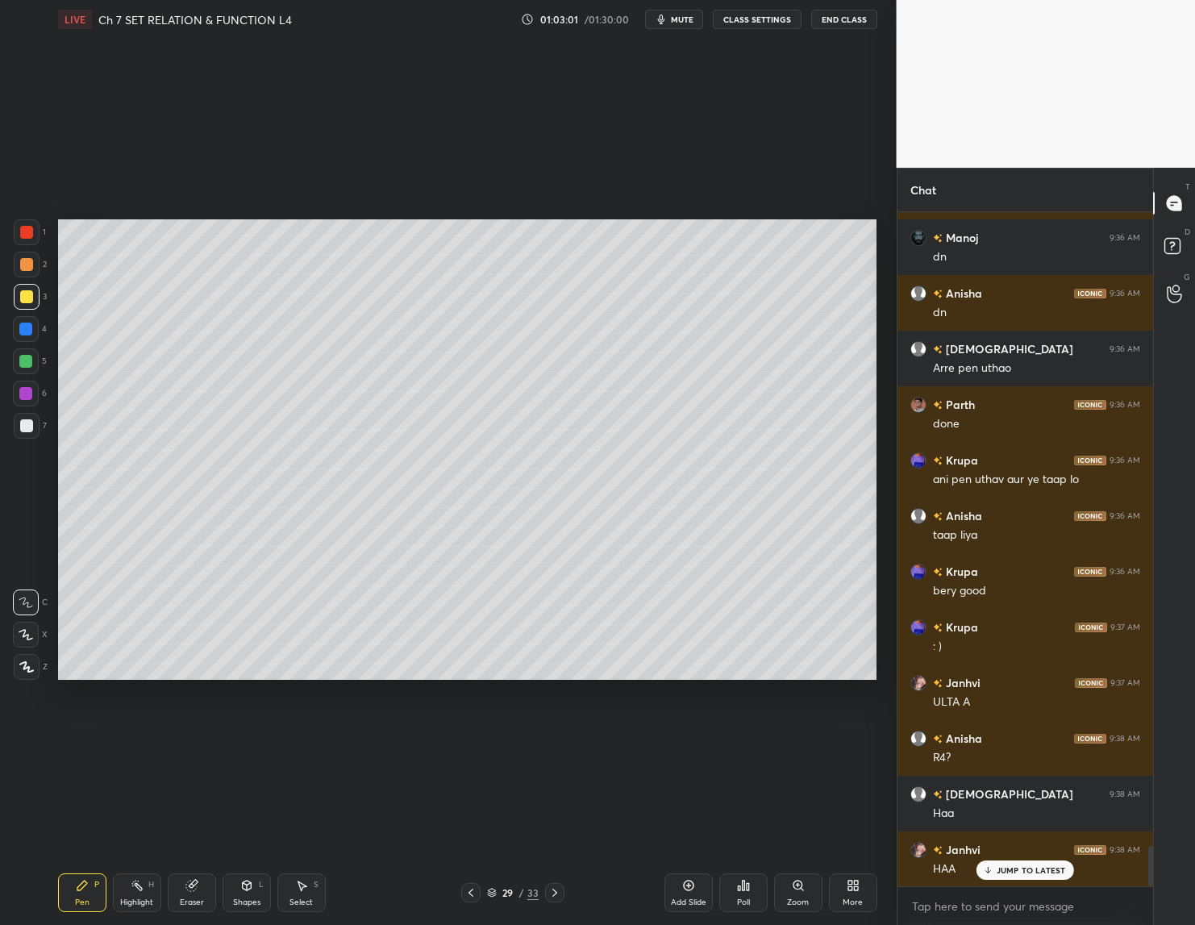
drag, startPoint x: 22, startPoint y: 329, endPoint x: 52, endPoint y: 330, distance: 29.8
click at [20, 330] on div at bounding box center [25, 328] width 13 height 13
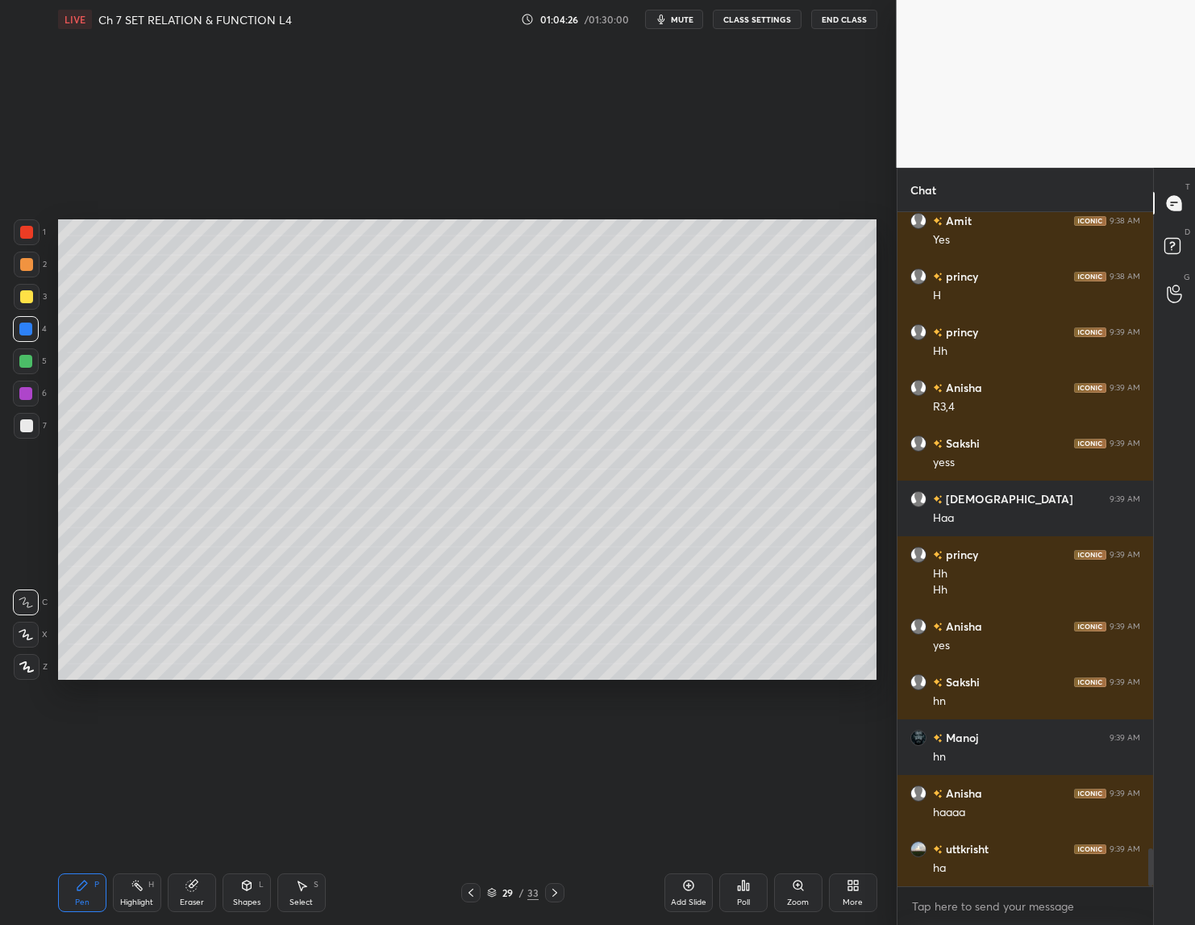
scroll to position [11358, 0]
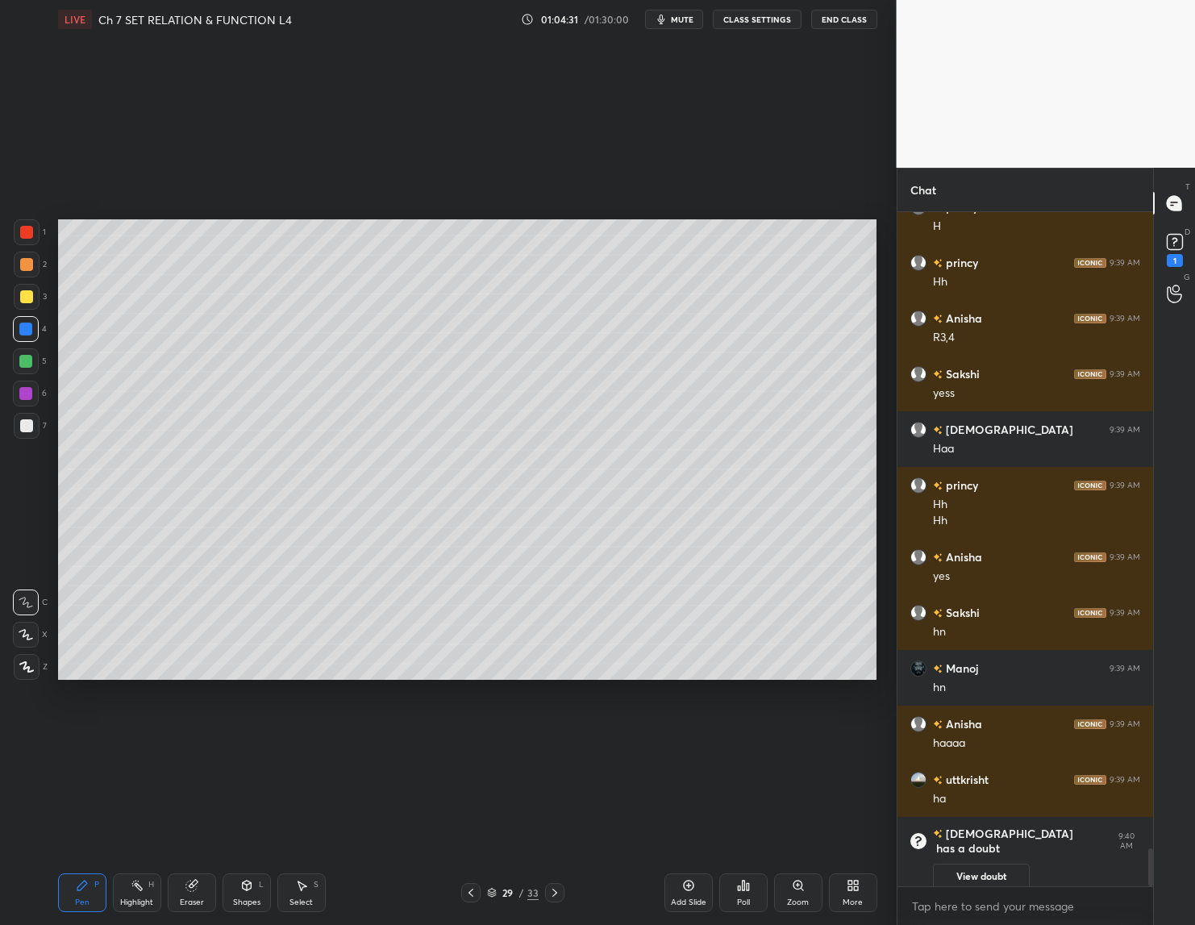
drag, startPoint x: 988, startPoint y: 863, endPoint x: 982, endPoint y: 881, distance: 18.6
click at [988, 867] on button "View doubt" at bounding box center [981, 876] width 97 height 26
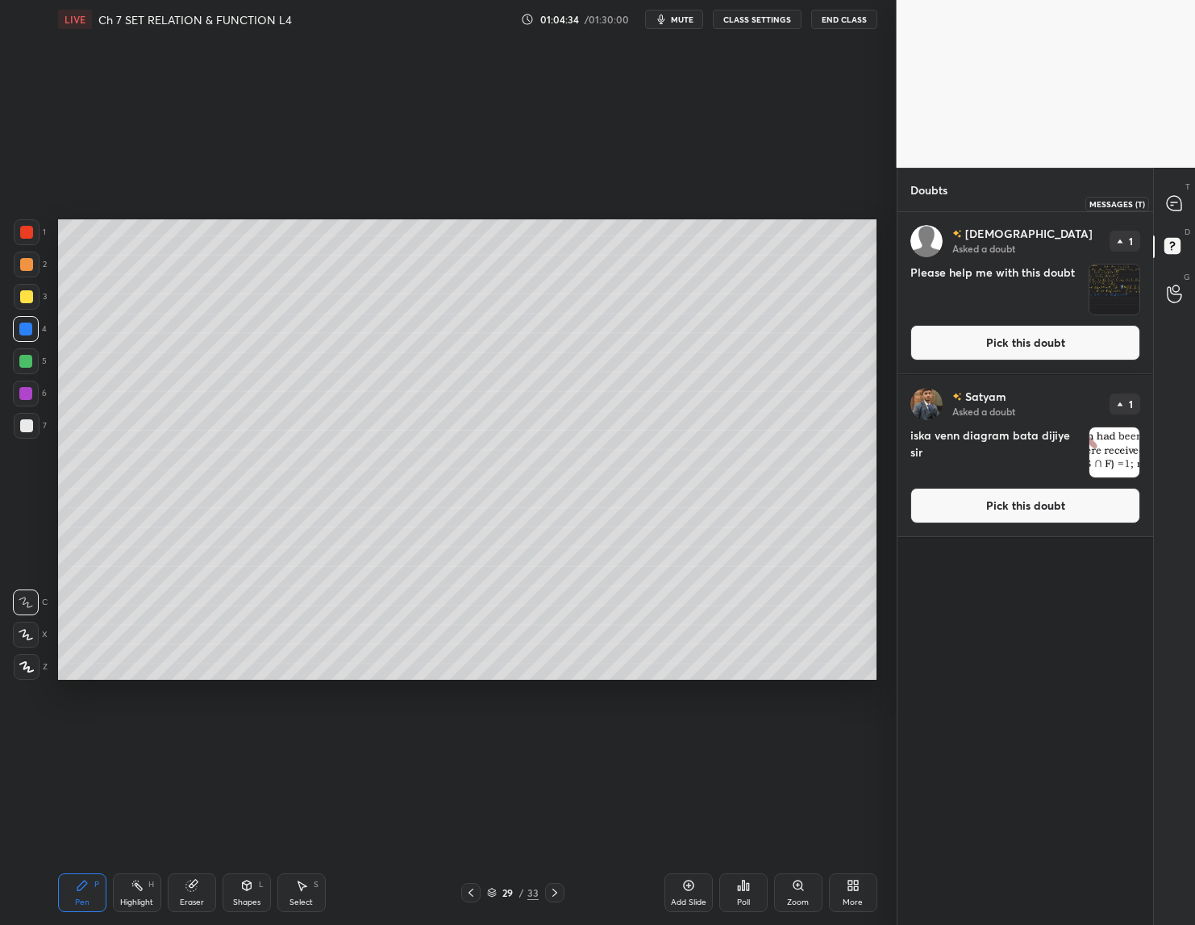
drag, startPoint x: 1169, startPoint y: 202, endPoint x: 1161, endPoint y: 206, distance: 9.4
click at [1171, 206] on icon at bounding box center [1174, 203] width 17 height 17
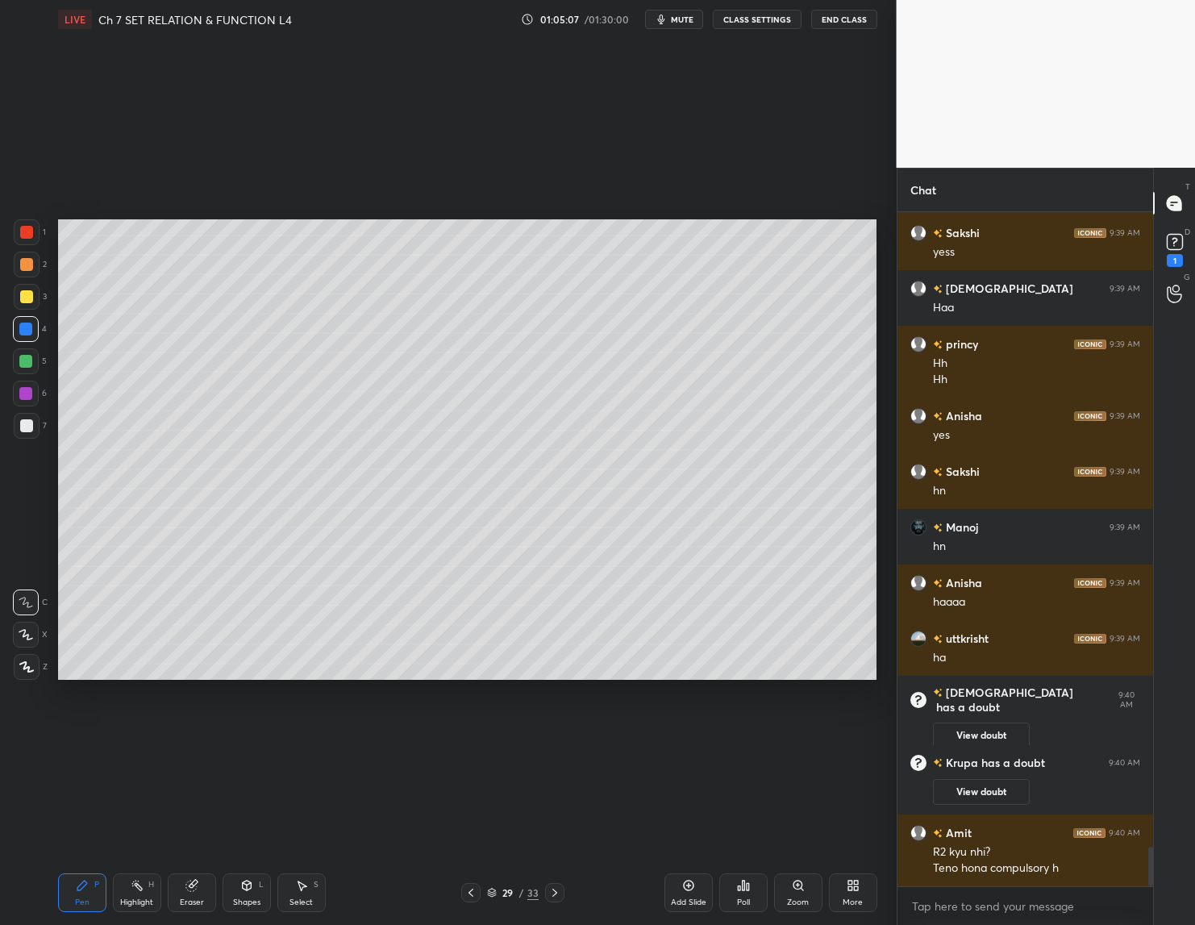
scroll to position [10894, 0]
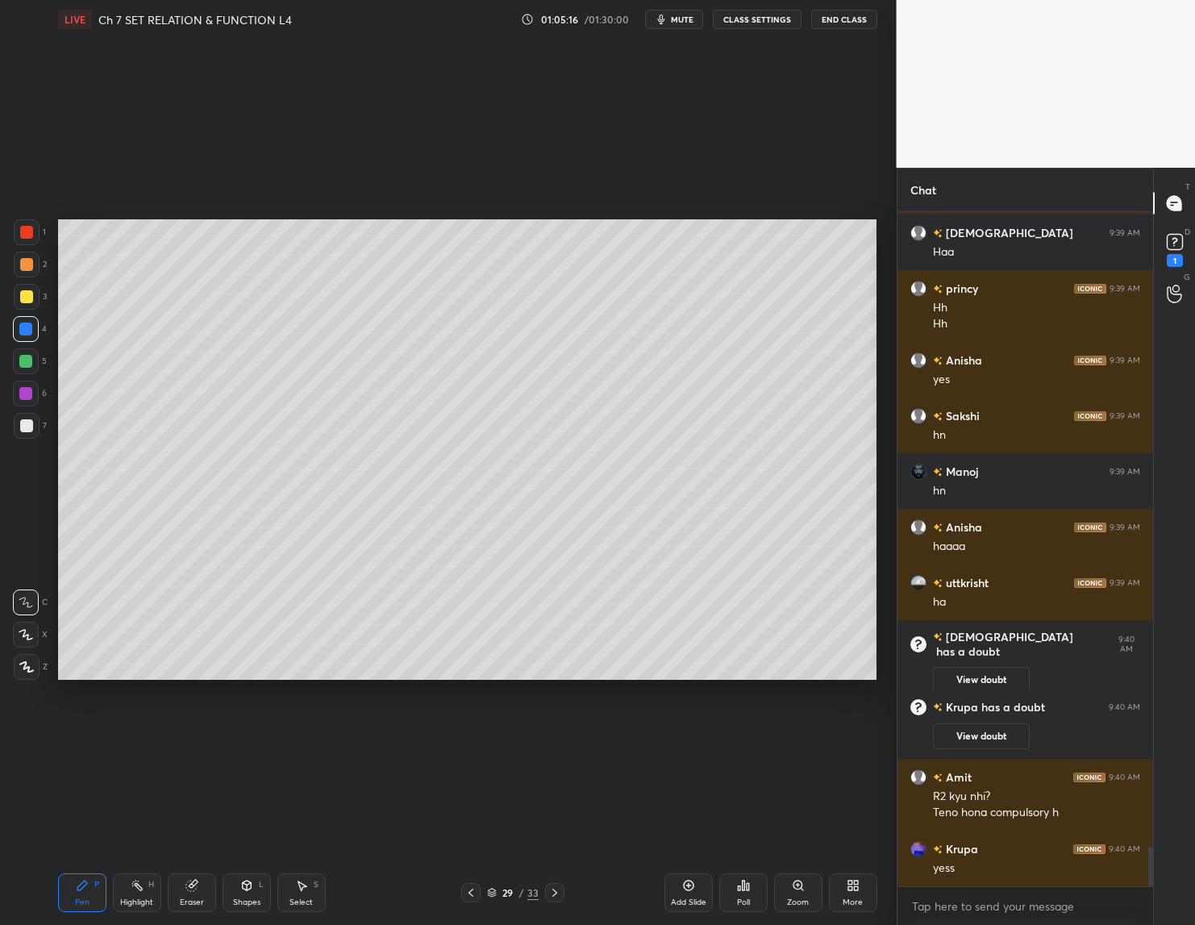
drag, startPoint x: 20, startPoint y: 295, endPoint x: 41, endPoint y: 313, distance: 27.5
click at [20, 301] on div at bounding box center [26, 296] width 13 height 13
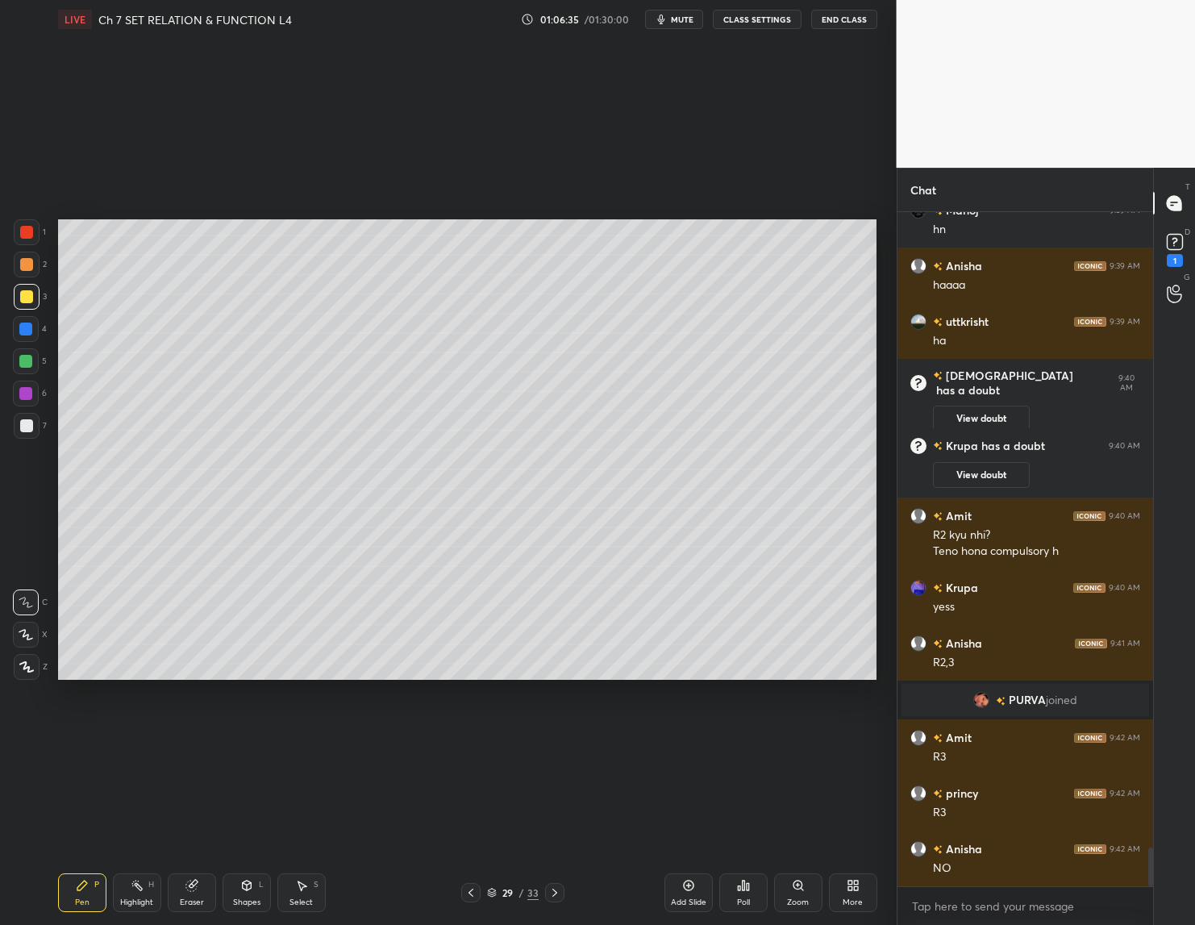
scroll to position [11165, 0]
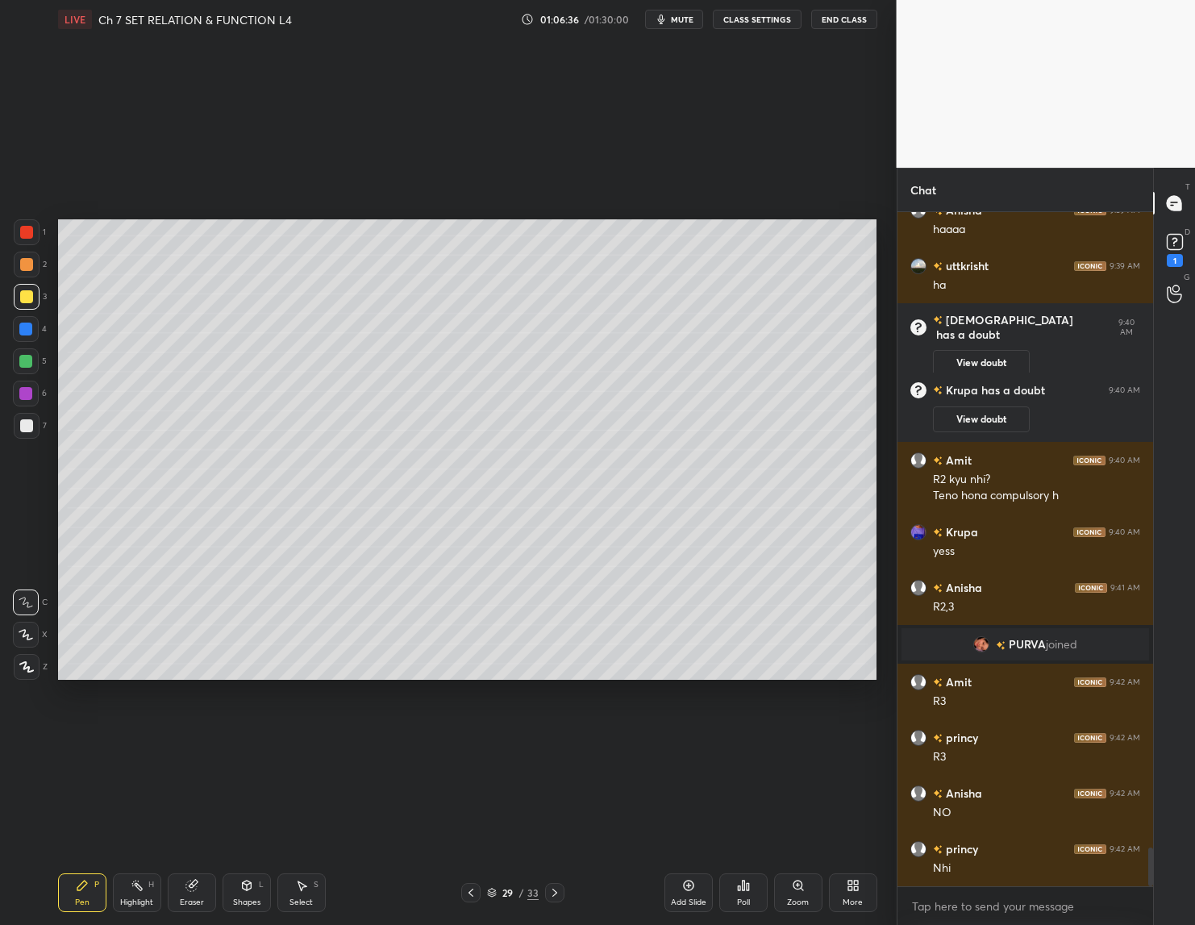
drag, startPoint x: 22, startPoint y: 327, endPoint x: 20, endPoint y: 337, distance: 9.8
click at [23, 334] on div at bounding box center [25, 328] width 13 height 13
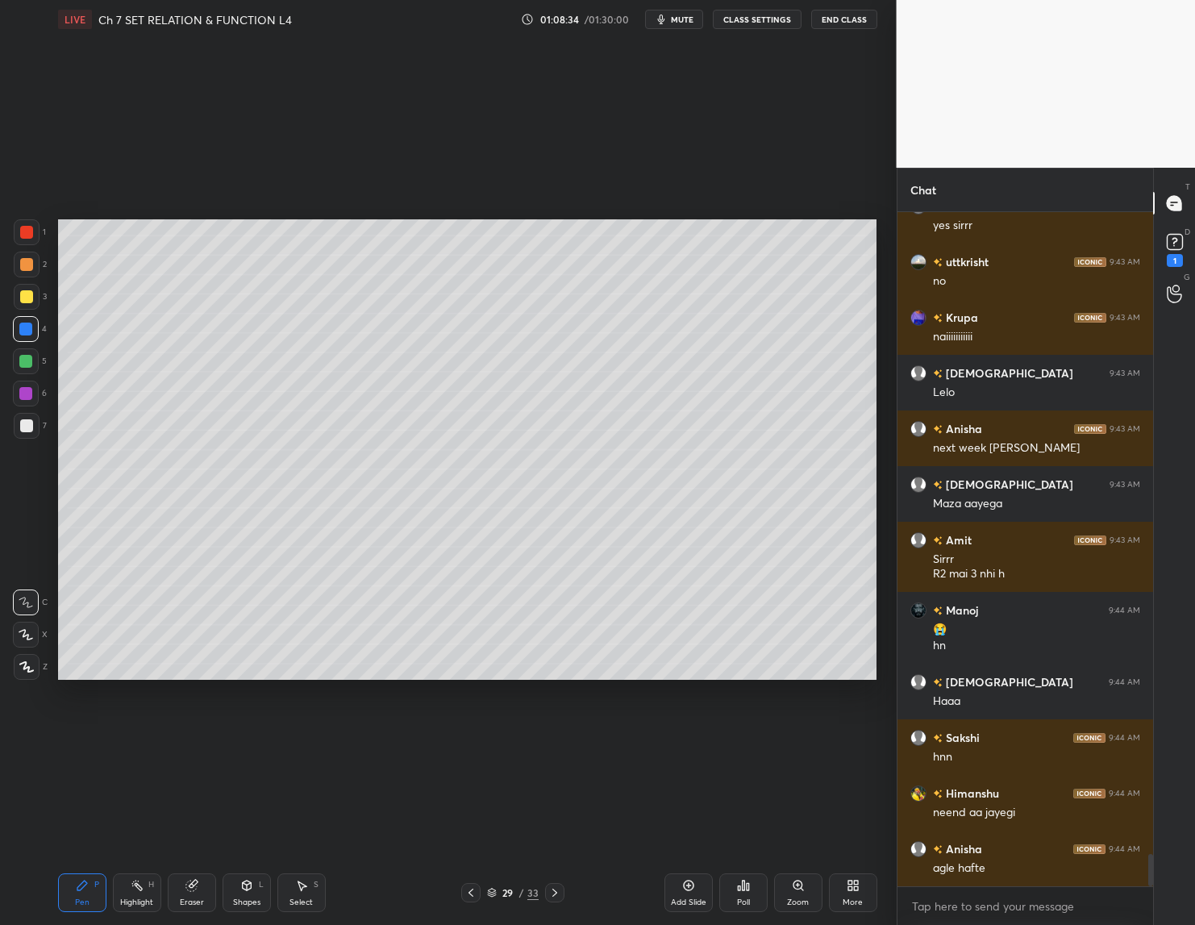
scroll to position [13310, 0]
click at [694, 891] on icon at bounding box center [688, 885] width 13 height 13
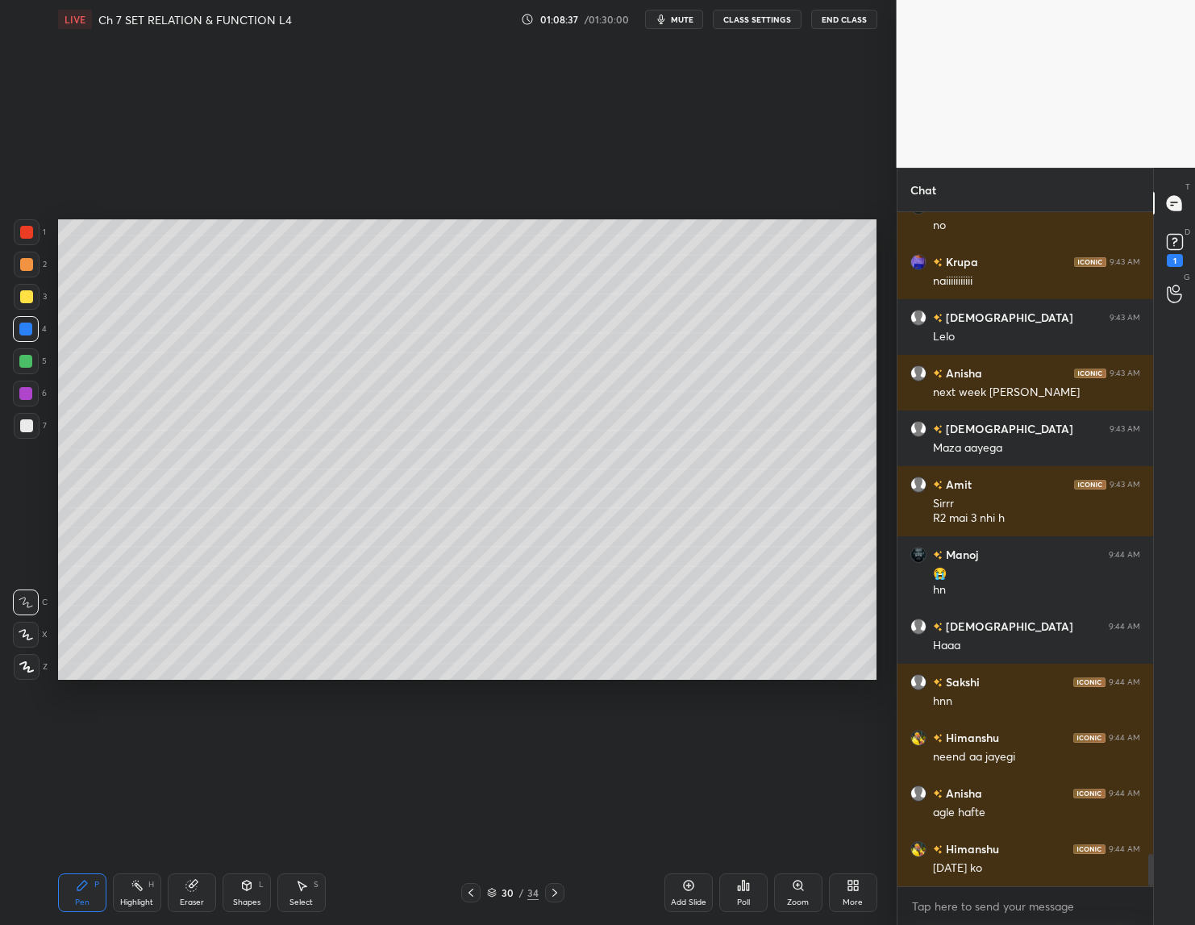
drag, startPoint x: 25, startPoint y: 296, endPoint x: 54, endPoint y: 290, distance: 29.6
click at [27, 296] on div at bounding box center [26, 296] width 13 height 13
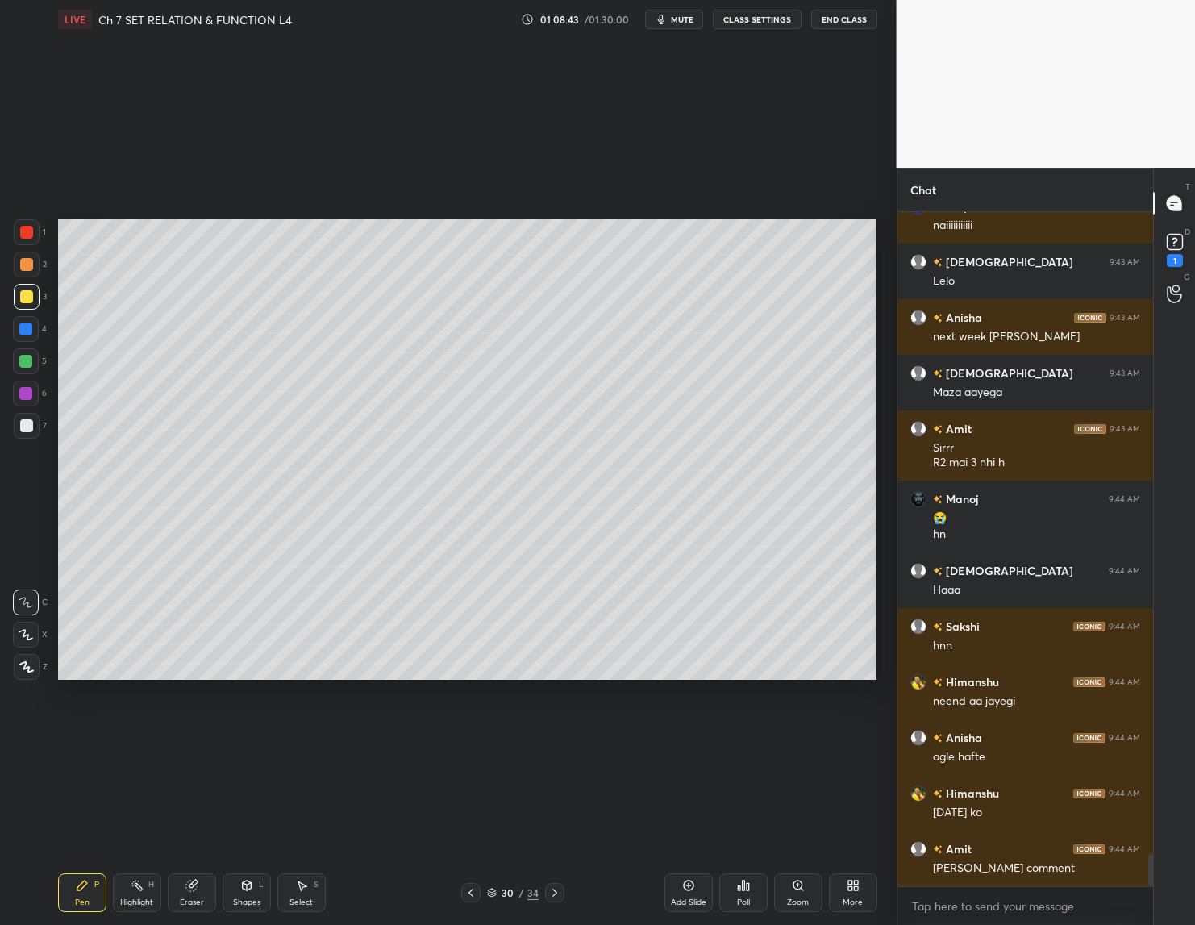
scroll to position [13421, 0]
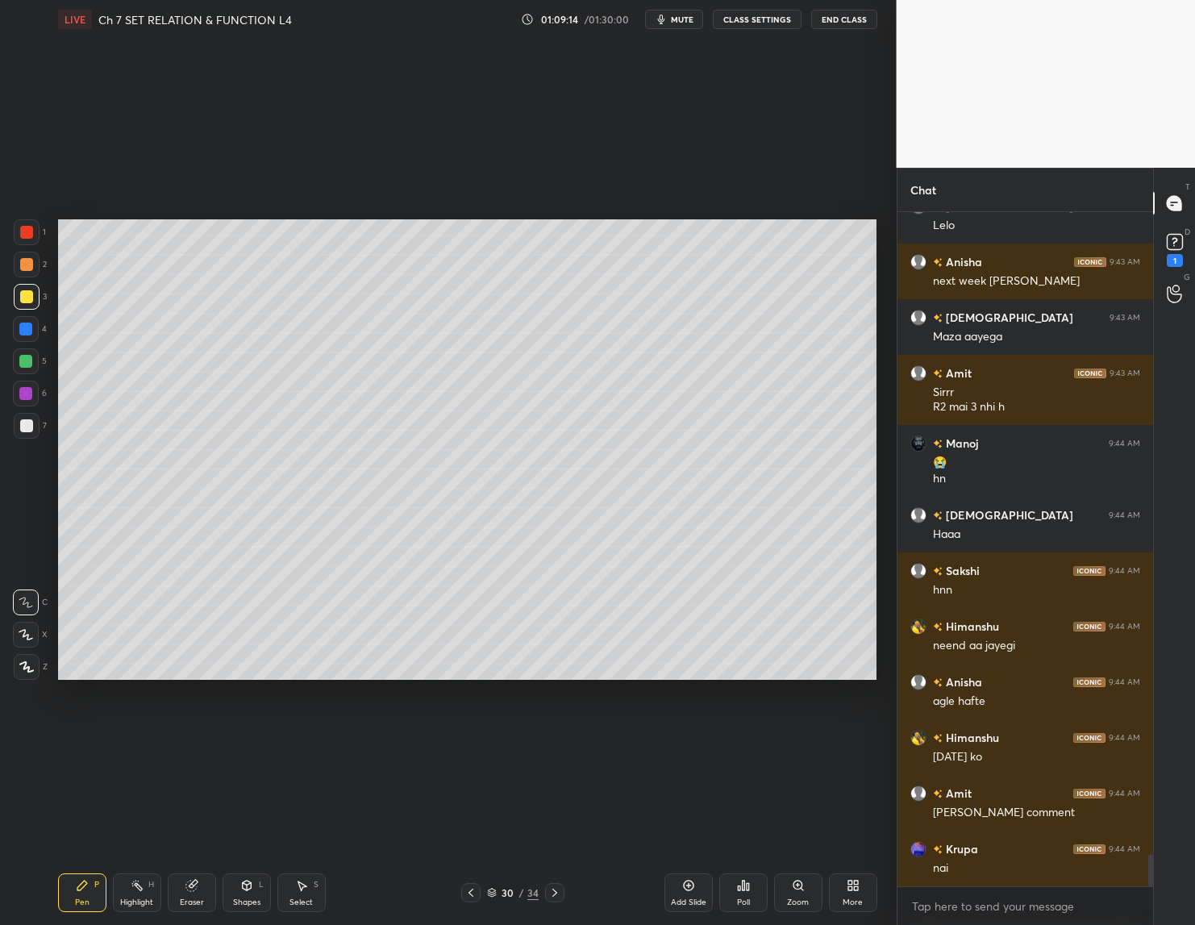
click at [476, 885] on div at bounding box center [470, 892] width 19 height 19
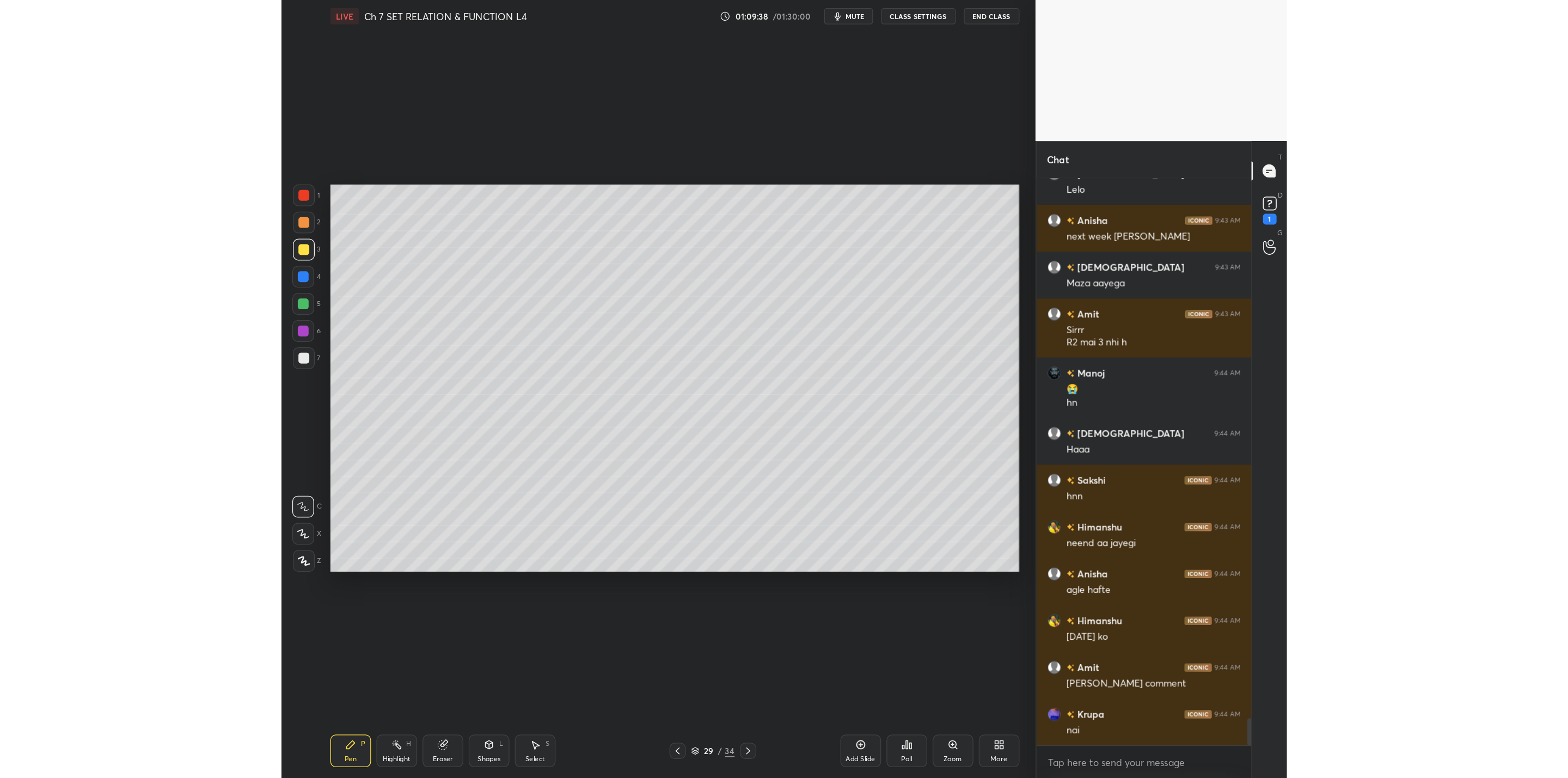
scroll to position [9102, 0]
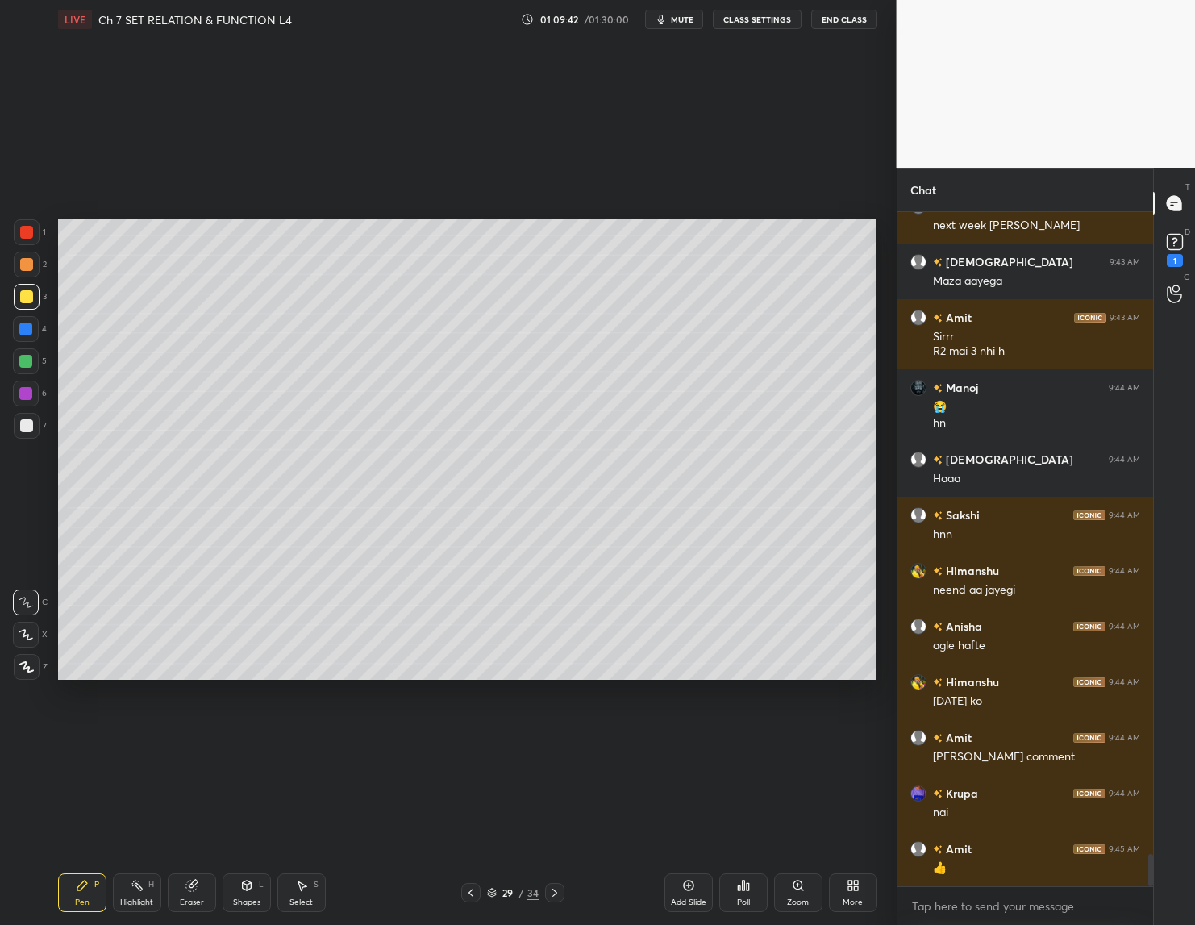
drag, startPoint x: 551, startPoint y: 891, endPoint x: 561, endPoint y: 891, distance: 9.7
click at [552, 890] on icon at bounding box center [554, 892] width 13 height 13
click at [1171, 243] on rect at bounding box center [1174, 242] width 15 height 15
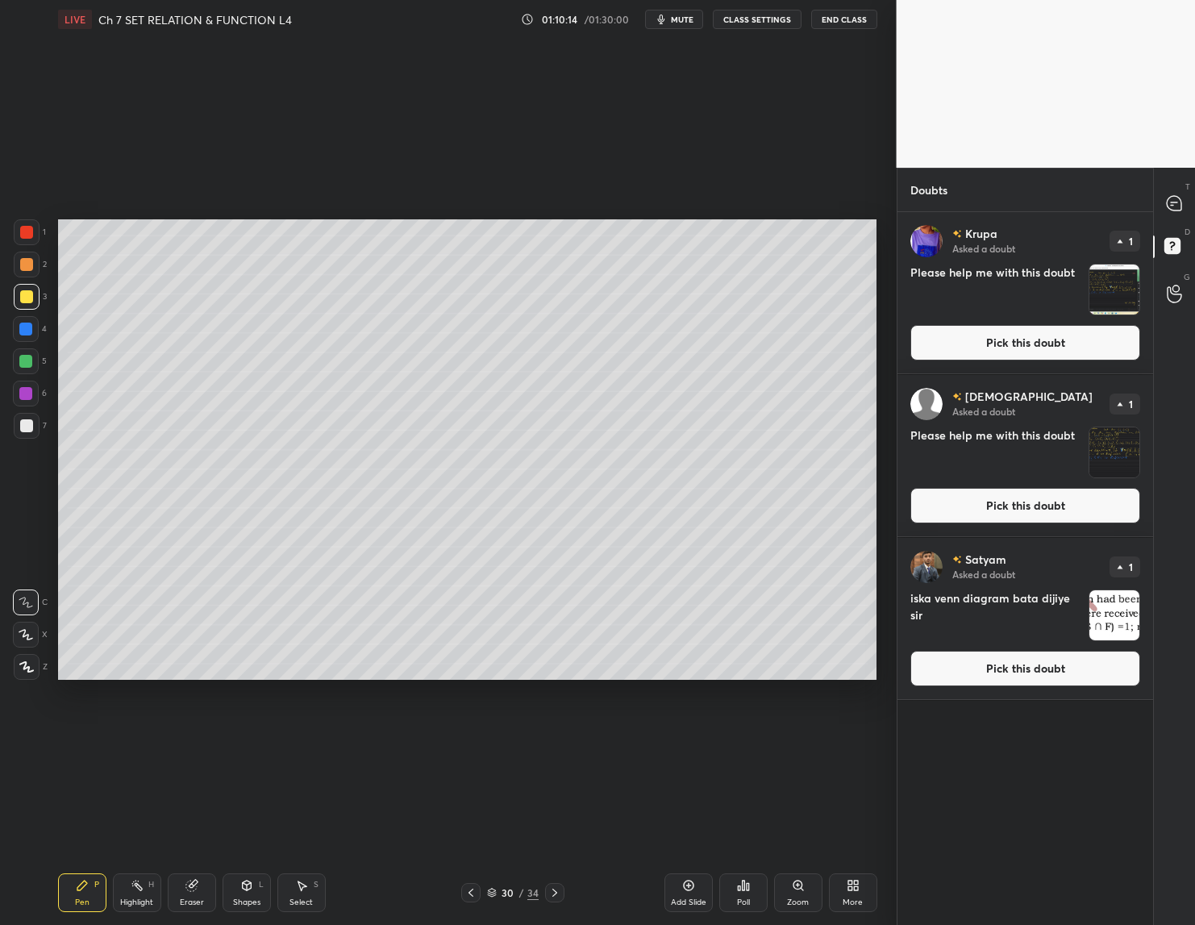
click at [1108, 448] on img "grid" at bounding box center [1114, 452] width 50 height 50
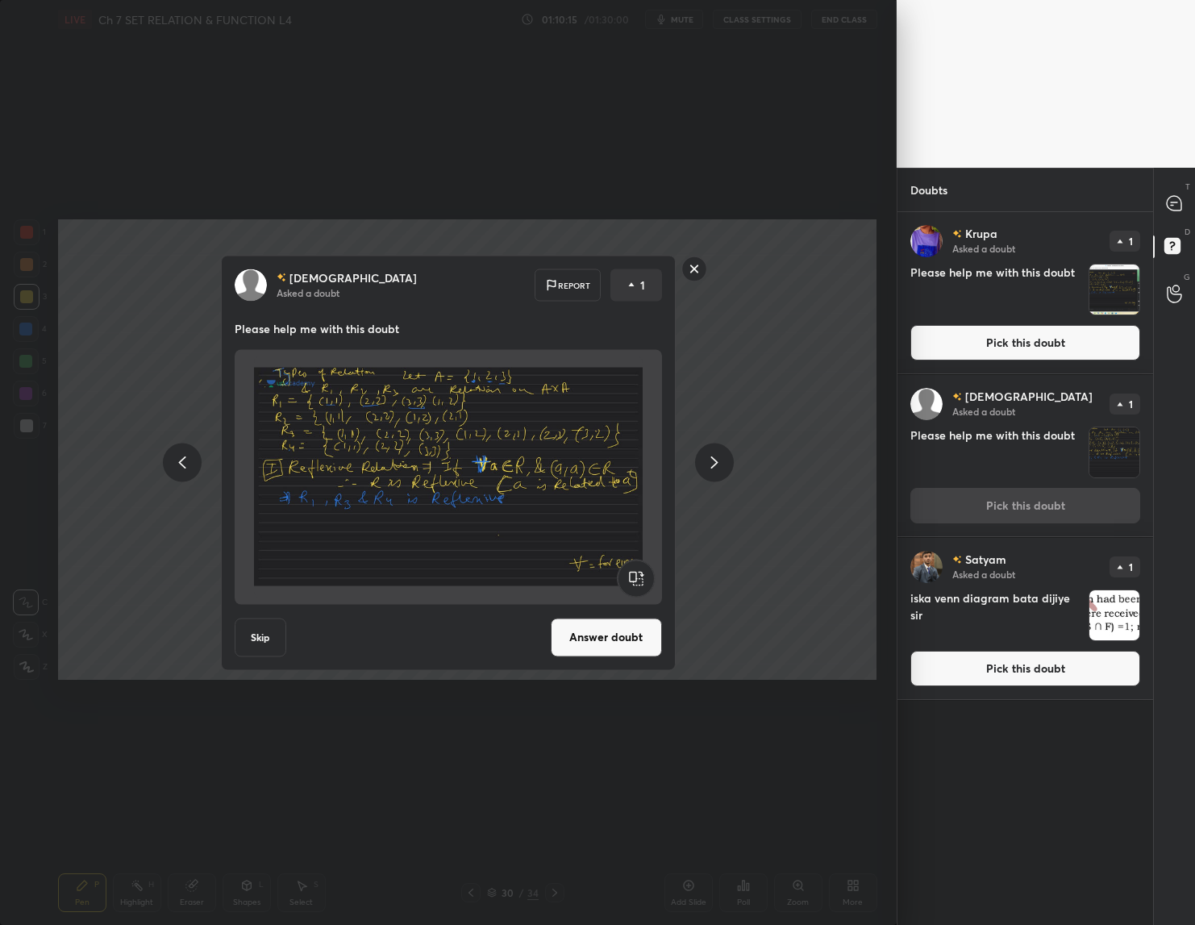
drag, startPoint x: 590, startPoint y: 634, endPoint x: 578, endPoint y: 660, distance: 29.2
click at [586, 636] on button "Answer doubt" at bounding box center [606, 637] width 111 height 39
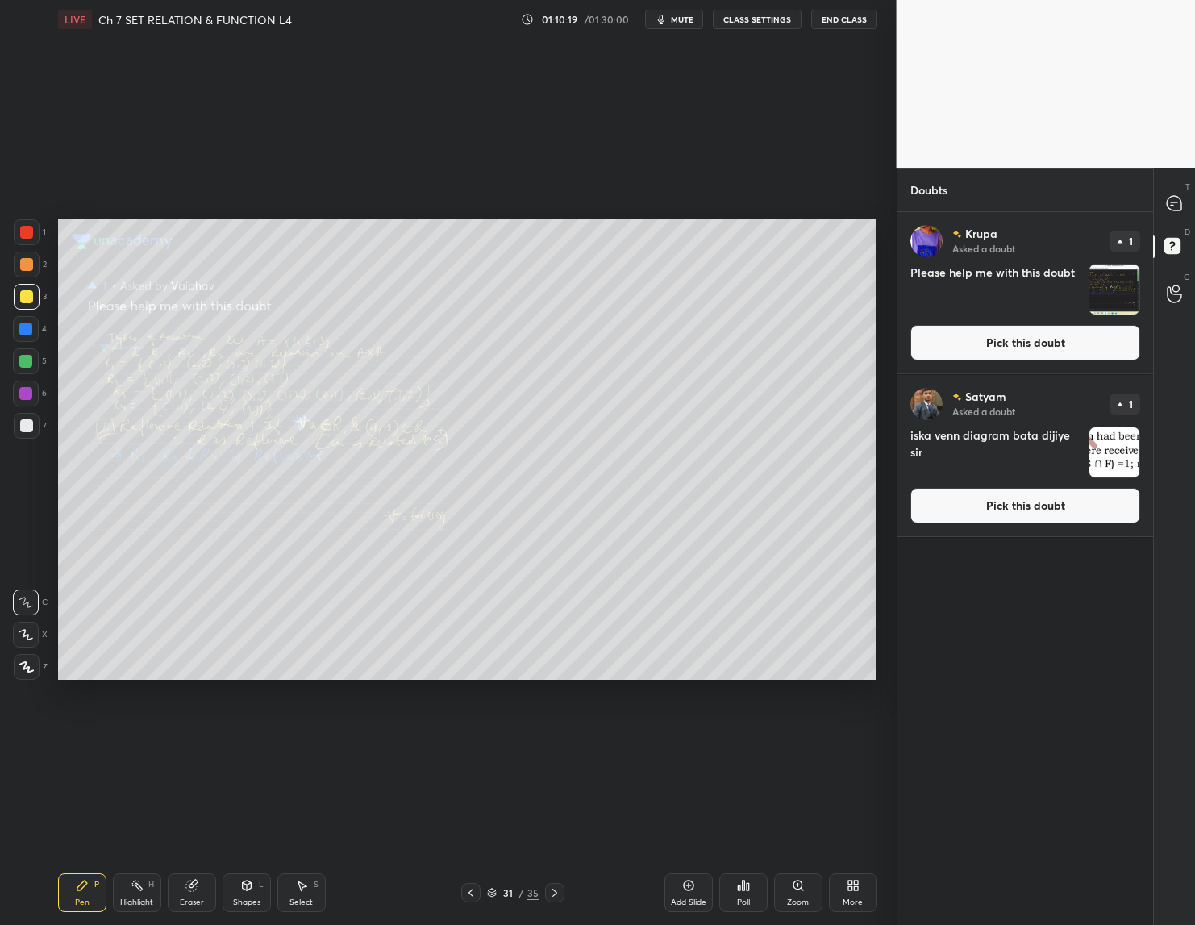
click at [792, 890] on icon at bounding box center [798, 885] width 13 height 13
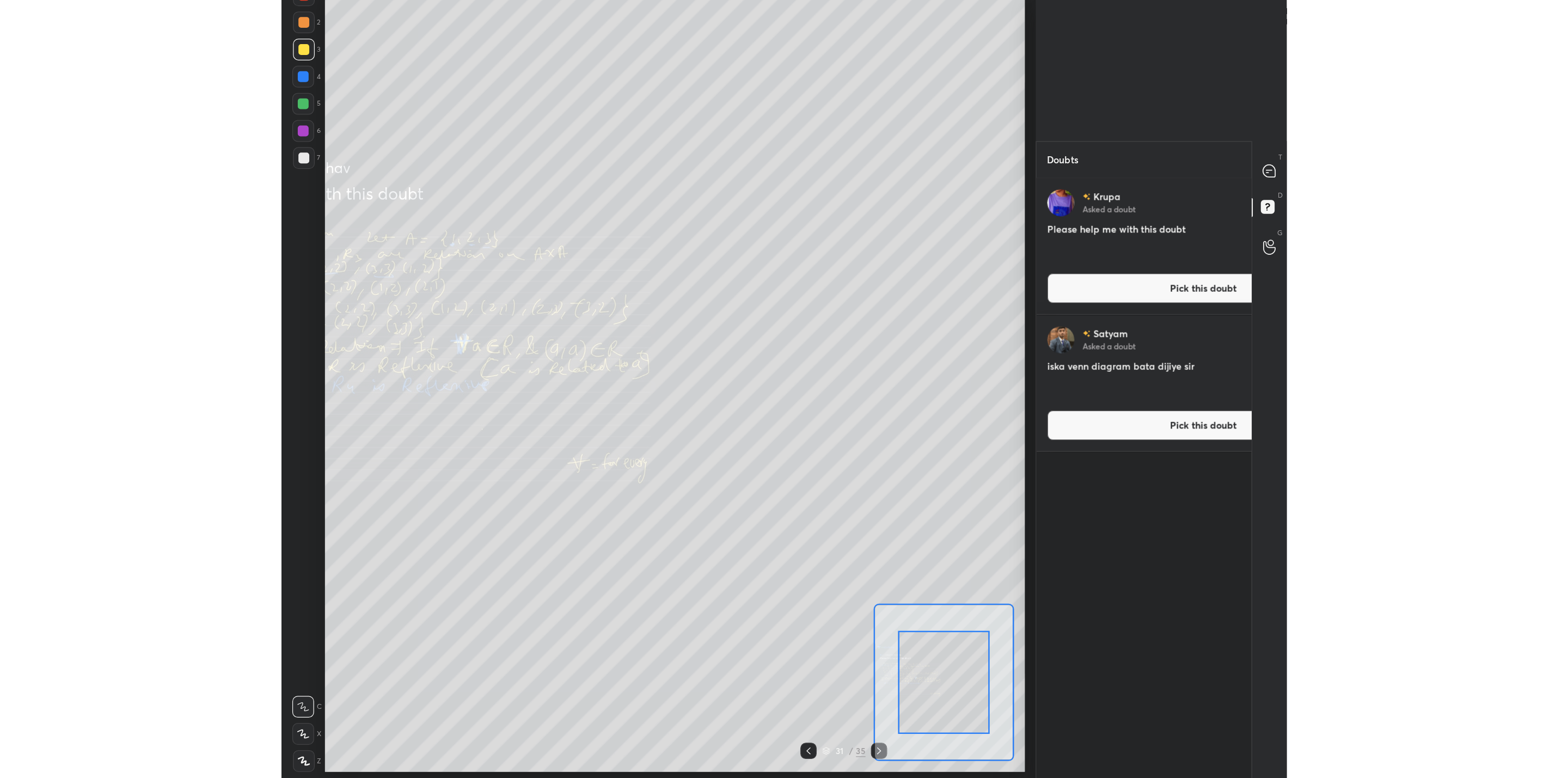
scroll to position [524, 360]
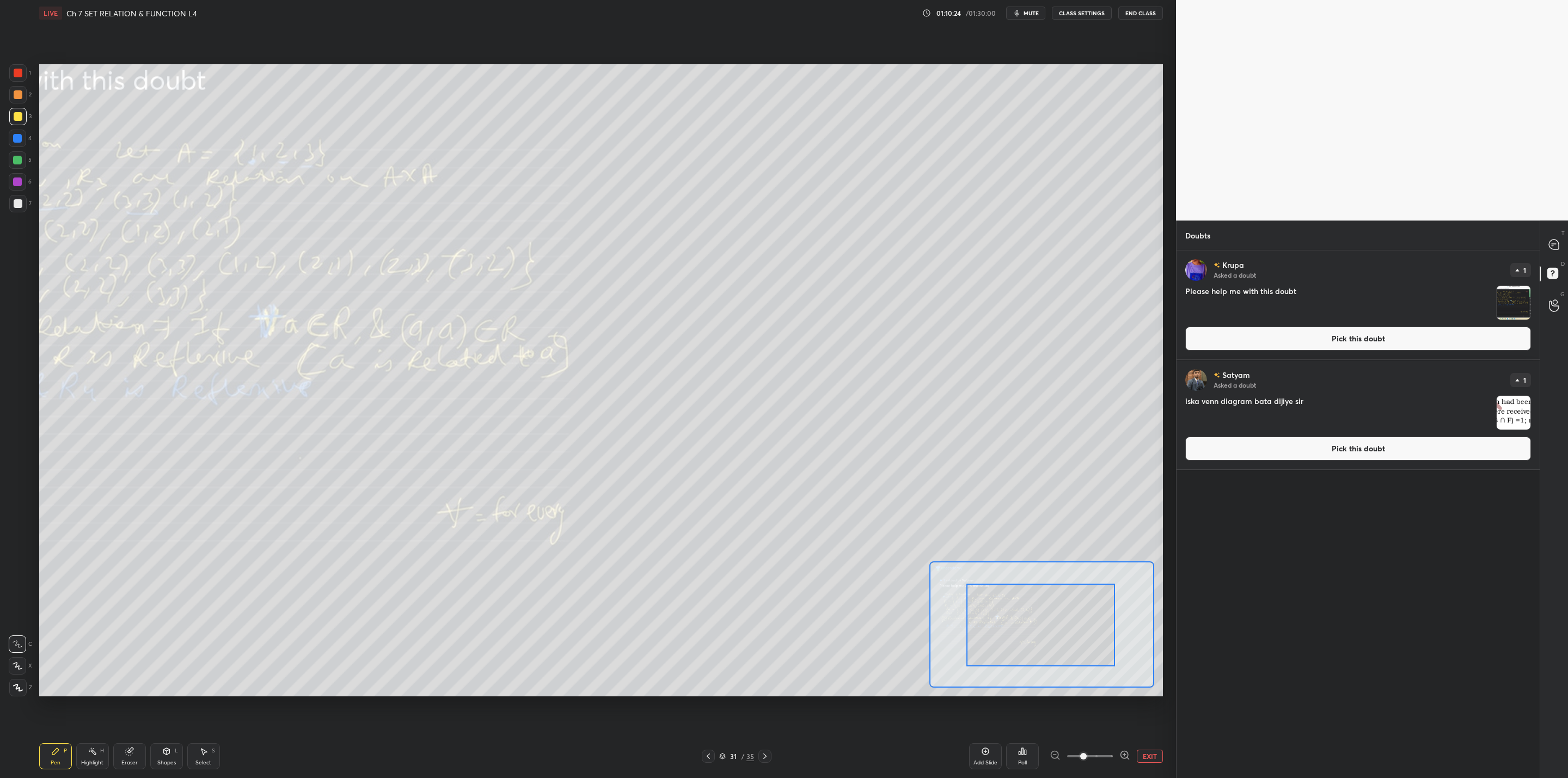
drag, startPoint x: 1062, startPoint y: 636, endPoint x: 1051, endPoint y: 640, distance: 11.7
drag, startPoint x: 1062, startPoint y: 634, endPoint x: 1046, endPoint y: 638, distance: 16.5
click at [1045, 637] on div at bounding box center [1011, 628] width 149 height 83
click at [136, 752] on div "Eraser" at bounding box center [130, 756] width 32 height 26
click at [53, 754] on icon at bounding box center [55, 752] width 7 height 7
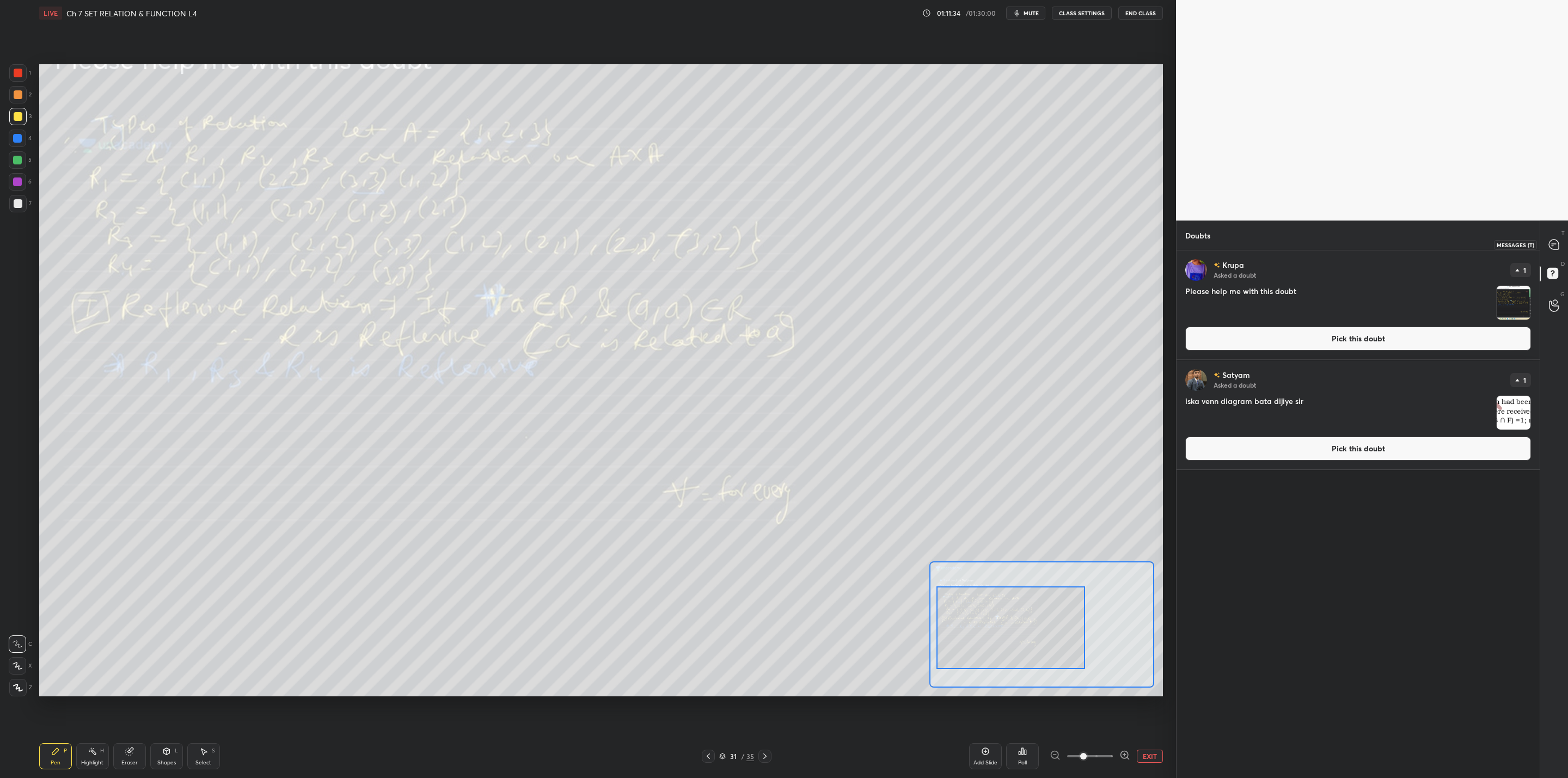
click at [1554, 240] on icon at bounding box center [1554, 244] width 10 height 10
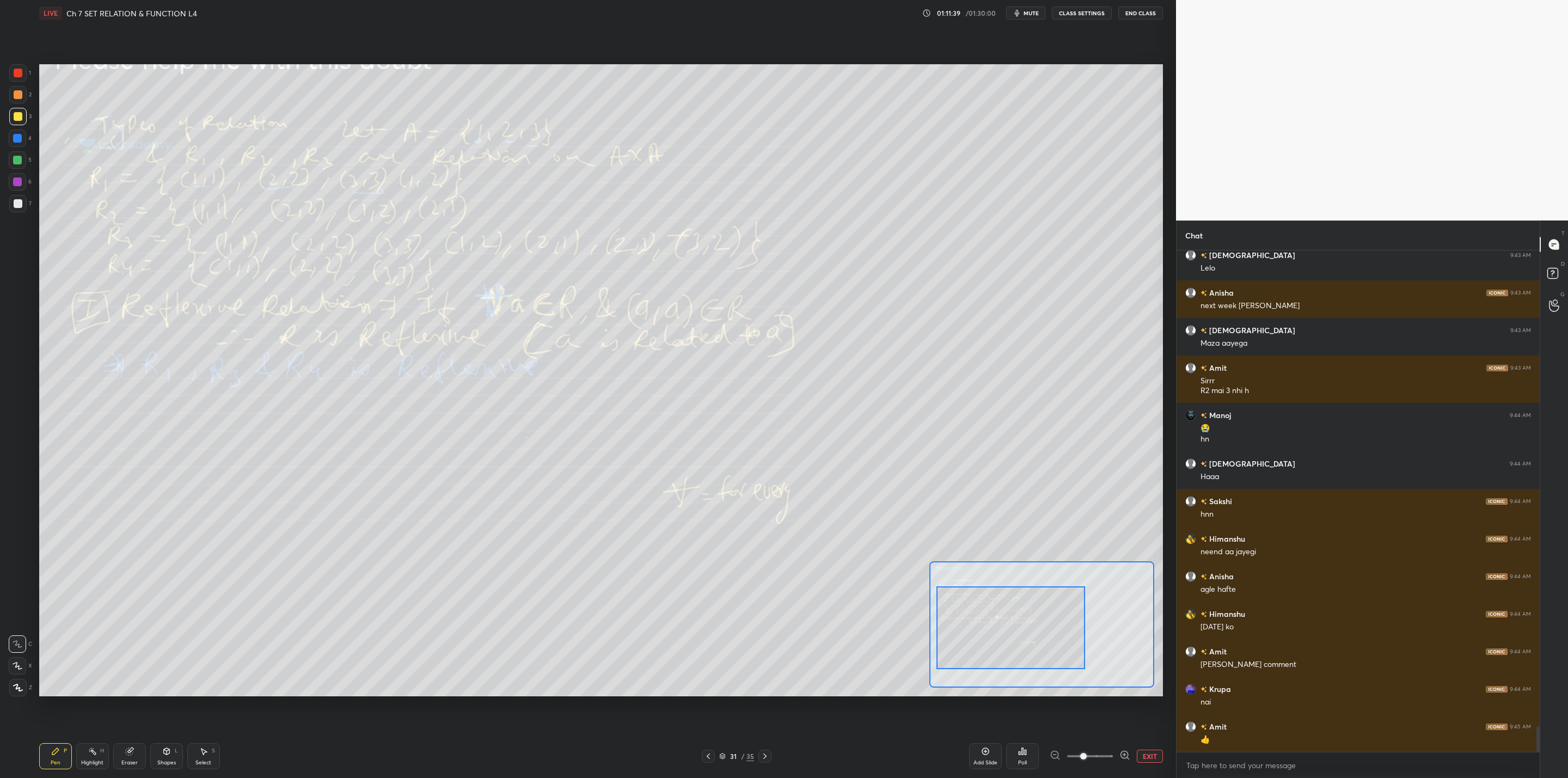
scroll to position [9319, 0]
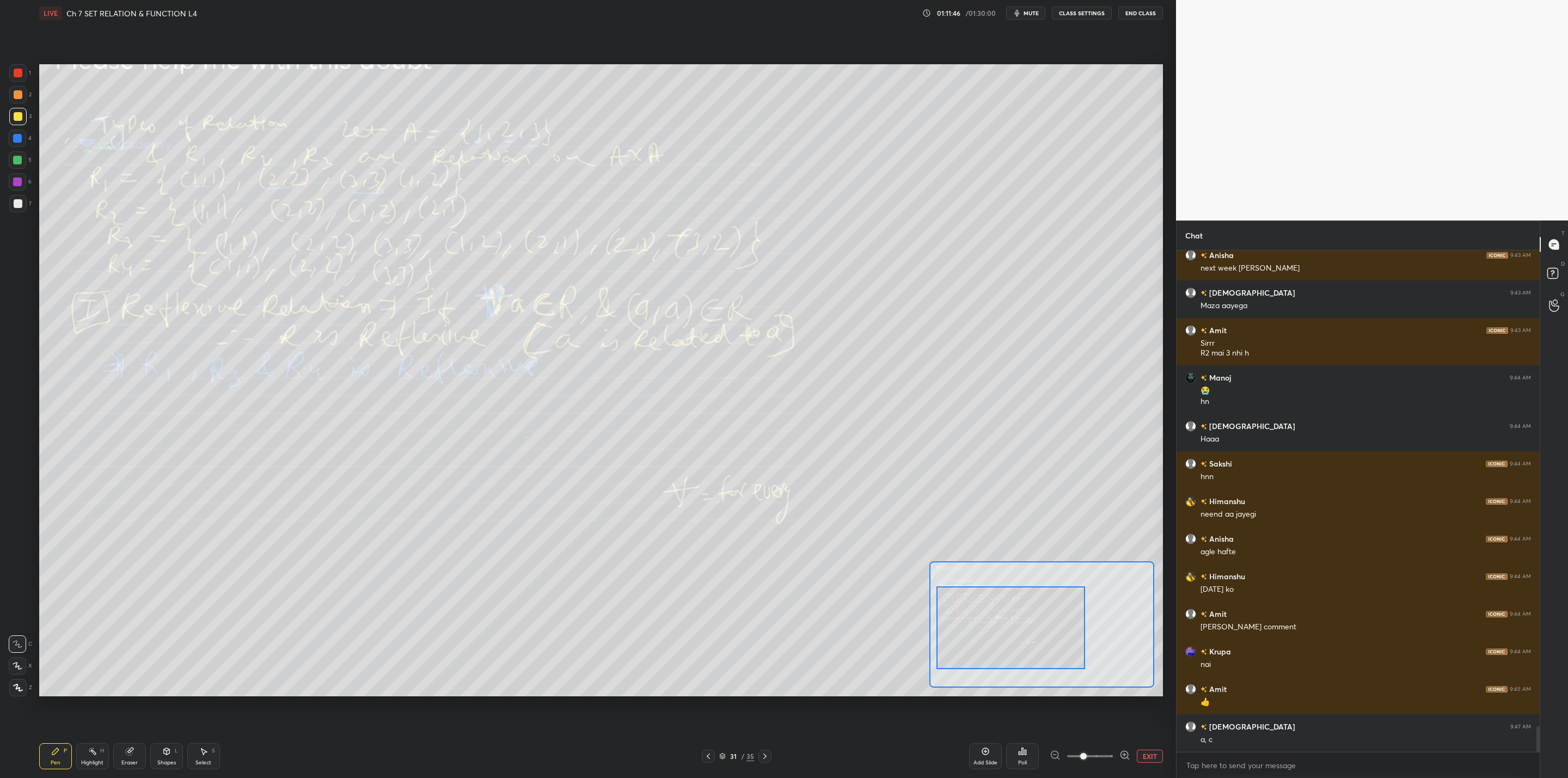
drag, startPoint x: 126, startPoint y: 758, endPoint x: 234, endPoint y: 701, distance: 122.1
click at [139, 754] on div "Eraser" at bounding box center [130, 756] width 32 height 26
drag, startPoint x: 52, startPoint y: 753, endPoint x: 178, endPoint y: 700, distance: 136.7
click at [57, 758] on div "Pen P" at bounding box center [55, 756] width 32 height 26
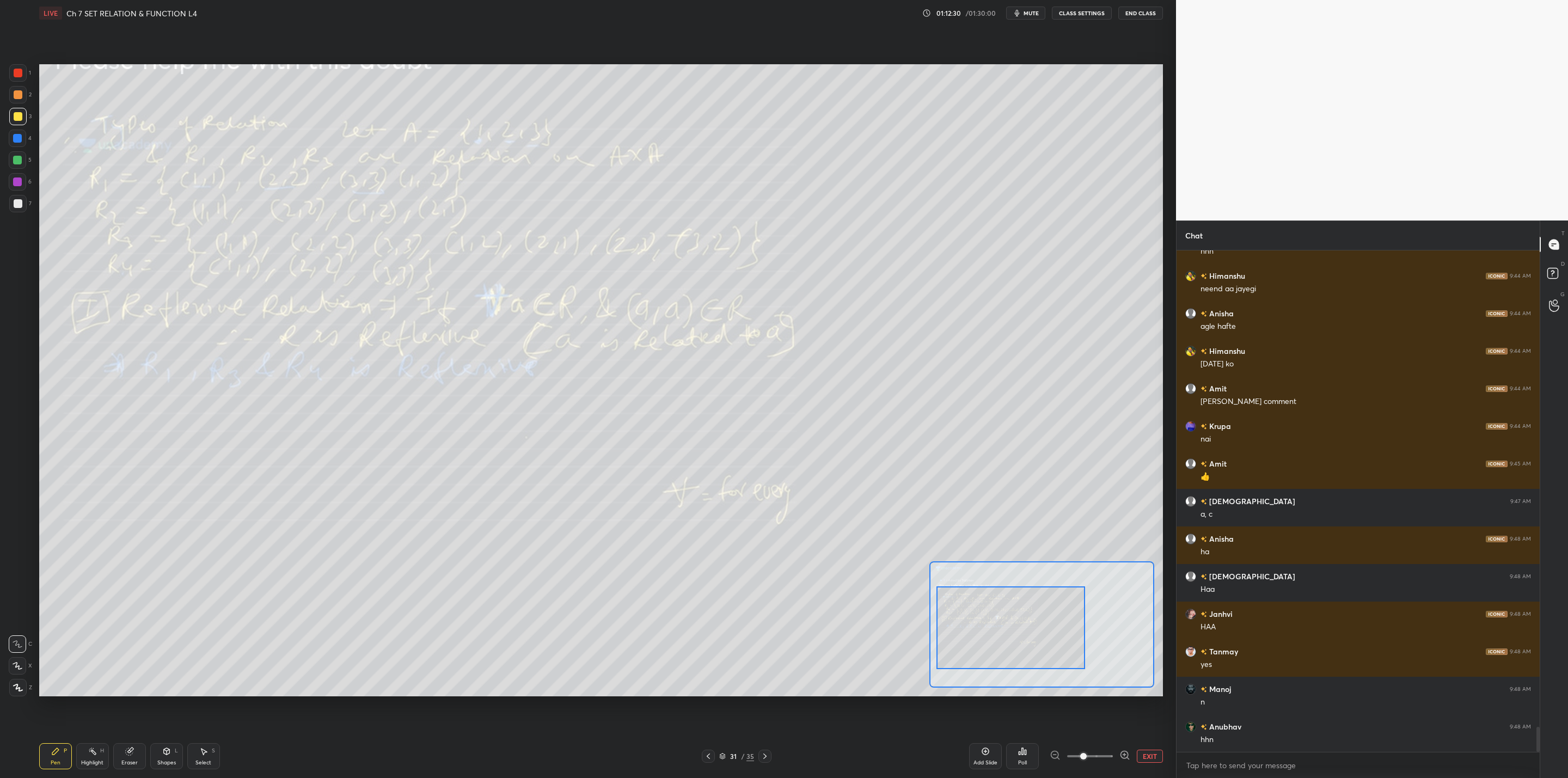
scroll to position [9583, 0]
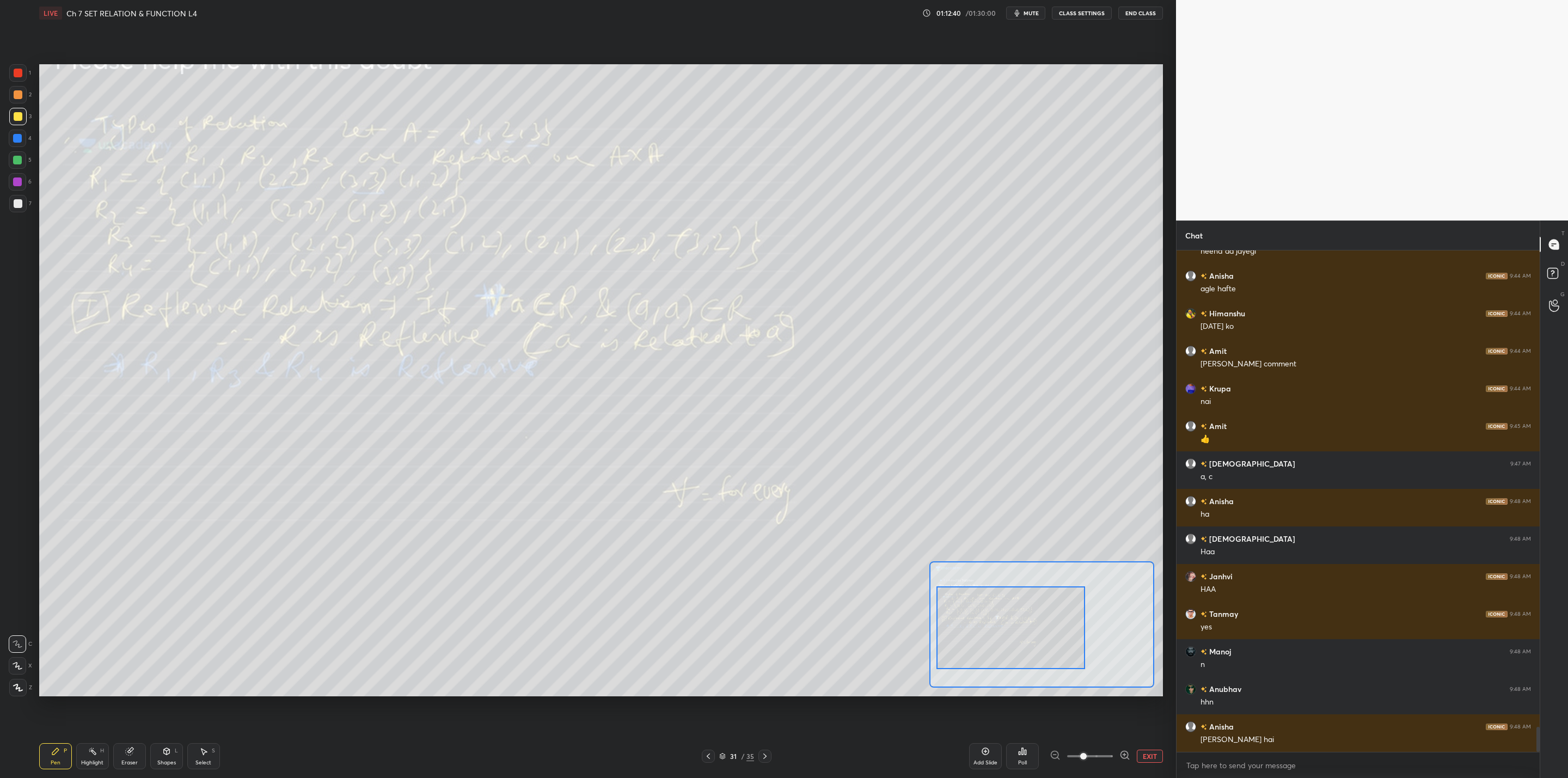
click at [128, 757] on div "Eraser" at bounding box center [130, 756] width 32 height 26
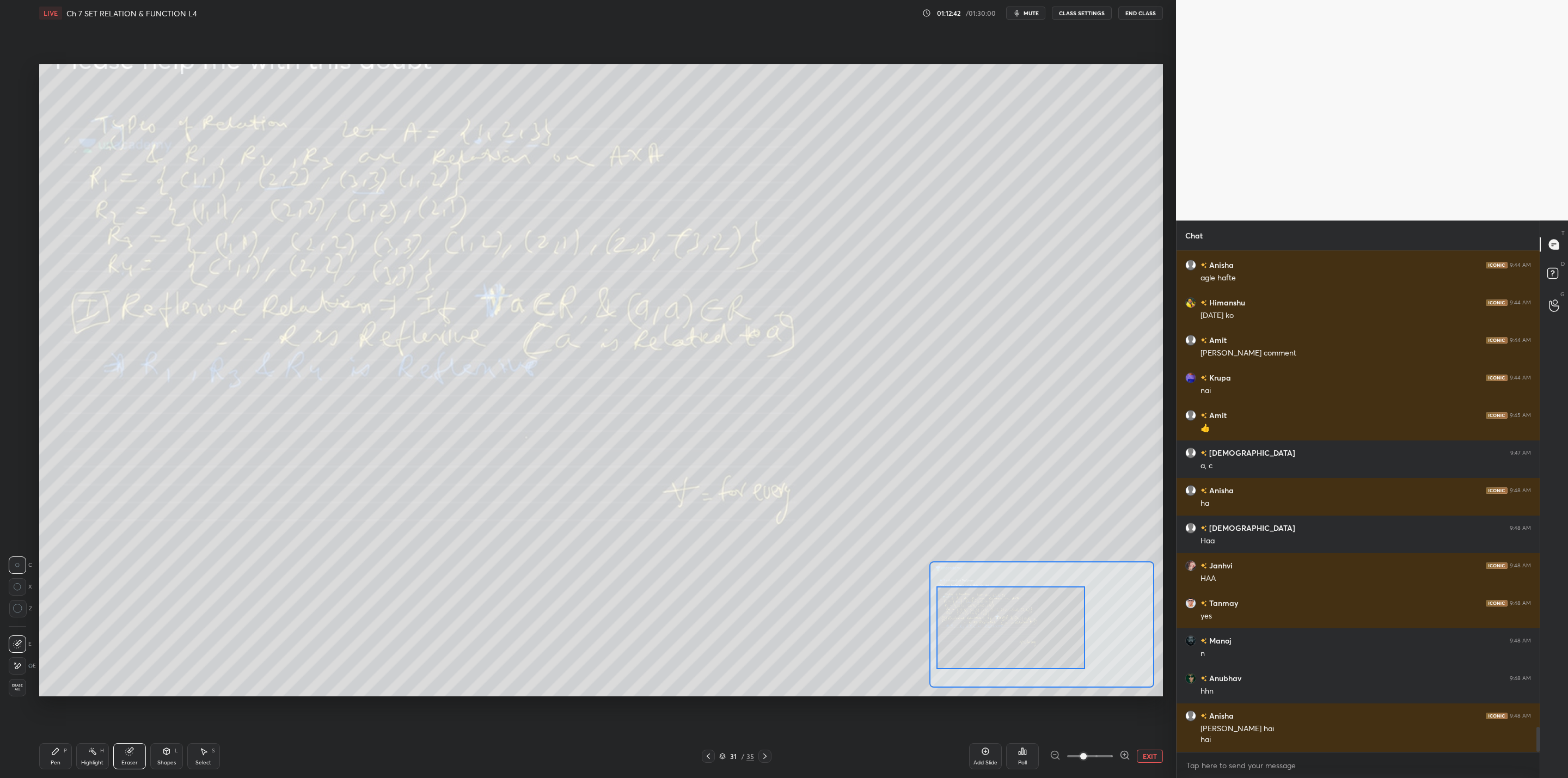
drag, startPoint x: 55, startPoint y: 752, endPoint x: 207, endPoint y: 696, distance: 162.0
click at [62, 754] on div "Pen P" at bounding box center [55, 756] width 32 height 26
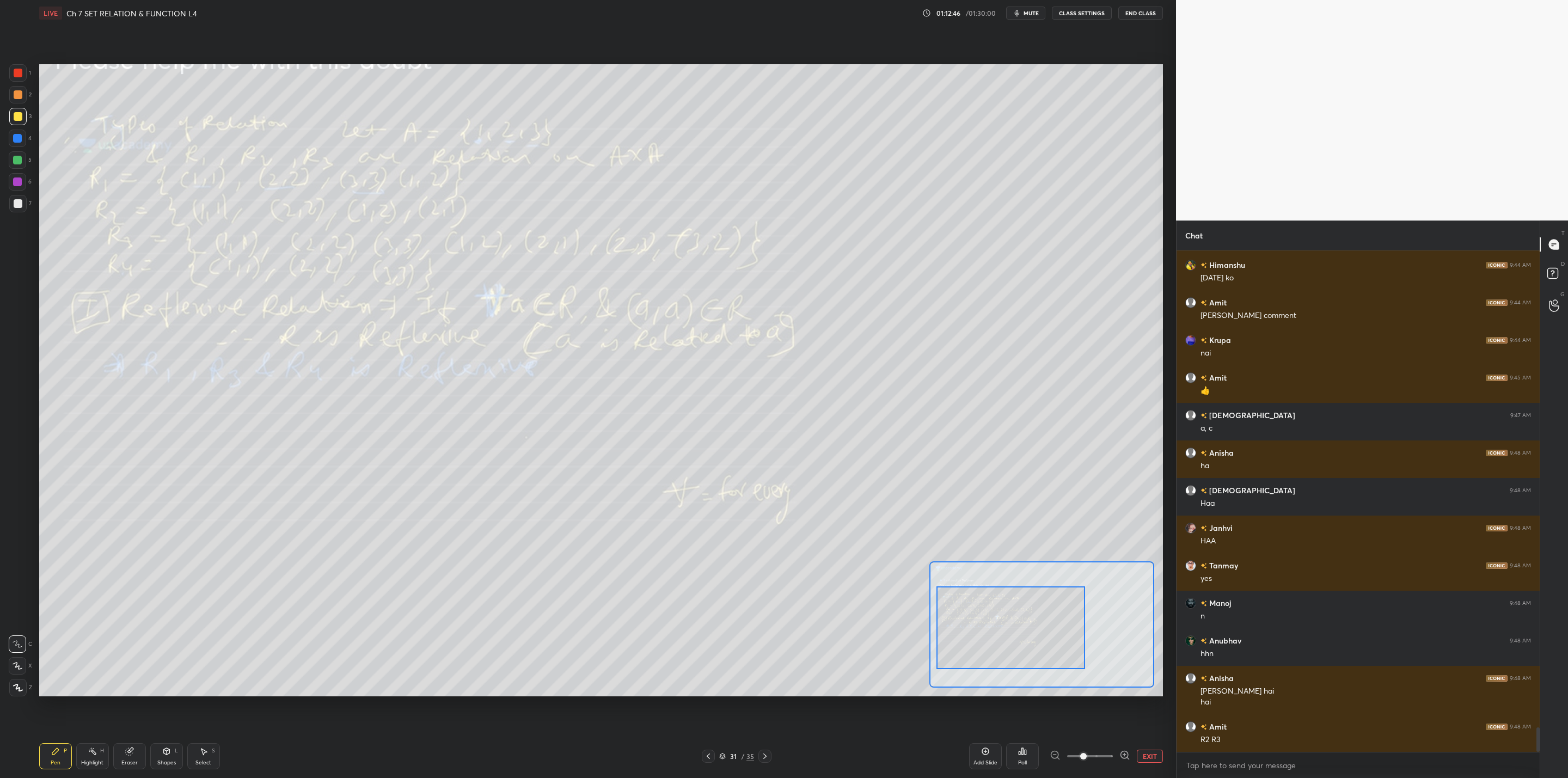
scroll to position [9668, 0]
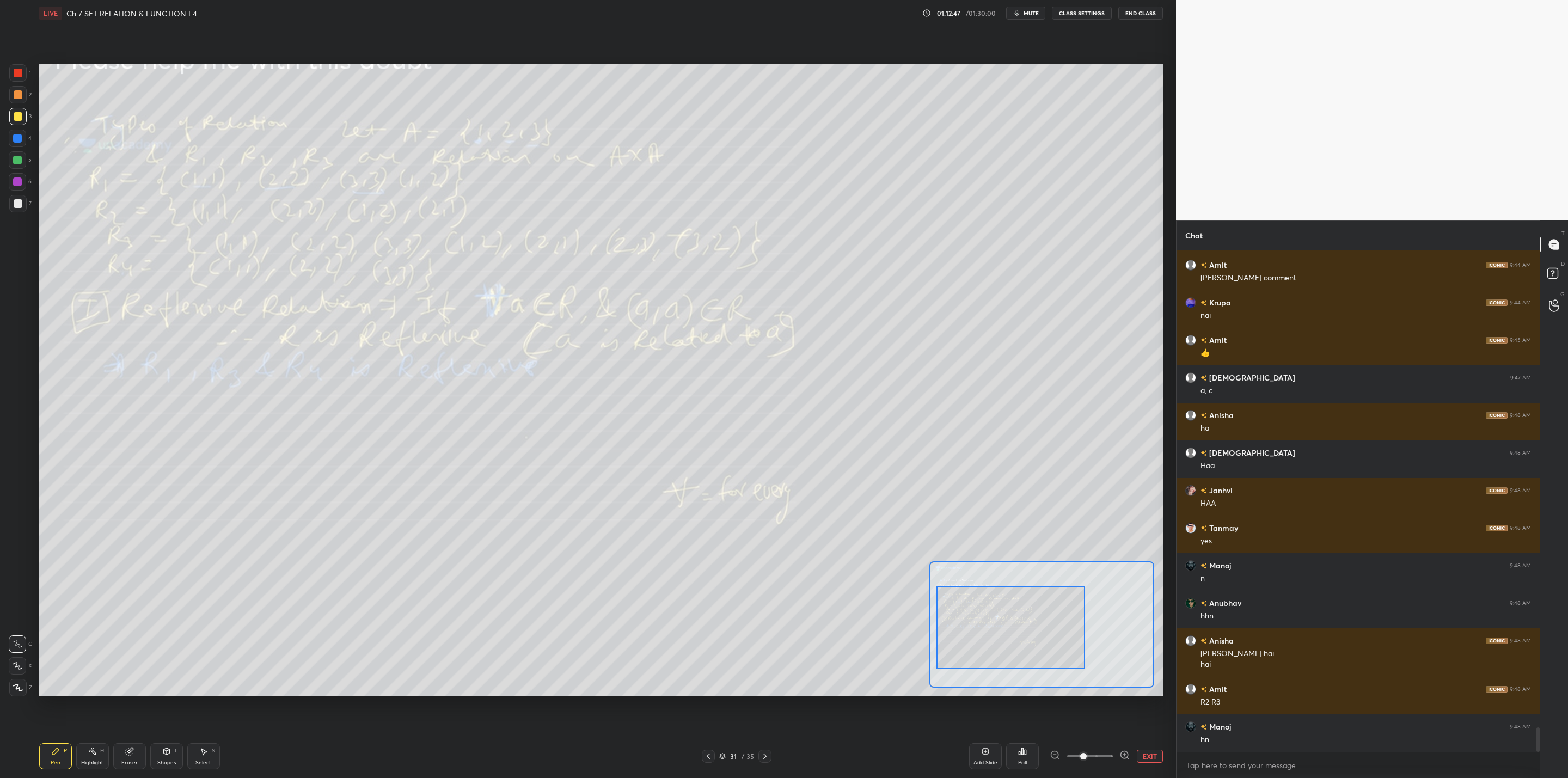
drag, startPoint x: 17, startPoint y: 157, endPoint x: 35, endPoint y: 229, distance: 74.2
click at [20, 162] on div at bounding box center [17, 160] width 9 height 9
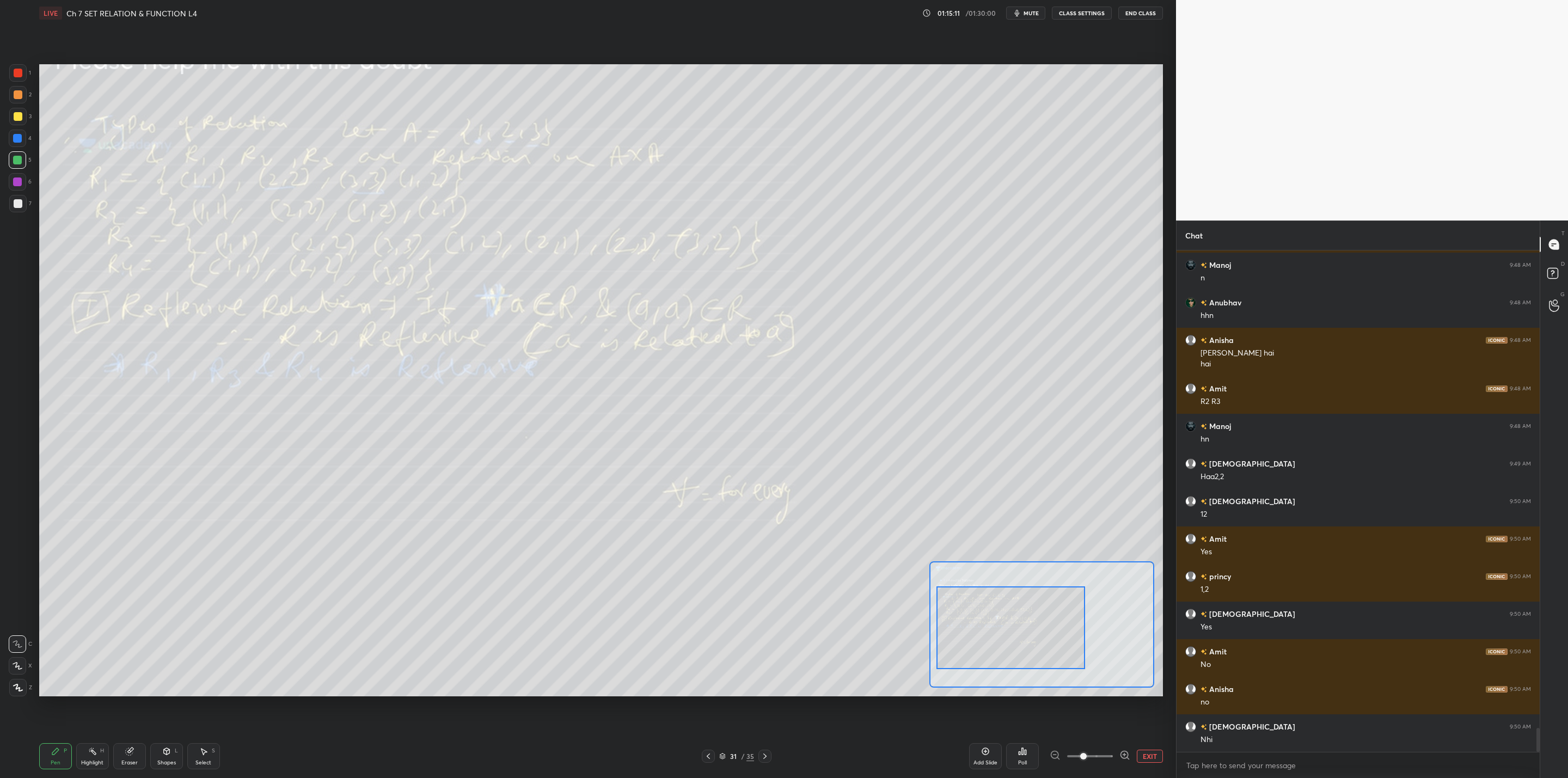
scroll to position [10007, 0]
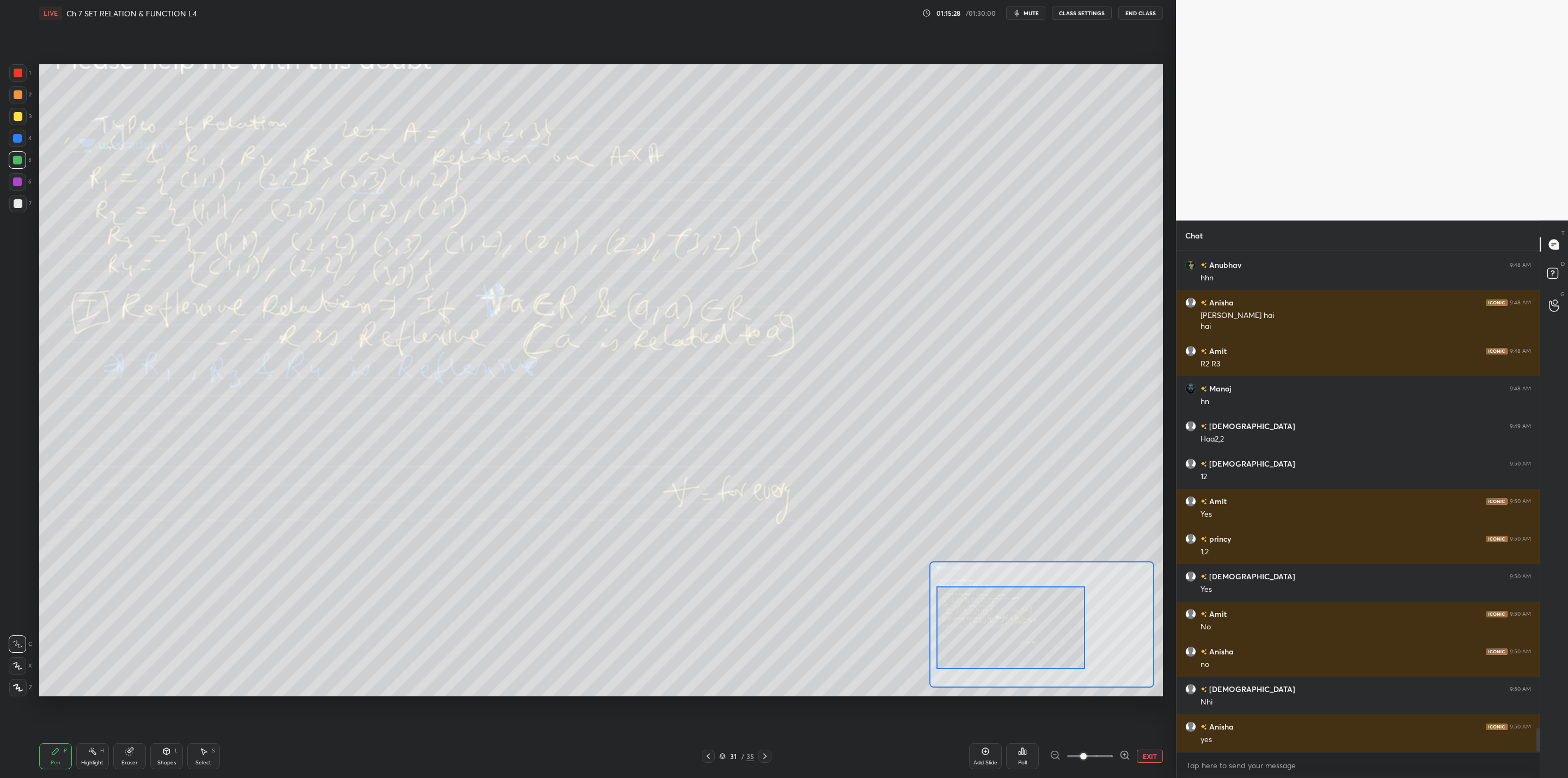
click at [24, 97] on div at bounding box center [18, 95] width 18 height 18
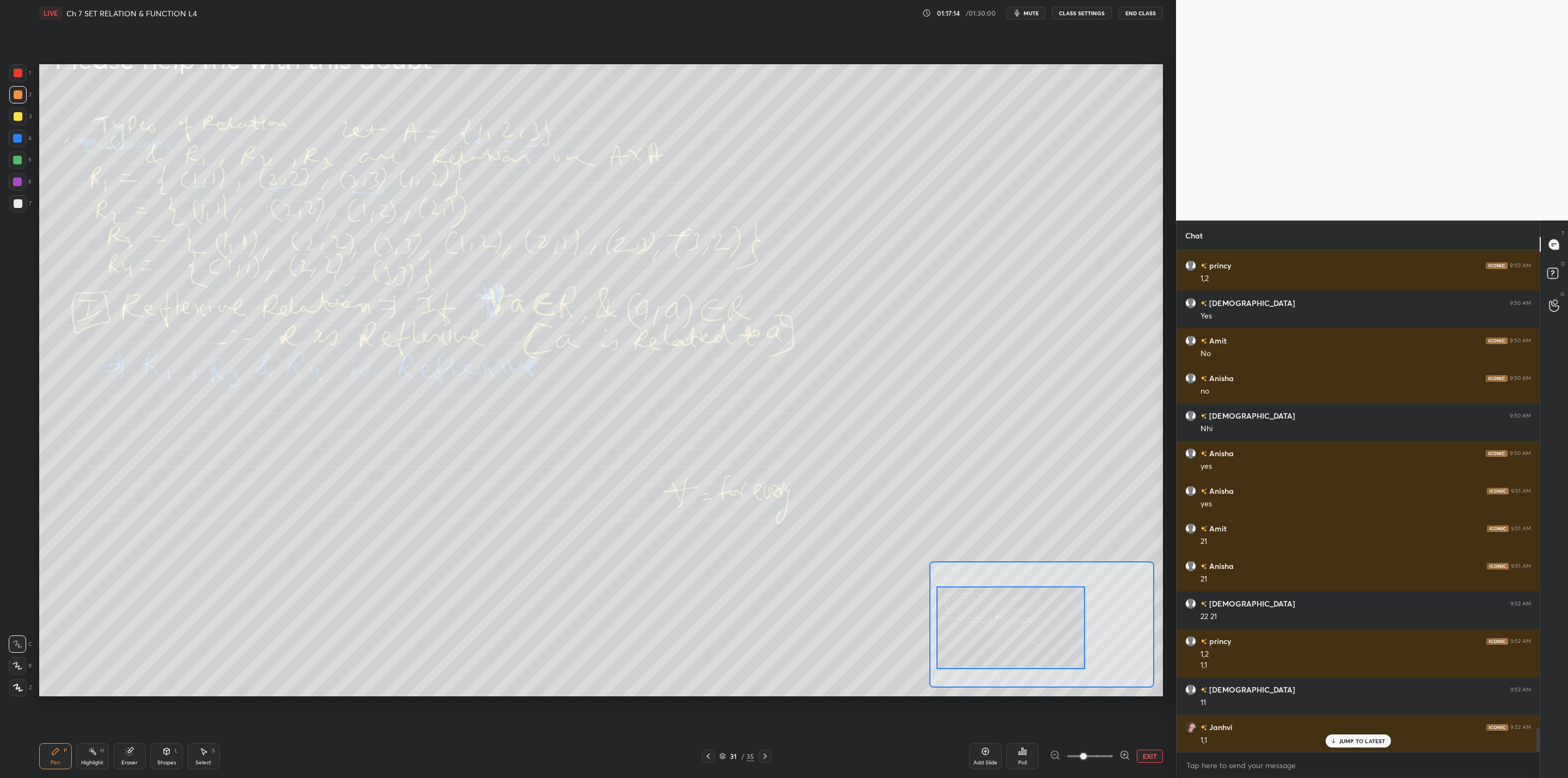
scroll to position [10317, 0]
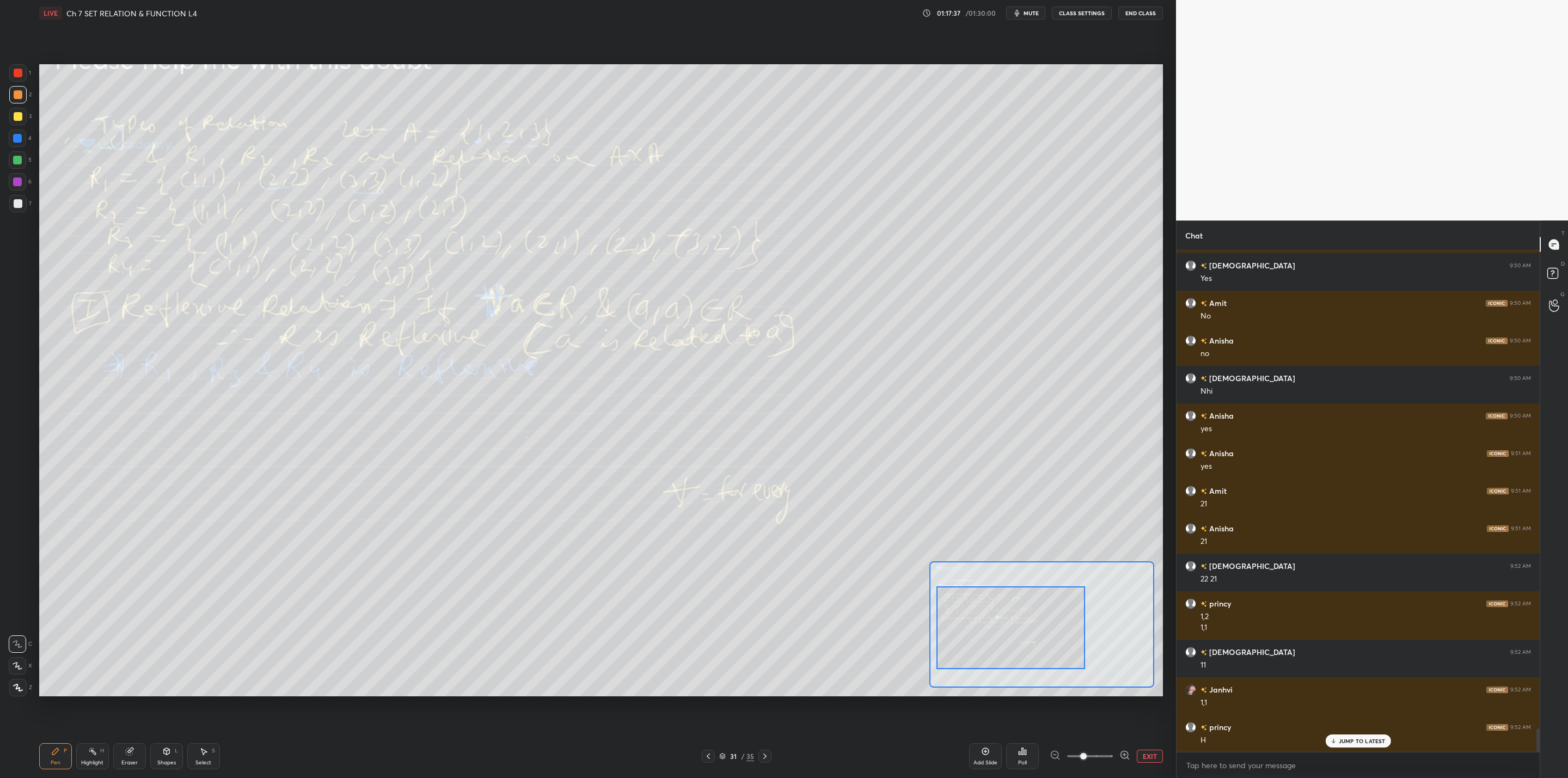
click at [219, 699] on div "Setting up your live class Poll for secs No correct answer Start poll" at bounding box center [601, 380] width 1132 height 708
click at [222, 707] on div "Setting up your live class Poll for secs No correct answer Start poll" at bounding box center [601, 380] width 1132 height 708
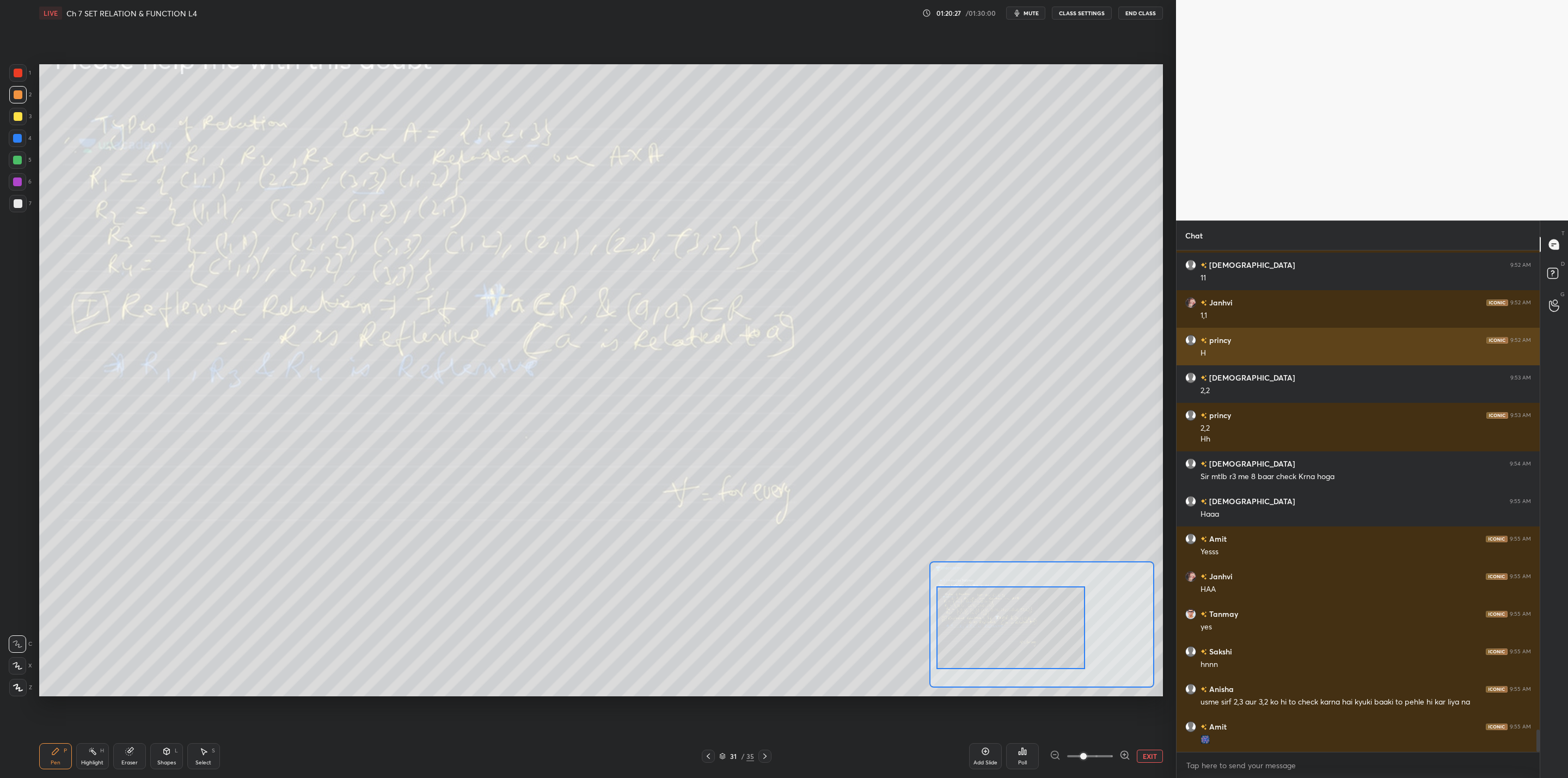
scroll to position [10742, 0]
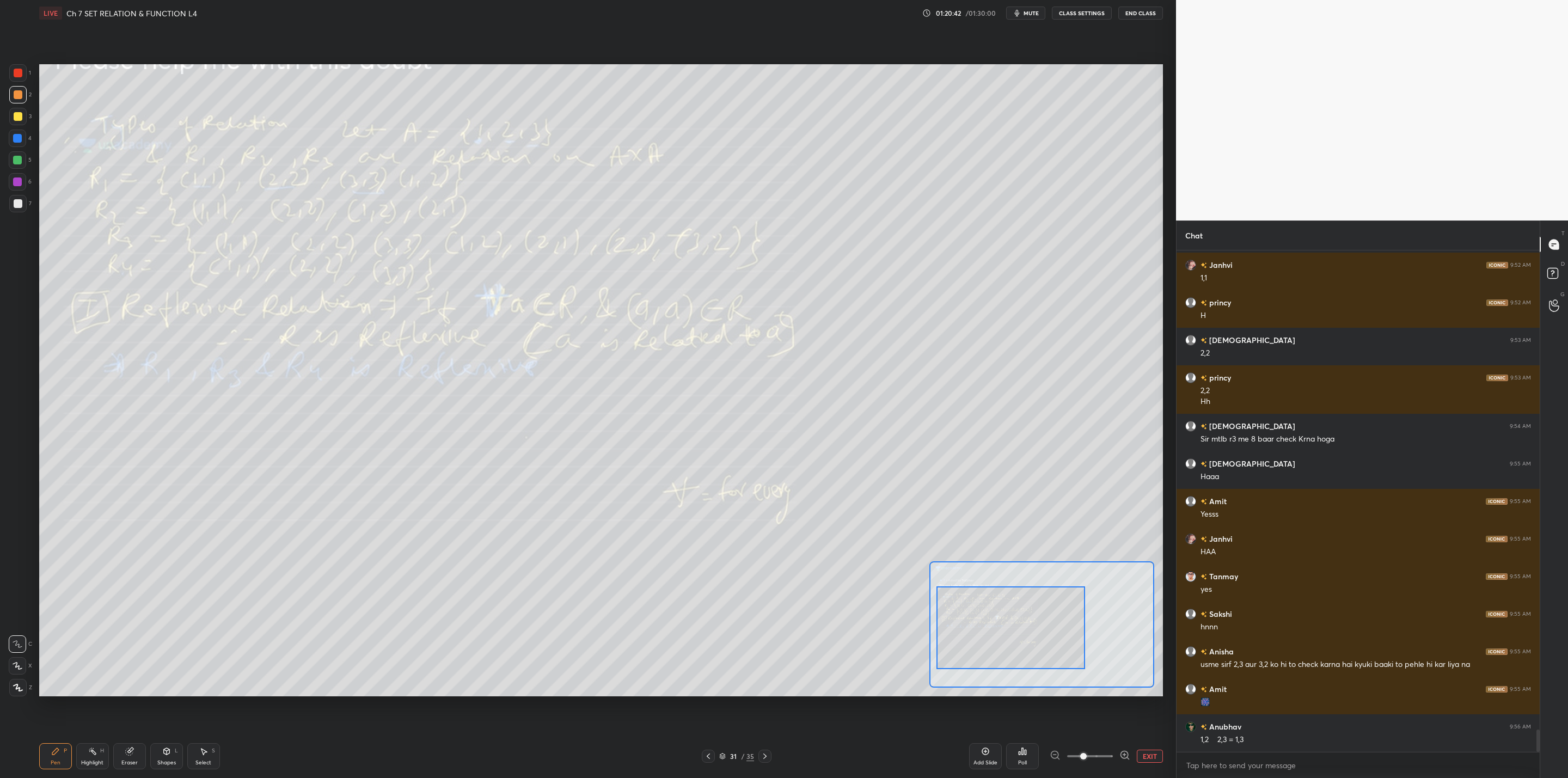
click at [129, 762] on div "Eraser" at bounding box center [130, 762] width 16 height 5
click at [57, 748] on icon at bounding box center [55, 751] width 9 height 9
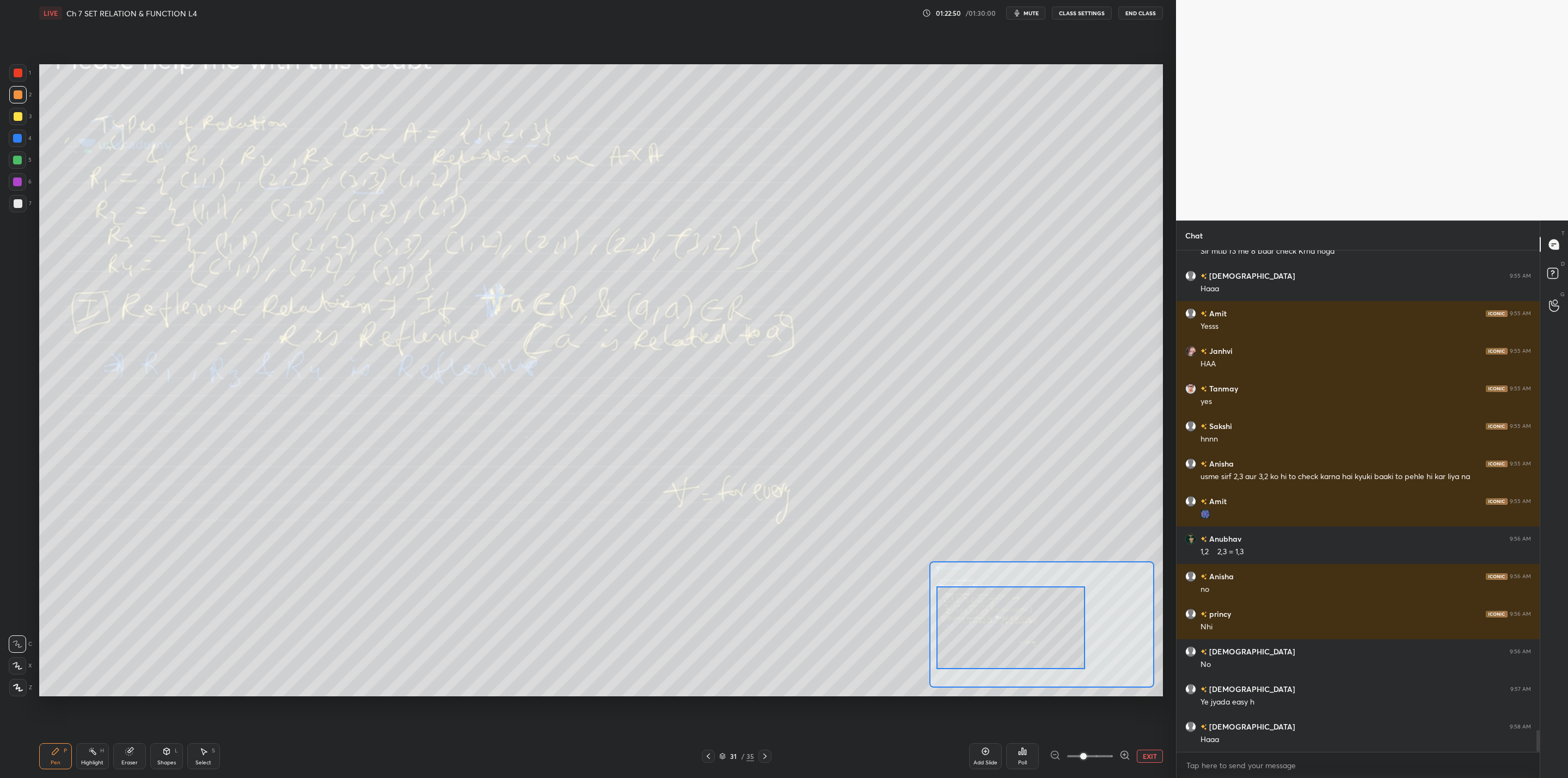
scroll to position [10968, 0]
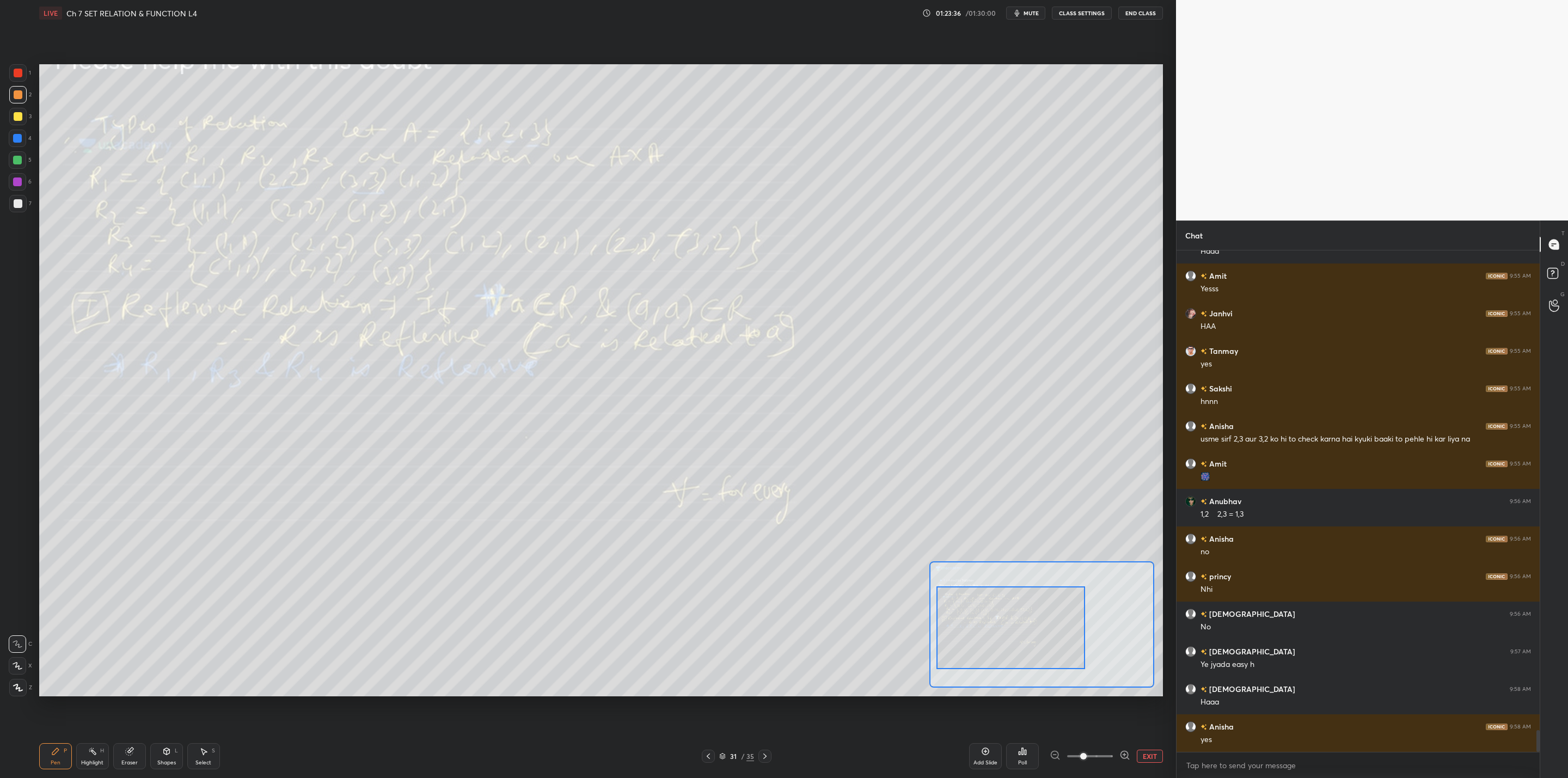
click at [707, 752] on div at bounding box center [708, 756] width 13 height 13
click at [710, 753] on div "30 / 35" at bounding box center [775, 756] width 490 height 13
click at [750, 746] on div "Pen P Highlight H Eraser Shapes L Select S 30 / 35 Add Slide Poll Zoom More" at bounding box center [601, 756] width 1124 height 43
click at [746, 755] on icon at bounding box center [746, 756] width 9 height 9
click at [752, 753] on div at bounding box center [746, 756] width 13 height 13
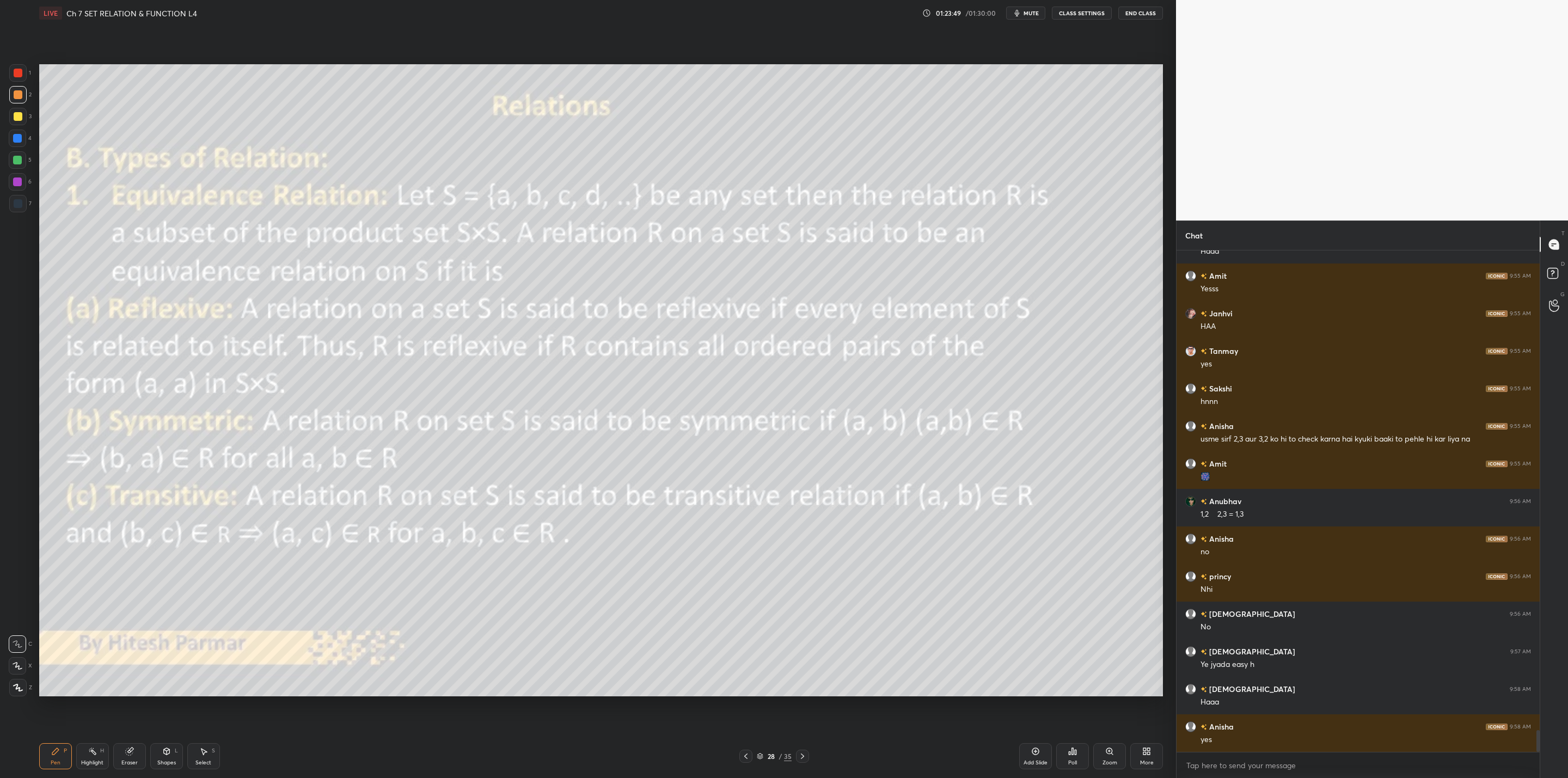
click at [804, 747] on div "Pen P Highlight H Eraser Shapes L Select S 28 / 35 Add Slide Poll Zoom More" at bounding box center [601, 756] width 1124 height 43
click at [805, 747] on div "Pen P Highlight H Eraser Shapes L Select S 28 / 35 Add Slide Poll Zoom More" at bounding box center [601, 756] width 1124 height 43
click at [802, 758] on icon at bounding box center [802, 756] width 9 height 9
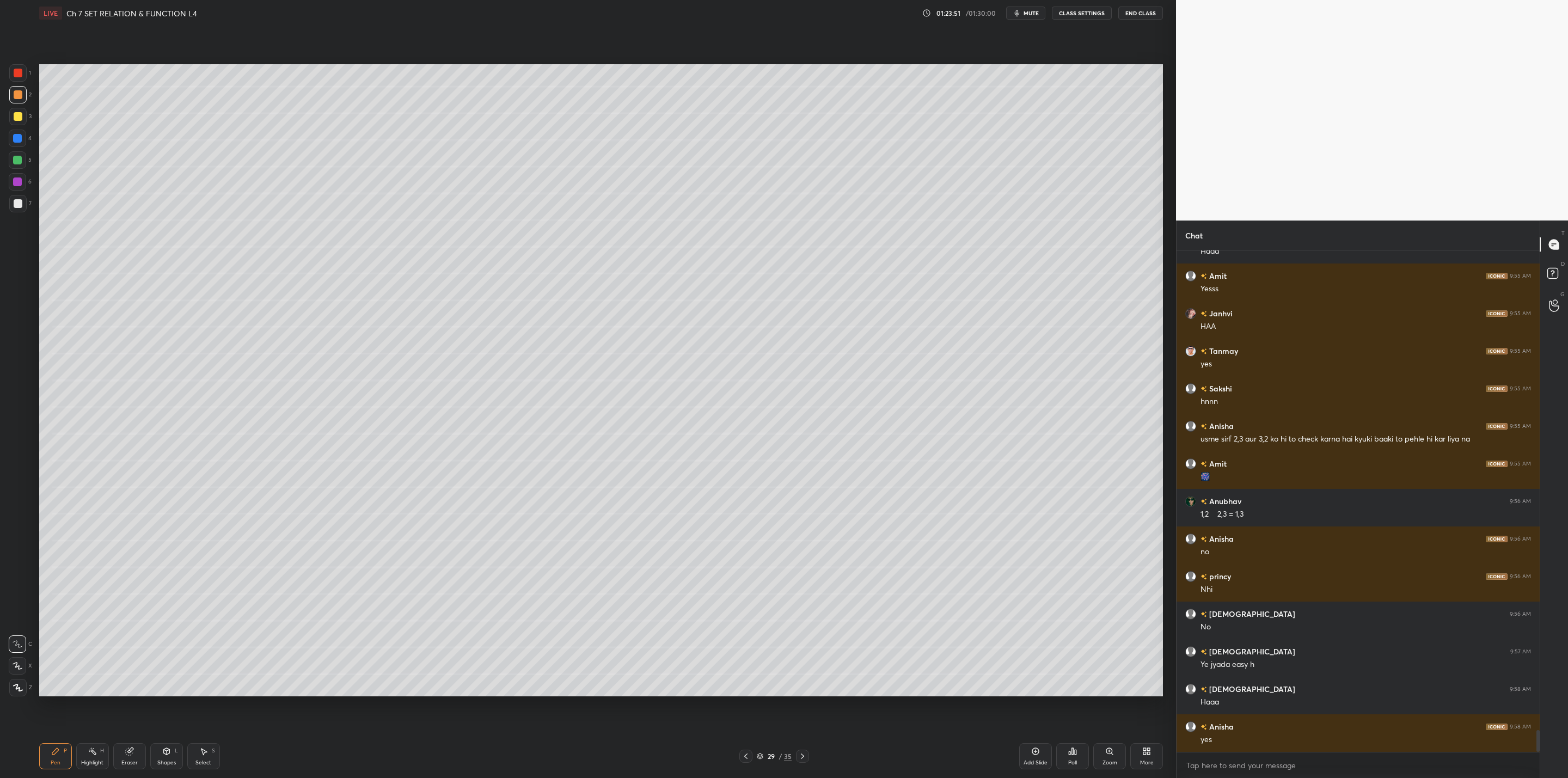
click at [804, 757] on icon at bounding box center [802, 756] width 9 height 9
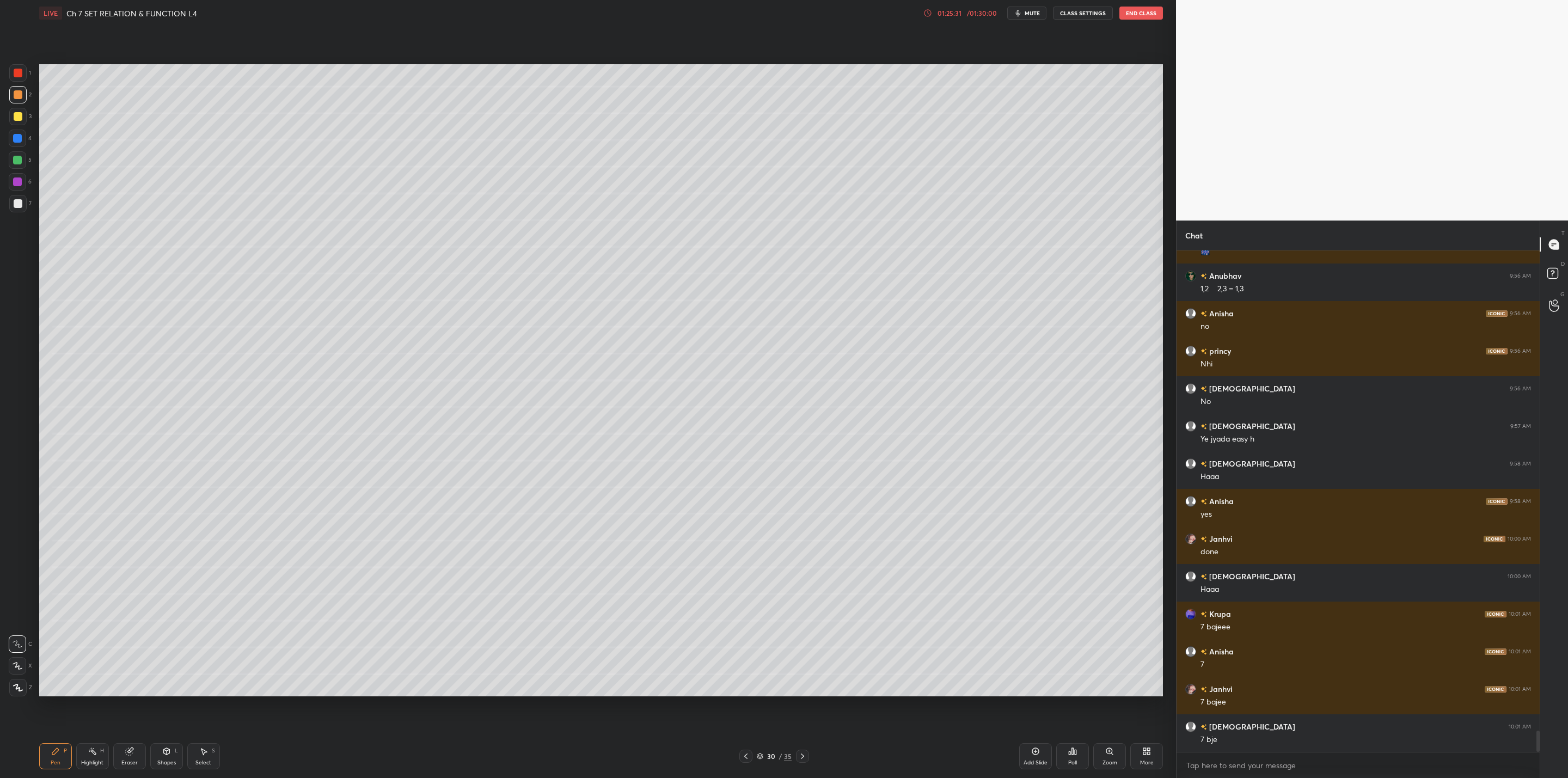
scroll to position [11230, 0]
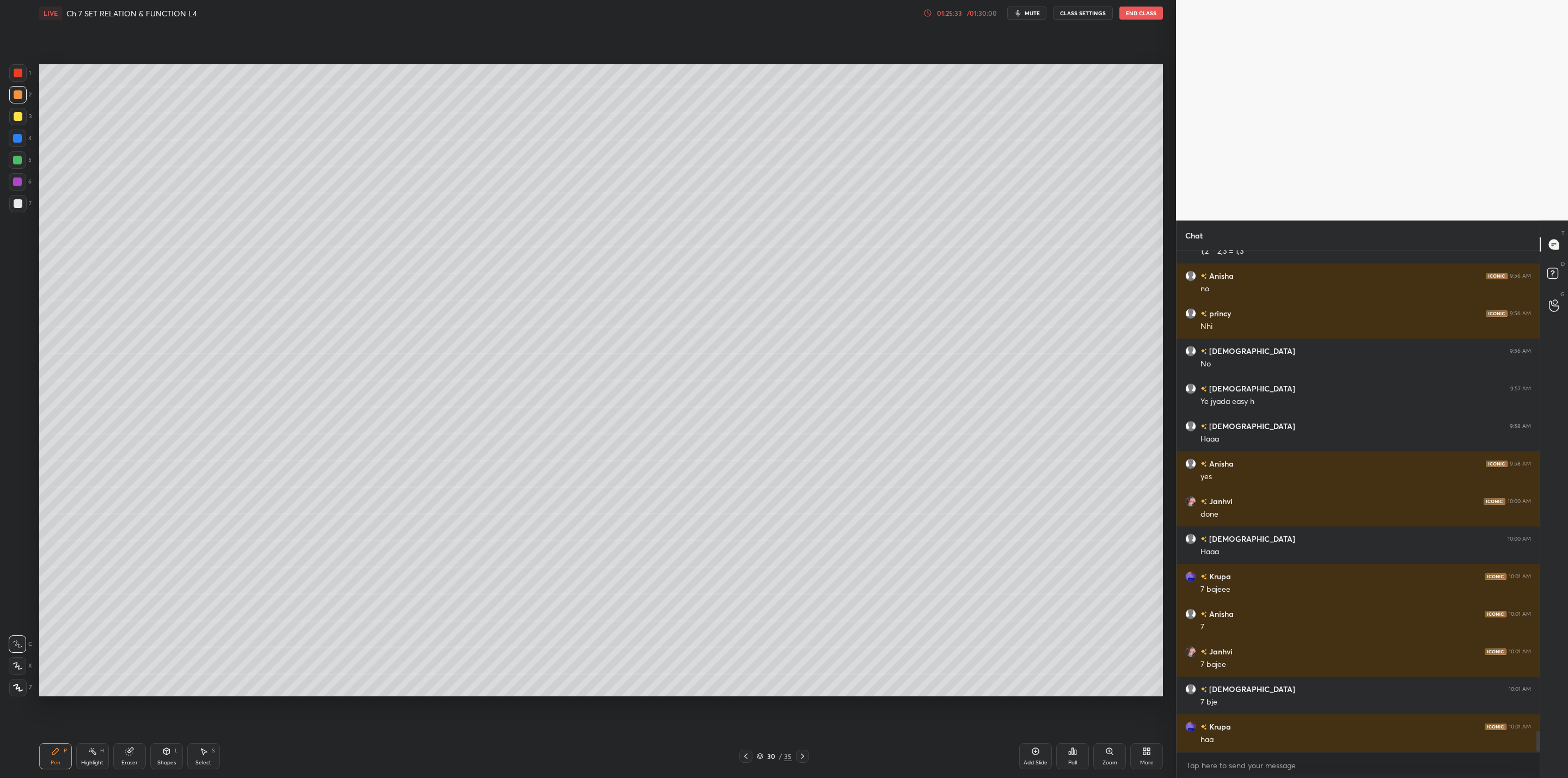
click at [798, 760] on icon at bounding box center [802, 756] width 9 height 9
click at [804, 762] on div at bounding box center [802, 756] width 13 height 13
click at [750, 755] on div at bounding box center [746, 756] width 13 height 13
click at [1152, 754] on div "More" at bounding box center [1147, 756] width 32 height 26
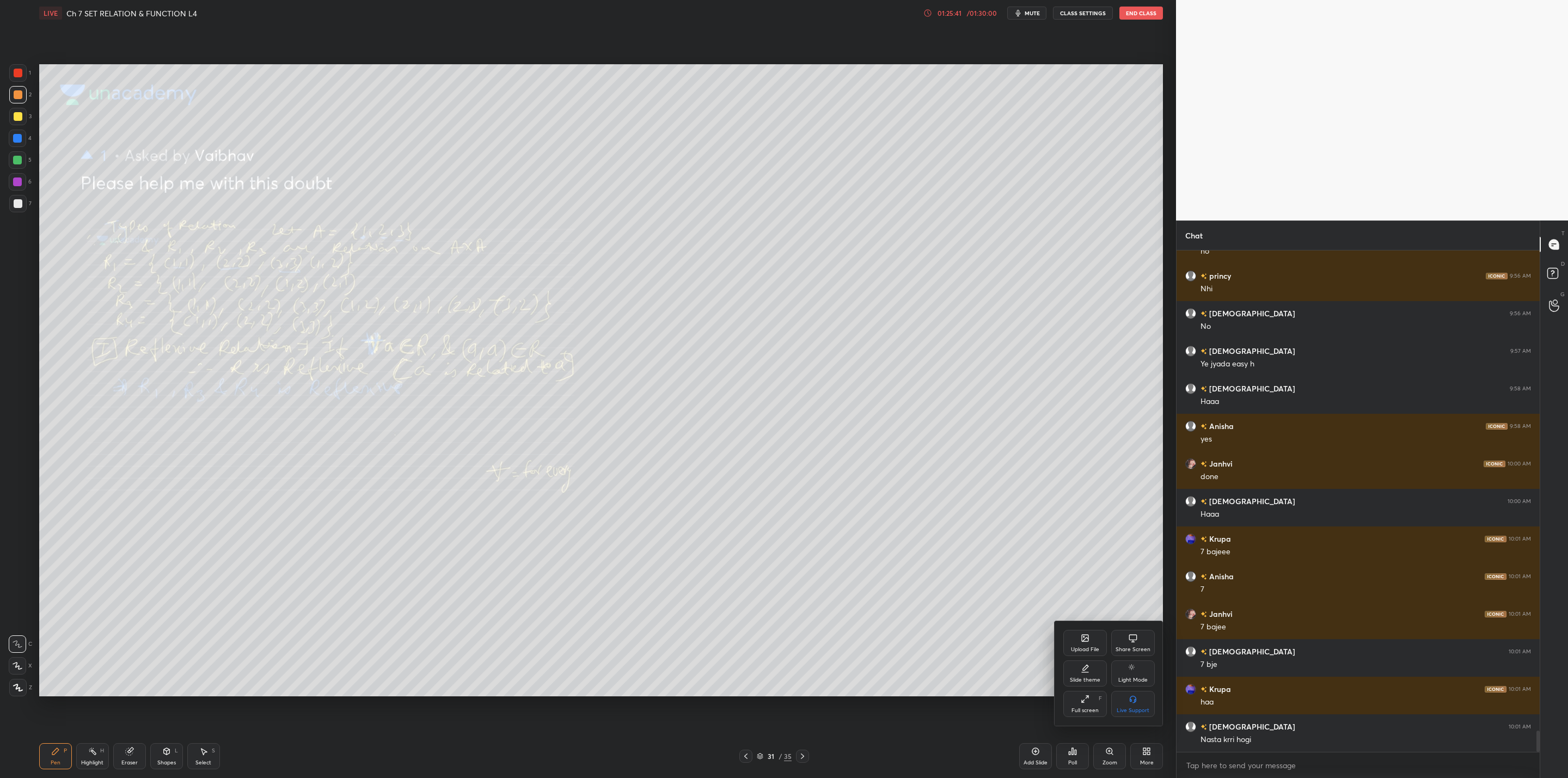
click at [1083, 642] on div "Upload File" at bounding box center [1085, 643] width 43 height 26
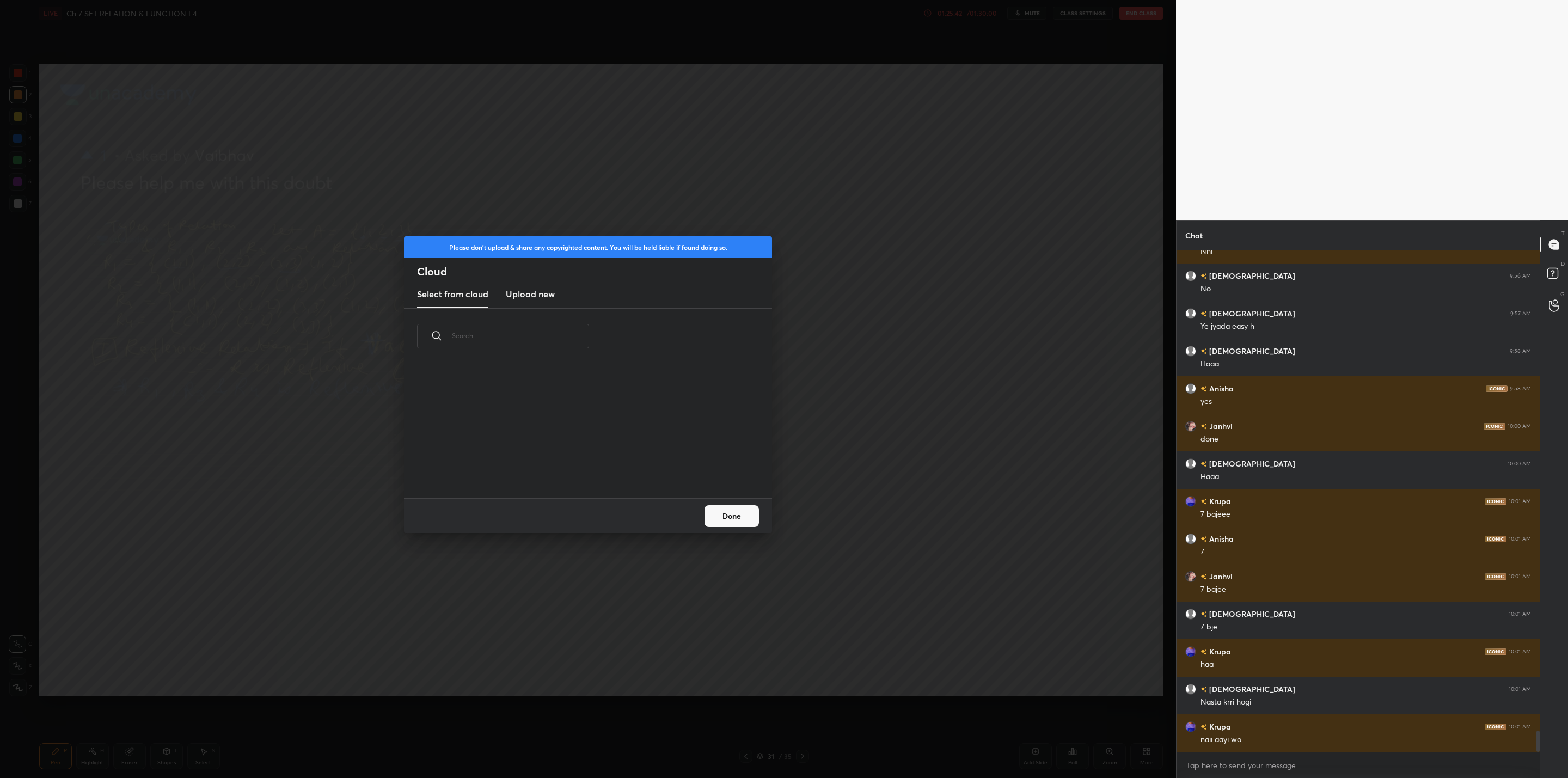
scroll to position [134, 350]
click at [519, 301] on new "Upload new" at bounding box center [530, 294] width 49 height 27
click at [581, 469] on label "Browse" at bounding box center [588, 467] width 49 height 18
click at [564, 469] on input "Browse" at bounding box center [564, 467] width 0 height 18
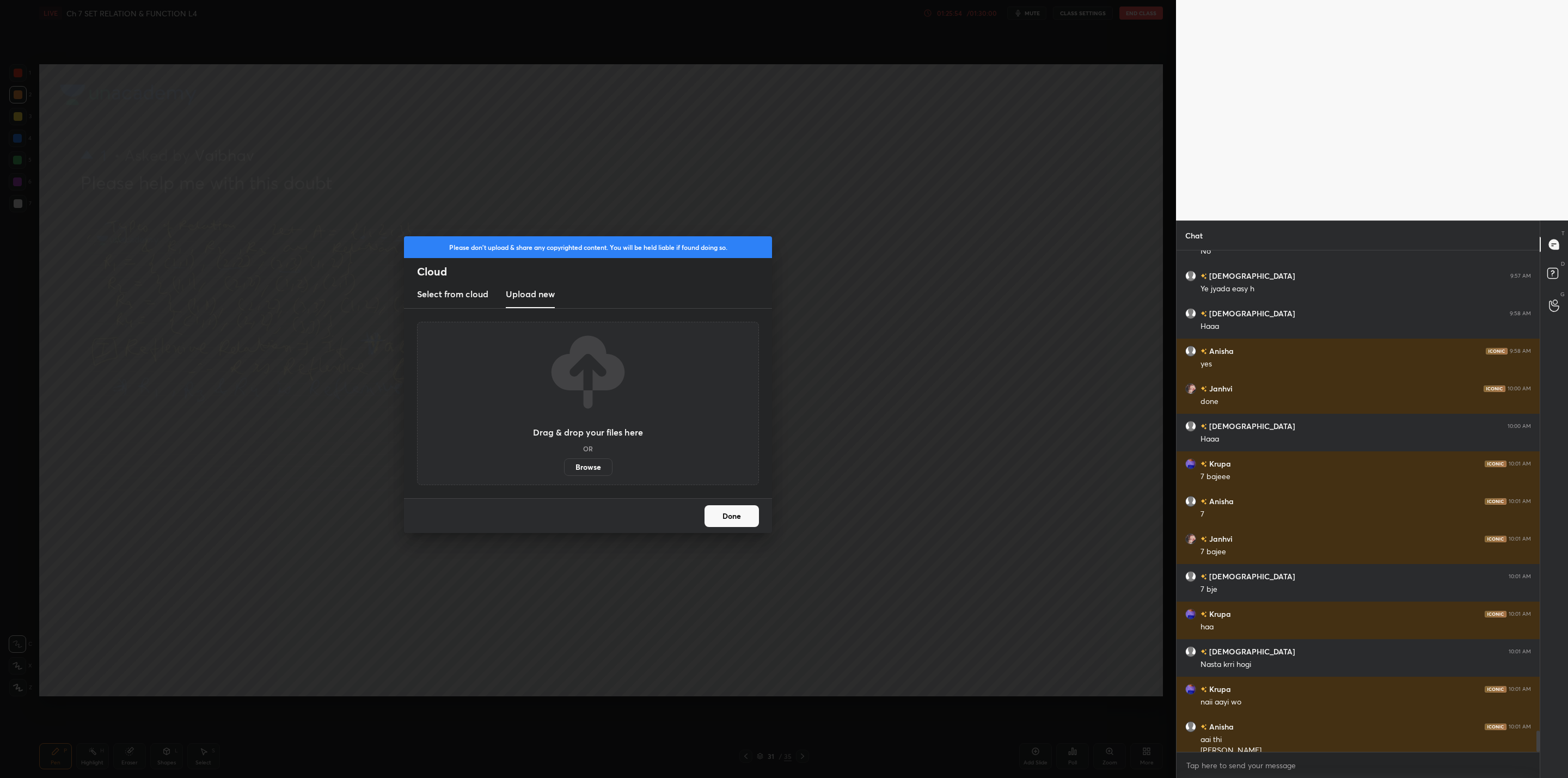
scroll to position [11354, 0]
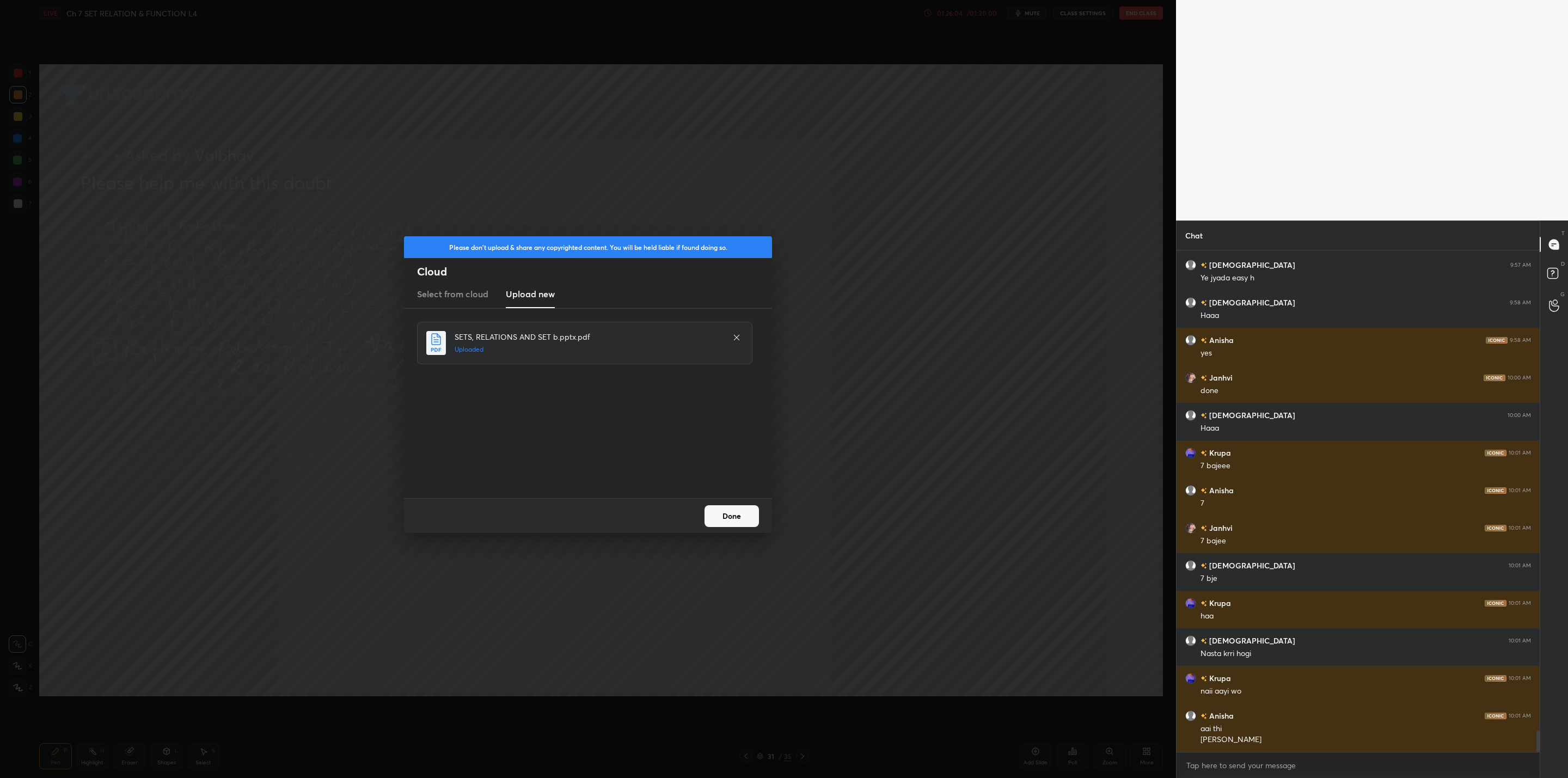
click at [737, 333] on icon at bounding box center [736, 337] width 9 height 9
click at [1003, 199] on div "Please don't upload & share any copyrighted content. You will be held liable if…" at bounding box center [587, 389] width 1176 height 778
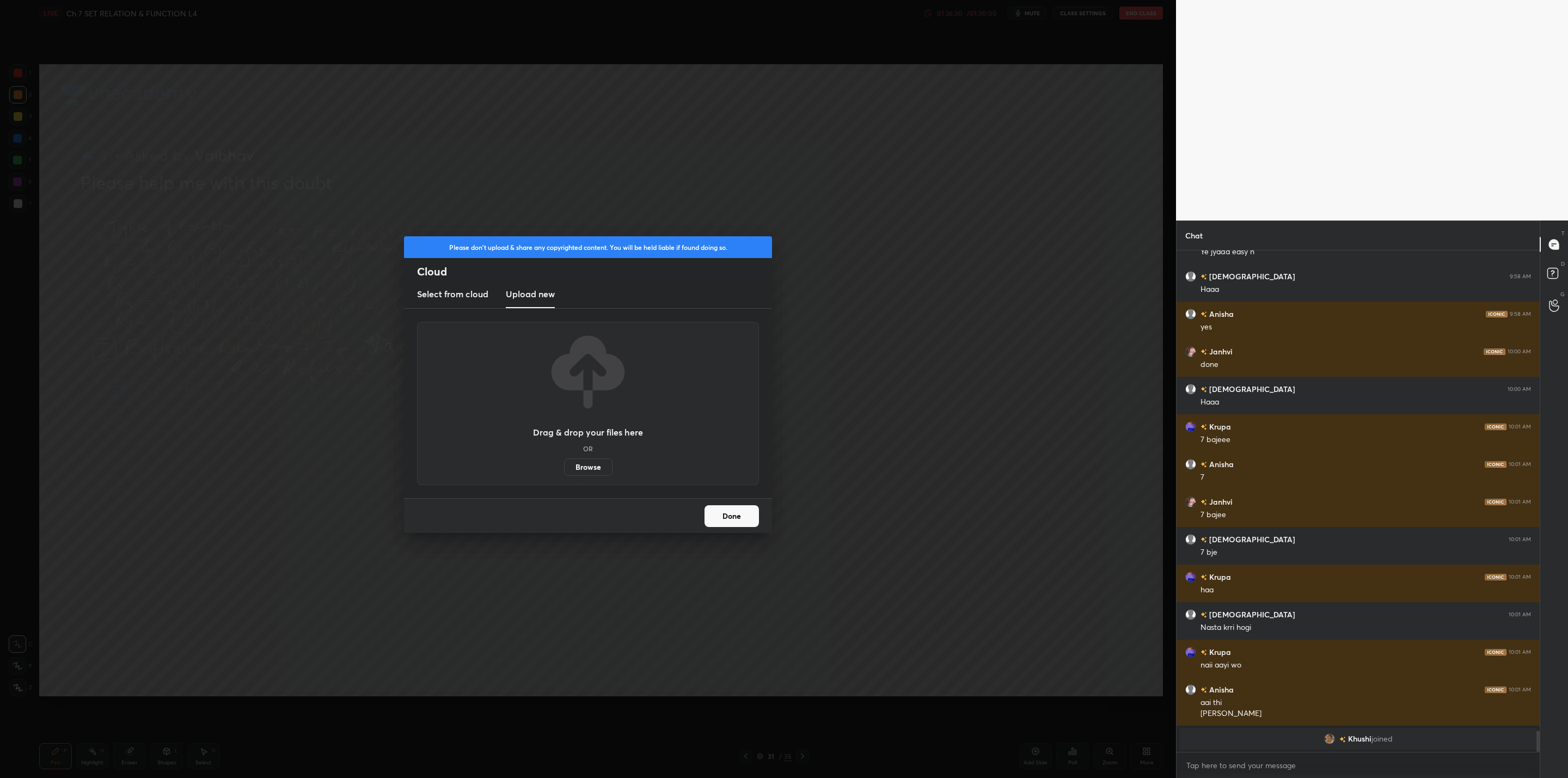
click at [594, 465] on label "Browse" at bounding box center [588, 467] width 49 height 18
click at [564, 465] on input "Browse" at bounding box center [564, 467] width 0 height 18
click at [738, 517] on button "Done" at bounding box center [731, 516] width 55 height 22
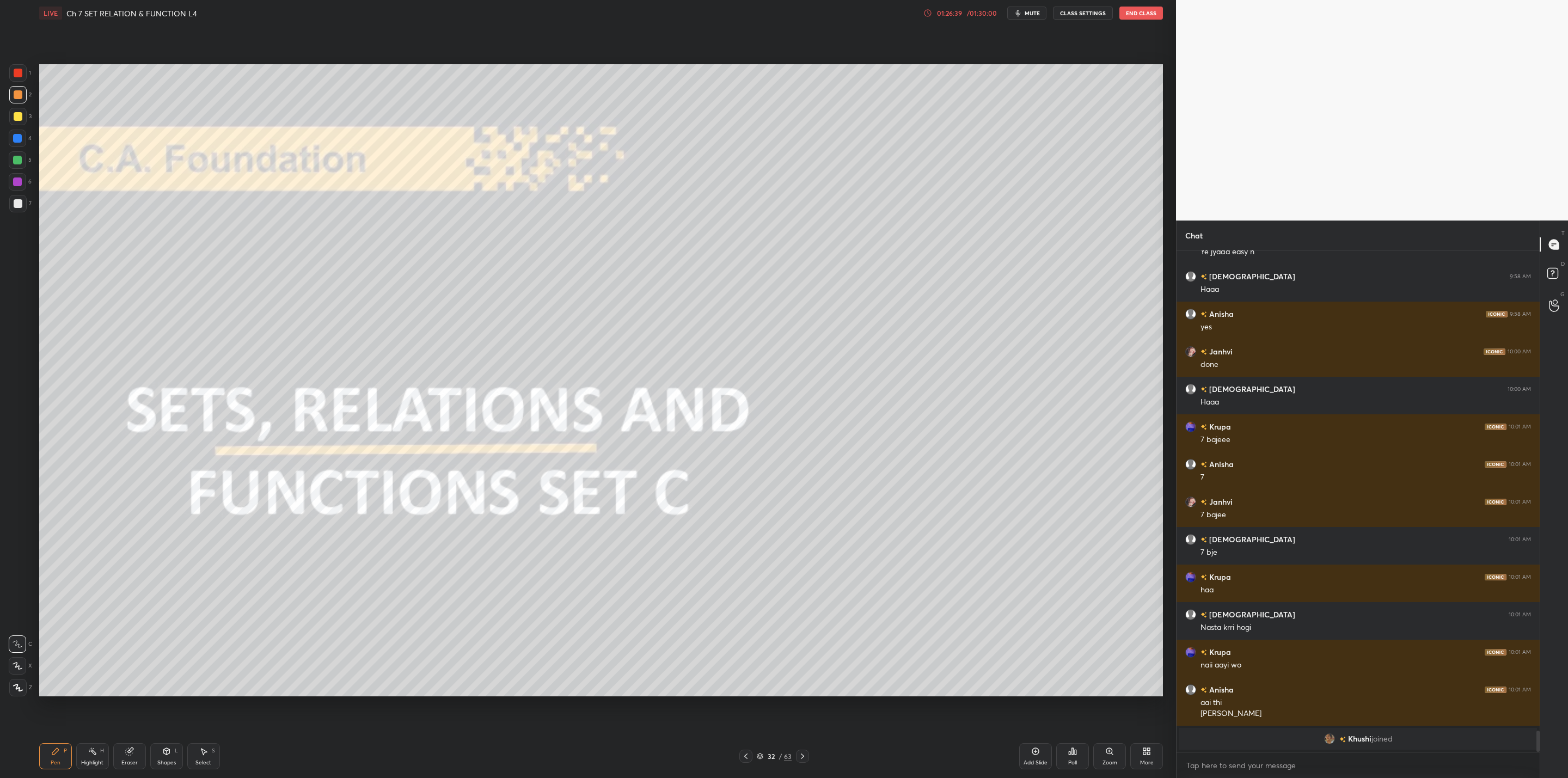
click at [801, 758] on icon at bounding box center [802, 756] width 9 height 9
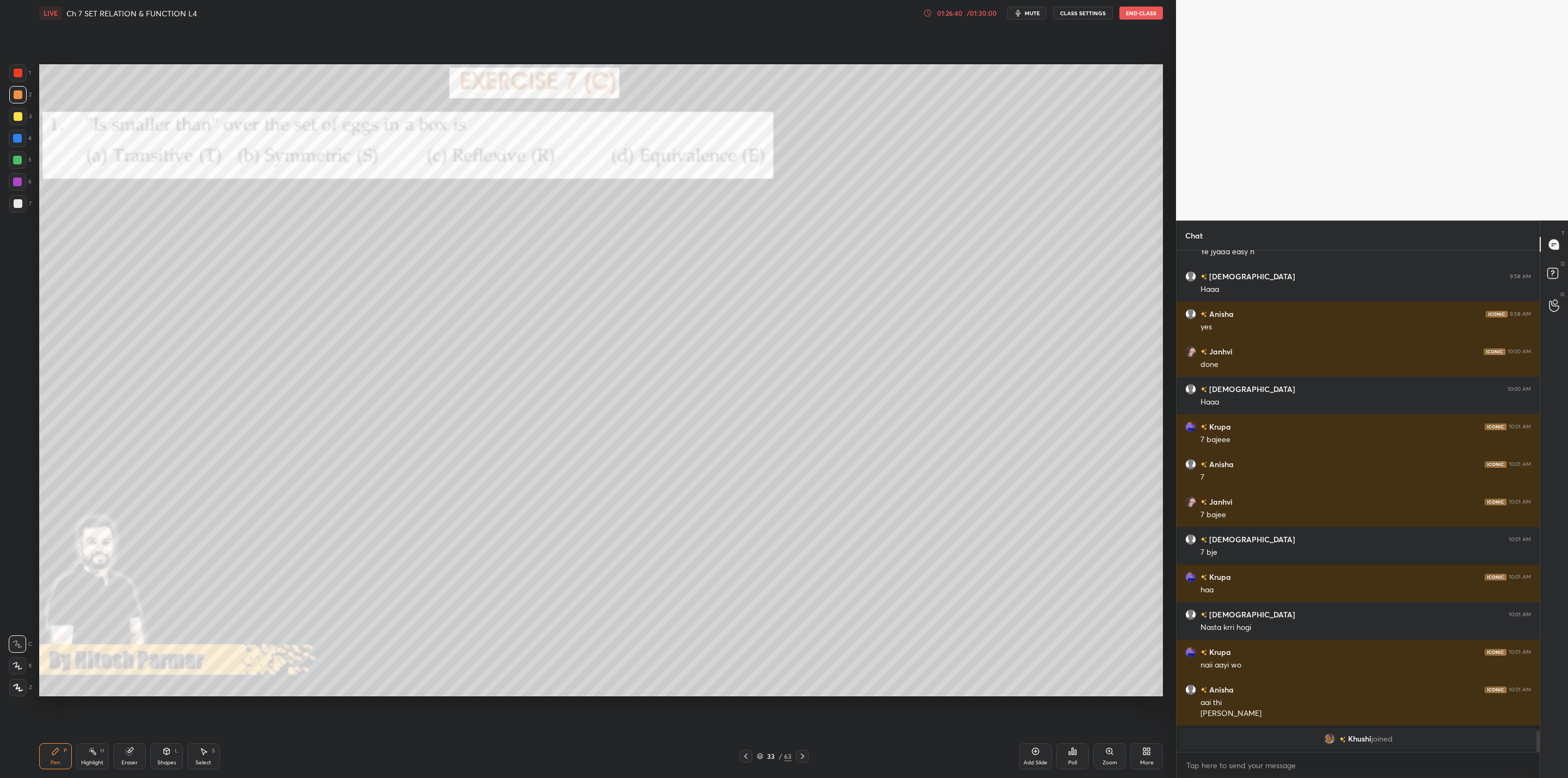
click at [801, 758] on icon at bounding box center [802, 756] width 9 height 9
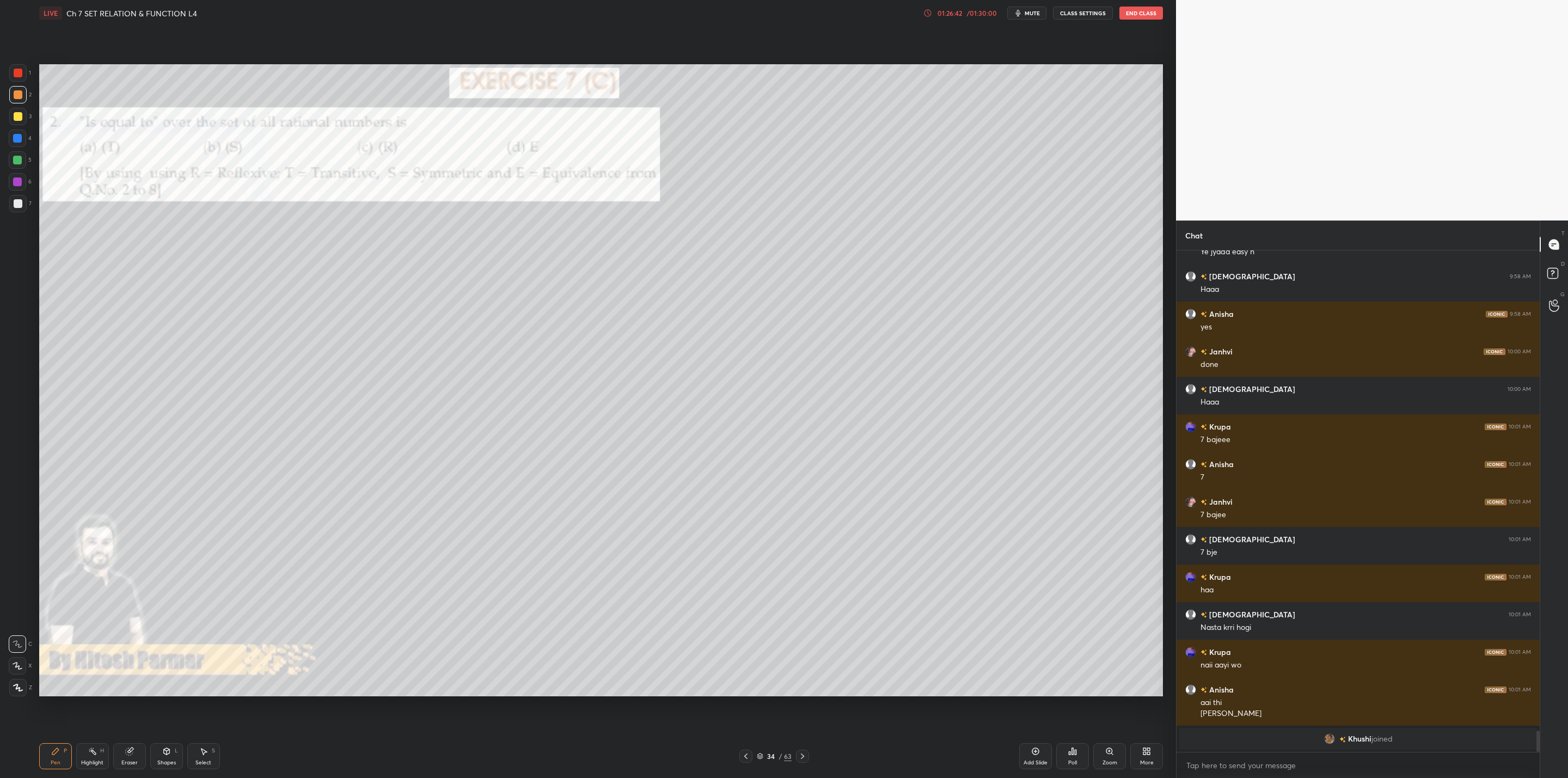
click at [746, 754] on icon at bounding box center [746, 756] width 3 height 5
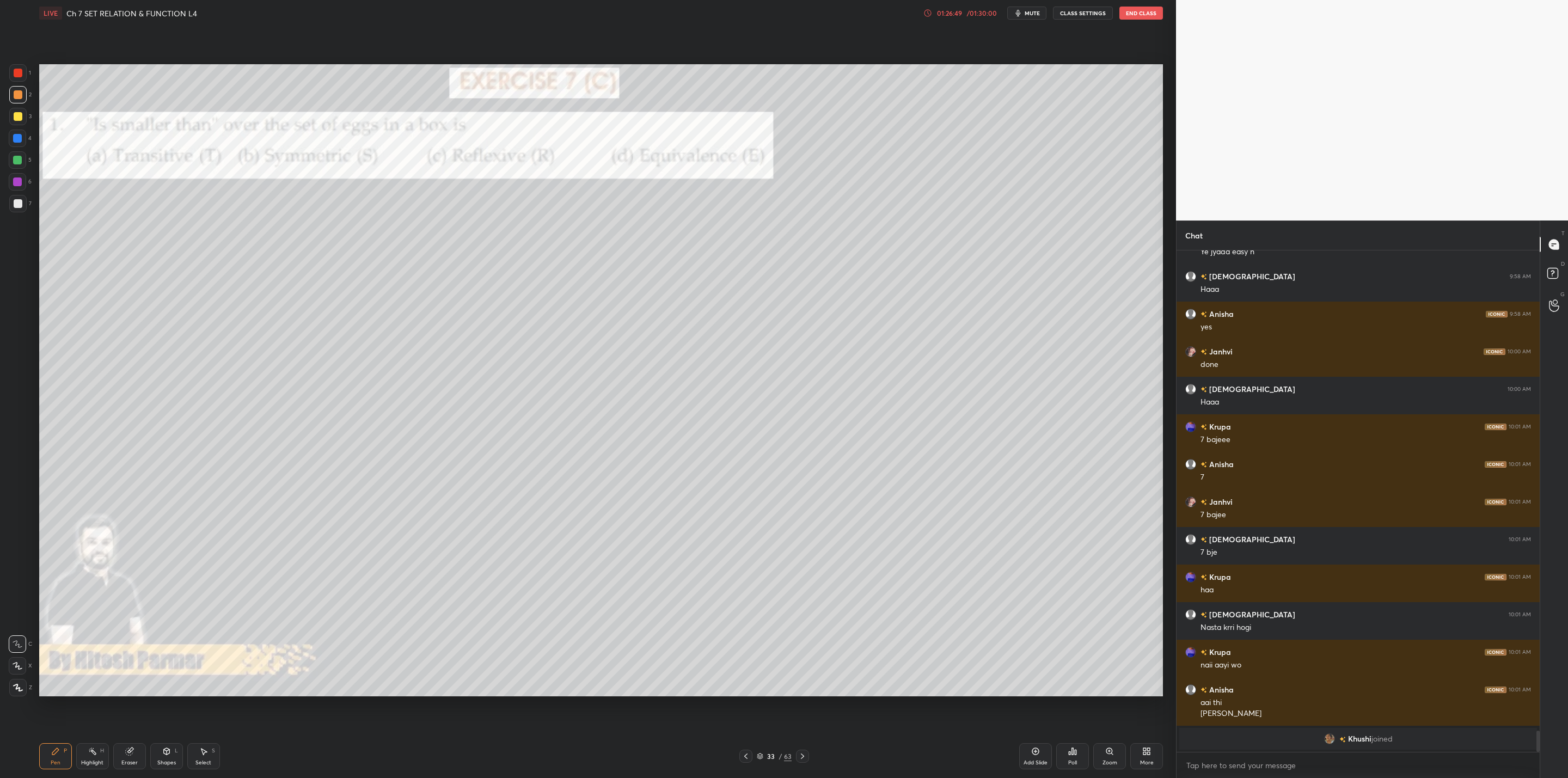
click at [23, 115] on div at bounding box center [18, 117] width 18 height 18
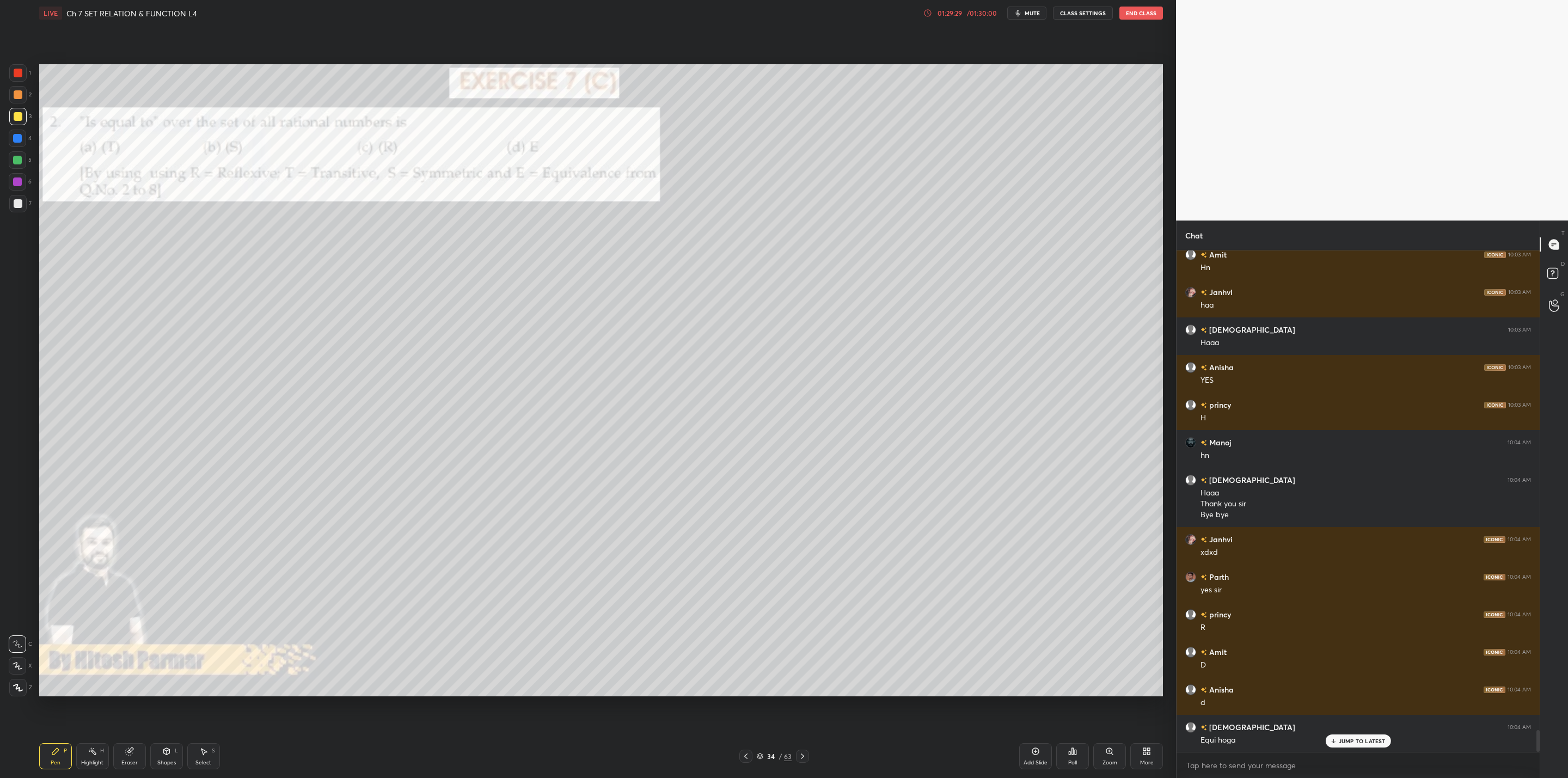
scroll to position [11168, 0]
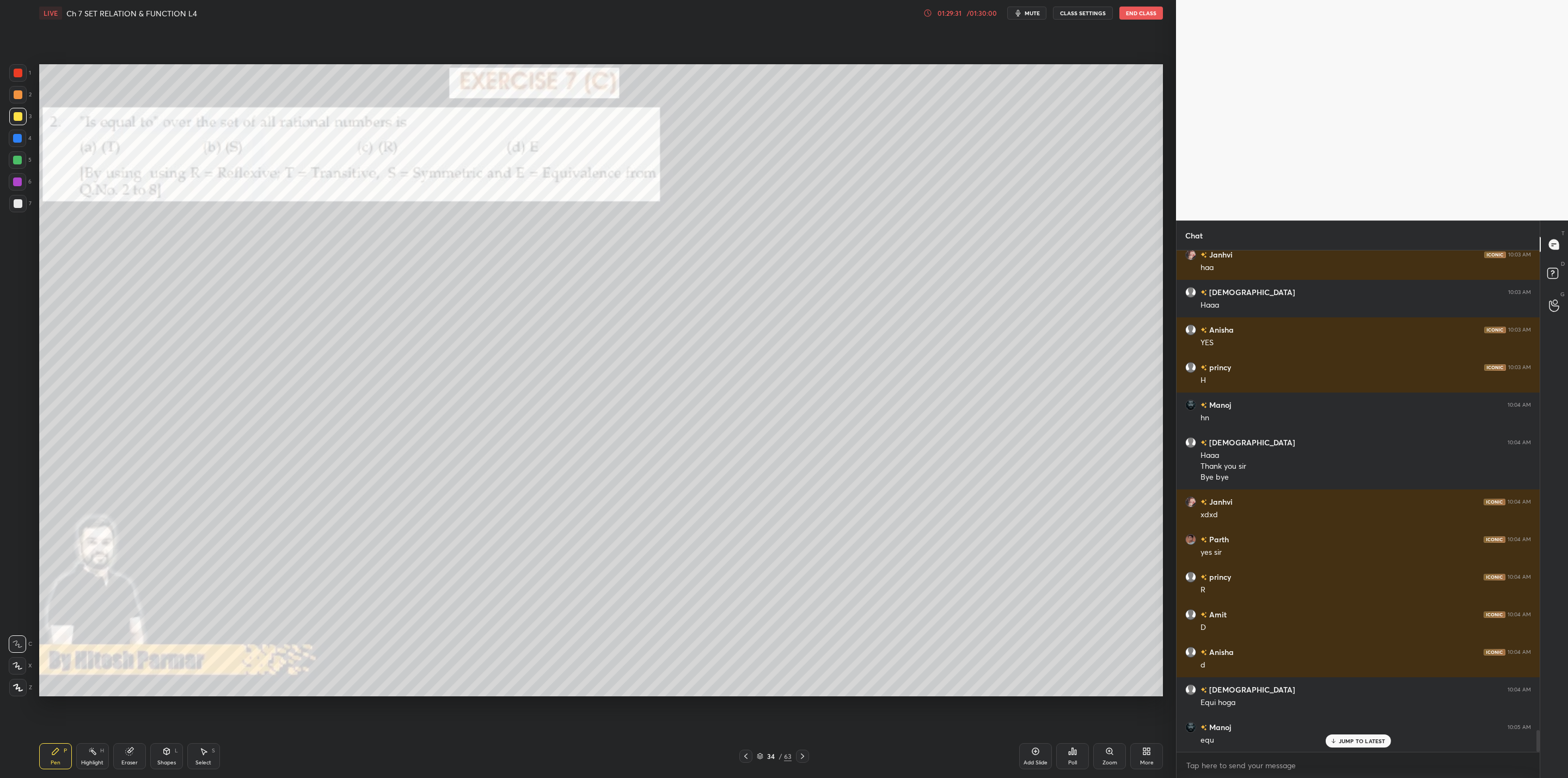
click at [800, 757] on icon at bounding box center [802, 756] width 9 height 9
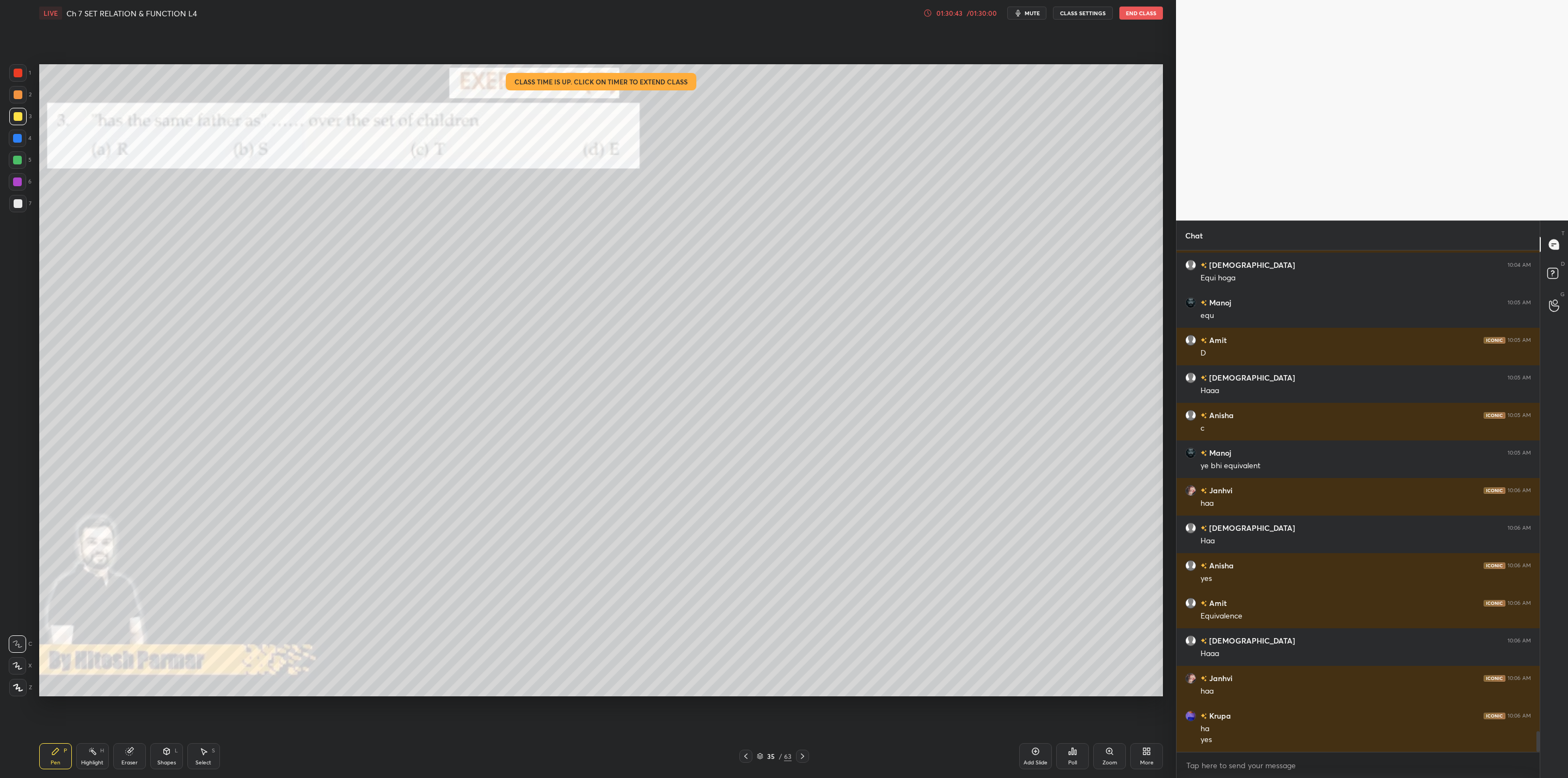
scroll to position [11668, 0]
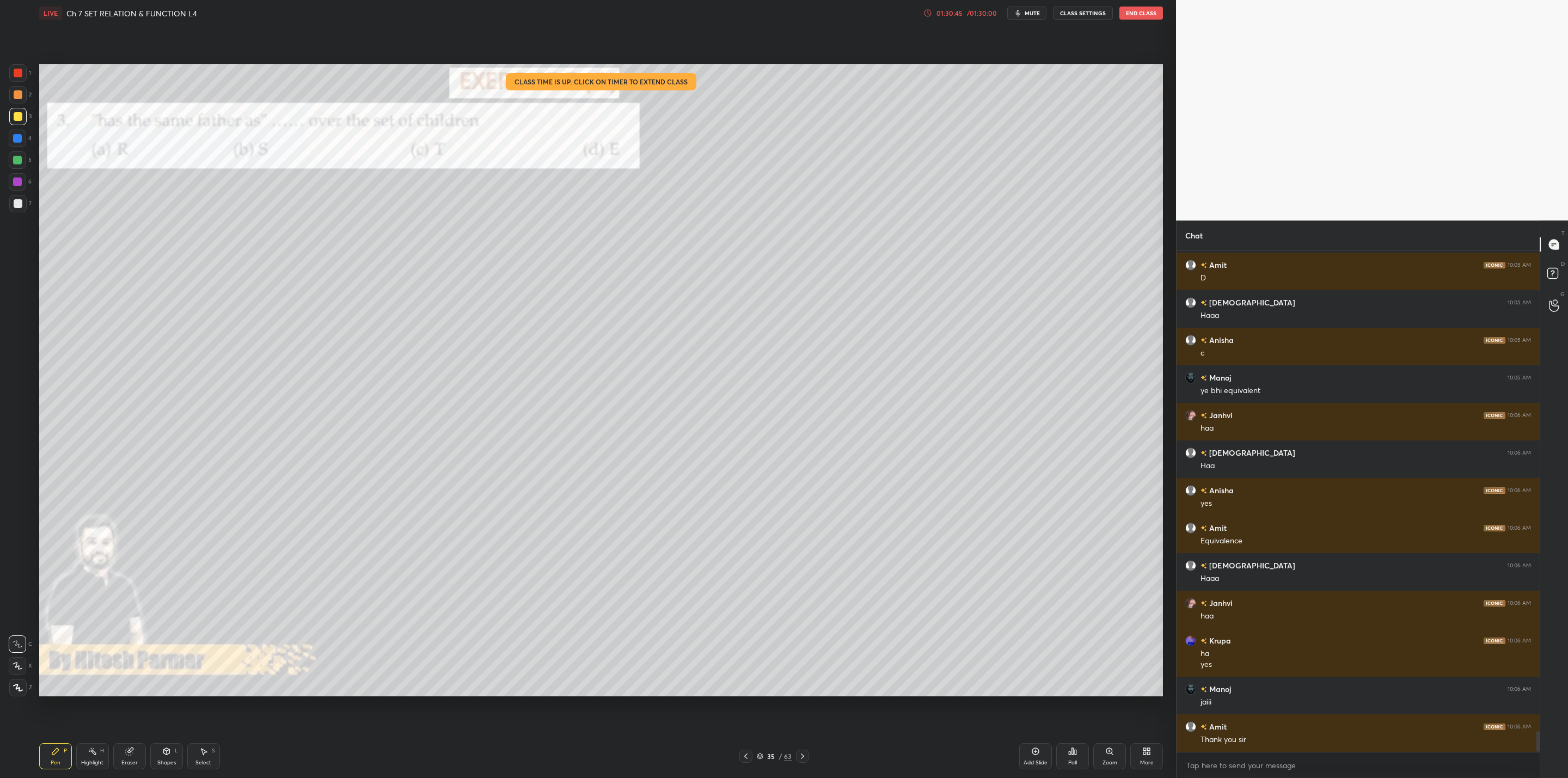
click at [1148, 762] on div "More" at bounding box center [1147, 762] width 14 height 5
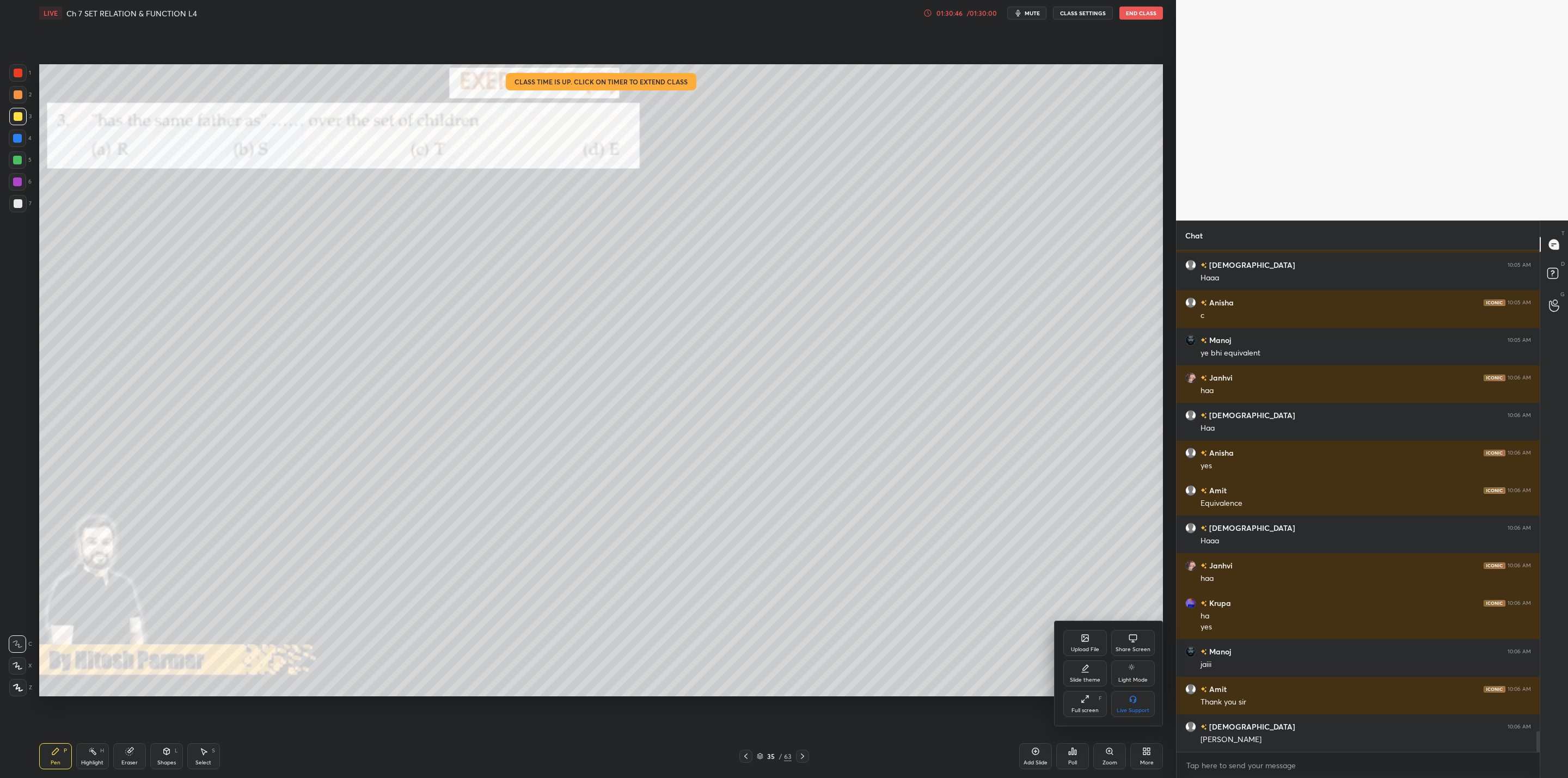
click at [1078, 642] on div "Upload File" at bounding box center [1085, 643] width 43 height 26
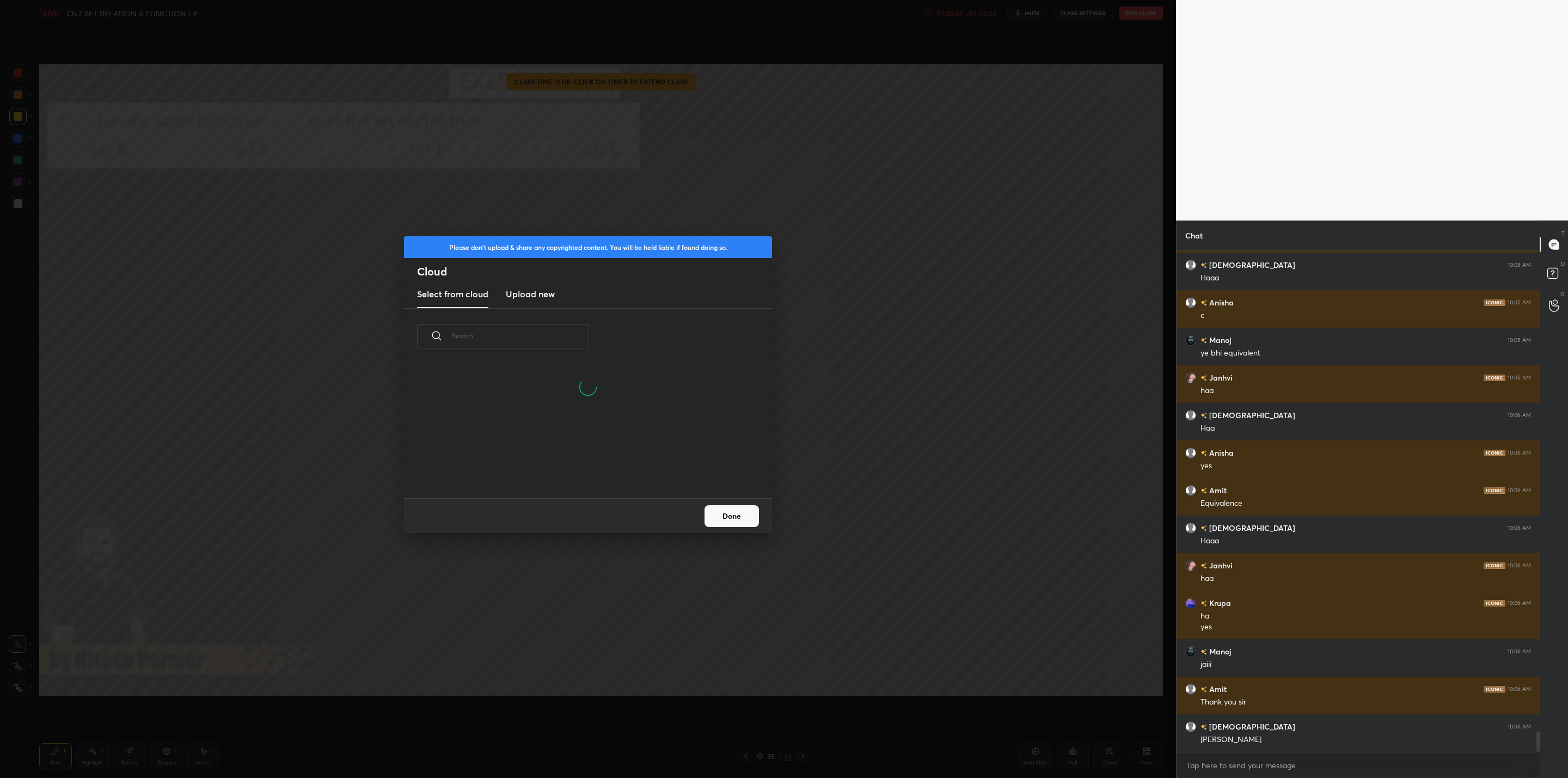
scroll to position [11744, 0]
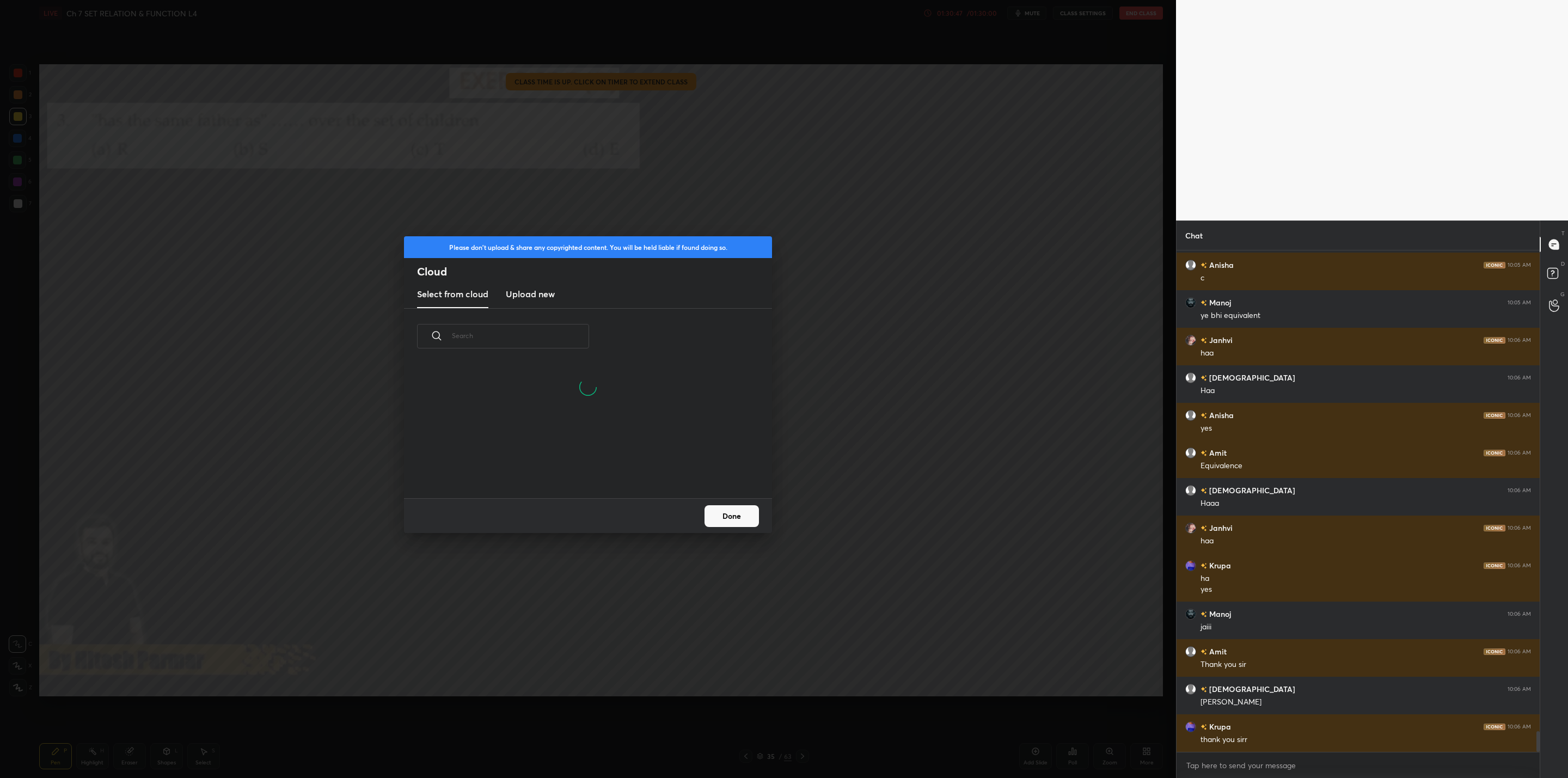
click at [541, 294] on h3 "Upload new" at bounding box center [530, 294] width 49 height 13
click at [598, 465] on label "Browse" at bounding box center [588, 467] width 49 height 18
click at [564, 465] on input "Browse" at bounding box center [564, 467] width 0 height 18
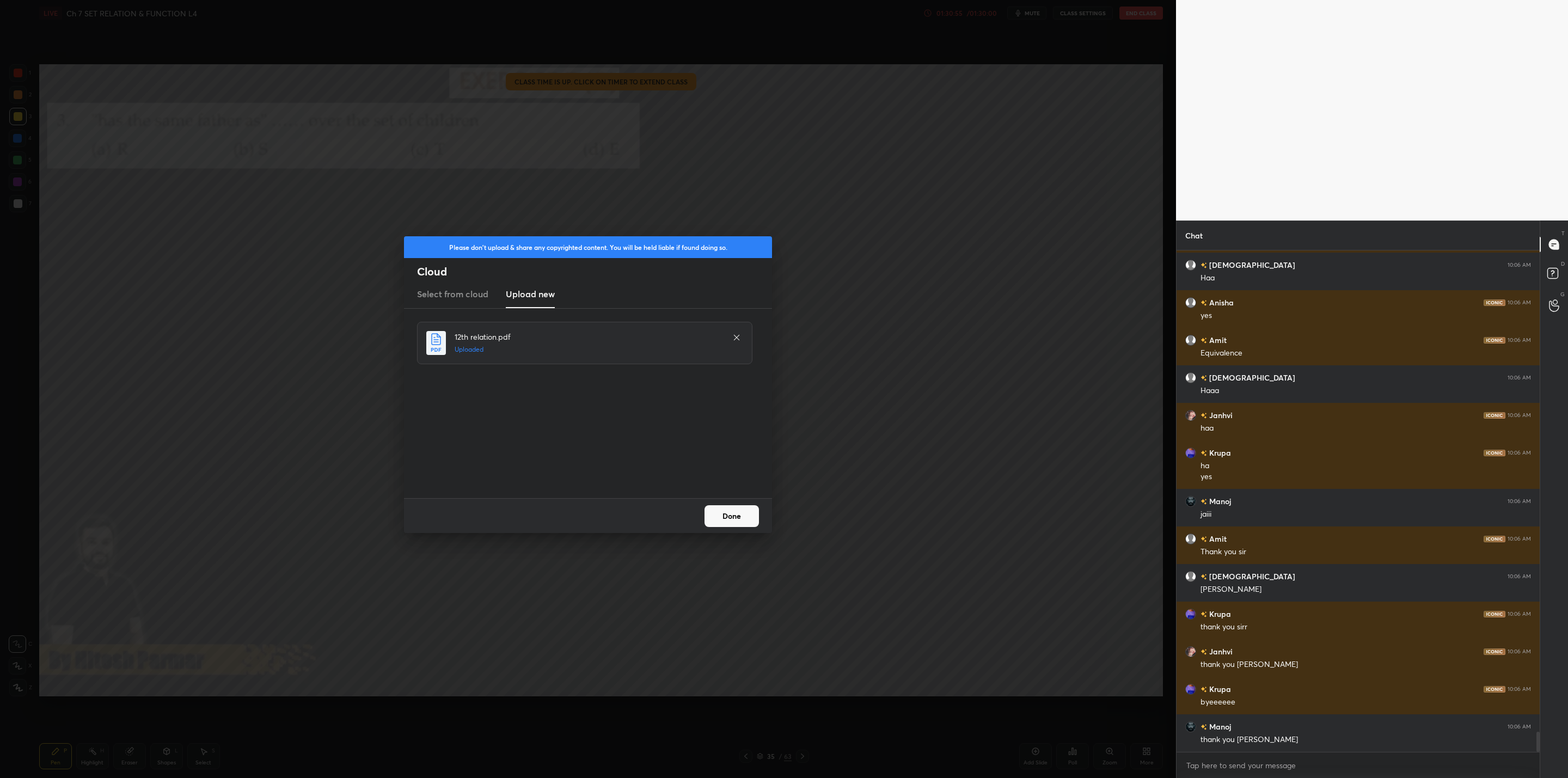
scroll to position [11894, 0]
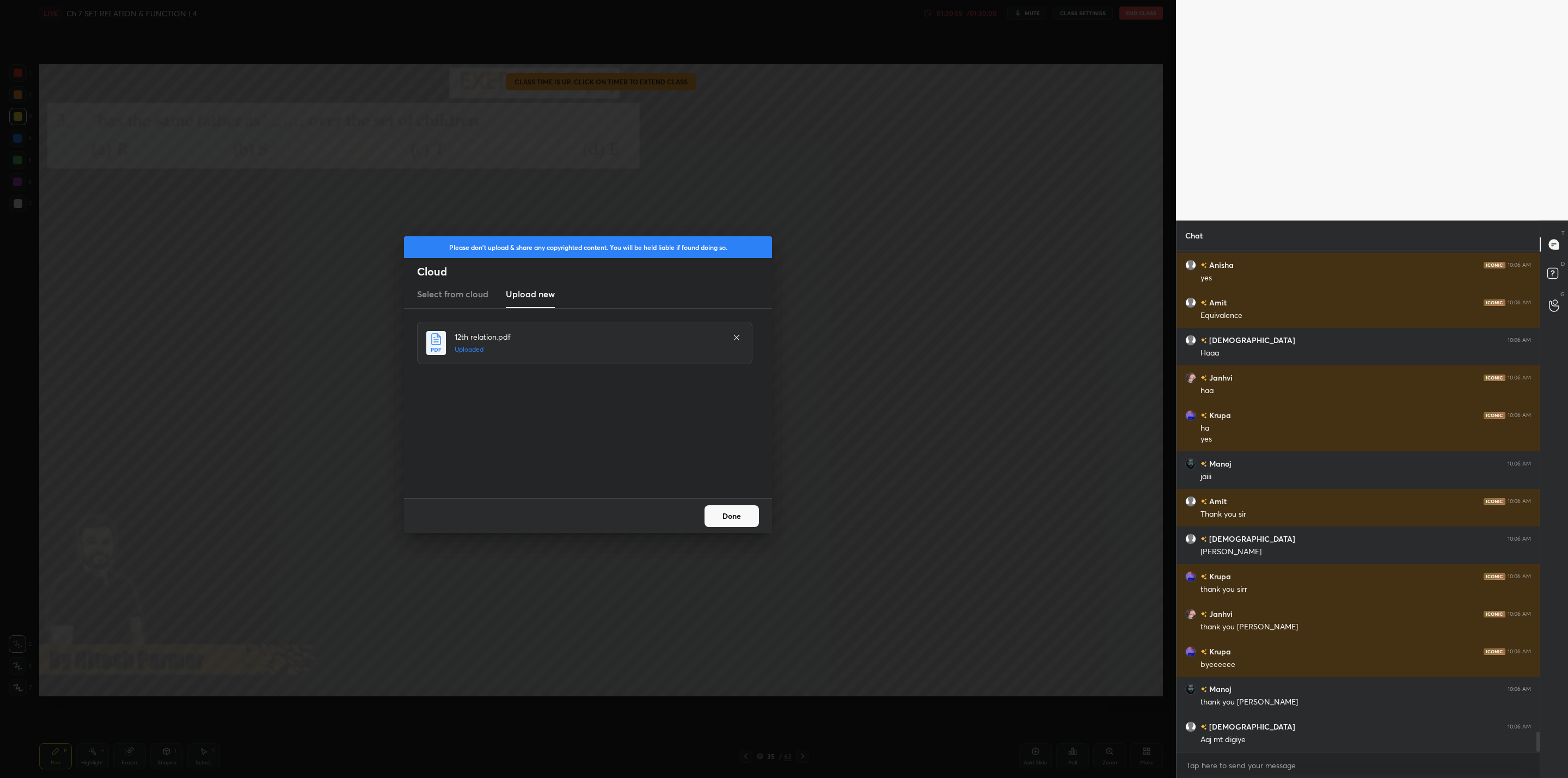
click at [737, 513] on button "Done" at bounding box center [731, 516] width 55 height 22
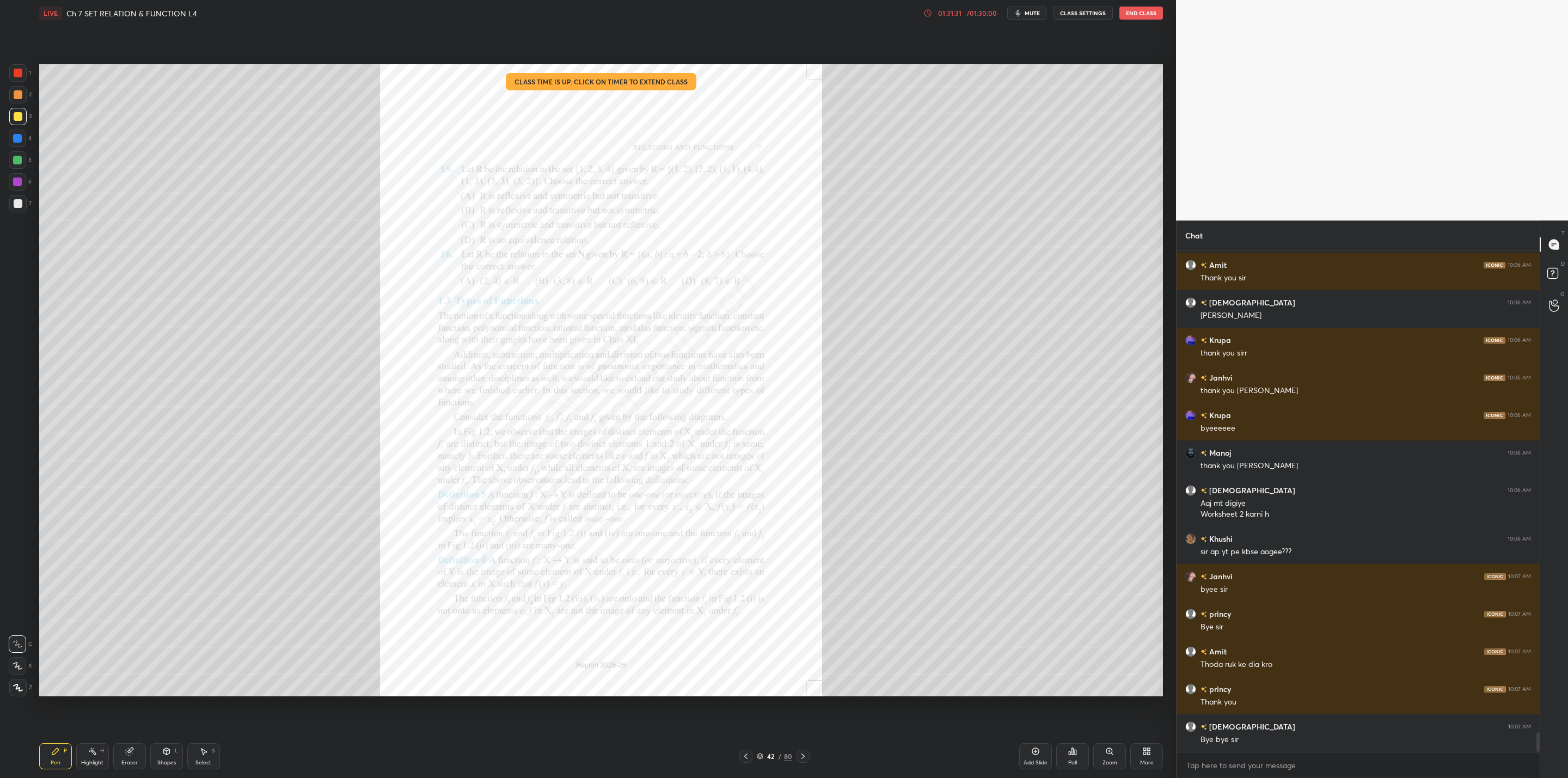
scroll to position [12168, 0]
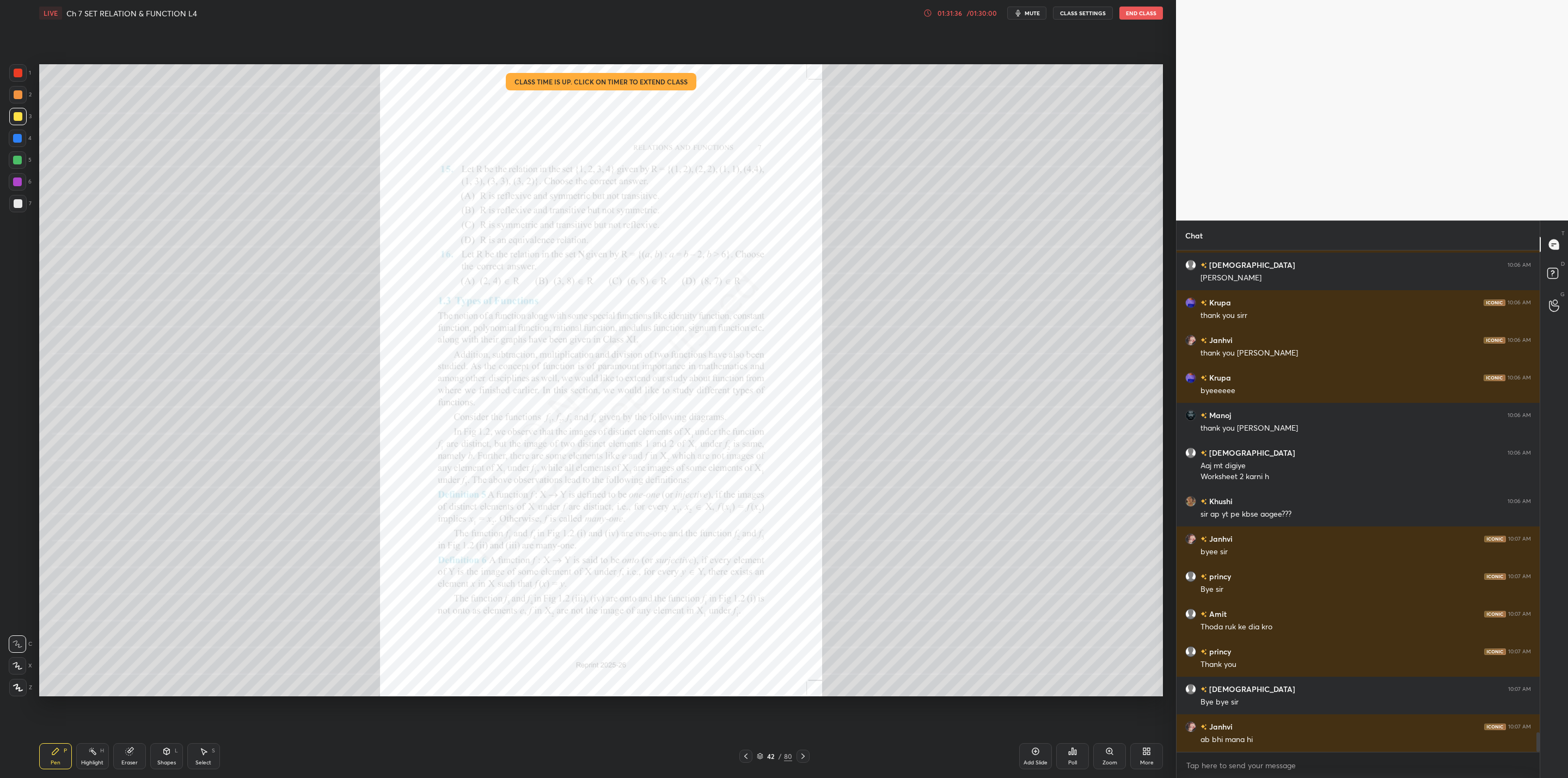
click at [1132, 13] on button "End Class" at bounding box center [1141, 13] width 43 height 13
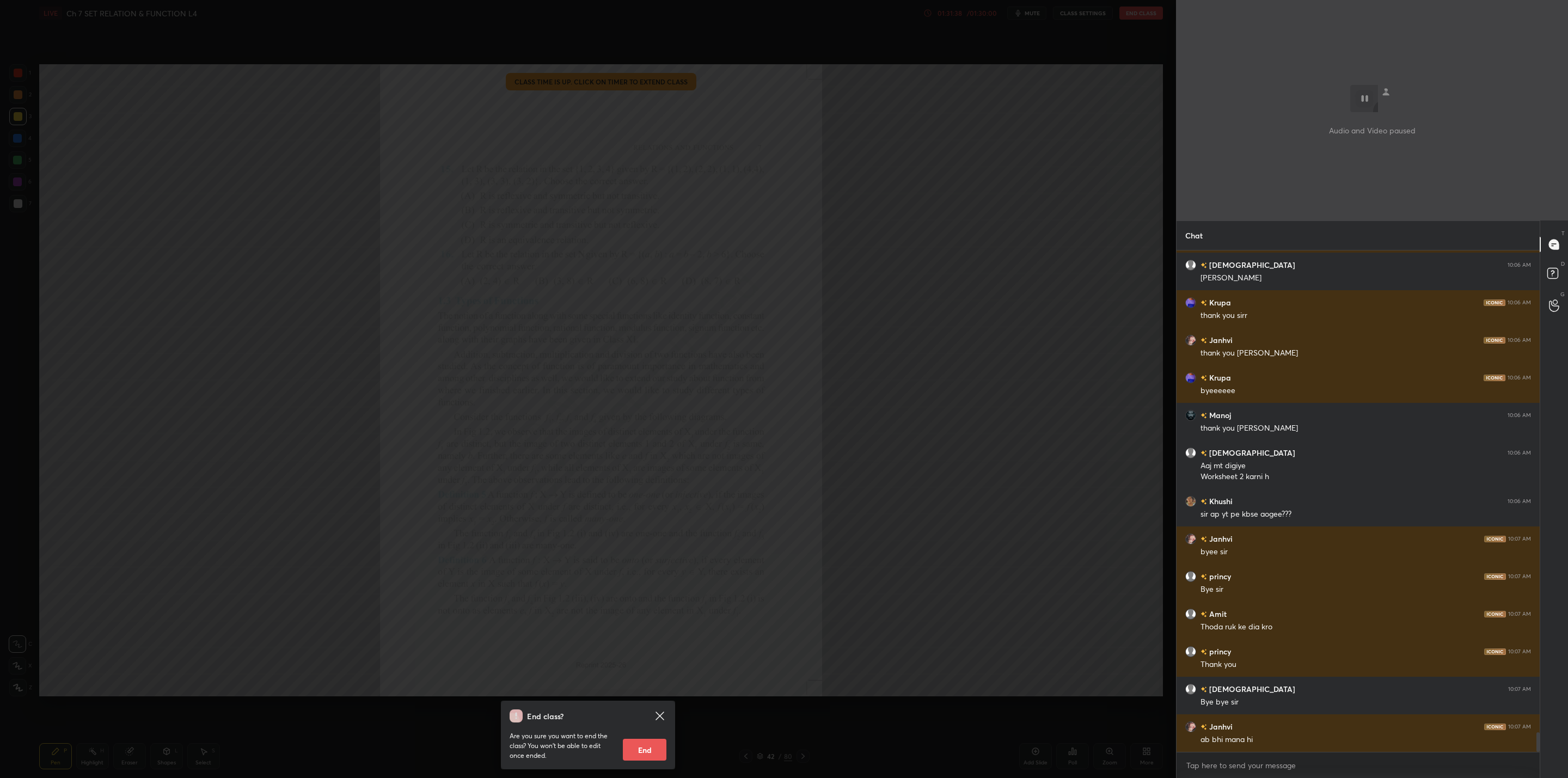
click at [637, 752] on button "End" at bounding box center [644, 750] width 43 height 22
type textarea "x"
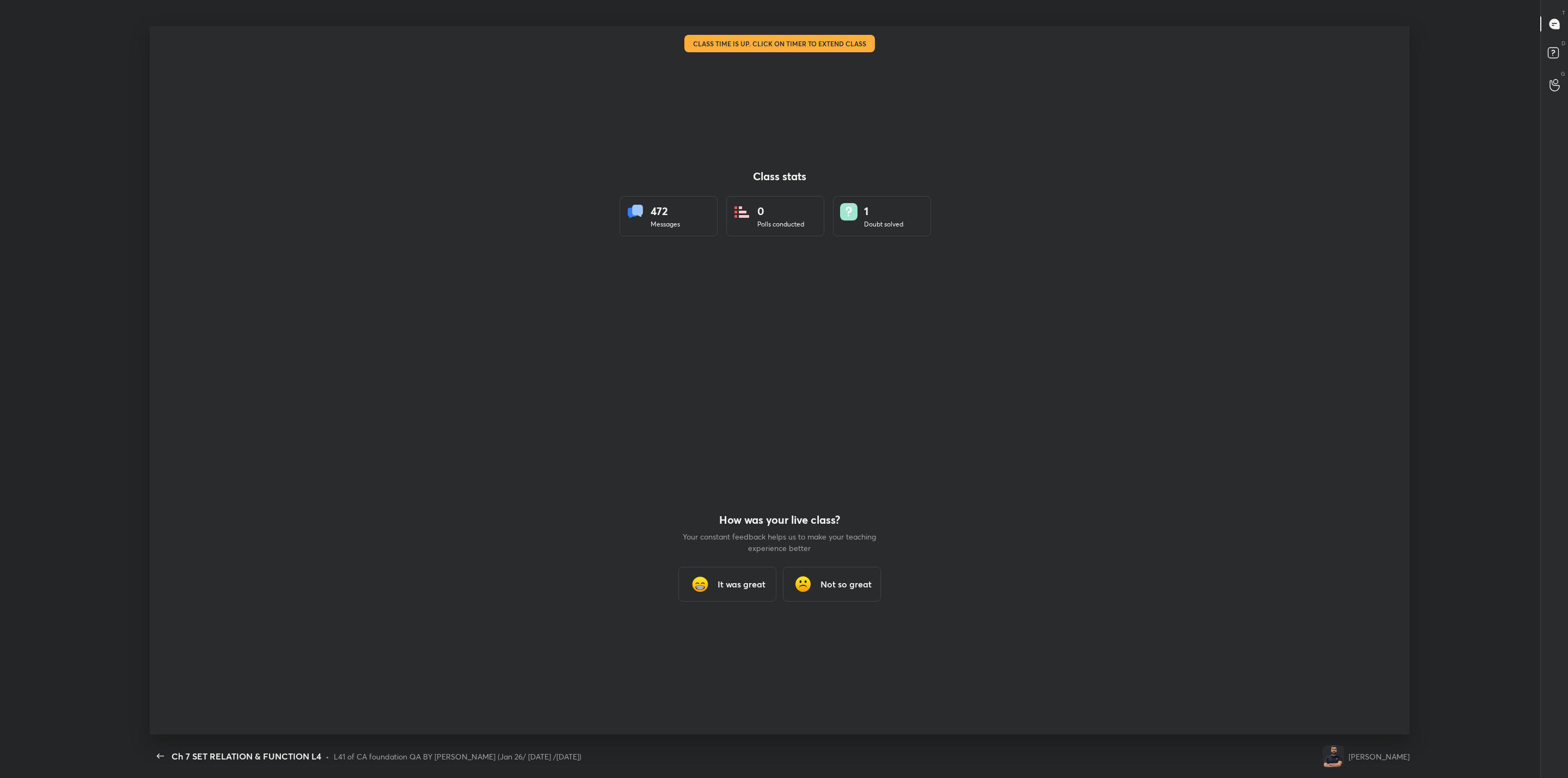
scroll to position [53739, 52957]
click at [747, 567] on div "It was great" at bounding box center [727, 584] width 98 height 35
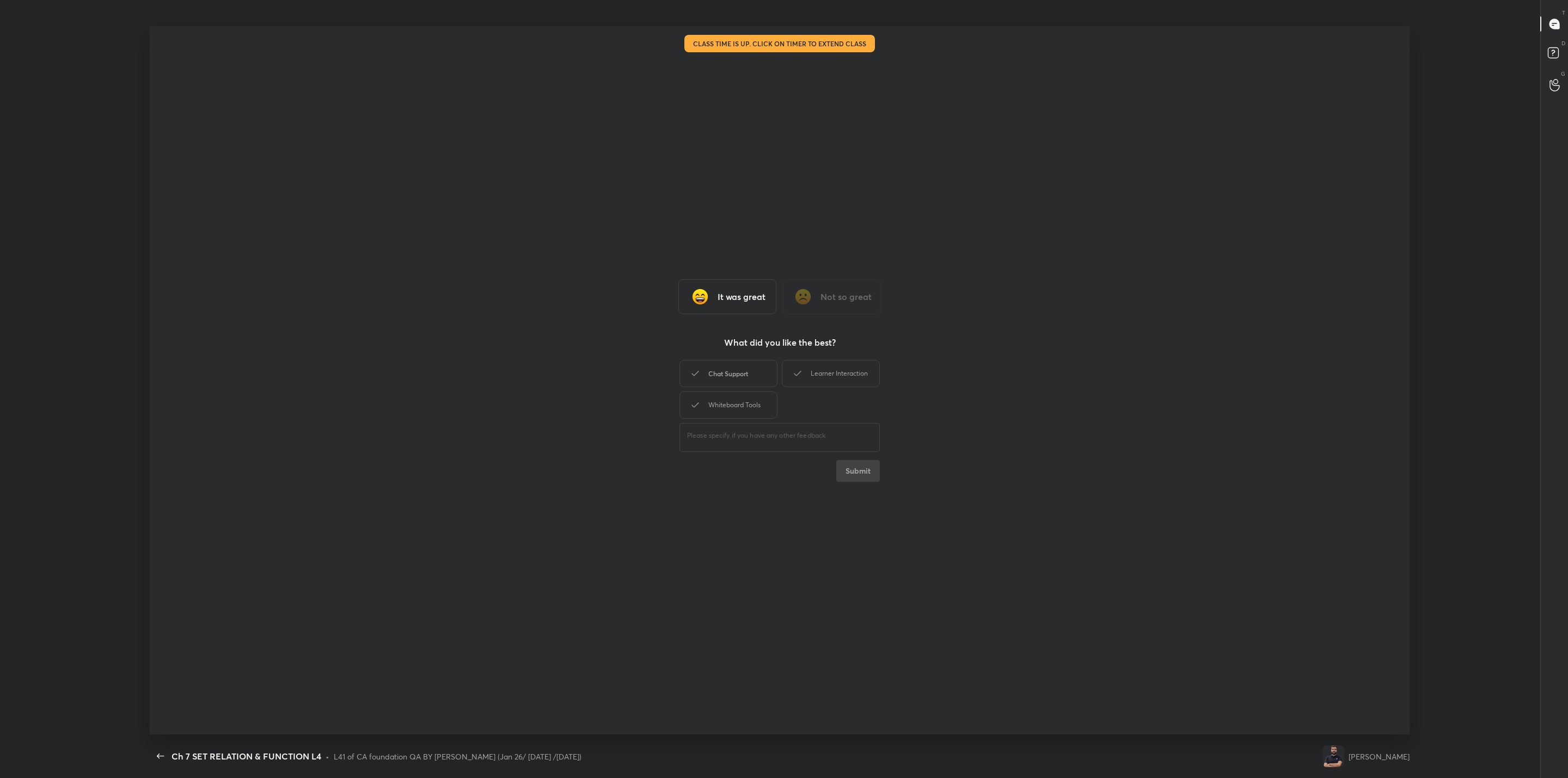
click at [748, 382] on div "Chat Support" at bounding box center [728, 373] width 98 height 27
click at [851, 363] on div "Learner Interaction" at bounding box center [831, 373] width 98 height 27
click at [752, 392] on div "Whiteboard Tools" at bounding box center [728, 405] width 98 height 27
click at [847, 466] on button "Submit" at bounding box center [858, 471] width 43 height 22
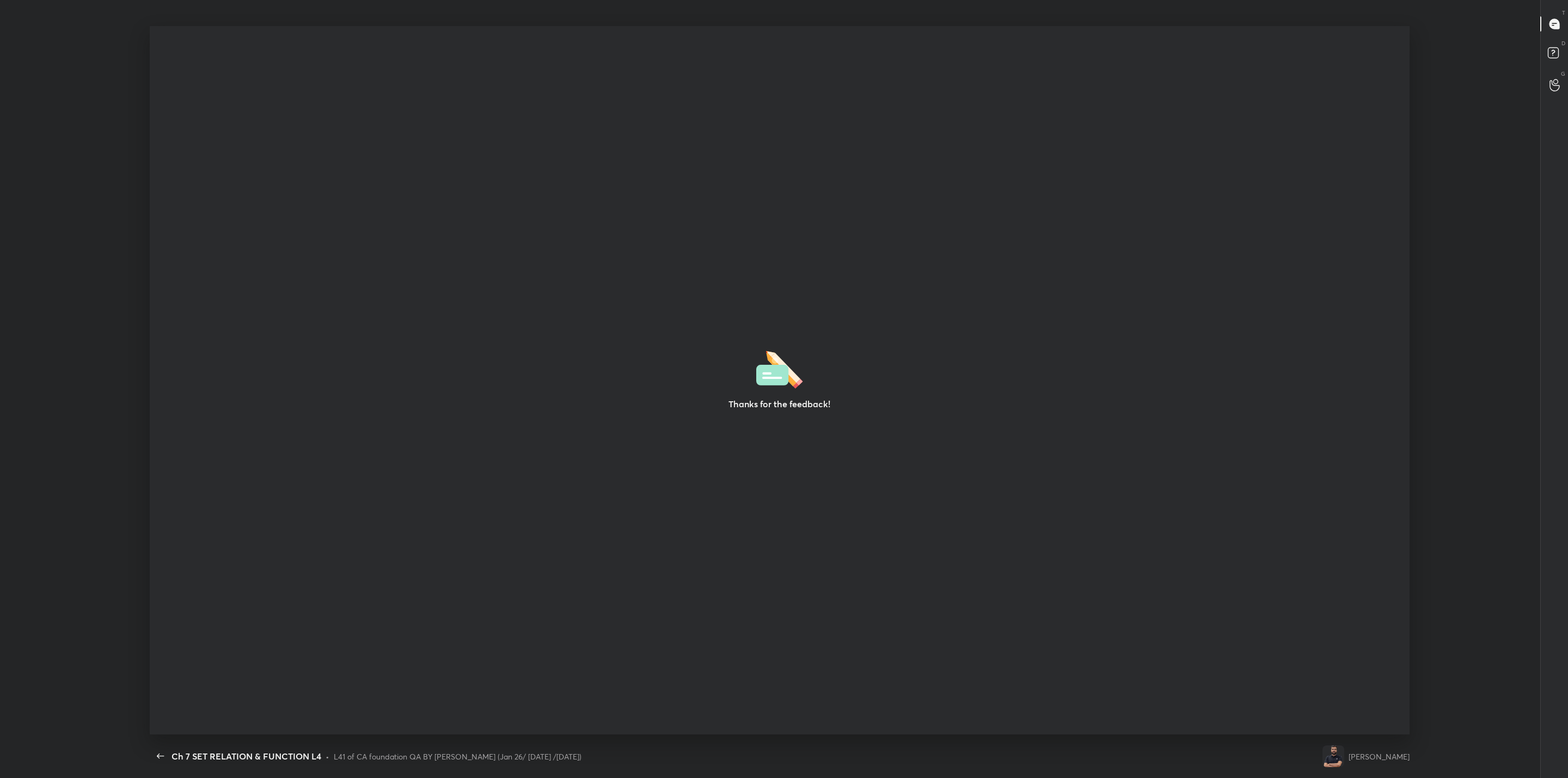
click at [918, 484] on div "Thanks for the feedback!" at bounding box center [780, 381] width 1260 height 709
